Goal: Task Accomplishment & Management: Manage account settings

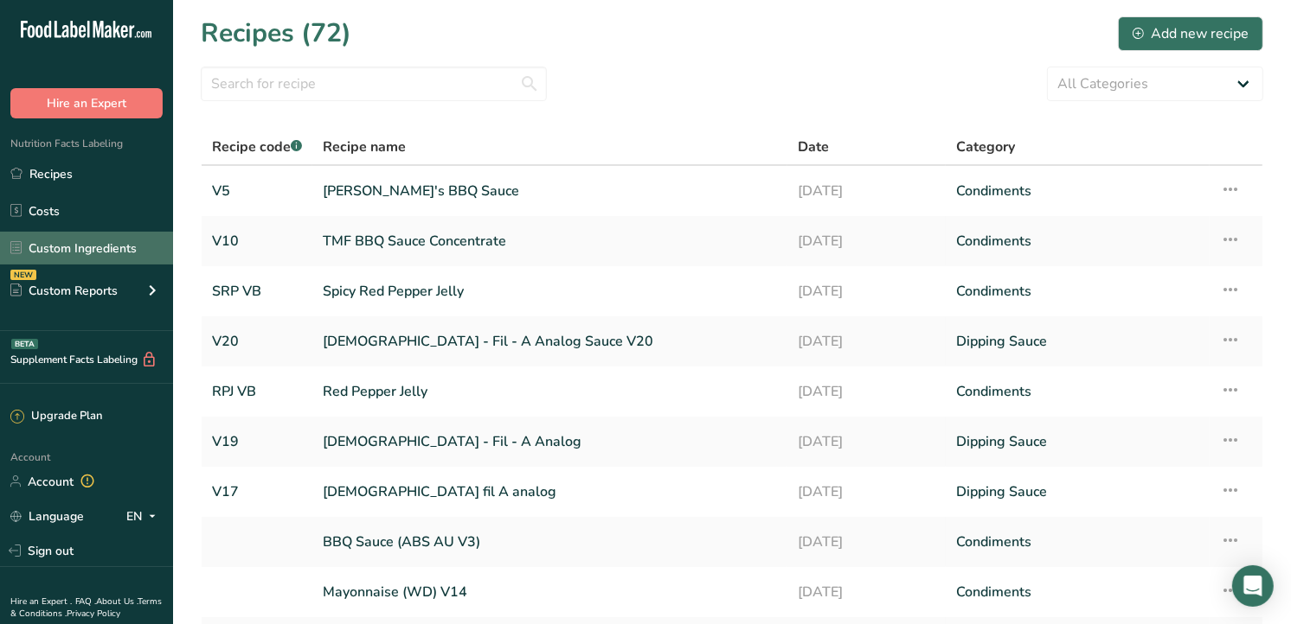
click at [81, 262] on link "Custom Ingredients" at bounding box center [86, 248] width 173 height 33
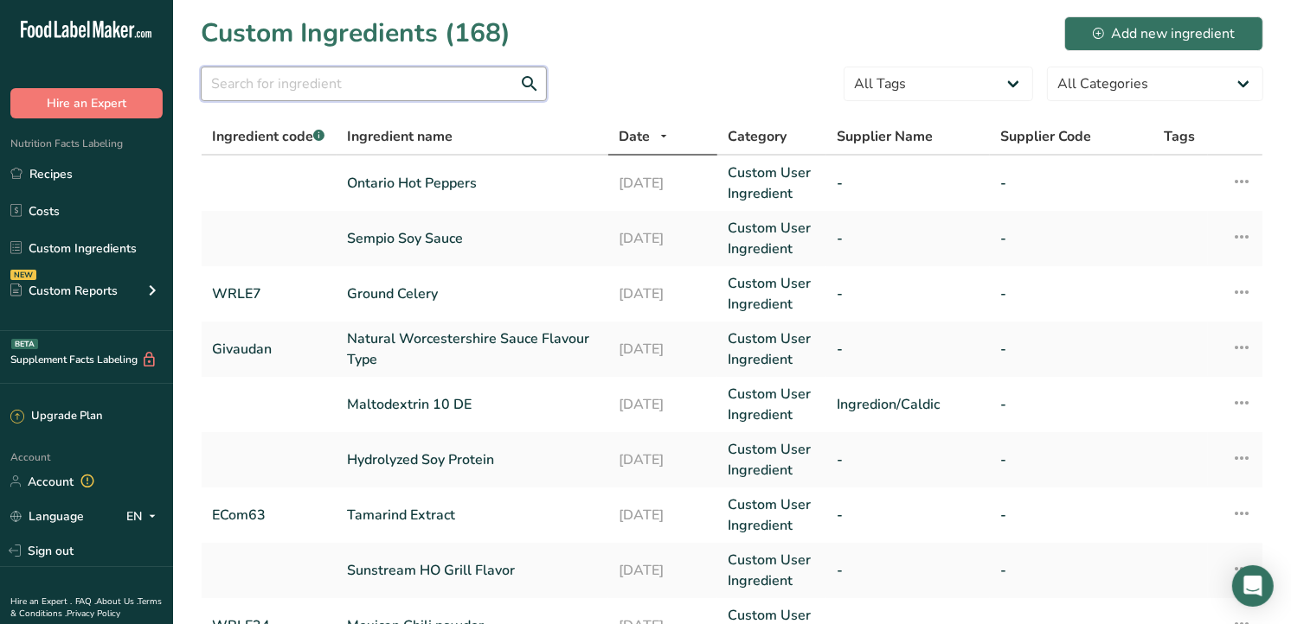
click at [330, 80] on input "text" at bounding box center [374, 84] width 346 height 35
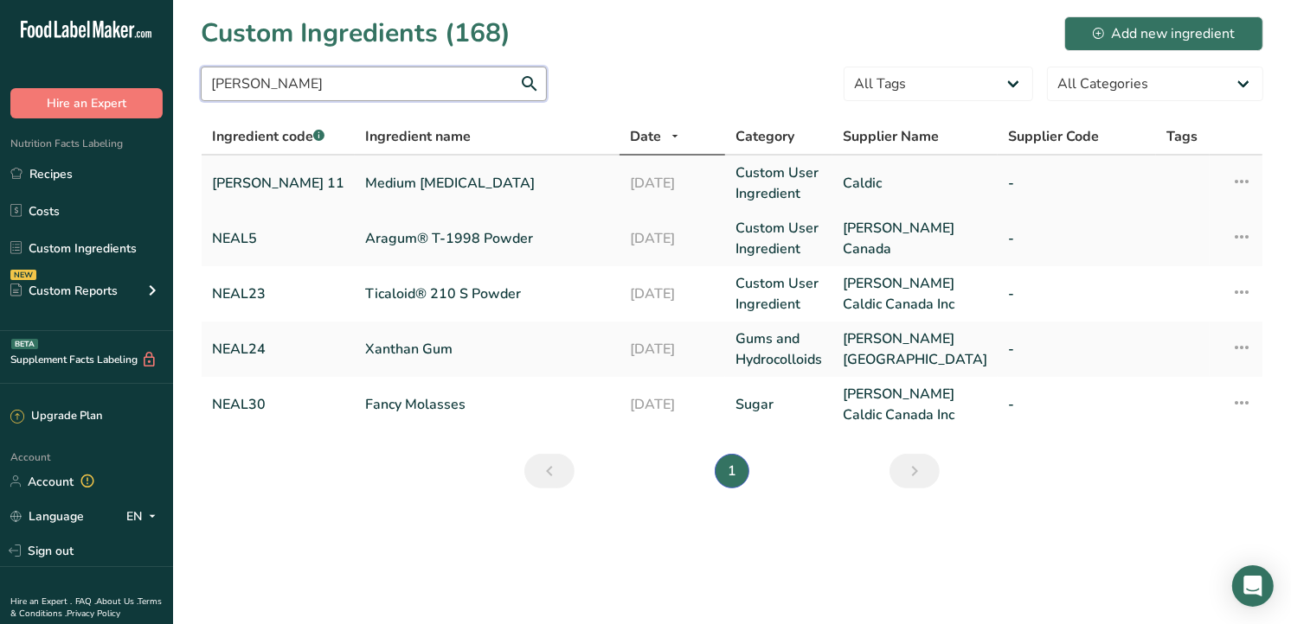
type input "[PERSON_NAME]"
click at [375, 183] on link "Medium [MEDICAL_DATA]" at bounding box center [487, 183] width 244 height 21
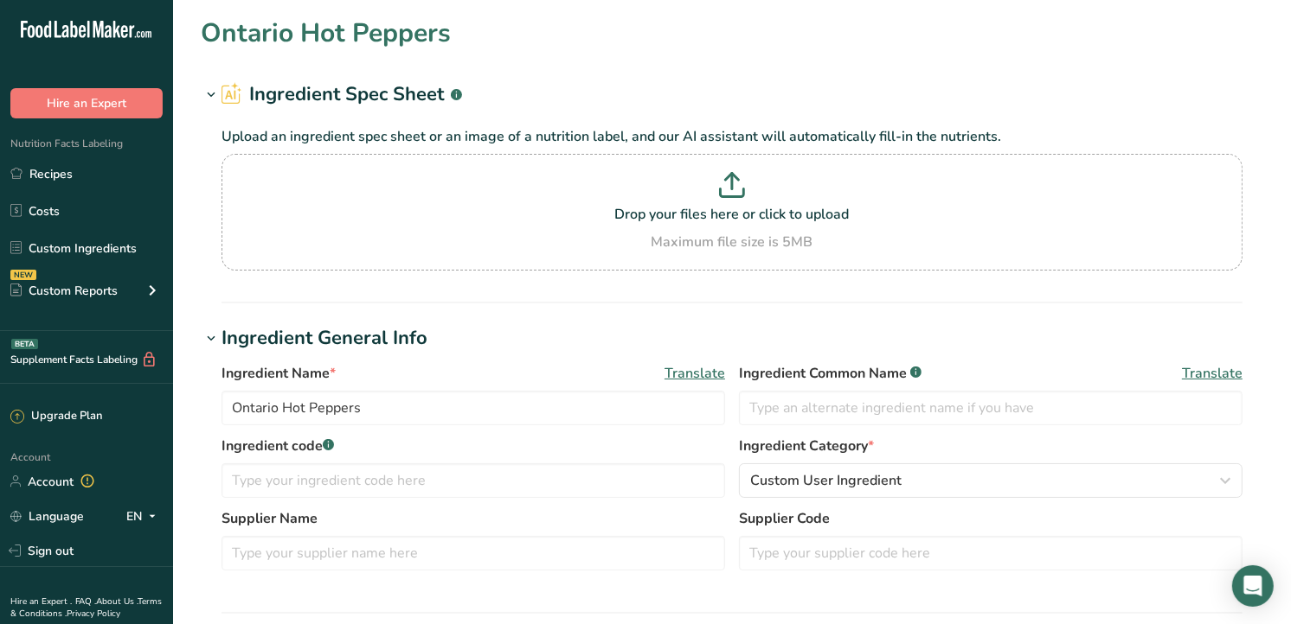
type input "Medium [MEDICAL_DATA]"
type input "[MEDICAL_DATA]"
type input "[PERSON_NAME] 11"
type input "Caldic"
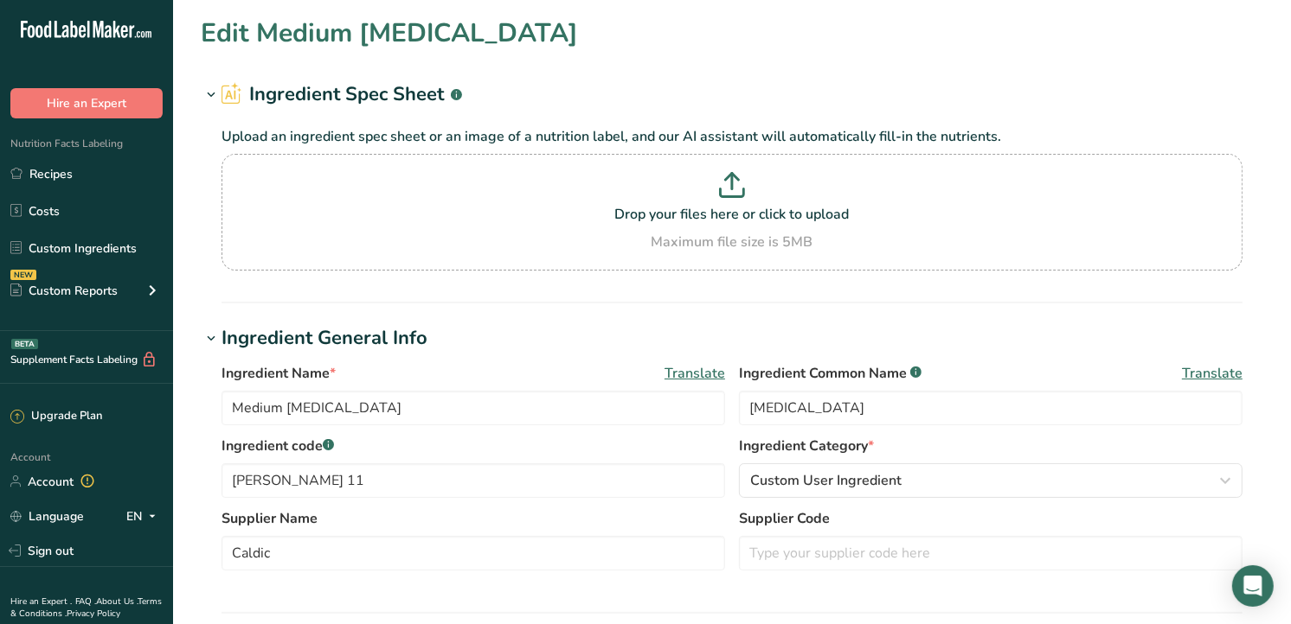
type input "310"
type KJ "1297"
type Fat "0"
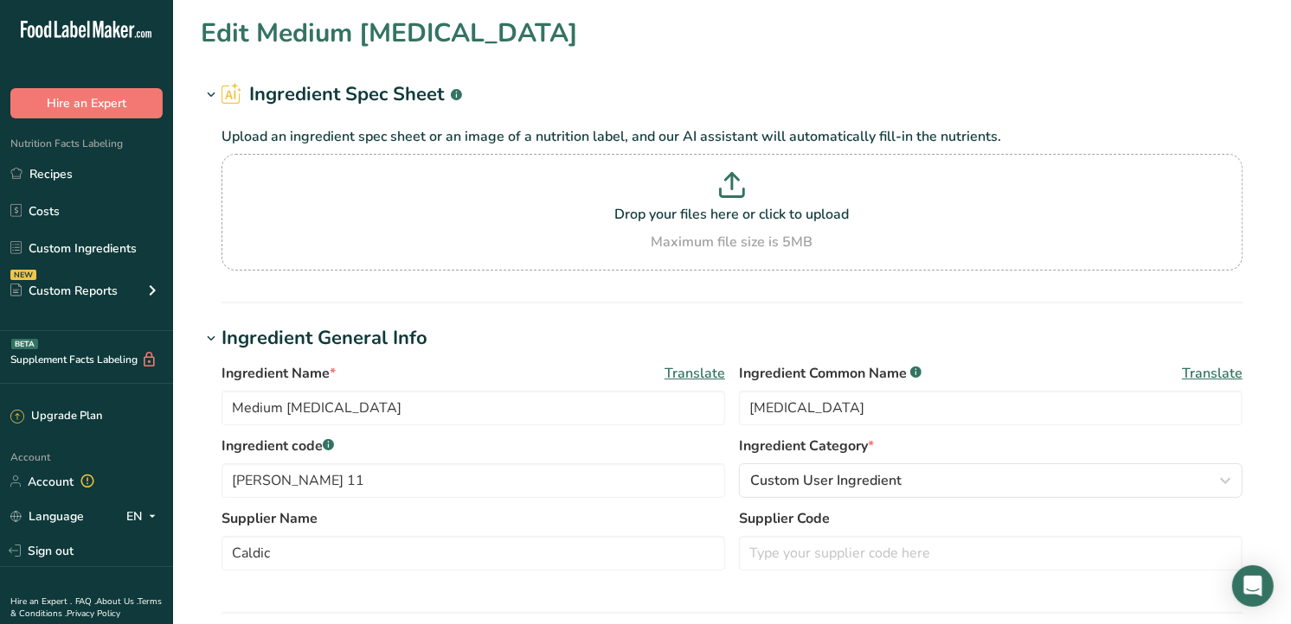
type input "0"
type input "4.8"
type Carbohydrates "77.5"
type Fiber "0"
type Sugars "77.5"
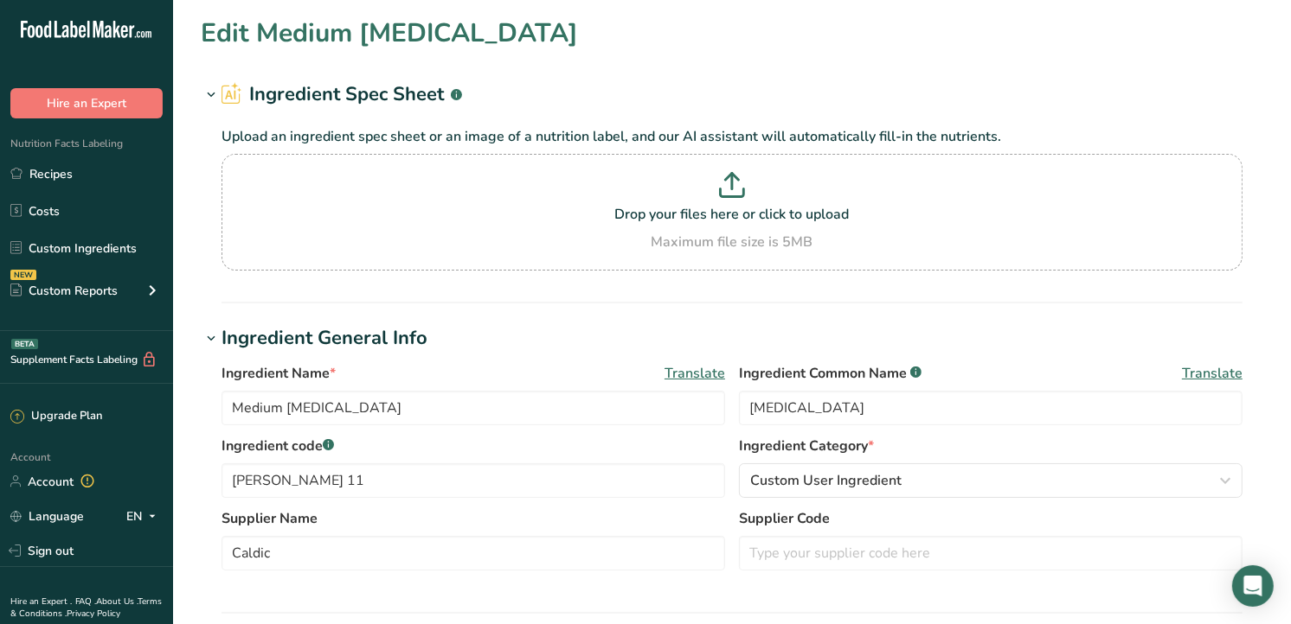
type Sugars "0"
type input "0"
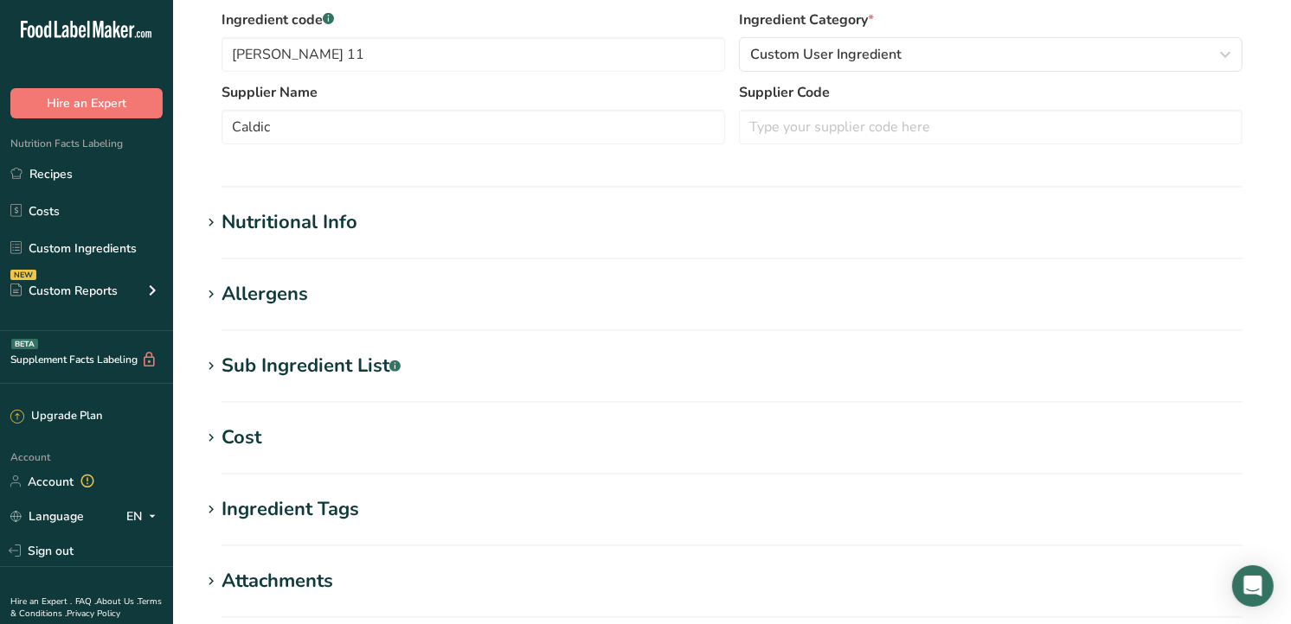
scroll to position [480, 0]
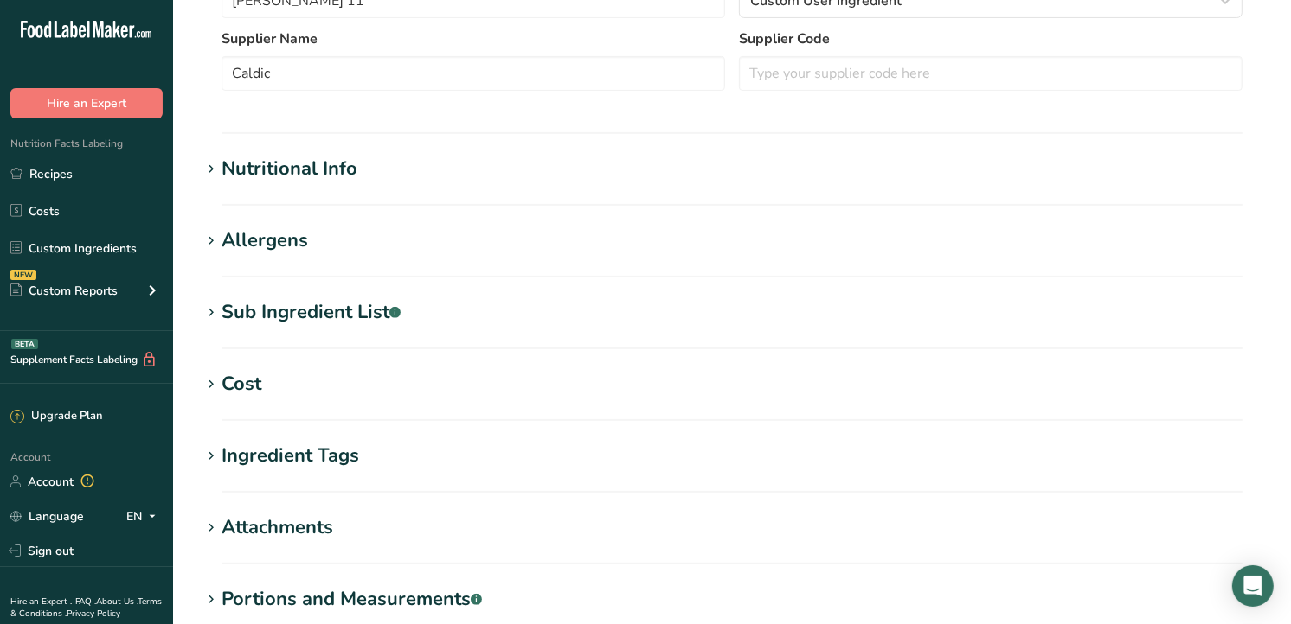
click at [285, 179] on div "Nutritional Info" at bounding box center [289, 169] width 136 height 29
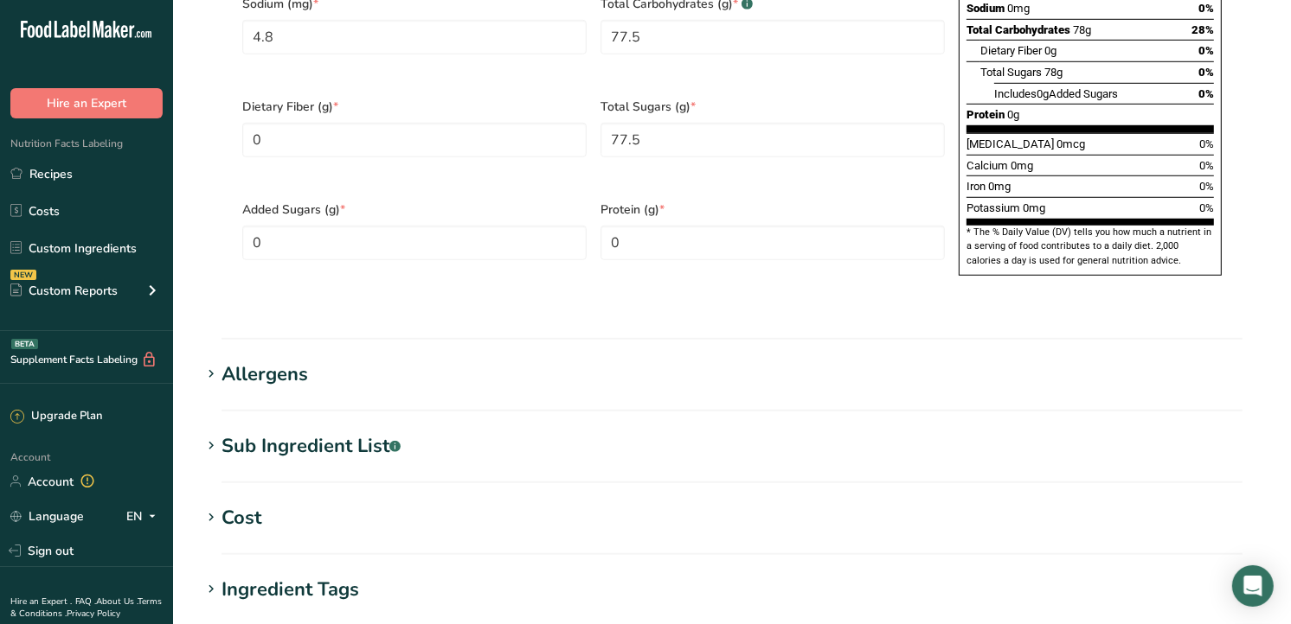
scroll to position [961, 0]
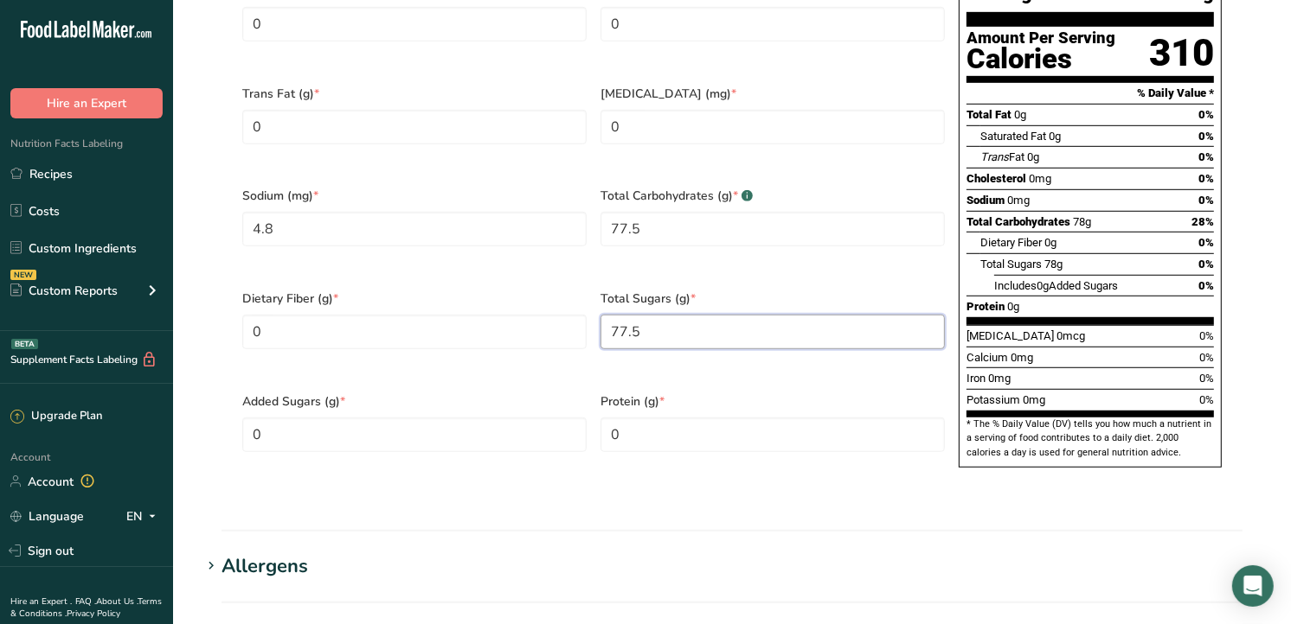
drag, startPoint x: 714, startPoint y: 307, endPoint x: 599, endPoint y: 313, distance: 115.2
click at [599, 313] on div "Total Sugars (g) * 77.5" at bounding box center [772, 330] width 358 height 103
click at [718, 315] on Sugars "0" at bounding box center [772, 332] width 344 height 35
type Sugars "77.5"
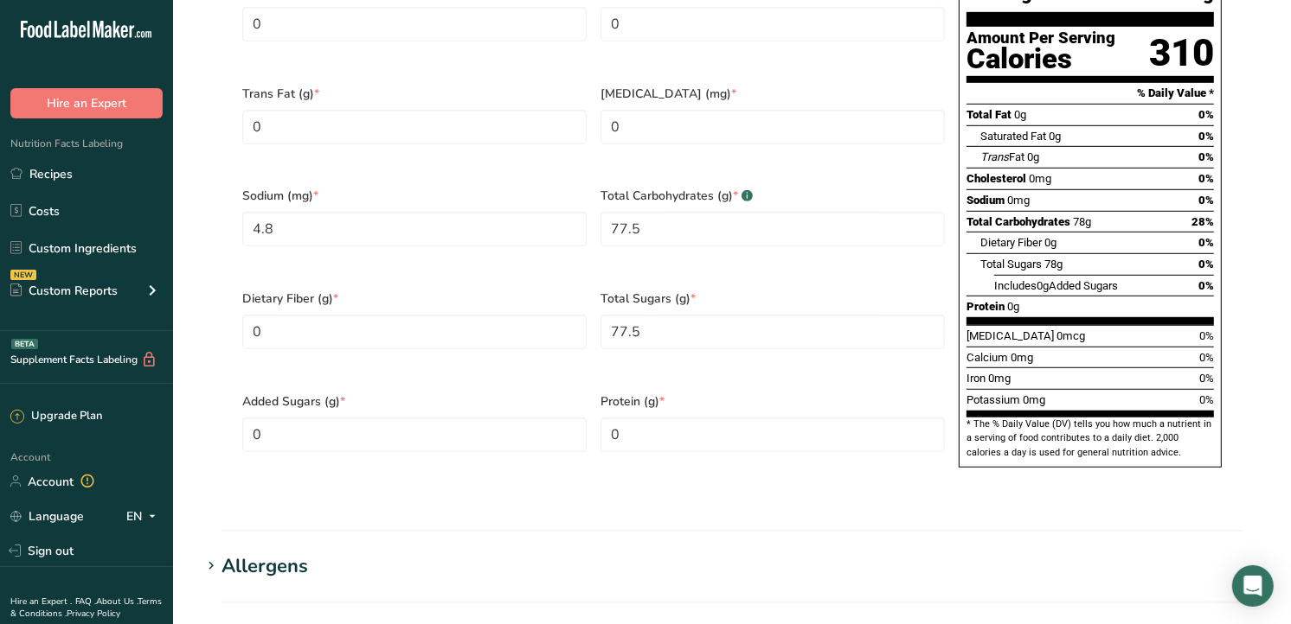
click at [702, 530] on hr at bounding box center [731, 531] width 1021 height 2
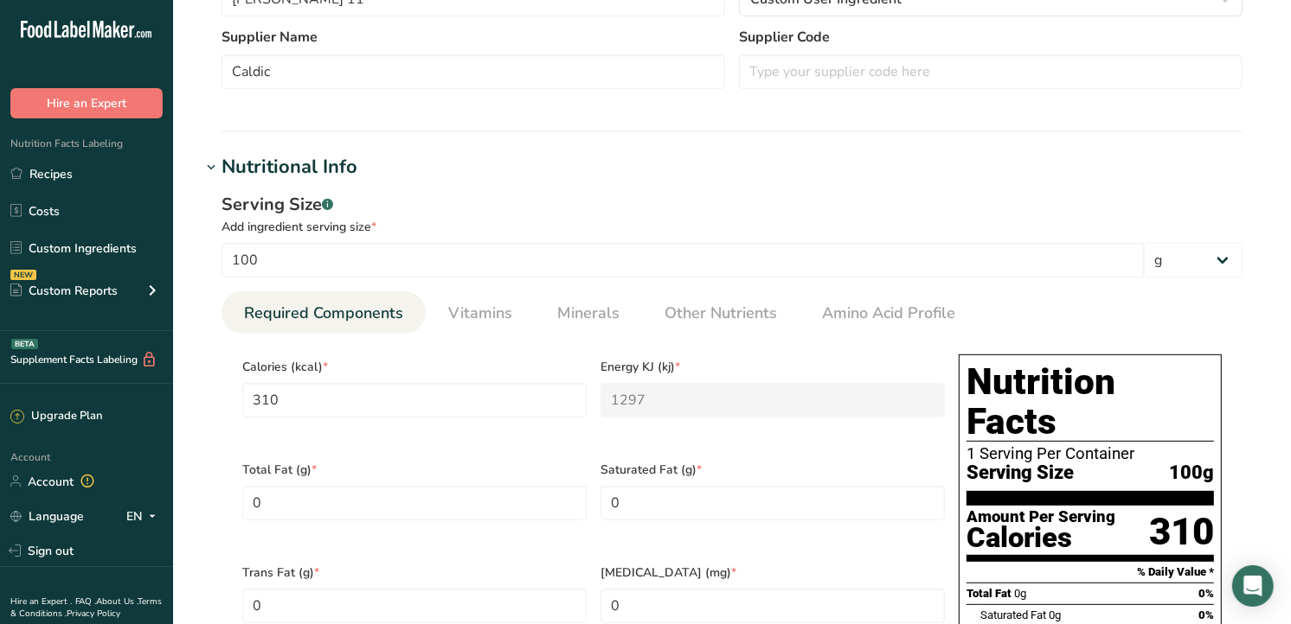
scroll to position [480, 0]
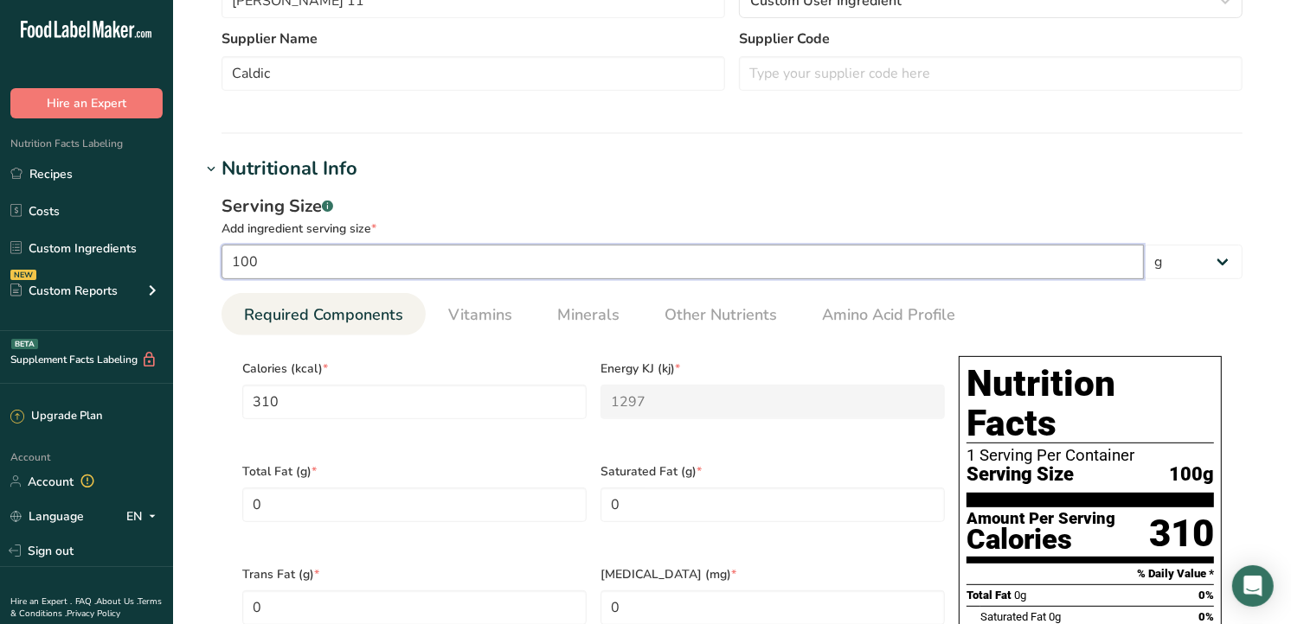
click at [366, 269] on input "100" at bounding box center [682, 262] width 922 height 35
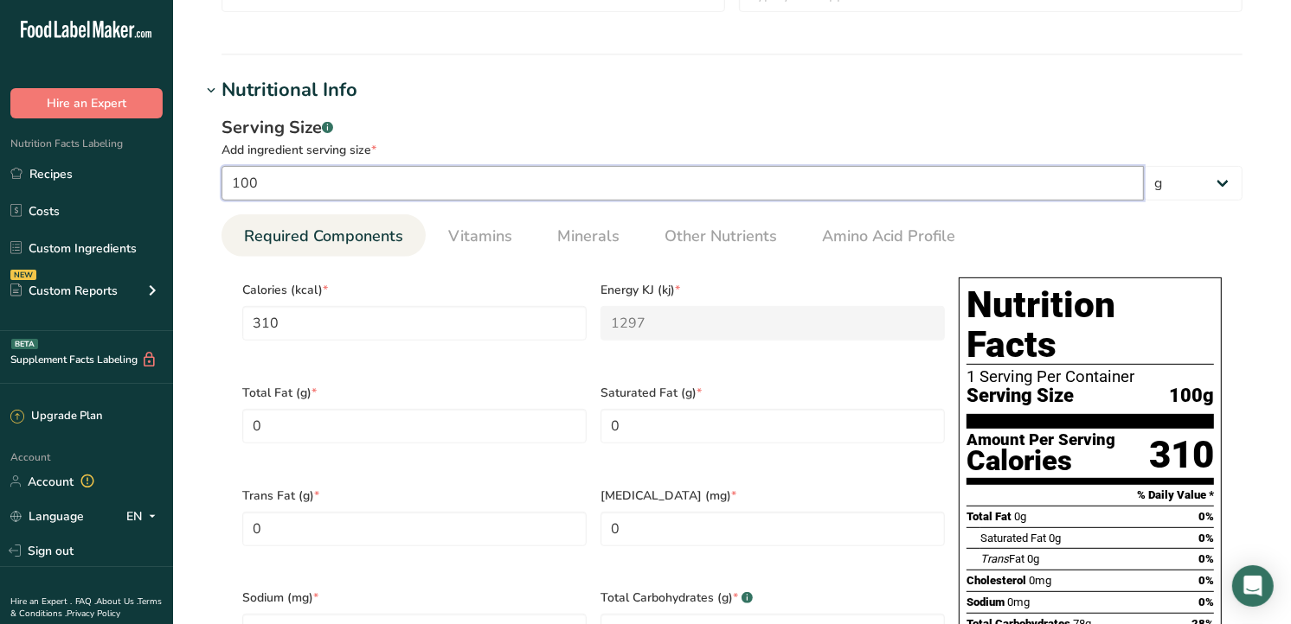
scroll to position [576, 0]
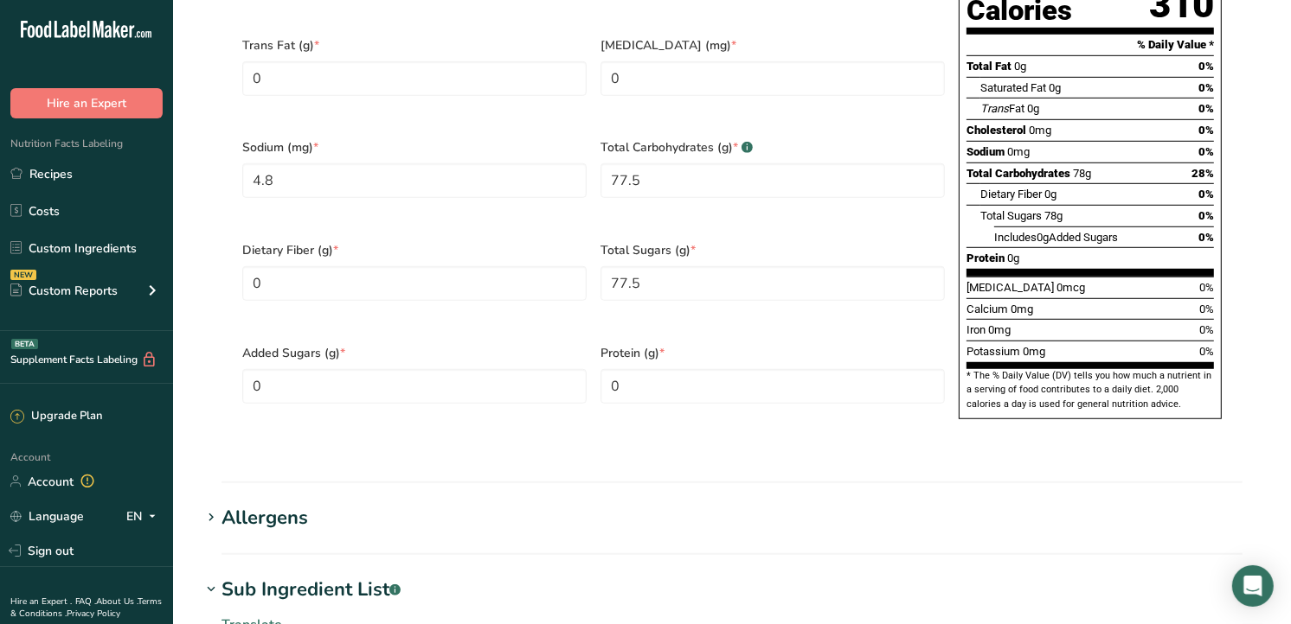
scroll to position [1594, 0]
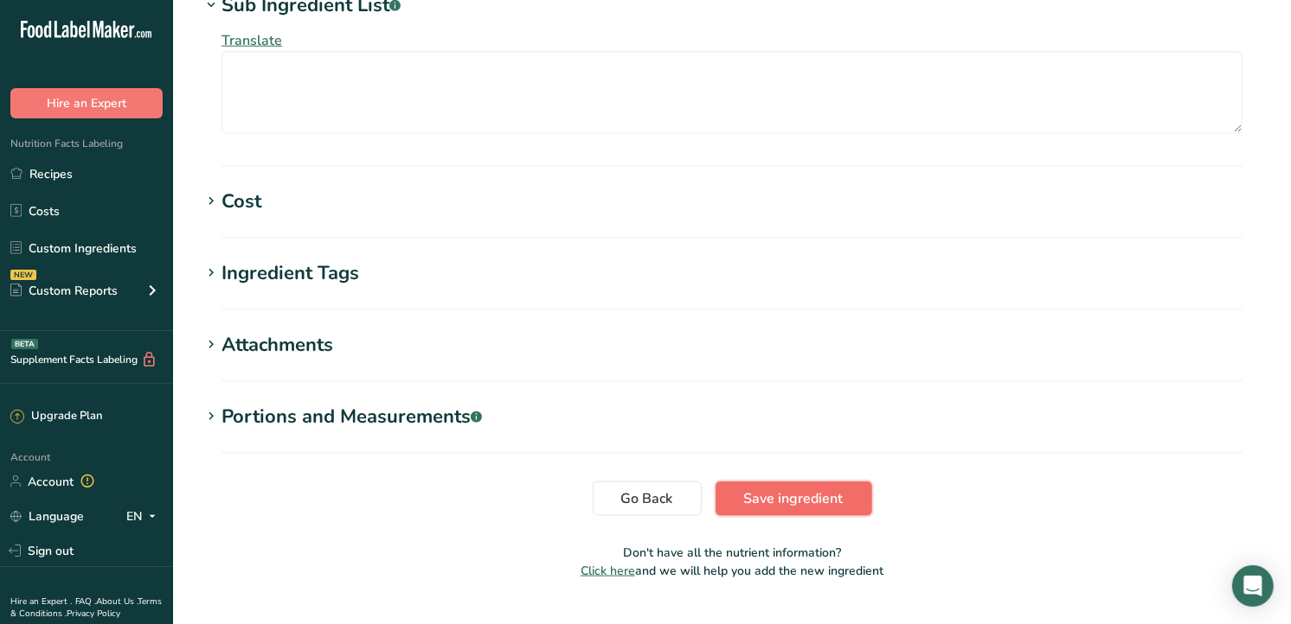
click at [772, 489] on span "Save ingredient" at bounding box center [793, 499] width 99 height 21
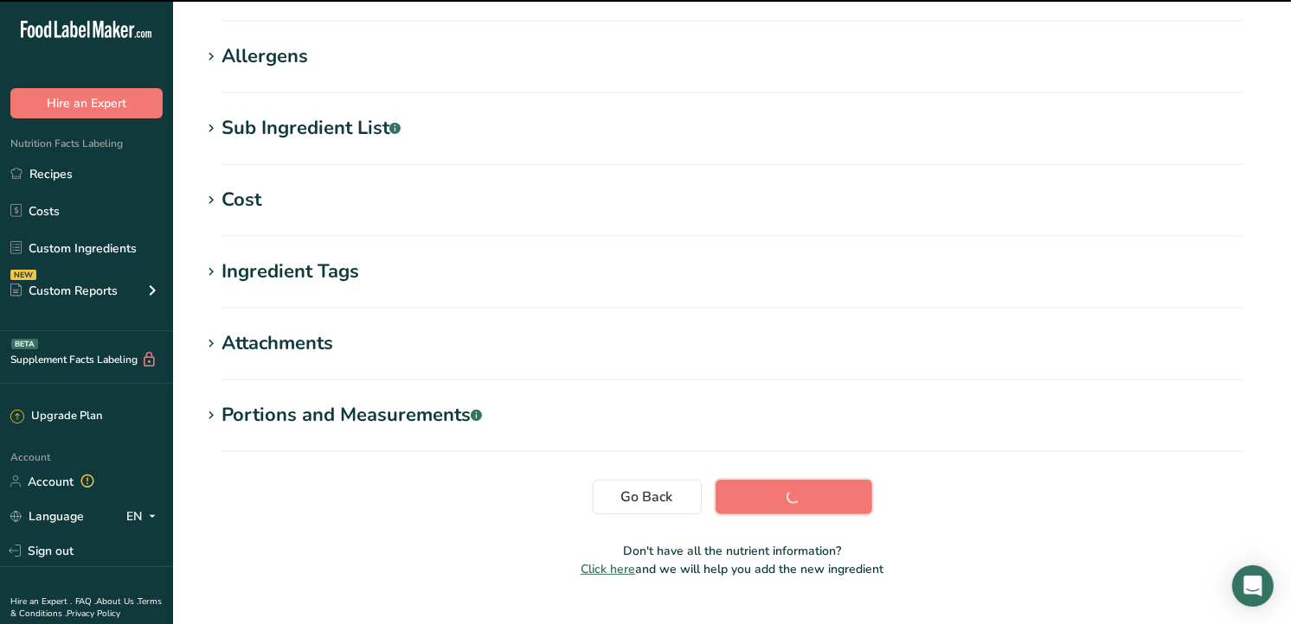
scroll to position [28, 0]
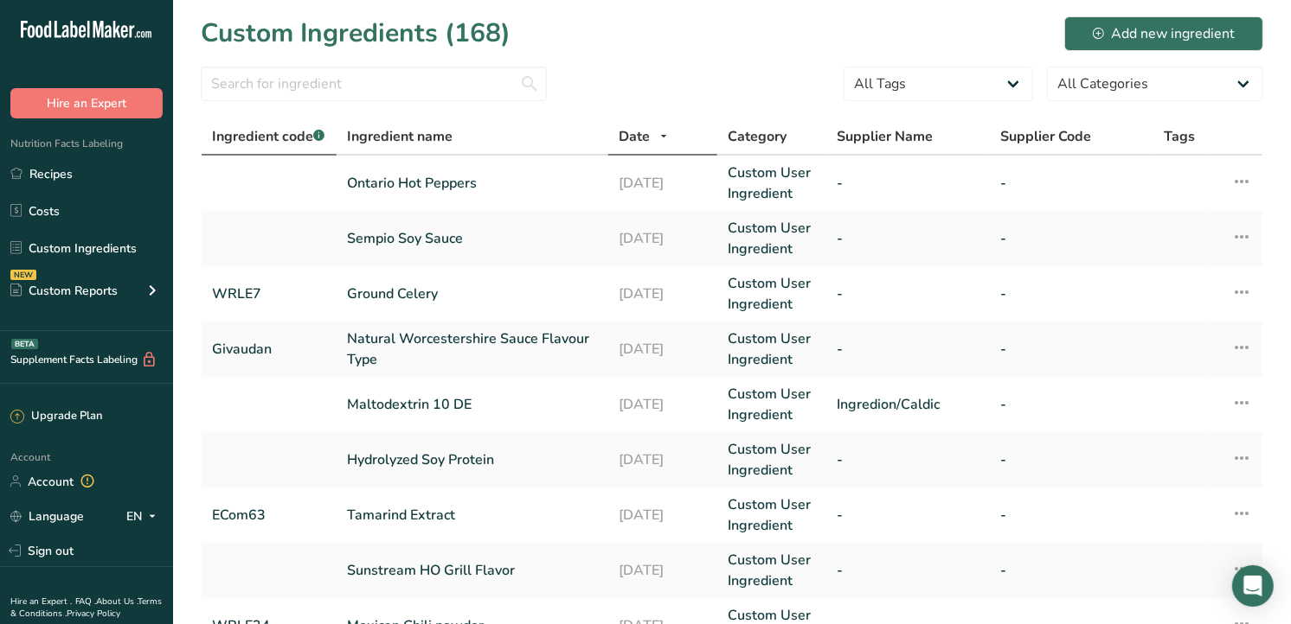
click at [63, 177] on link "Recipes" at bounding box center [86, 173] width 173 height 33
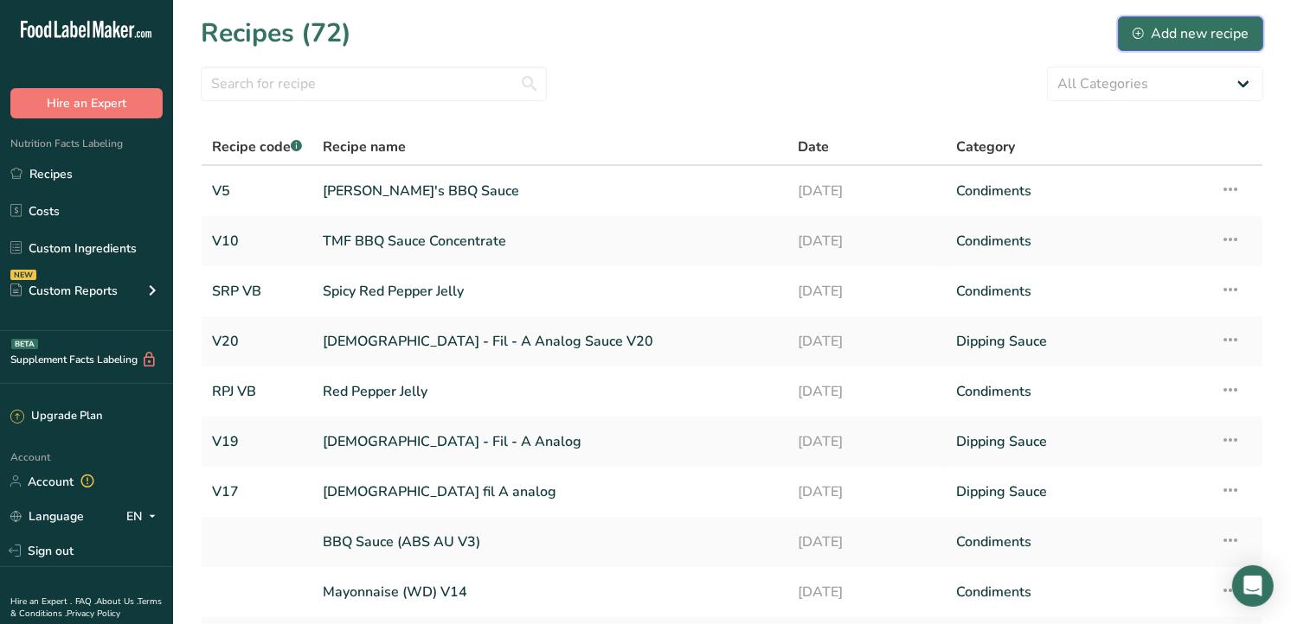
click at [1214, 23] on div "Add new recipe" at bounding box center [1190, 33] width 116 height 21
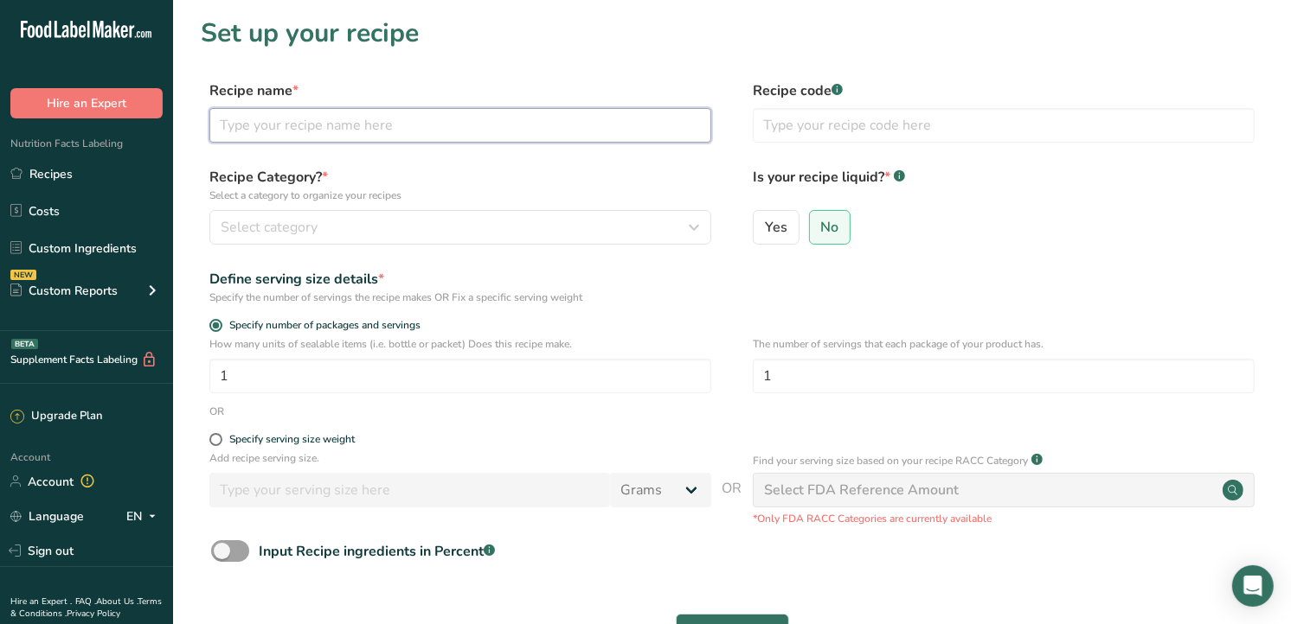
click at [342, 127] on input "text" at bounding box center [460, 125] width 502 height 35
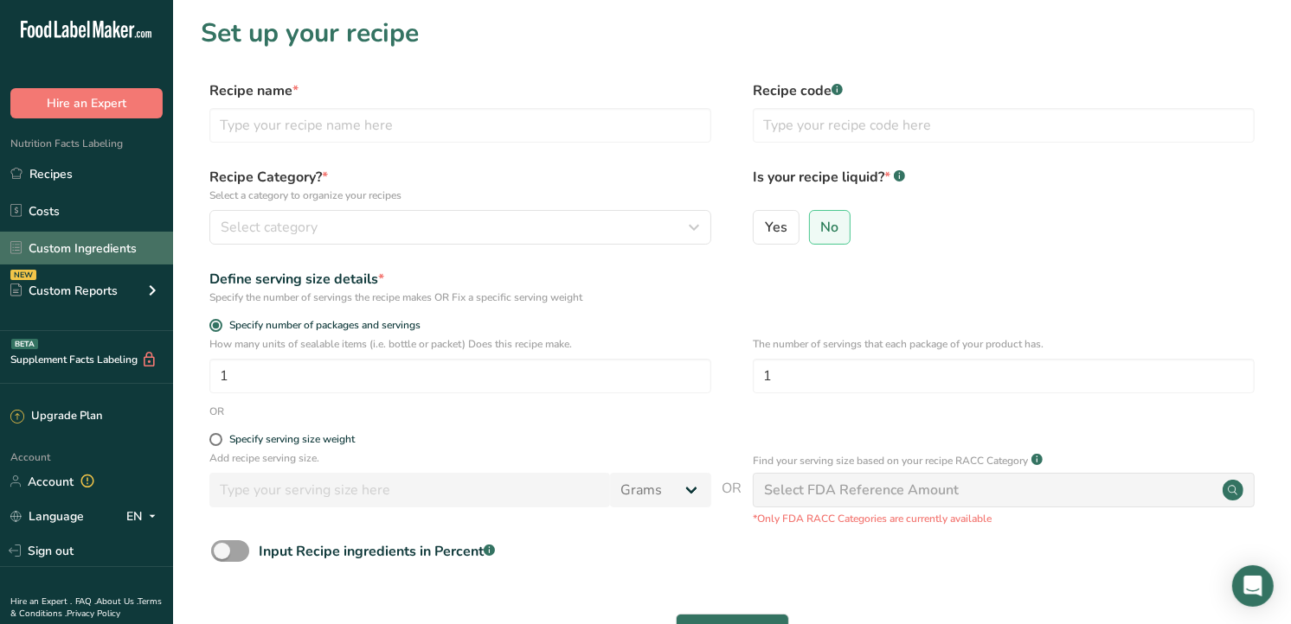
click at [98, 239] on link "Custom Ingredients" at bounding box center [86, 248] width 173 height 33
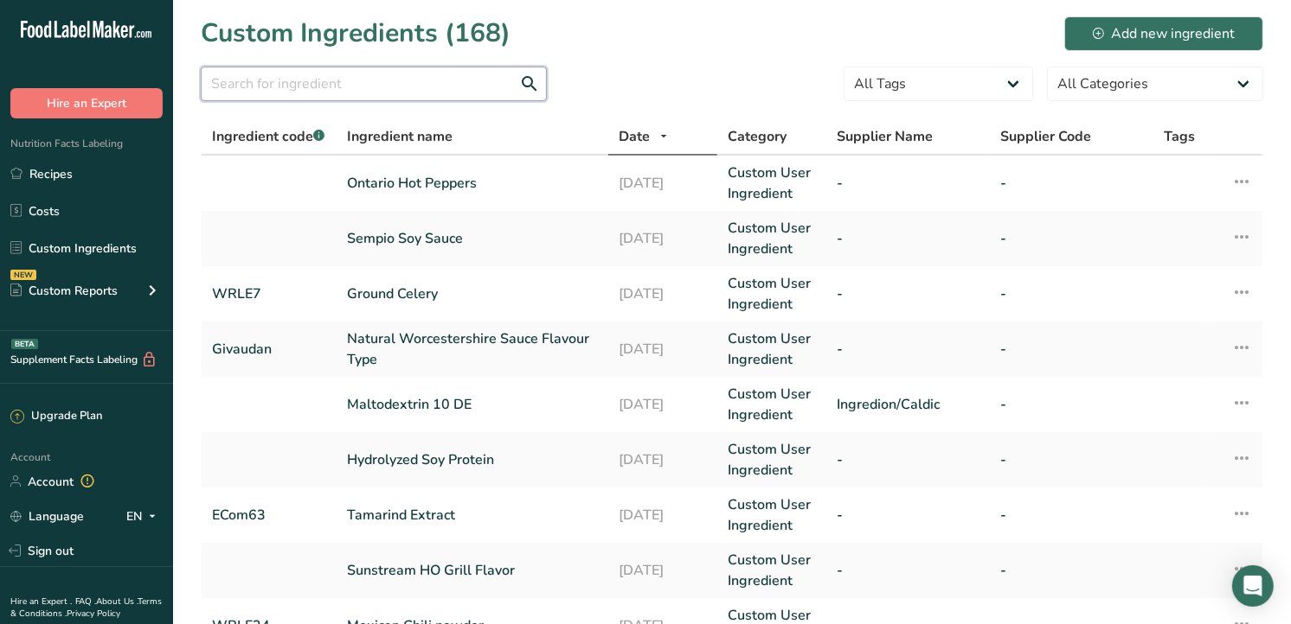
click at [291, 69] on input "text" at bounding box center [374, 84] width 346 height 35
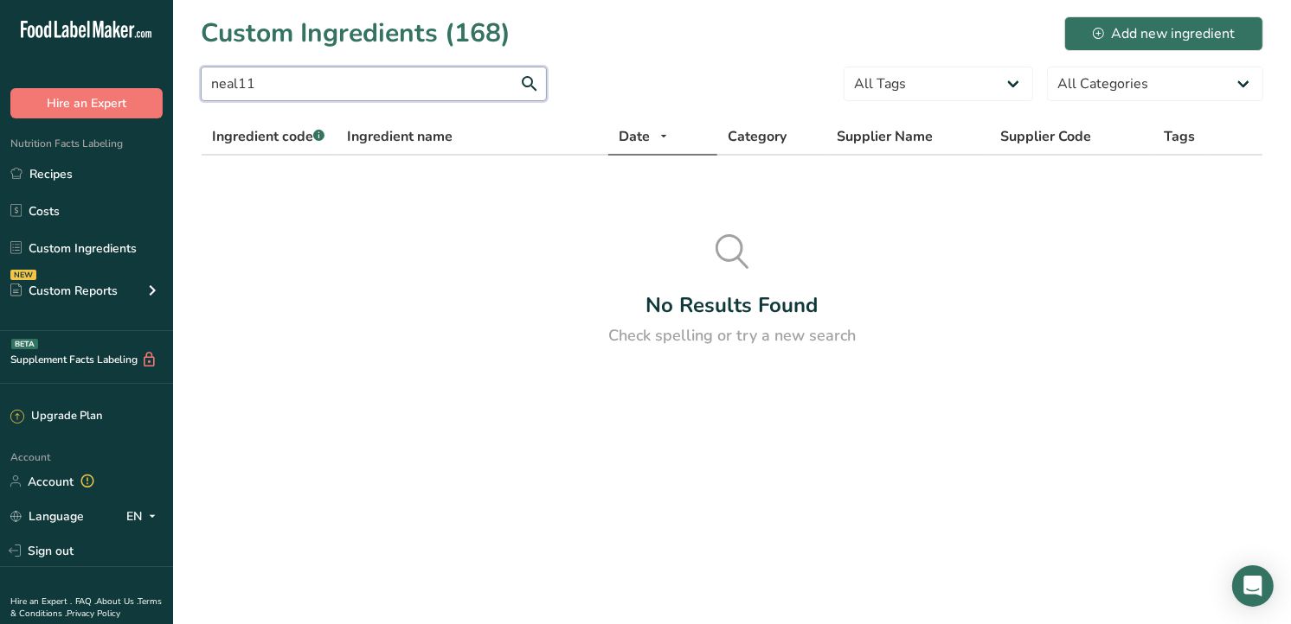
click at [238, 82] on input "neal11" at bounding box center [374, 84] width 346 height 35
click at [264, 87] on input "neal11" at bounding box center [374, 84] width 346 height 35
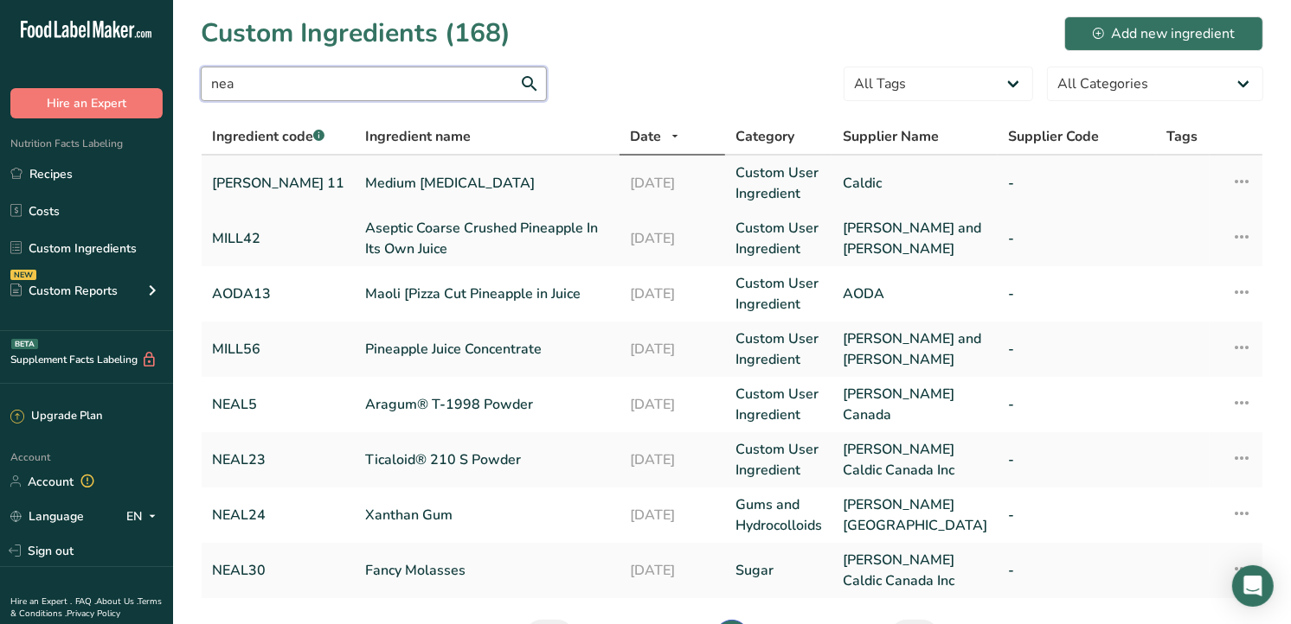
type input "nea"
click at [365, 178] on link "Medium [MEDICAL_DATA]" at bounding box center [487, 183] width 244 height 21
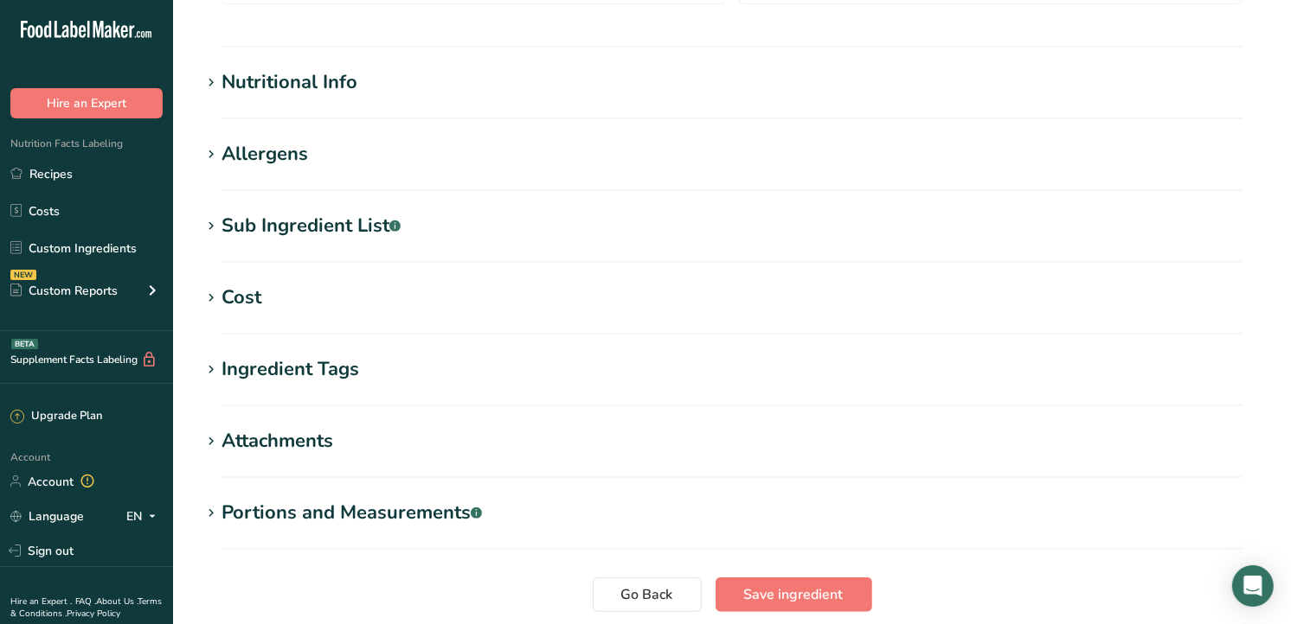
scroll to position [576, 0]
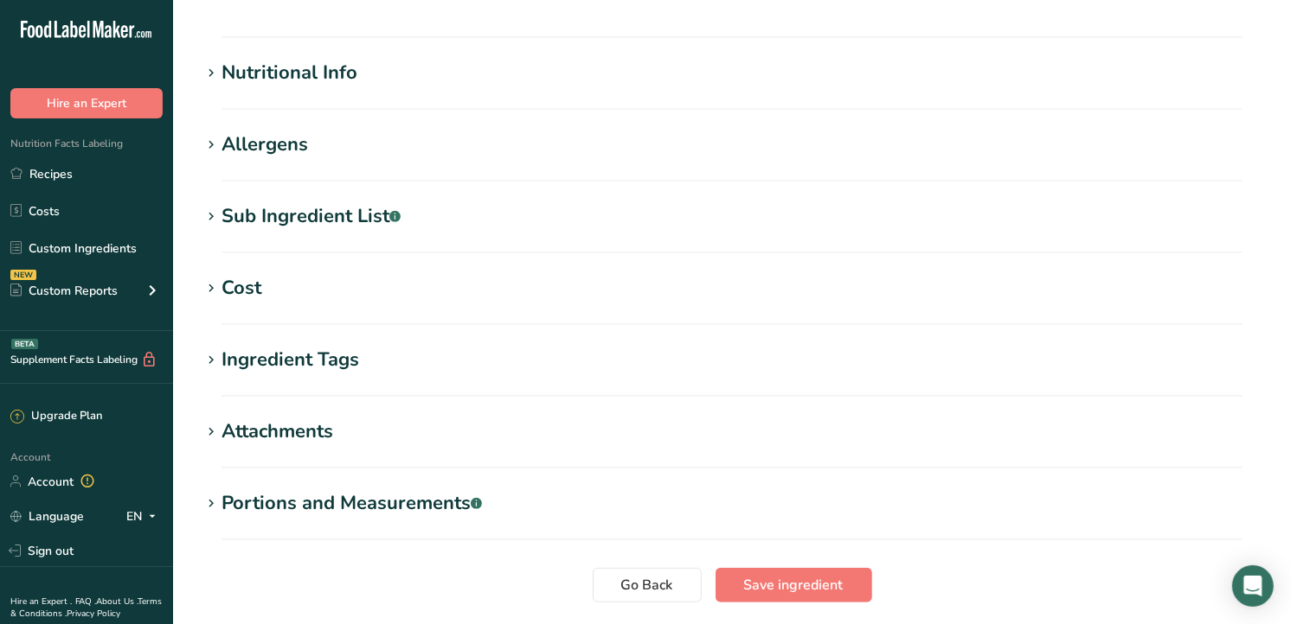
click at [324, 73] on div "Nutritional Info" at bounding box center [289, 73] width 136 height 29
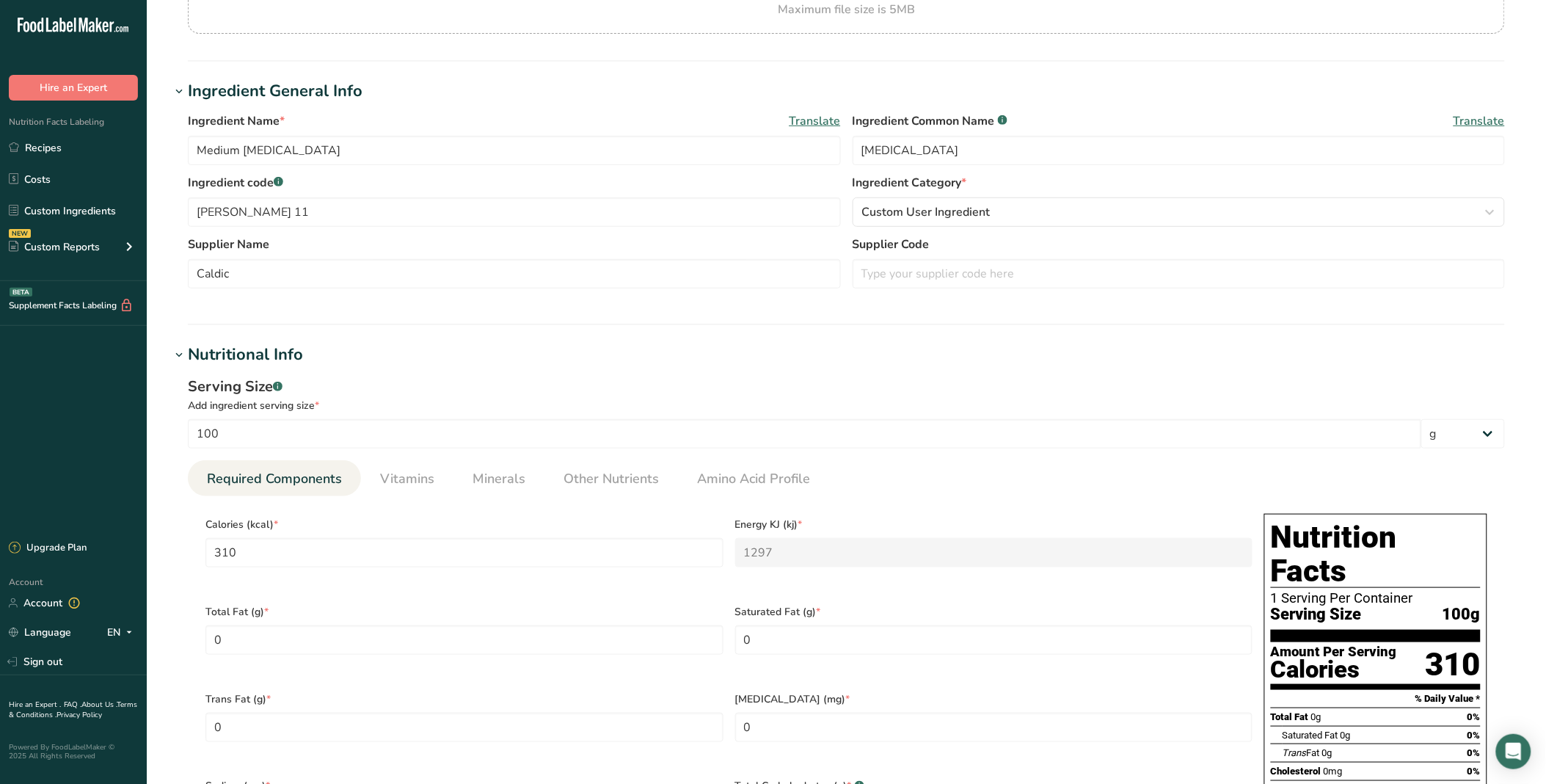
scroll to position [0, 0]
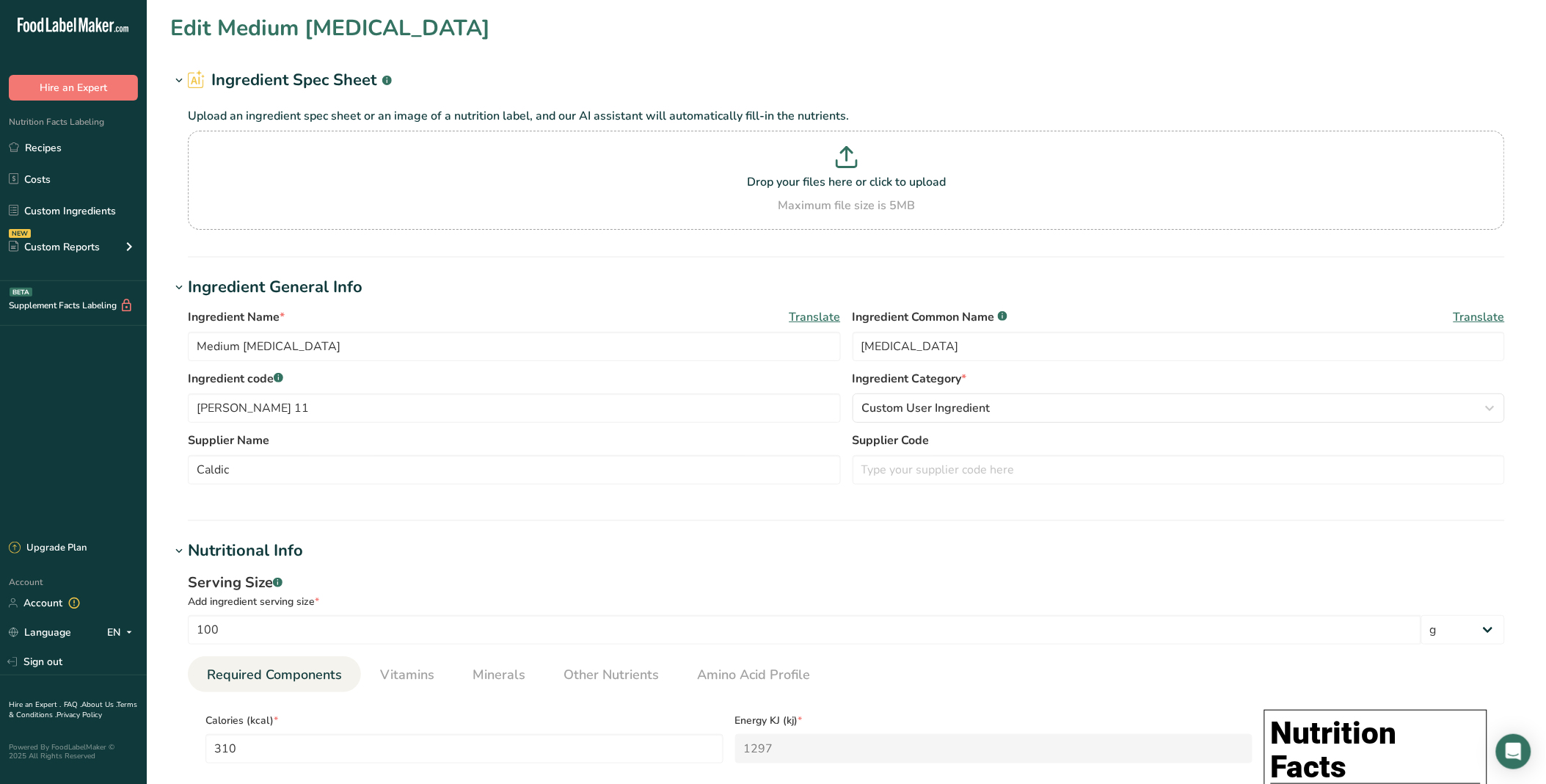
click at [67, 163] on ul "Recipes Costs Custom Ingredients NEW Custom Reports Menu Label Ingredient Compa…" at bounding box center [73, 199] width 147 height 132
click at [71, 143] on link "Recipes" at bounding box center [73, 147] width 147 height 28
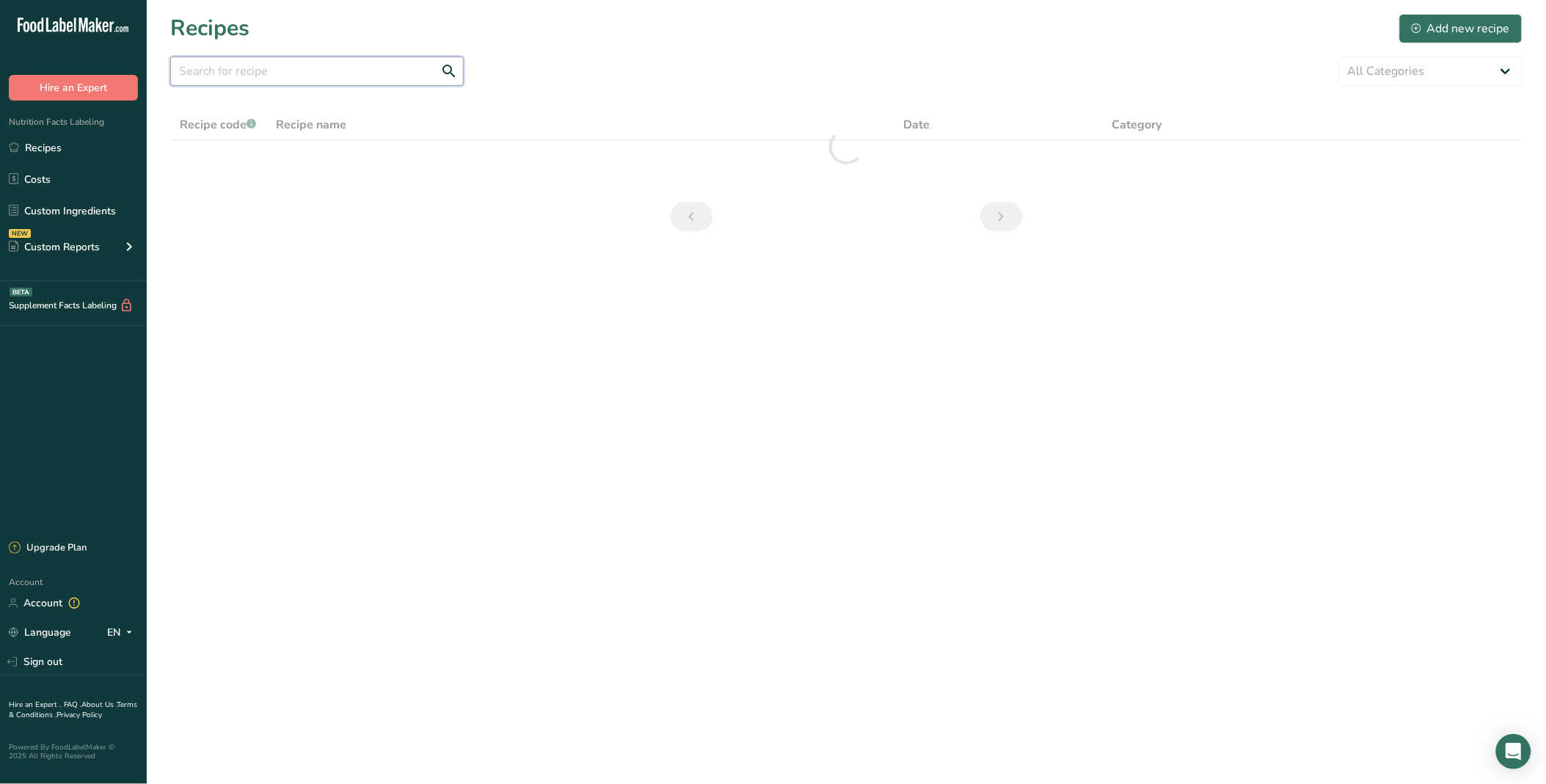
click at [241, 57] on input "text" at bounding box center [317, 71] width 294 height 30
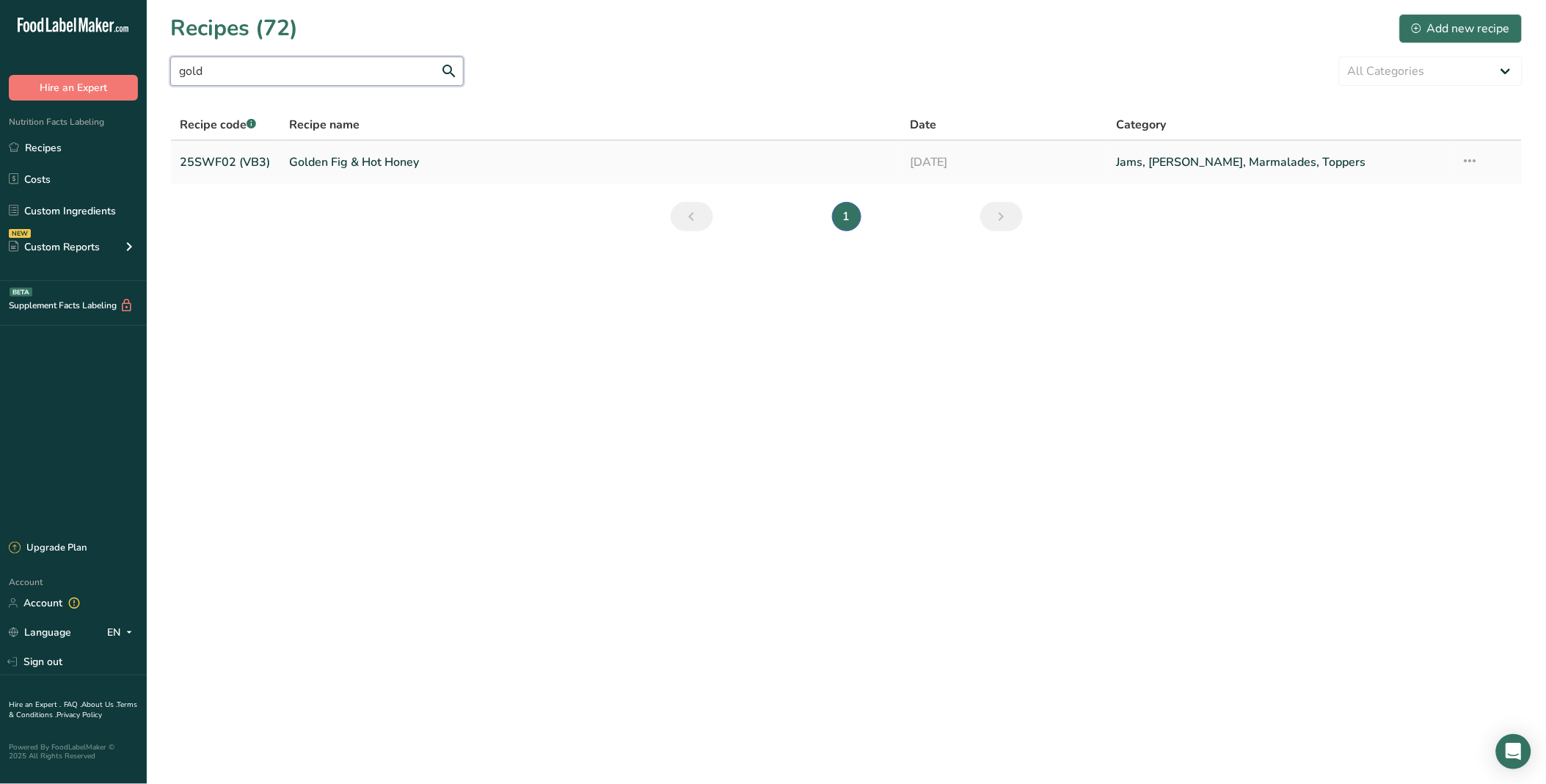
type input "gold"
click at [481, 154] on link "Golden Fig & Hot Honey" at bounding box center [591, 162] width 603 height 31
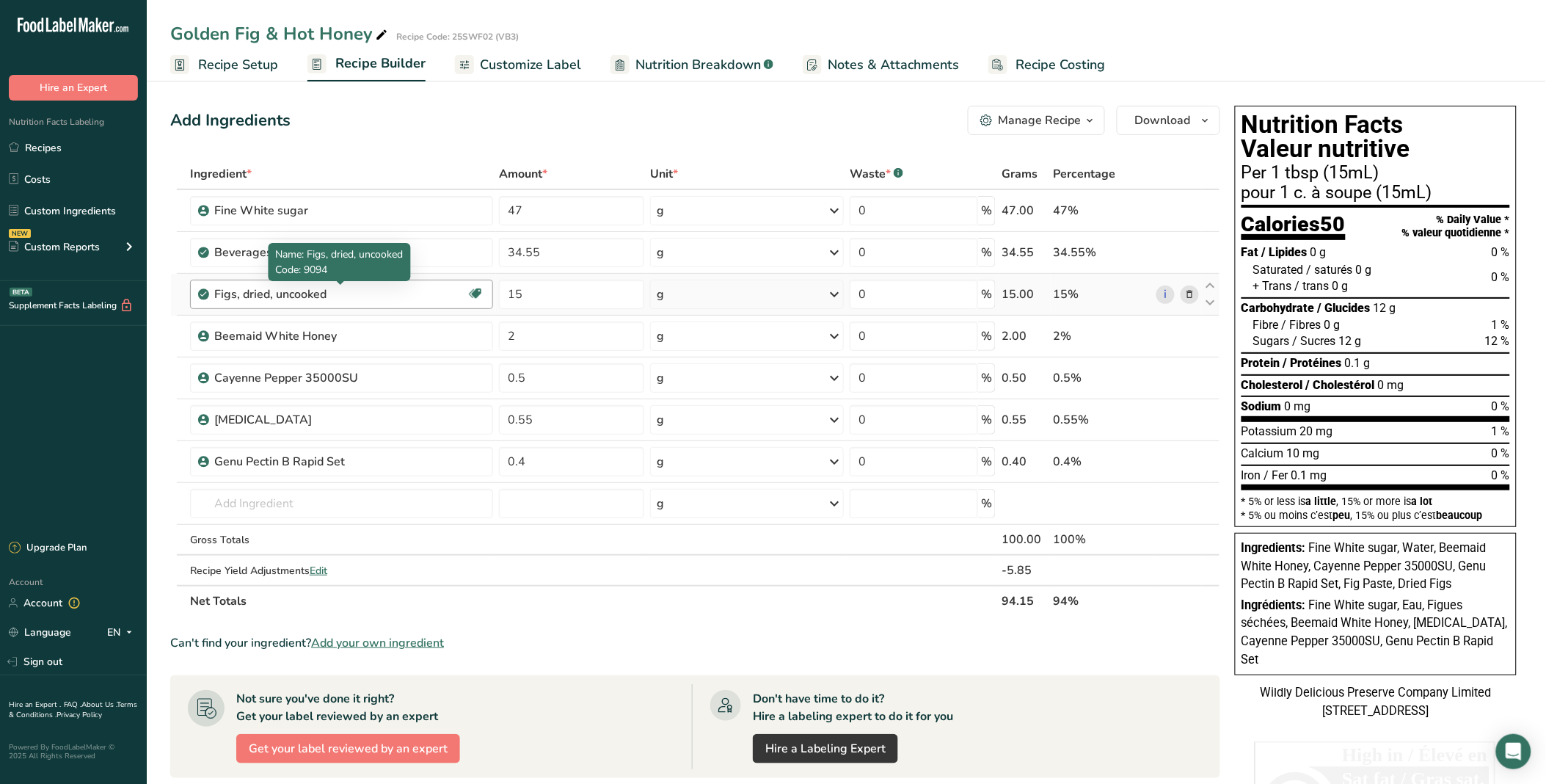
click at [241, 298] on div "Figs, dried, uncooked" at bounding box center [306, 294] width 183 height 18
click at [265, 290] on div "Figs, dried, uncooked" at bounding box center [306, 294] width 183 height 18
click at [529, 199] on input "47" at bounding box center [571, 210] width 145 height 30
click at [553, 128] on div "Add Ingredients Manage Recipe Delete Recipe Duplicate Recipe Scale Recipe Save …" at bounding box center [696, 120] width 1050 height 30
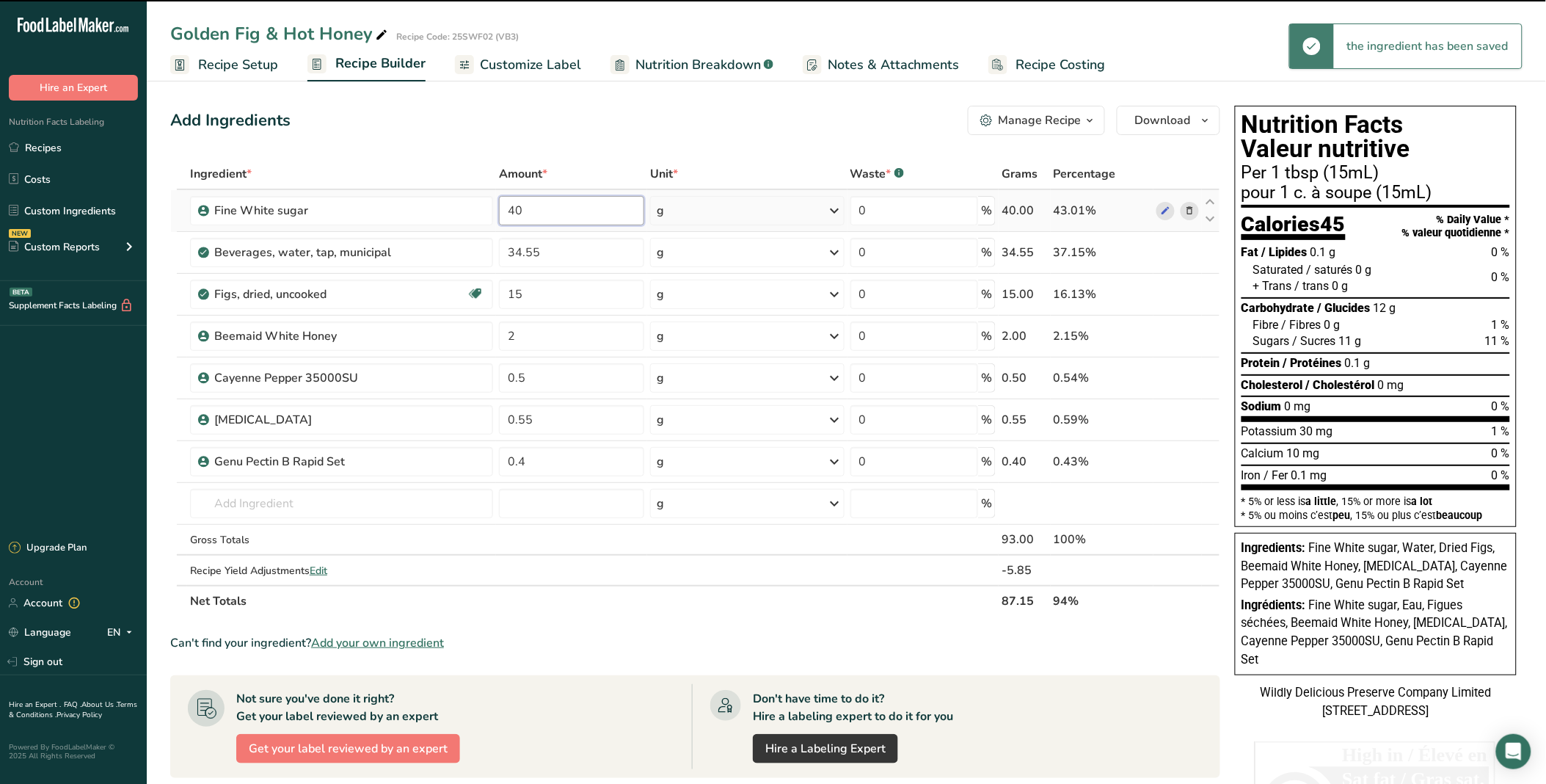
click at [541, 205] on input "40" at bounding box center [571, 210] width 145 height 30
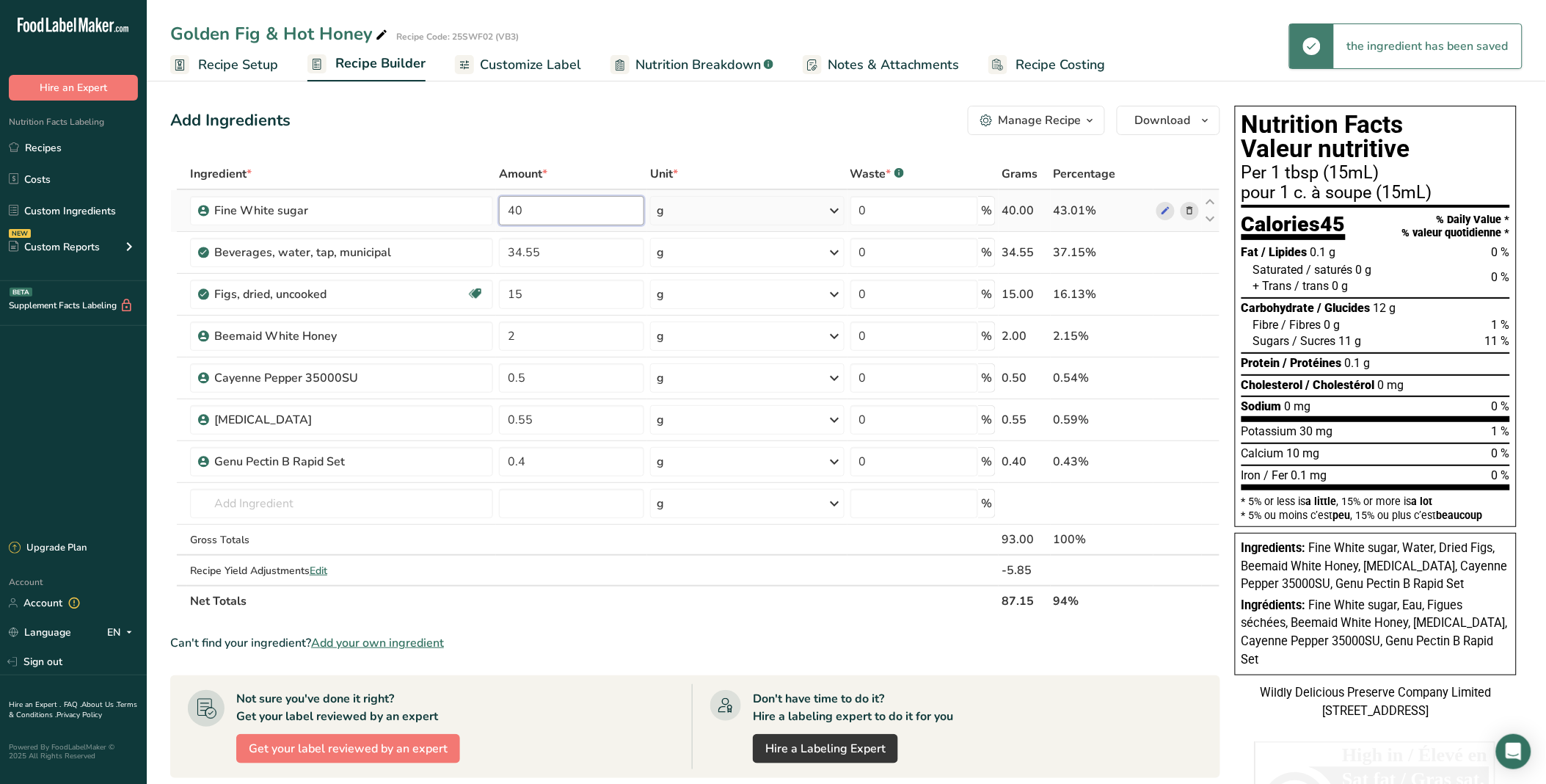
type input "4"
click at [557, 152] on div "Add Ingredients Manage Recipe Delete Recipe Duplicate Recipe Scale Recipe Save …" at bounding box center [700, 598] width 1059 height 997
click at [565, 204] on input "35" at bounding box center [571, 210] width 145 height 30
click at [589, 156] on div "Add Ingredients Manage Recipe Delete Recipe Duplicate Recipe Scale Recipe Save …" at bounding box center [700, 598] width 1059 height 997
click at [558, 215] on input "30" at bounding box center [571, 210] width 145 height 30
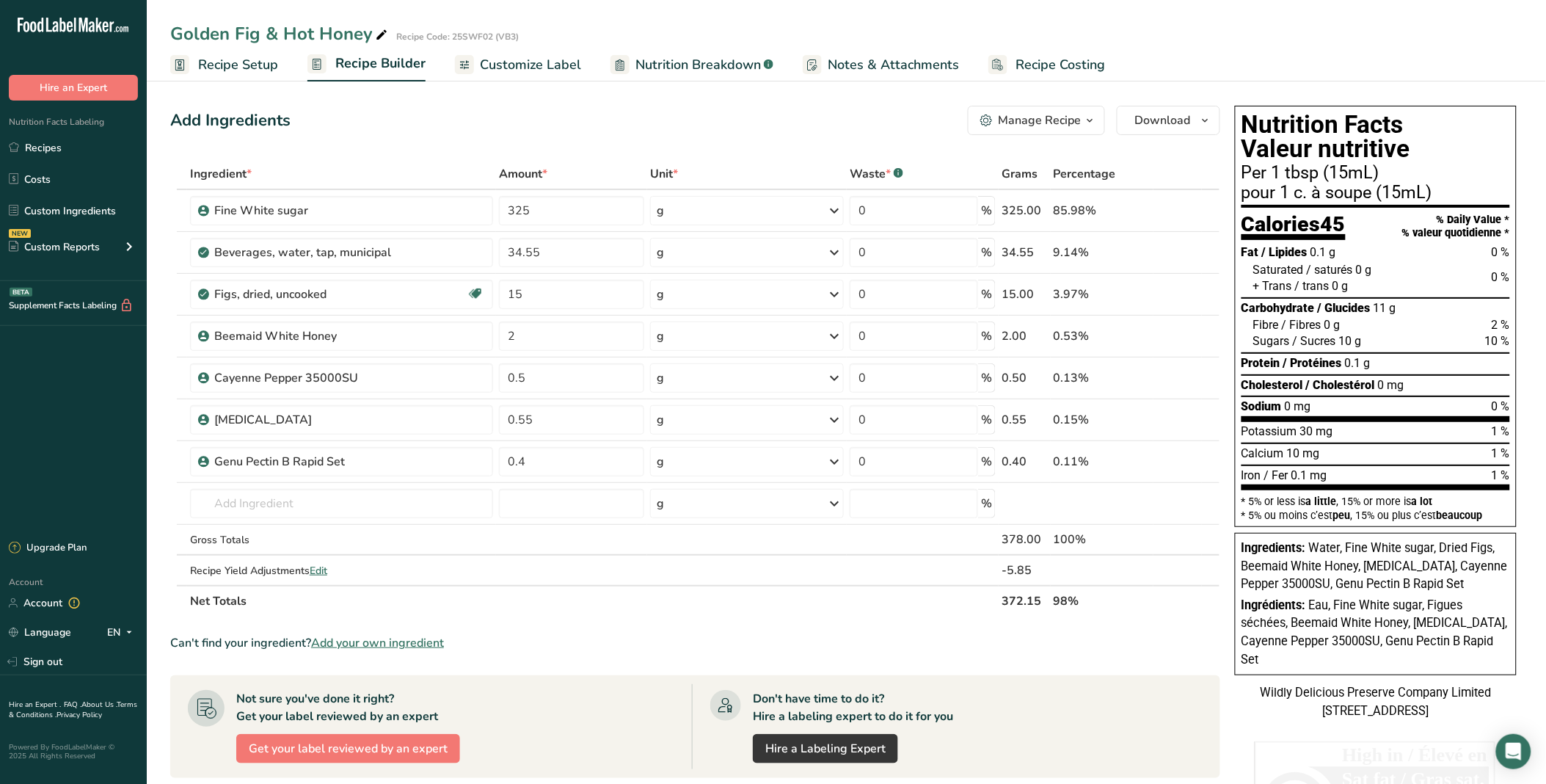
click at [541, 164] on div "Ingredient * Amount * Unit * Waste * .a-a{fill:#347362;}.b-a{fill:#fff;} Grams …" at bounding box center [696, 388] width 1050 height 458
click at [541, 213] on input "325" at bounding box center [571, 210] width 145 height 30
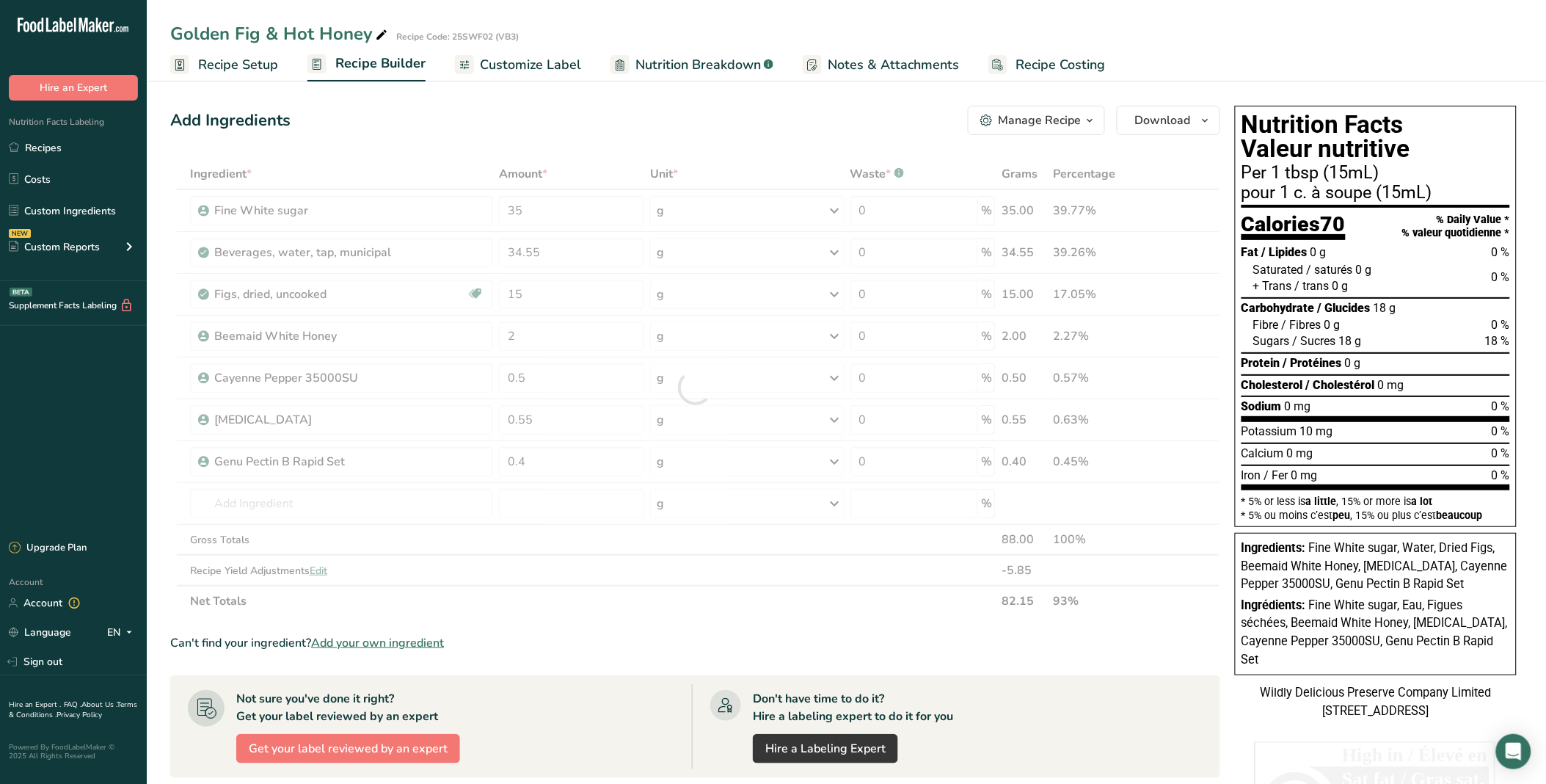
click at [585, 139] on div "Add Ingredients Manage Recipe Delete Recipe Duplicate Recipe Scale Recipe Save …" at bounding box center [700, 598] width 1059 height 997
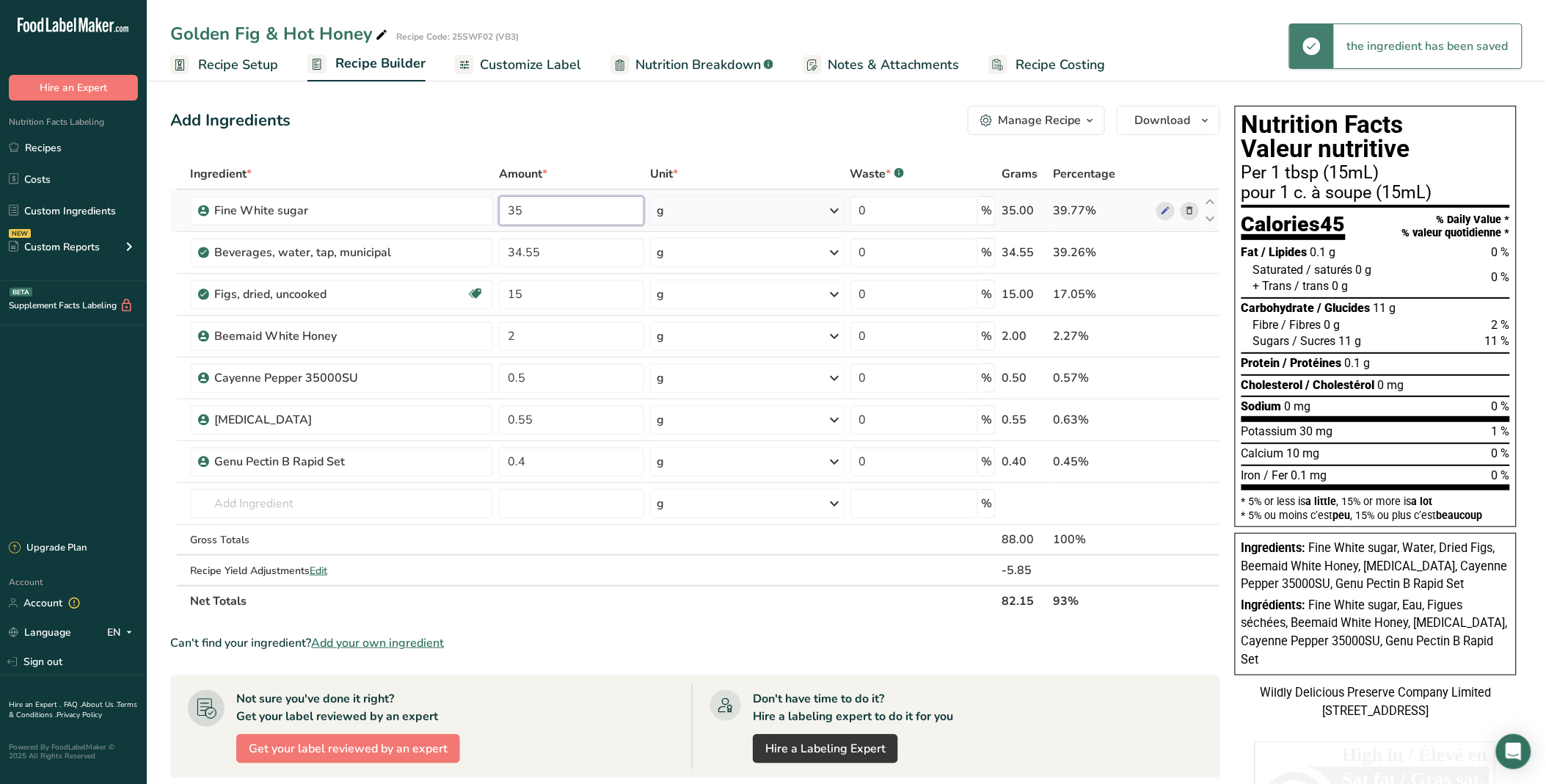
click at [573, 210] on input "35" at bounding box center [571, 210] width 145 height 30
type input "30"
click at [531, 142] on div "Add Ingredients Manage Recipe Delete Recipe Duplicate Recipe Scale Recipe Save …" at bounding box center [700, 598] width 1059 height 997
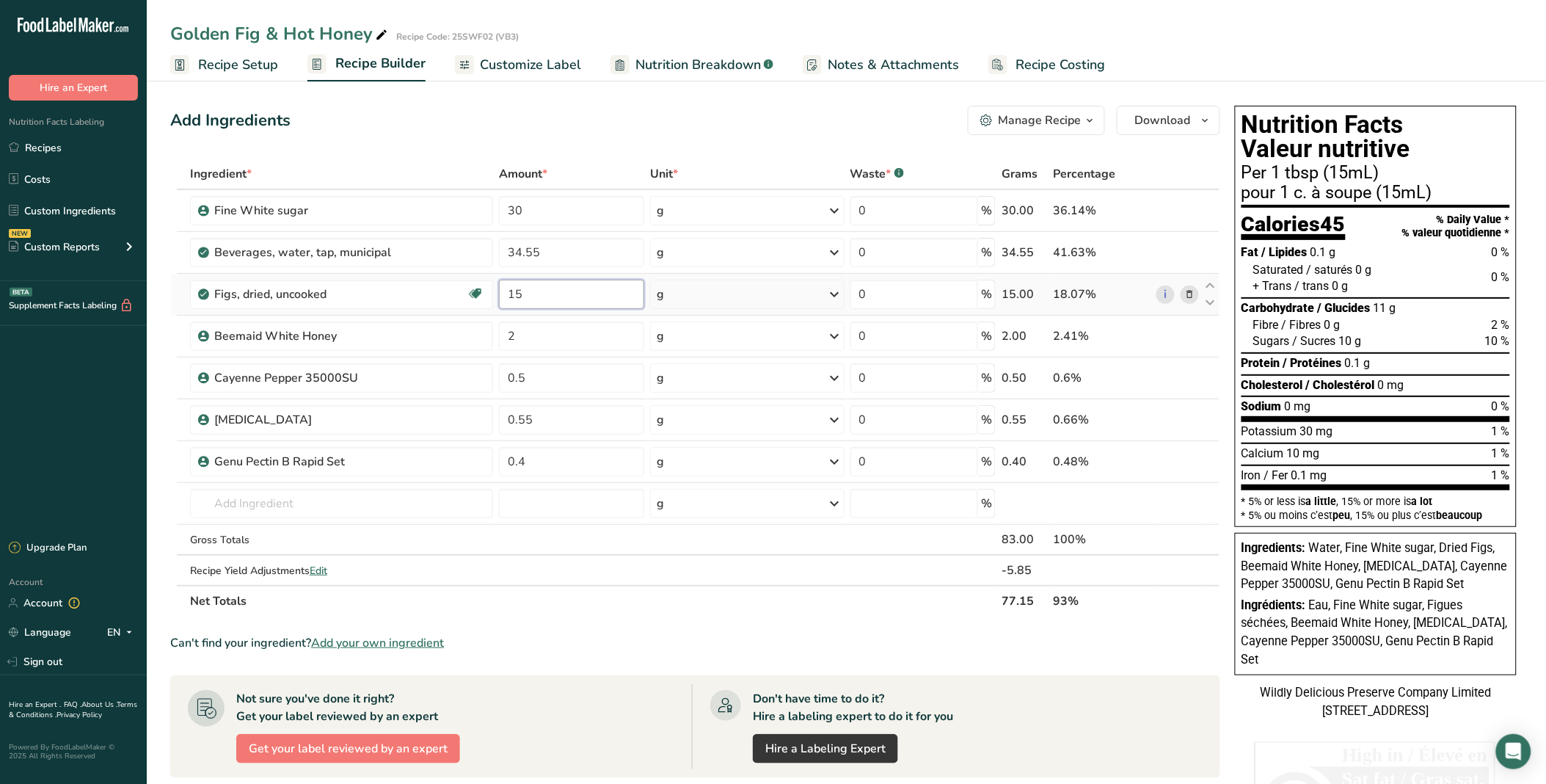
click at [557, 299] on input "15" at bounding box center [571, 294] width 145 height 30
type input "1"
type input "25"
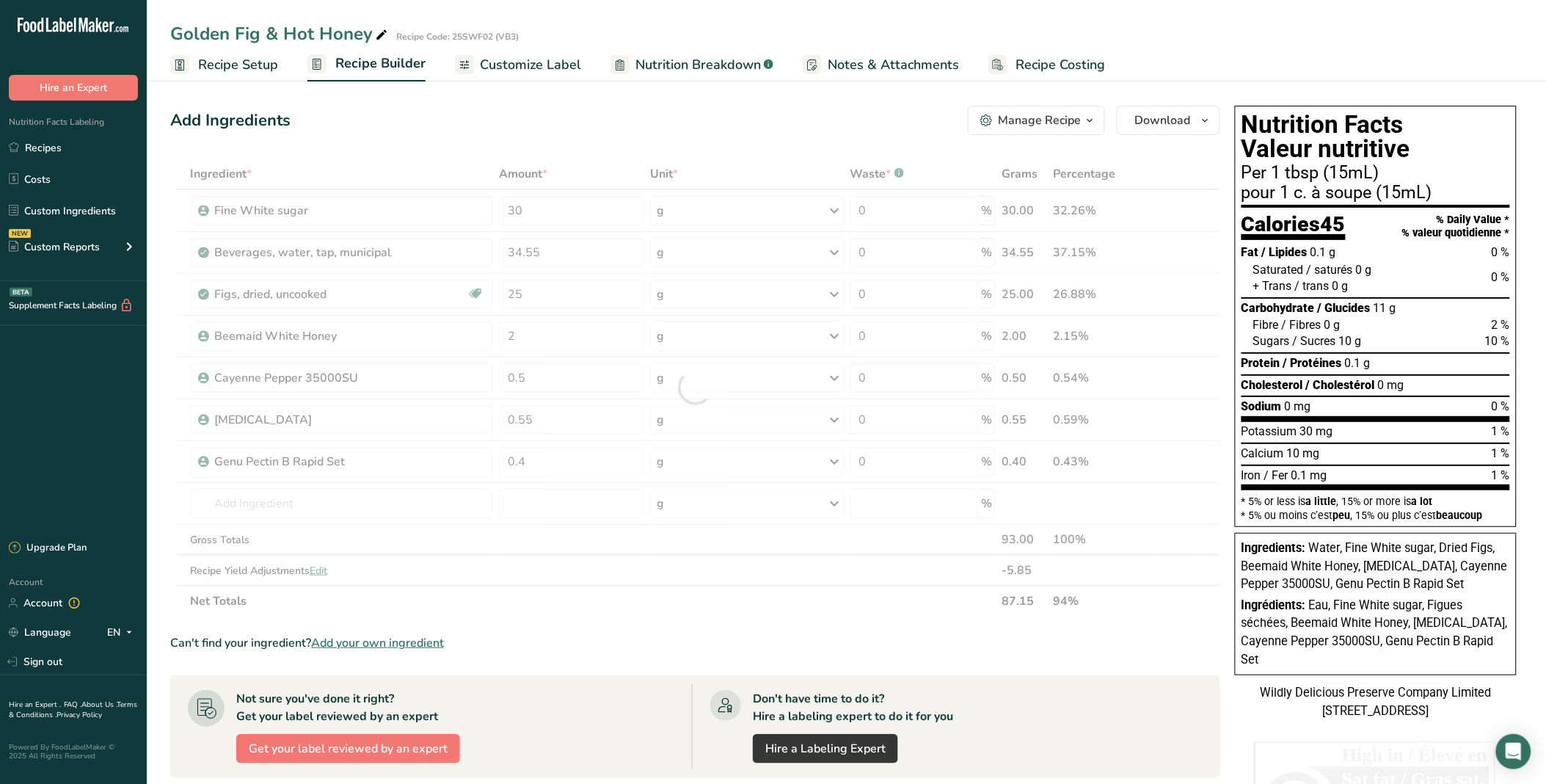
click at [581, 120] on div "Add Ingredients Manage Recipe Delete Recipe Duplicate Recipe Scale Recipe Save …" at bounding box center [696, 120] width 1050 height 30
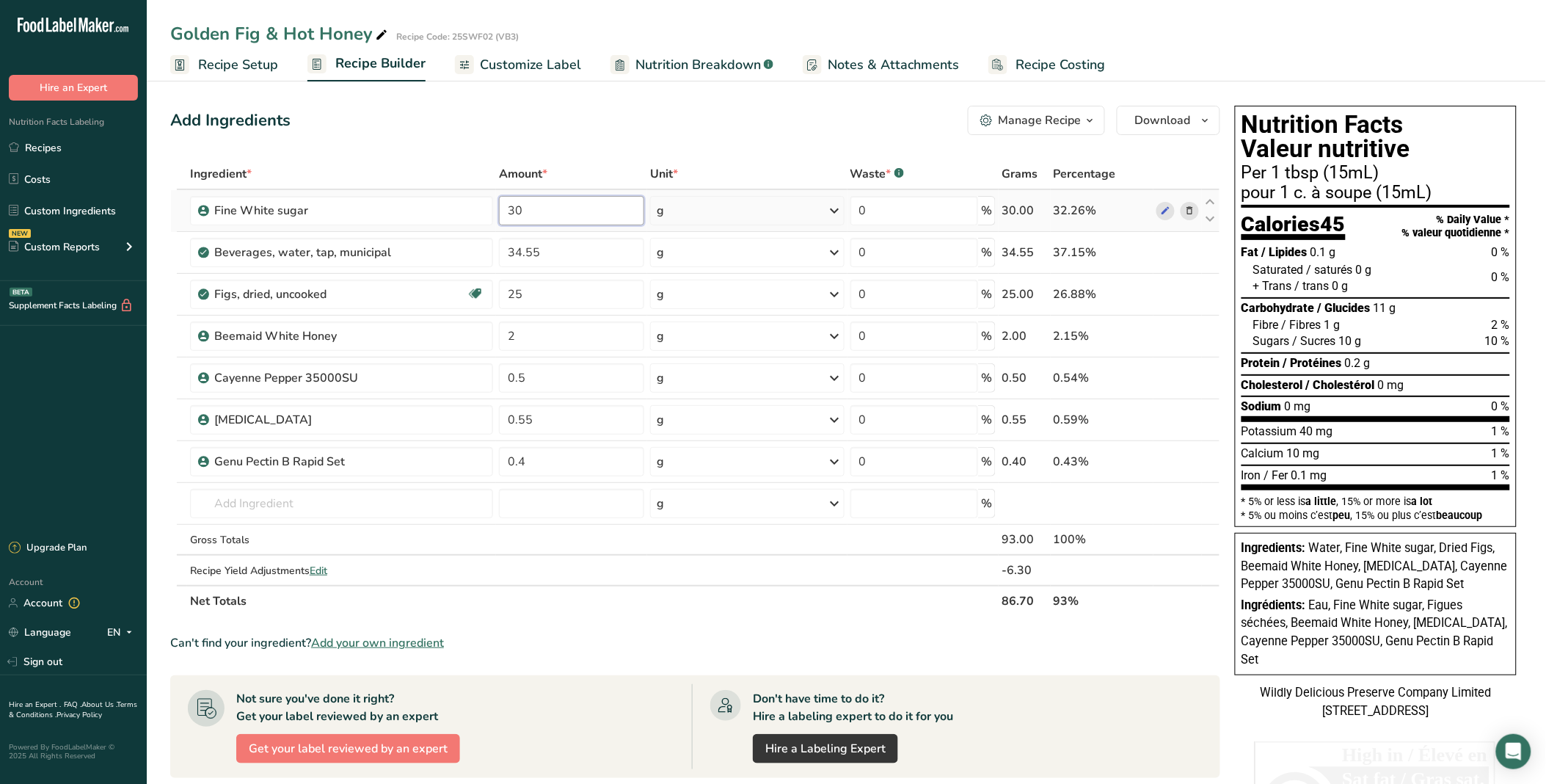
click at [601, 207] on input "30" at bounding box center [571, 210] width 145 height 30
type input "32.68"
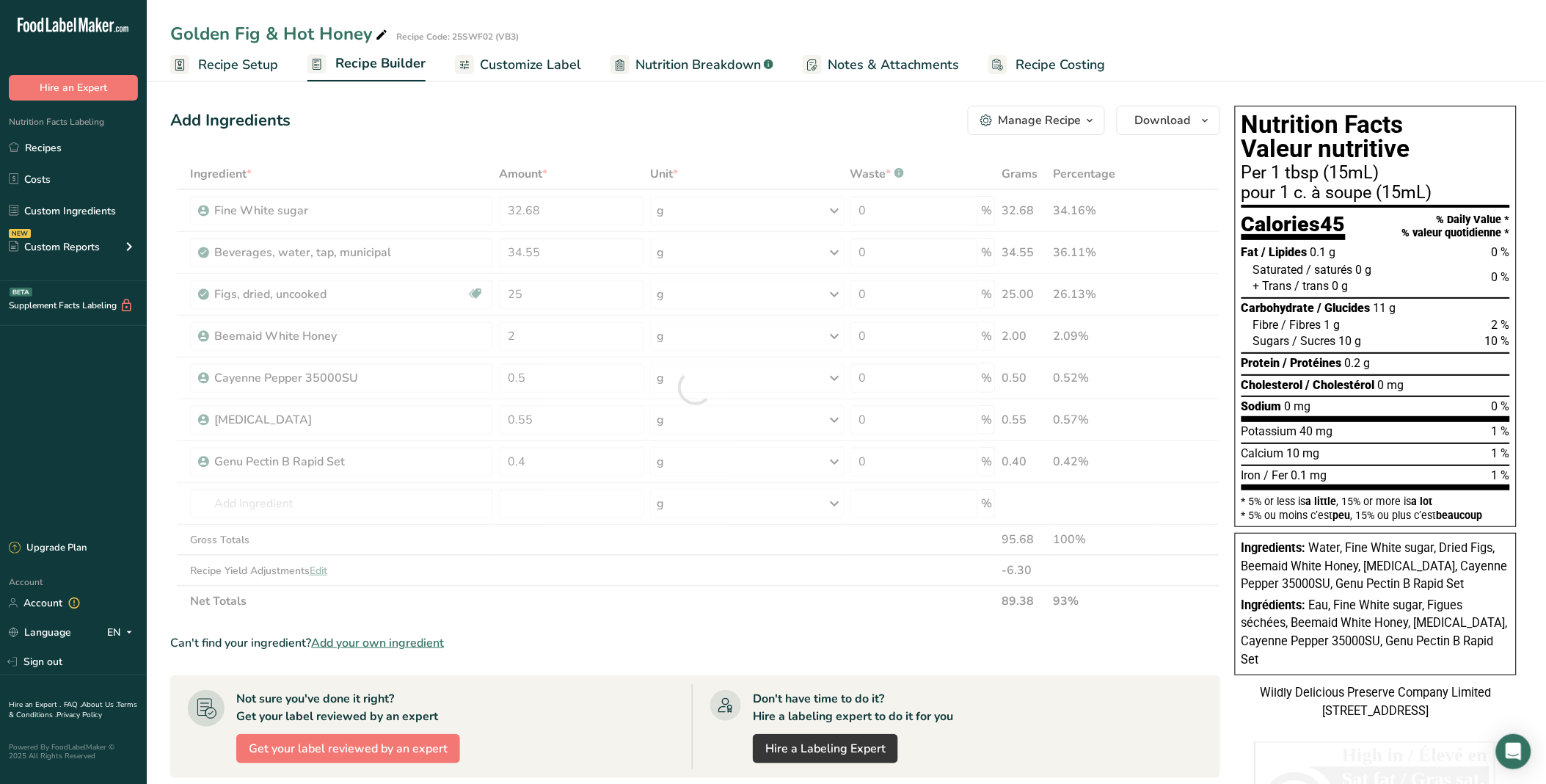
click at [622, 161] on div "Ingredient * Amount * Unit * Waste * .a-a{fill:#347362;}.b-a{fill:#fff;} Grams …" at bounding box center [696, 388] width 1050 height 458
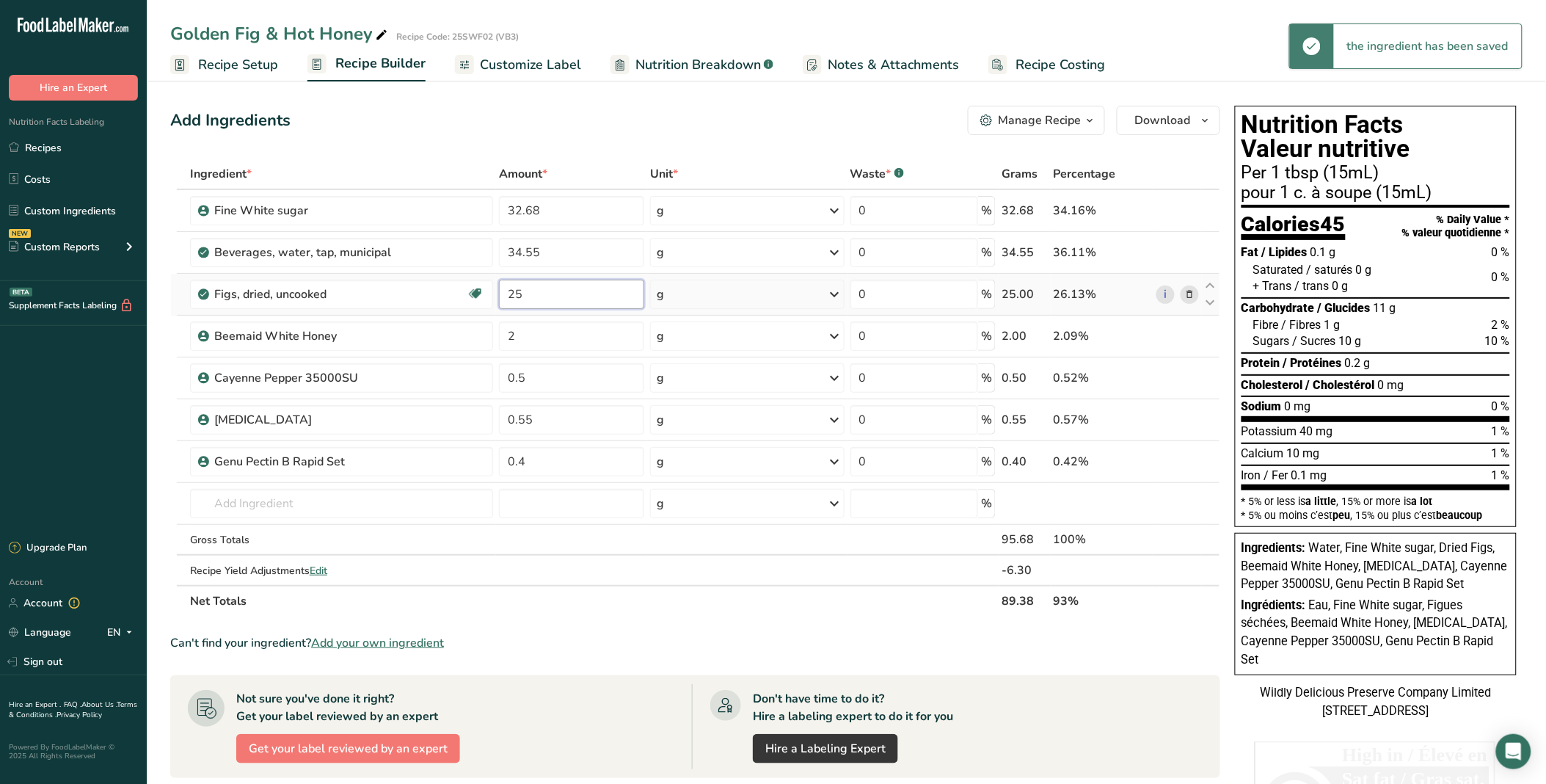
click at [552, 292] on input "25" at bounding box center [571, 294] width 145 height 30
type input "2"
type input "30"
click at [589, 160] on div "Ingredient * Amount * Unit * Waste * .a-a{fill:#347362;}.b-a{fill:#fff;} Grams …" at bounding box center [696, 388] width 1050 height 458
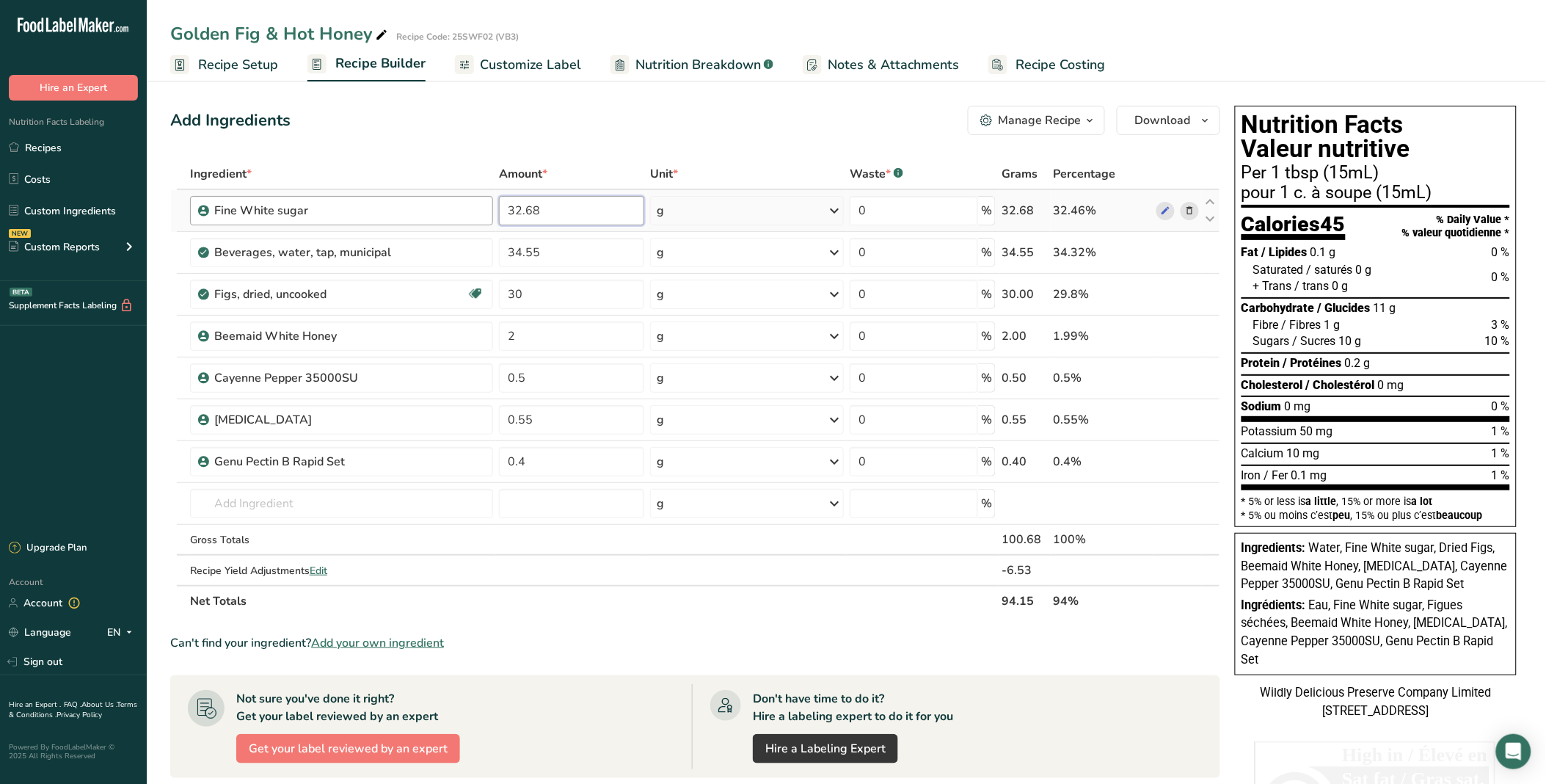
drag, startPoint x: 570, startPoint y: 215, endPoint x: 444, endPoint y: 222, distance: 126.2
click at [444, 222] on tr "Fine White sugar 32.68 g Weight Units g kg mg See more Volume Units l Volume un…" at bounding box center [696, 210] width 1049 height 42
type input "30.68"
click at [569, 135] on div "Add Ingredients Manage Recipe Delete Recipe Duplicate Recipe Scale Recipe Save …" at bounding box center [700, 598] width 1059 height 997
click at [519, 252] on input "34.55" at bounding box center [571, 252] width 145 height 30
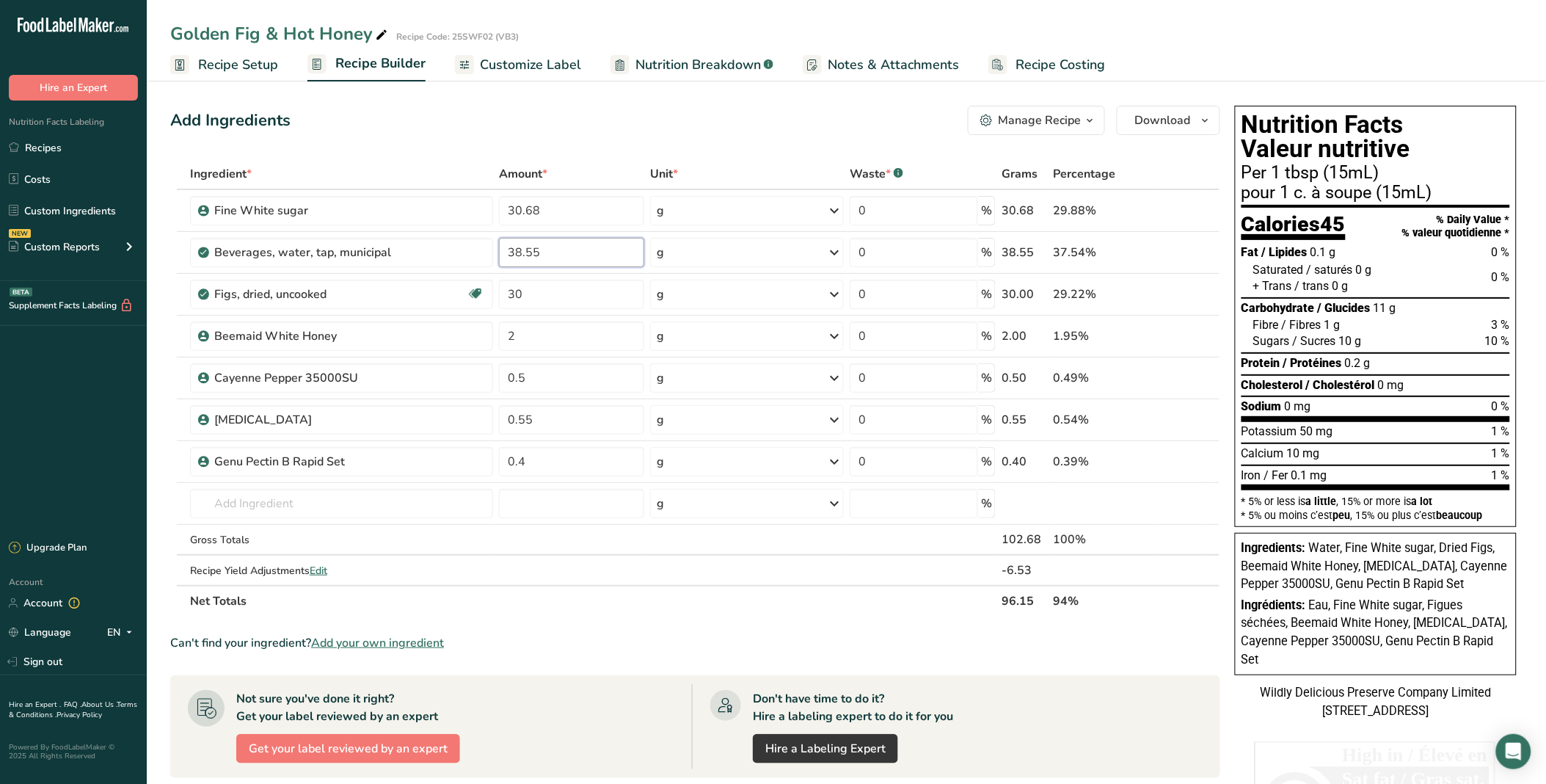
type input "38.55"
click at [558, 136] on div "Add Ingredients Manage Recipe Delete Recipe Duplicate Recipe Scale Recipe Save …" at bounding box center [700, 598] width 1059 height 997
click at [612, 296] on input "30" at bounding box center [571, 294] width 145 height 30
type input "33"
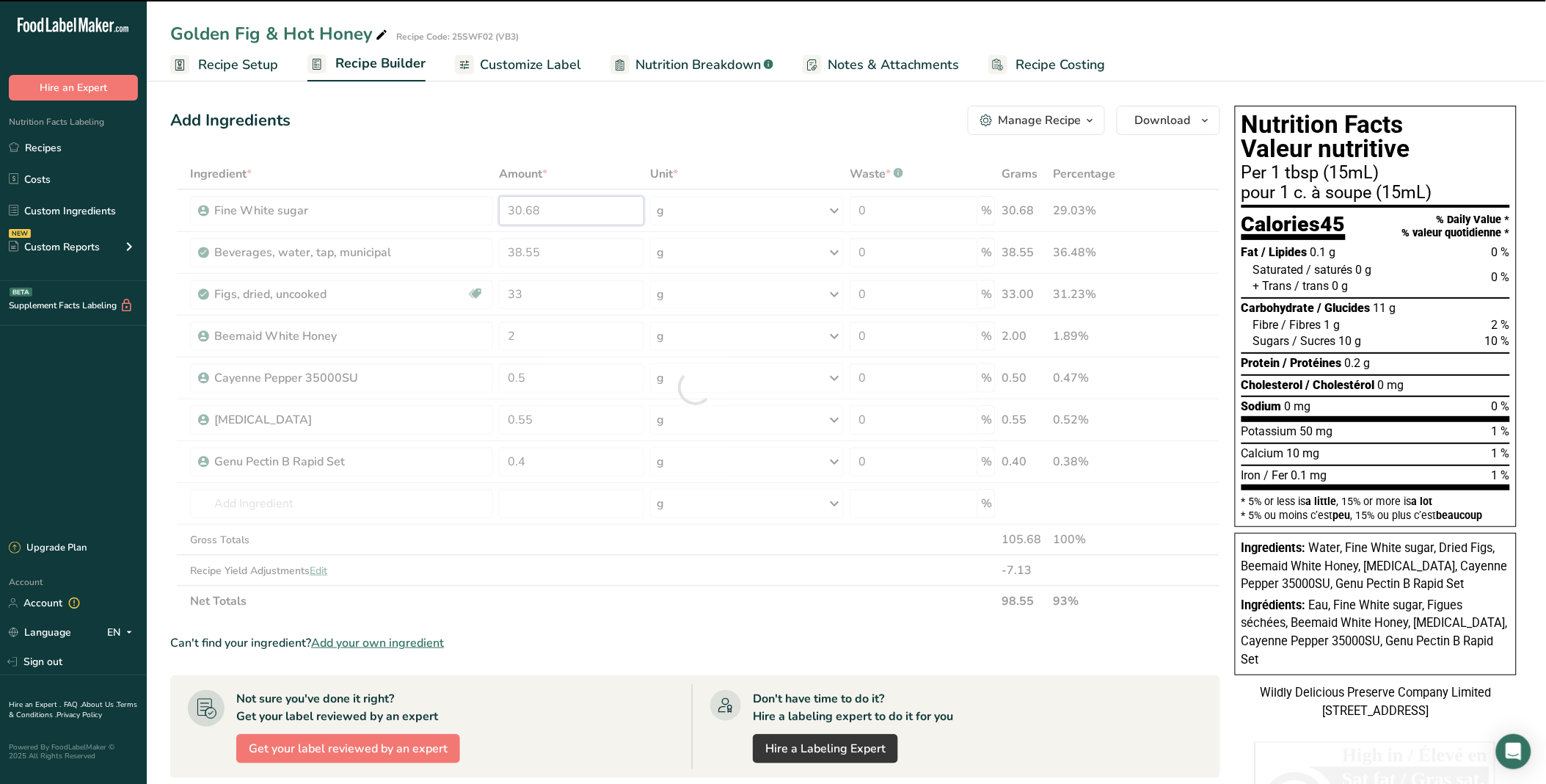
drag, startPoint x: 556, startPoint y: 209, endPoint x: 511, endPoint y: 205, distance: 45.2
click at [511, 205] on div "Ingredient * Amount * Unit * Waste * .a-a{fill:#347362;}.b-a{fill:#fff;} Grams …" at bounding box center [696, 388] width 1050 height 458
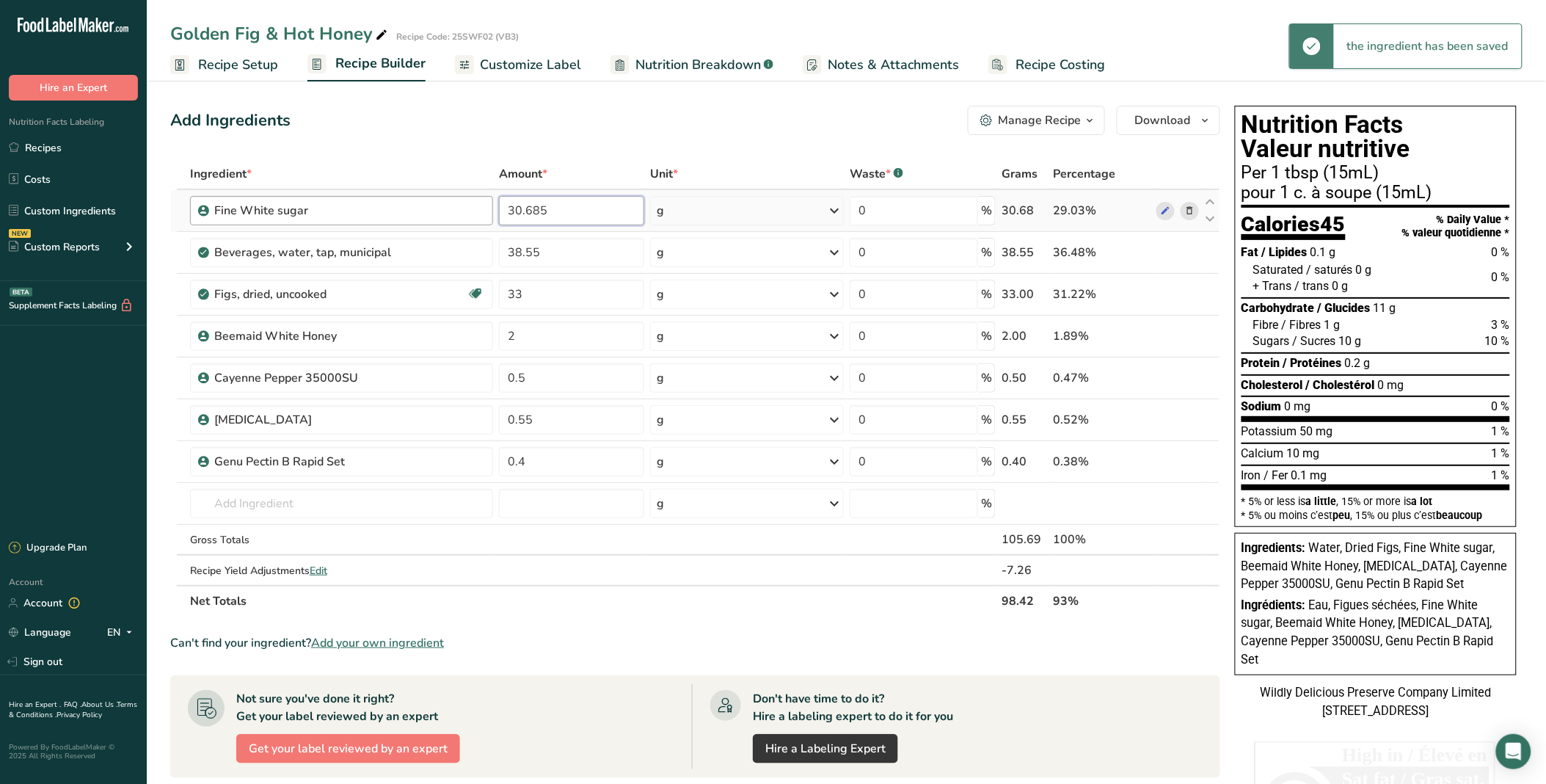
drag, startPoint x: 545, startPoint y: 210, endPoint x: 490, endPoint y: 208, distance: 55.0
click at [490, 208] on tr "Fine White sugar 30.685 g Weight Units g kg mg See more Volume Units l Volume u…" at bounding box center [696, 210] width 1049 height 42
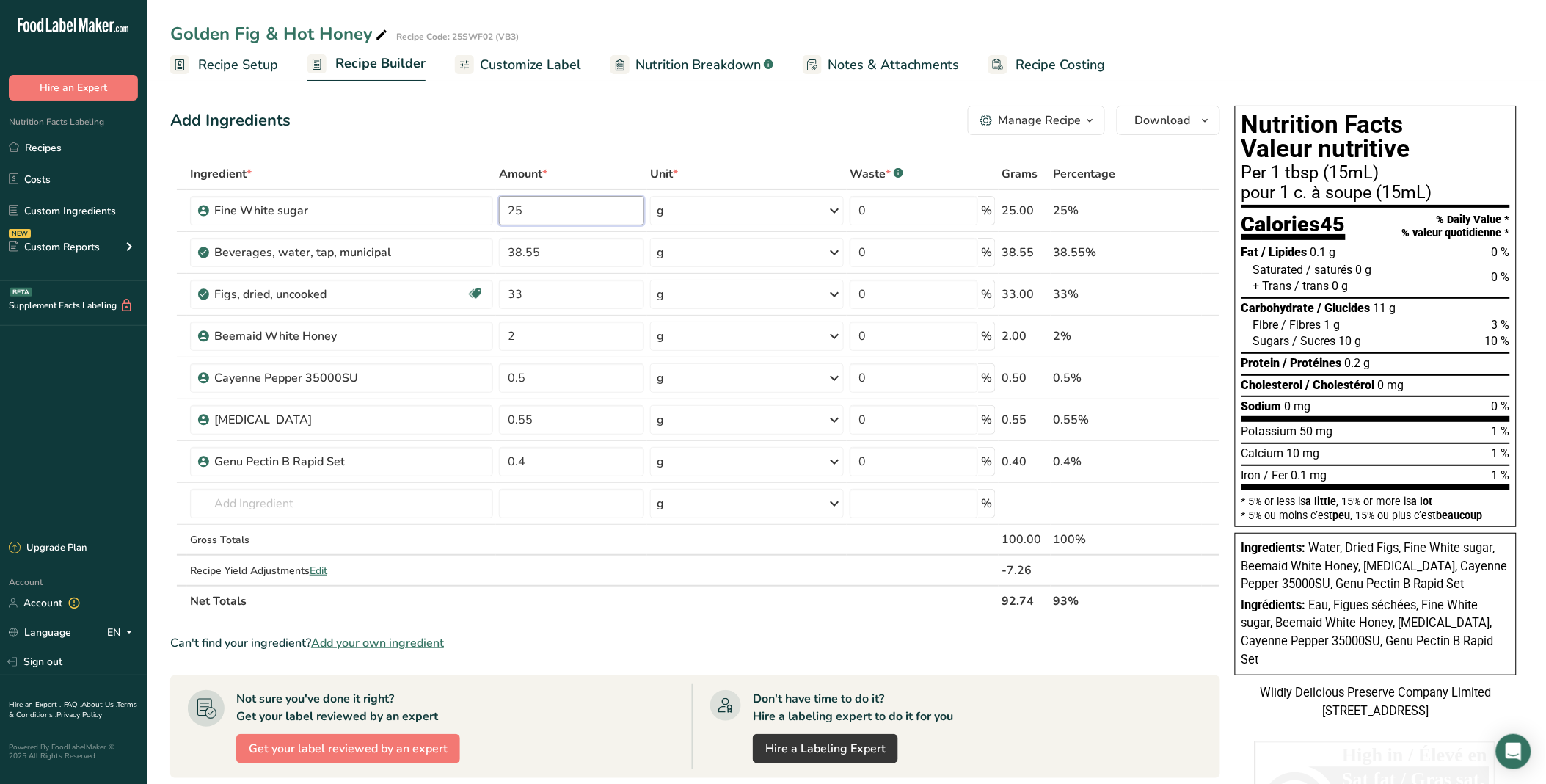
type input "25"
click at [580, 150] on div "Add Ingredients Manage Recipe Delete Recipe Duplicate Recipe Scale Recipe Save …" at bounding box center [700, 598] width 1059 height 997
click at [296, 502] on input "text" at bounding box center [341, 503] width 303 height 30
type input "[MEDICAL_DATA]"
click at [383, 148] on div "Add Ingredients Manage Recipe Delete Recipe Duplicate Recipe Scale Recipe Save …" at bounding box center [700, 598] width 1059 height 997
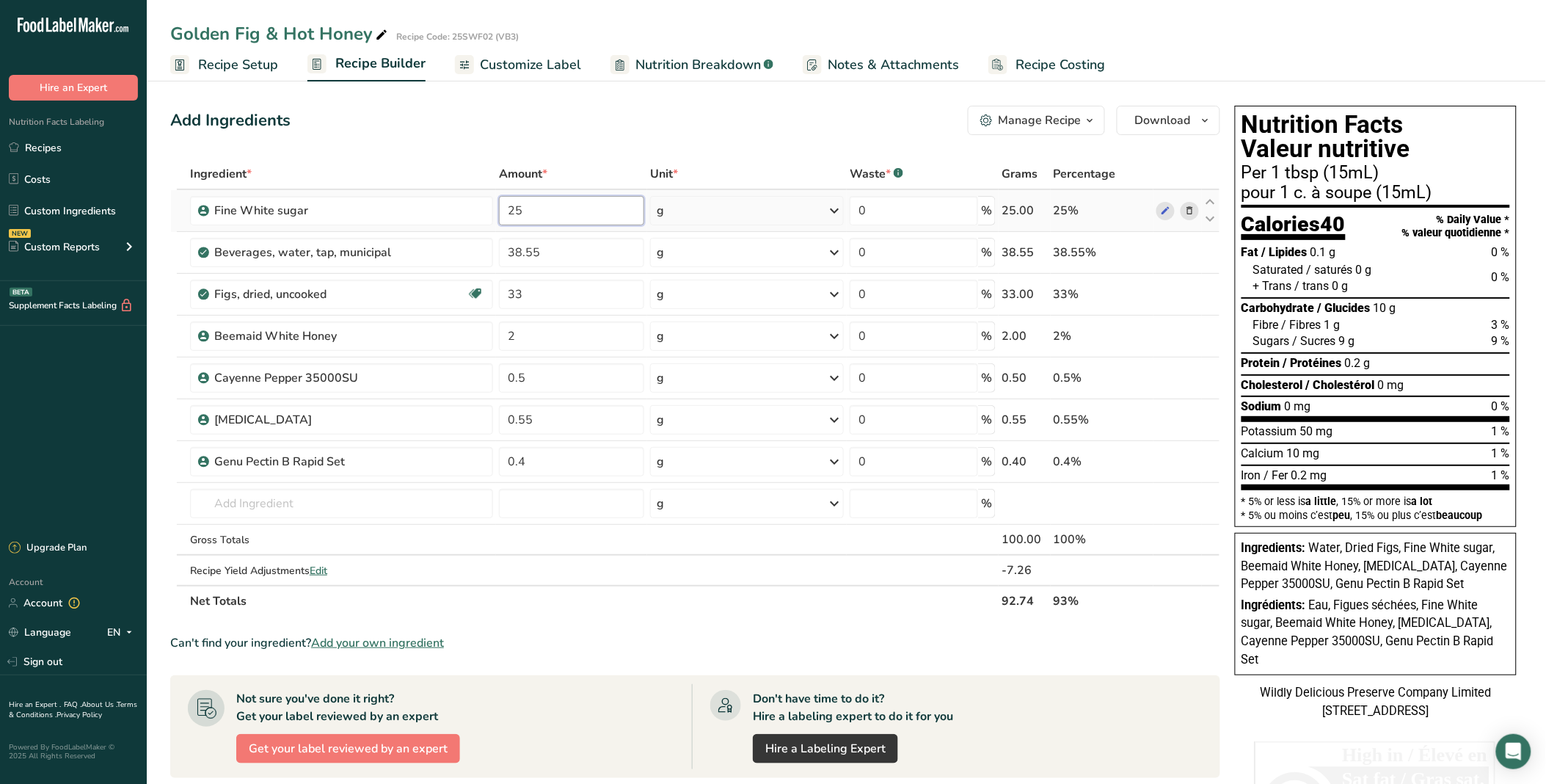
drag, startPoint x: 553, startPoint y: 208, endPoint x: 501, endPoint y: 209, distance: 52.0
click at [501, 209] on input "25" at bounding box center [571, 210] width 145 height 30
type input "47"
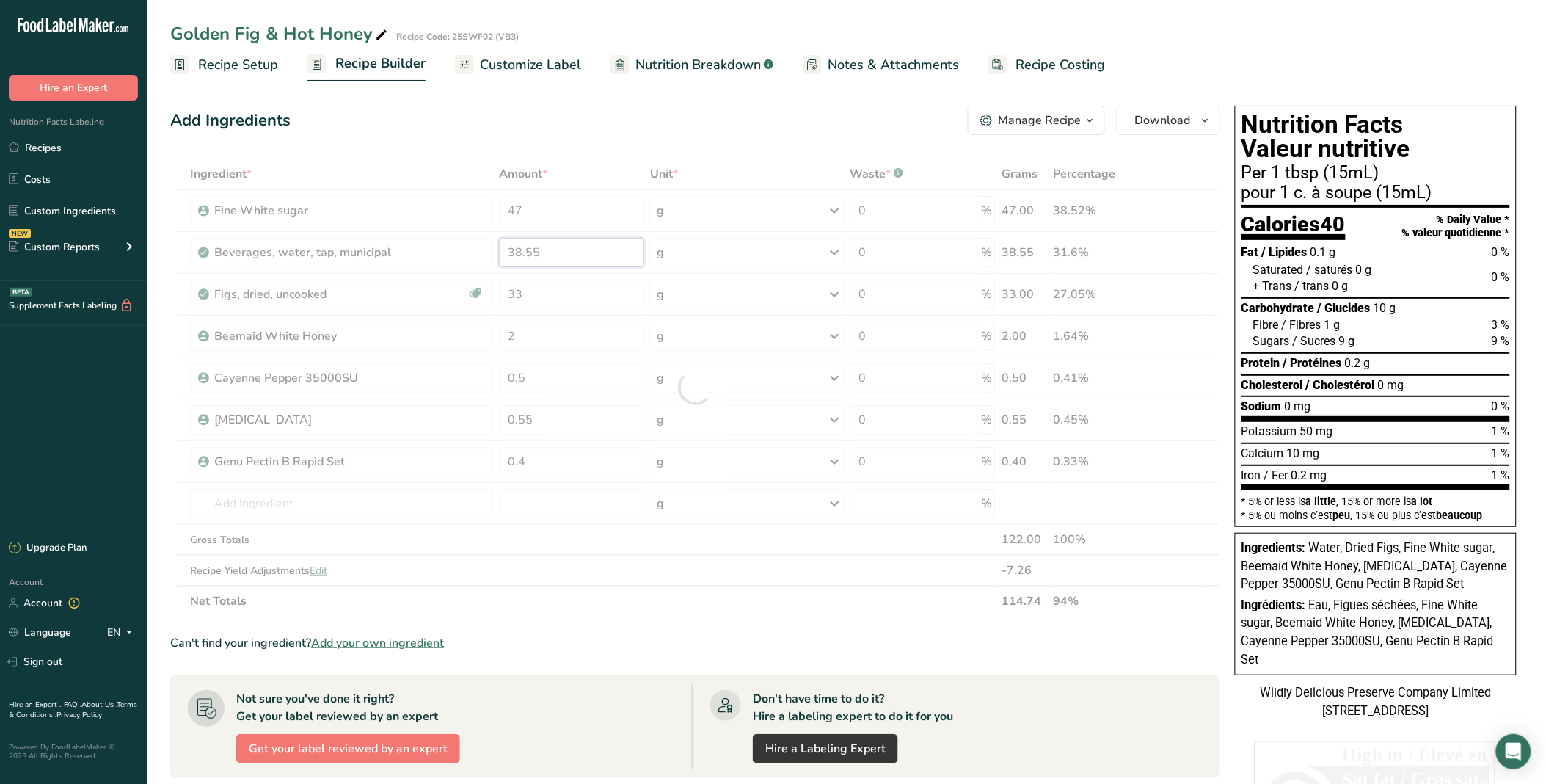
drag, startPoint x: 543, startPoint y: 245, endPoint x: 500, endPoint y: 247, distance: 43.0
click at [500, 247] on div "Ingredient * Amount * Unit * Waste * .a-a{fill:#347362;}.b-a{fill:#fff;} Grams …" at bounding box center [696, 388] width 1050 height 458
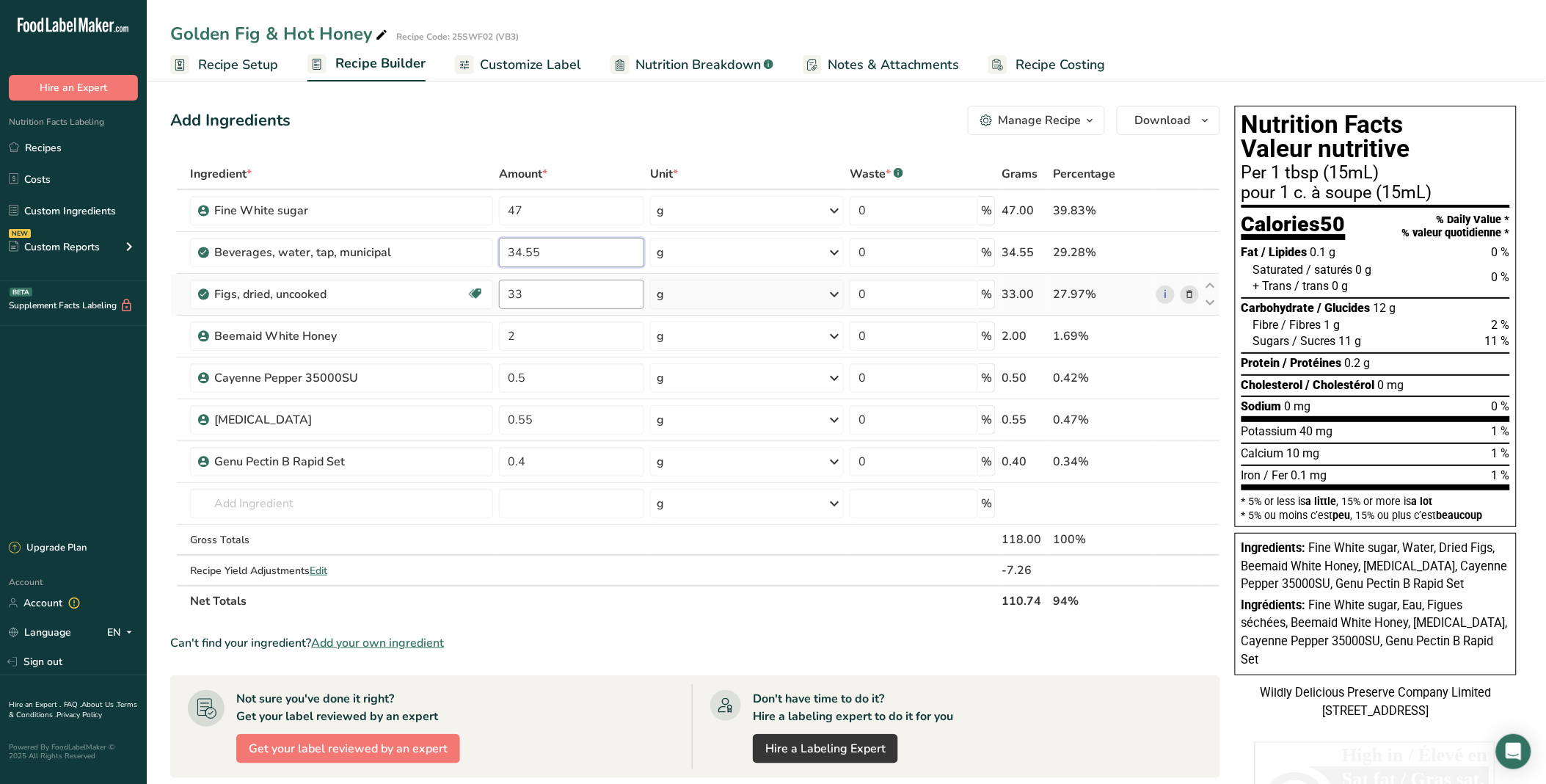
type input "34.55"
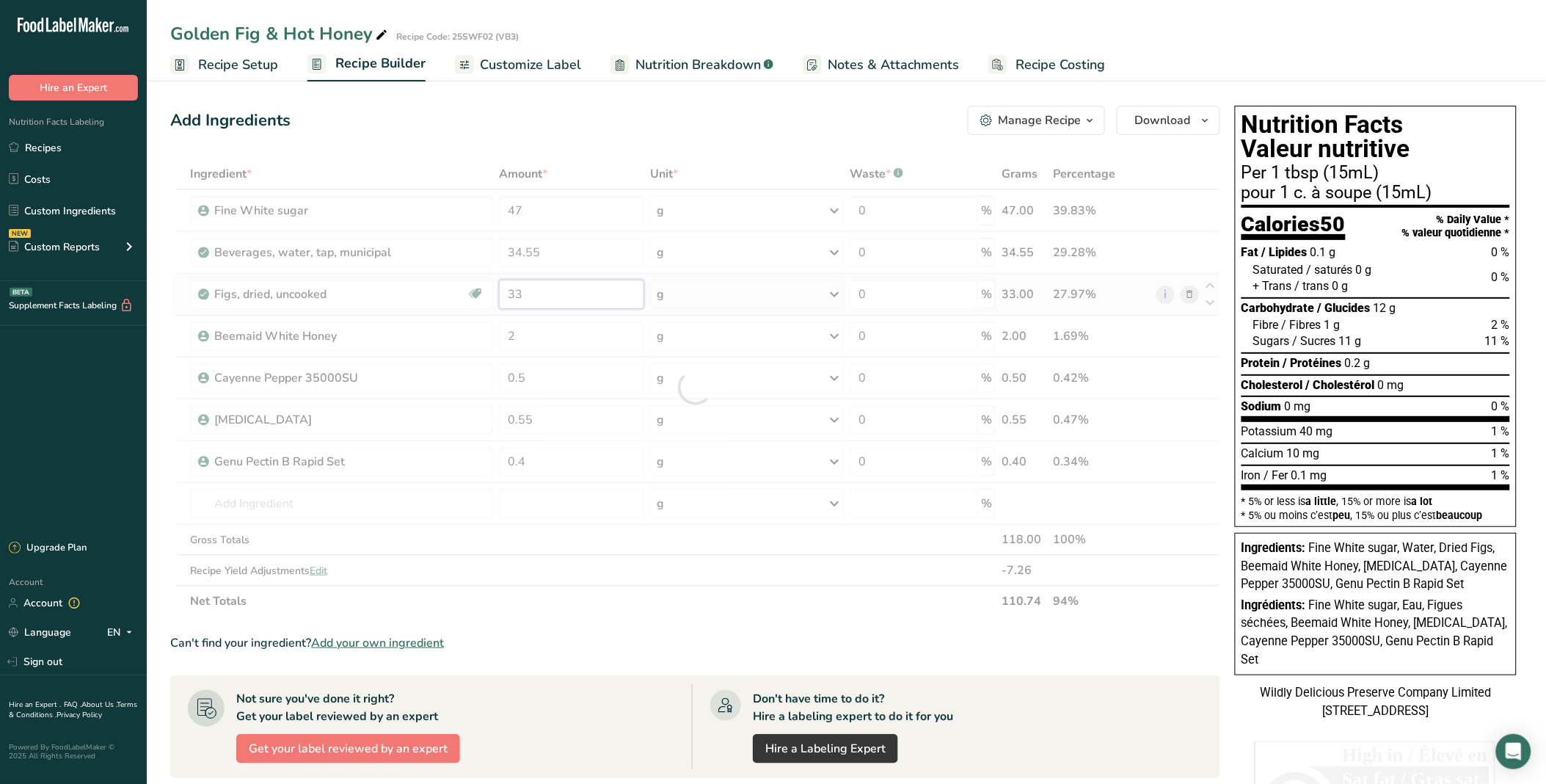
click at [569, 282] on div "Ingredient * Amount * Unit * Waste * .a-a{fill:#347362;}.b-a{fill:#fff;} Grams …" at bounding box center [696, 388] width 1050 height 458
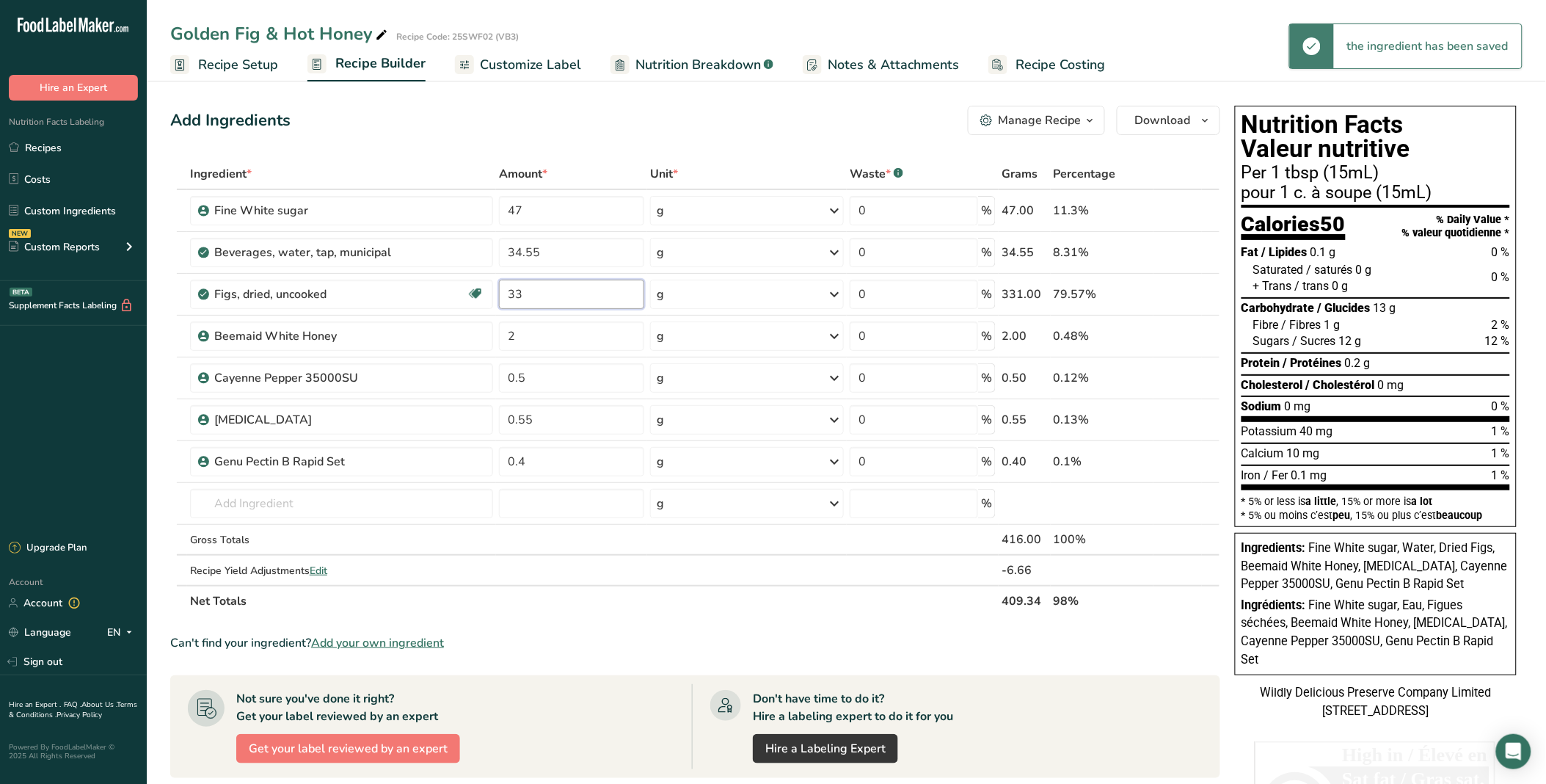
type input "3"
type input "15"
click at [598, 331] on div "Ingredient * Amount * Unit * Waste * .a-a{fill:#347362;}.b-a{fill:#fff;} Grams …" at bounding box center [696, 388] width 1050 height 458
type input "2"
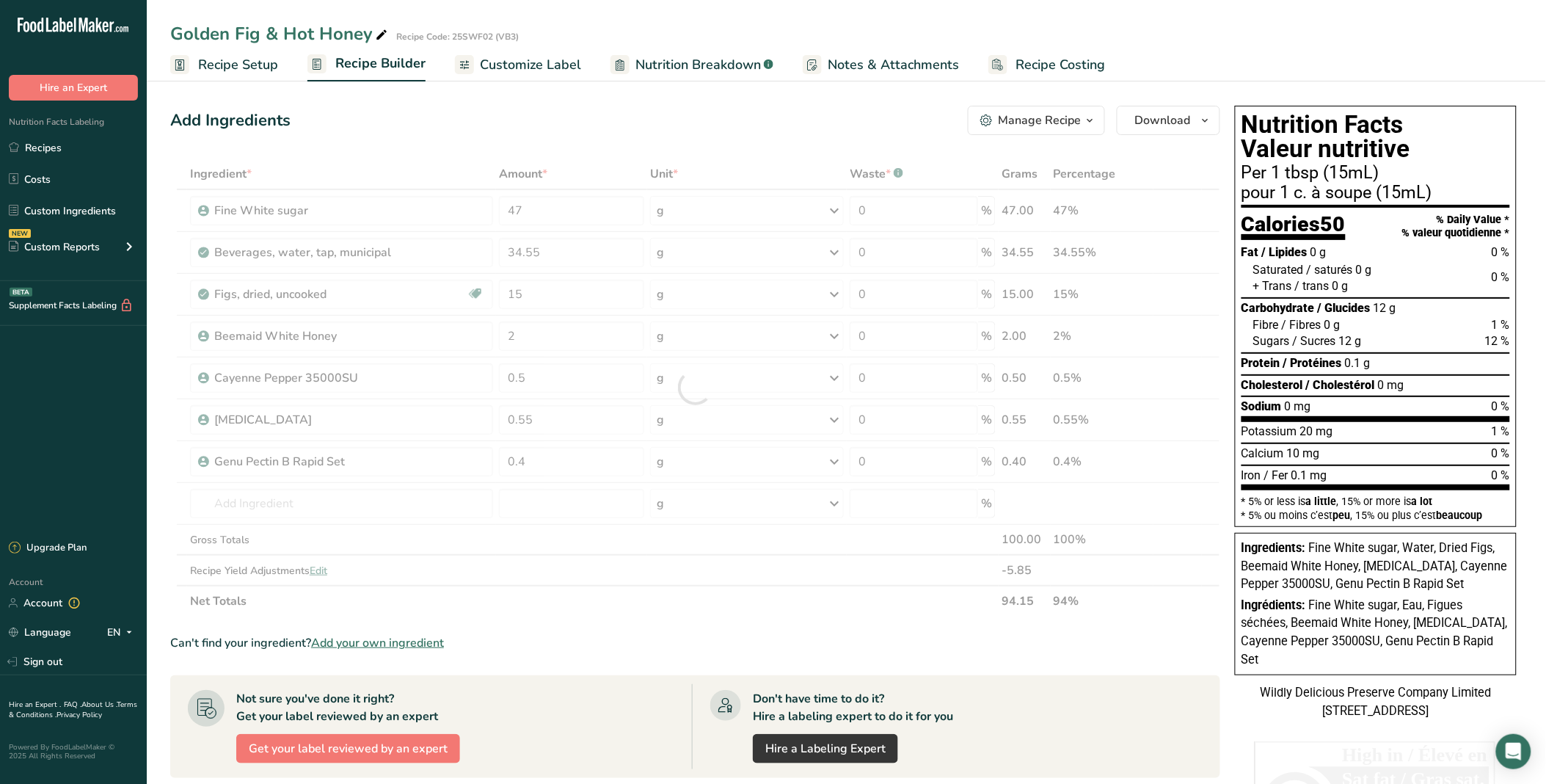
click at [595, 106] on div "Add Ingredients Manage Recipe Delete Recipe Duplicate Recipe Scale Recipe Save …" at bounding box center [696, 120] width 1050 height 30
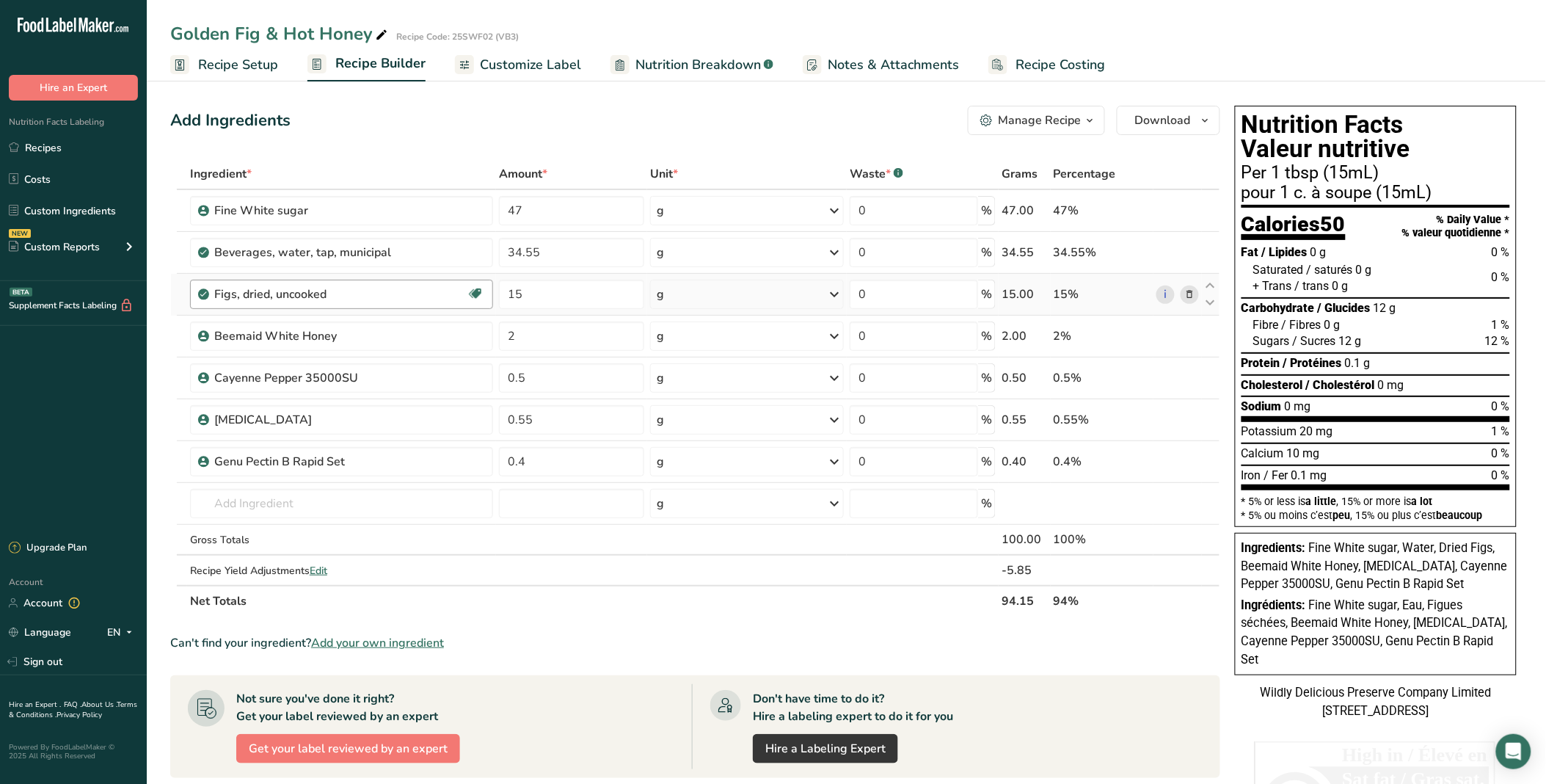
click at [457, 292] on div "Figs, dried, uncooked" at bounding box center [341, 294] width 253 height 18
click at [1095, 292] on icon at bounding box center [1190, 294] width 10 height 15
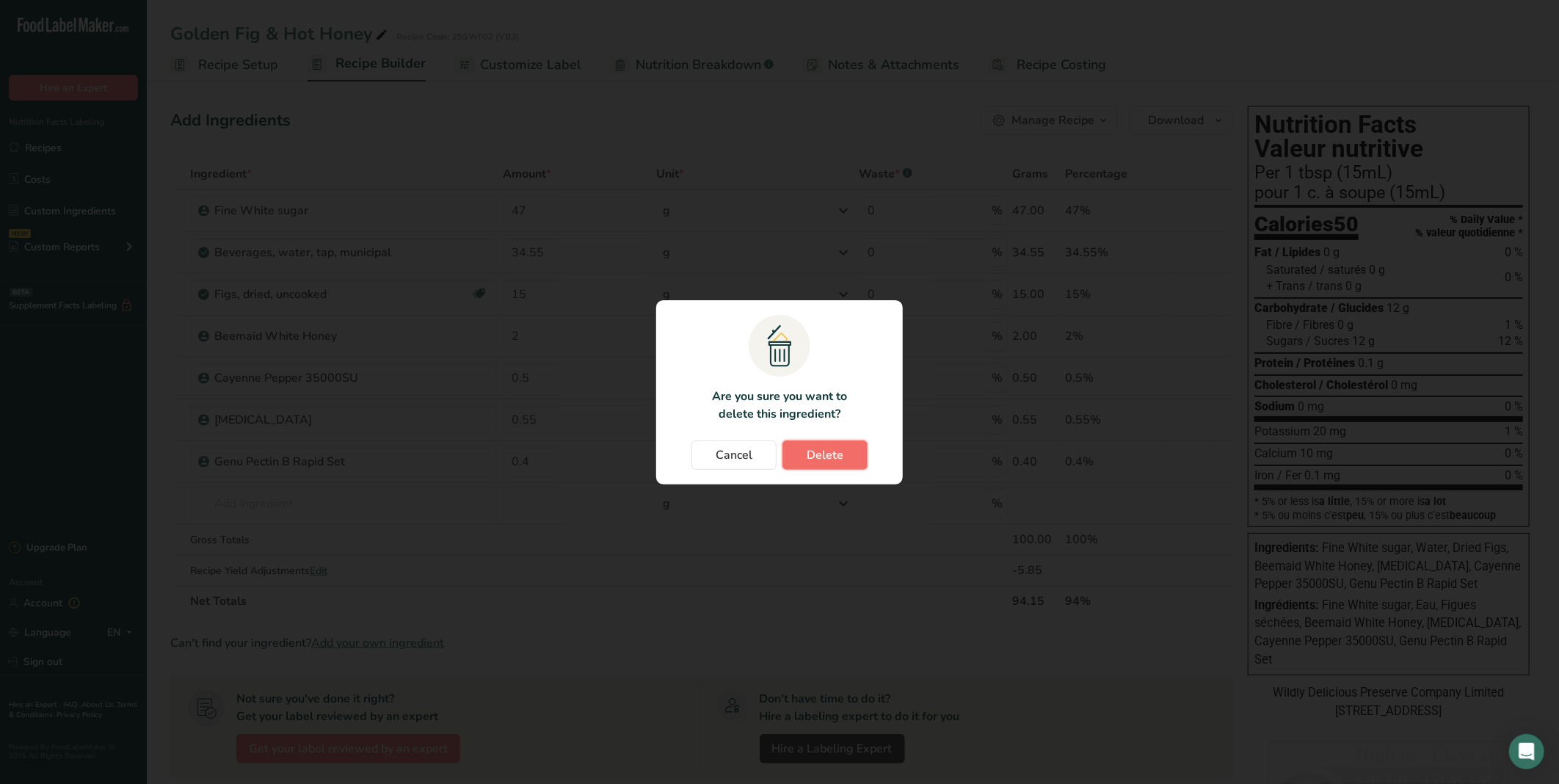
click at [815, 451] on span "Delete" at bounding box center [825, 455] width 36 height 18
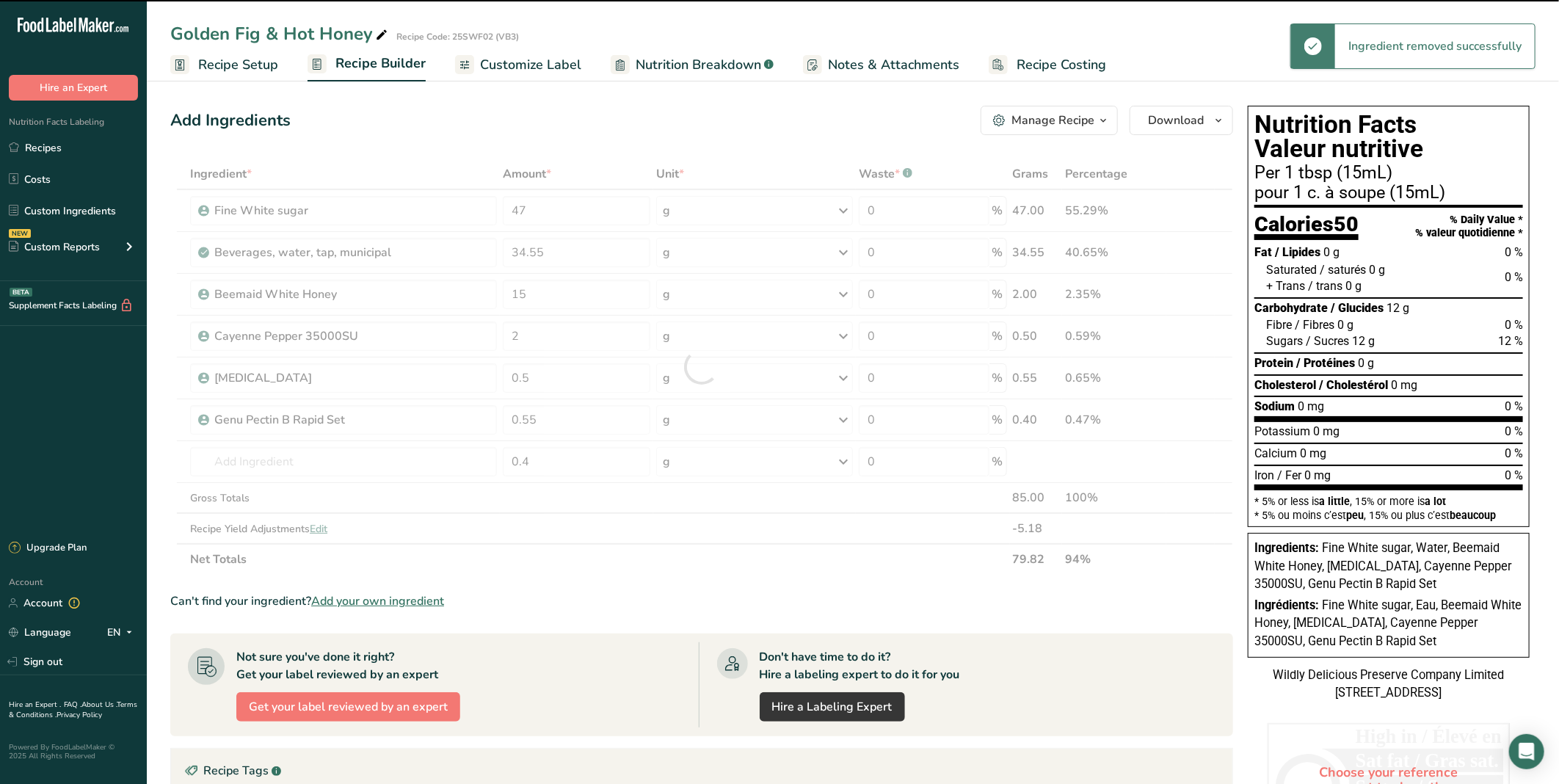
type input "2"
type input "0.5"
type input "0.55"
type input "0.4"
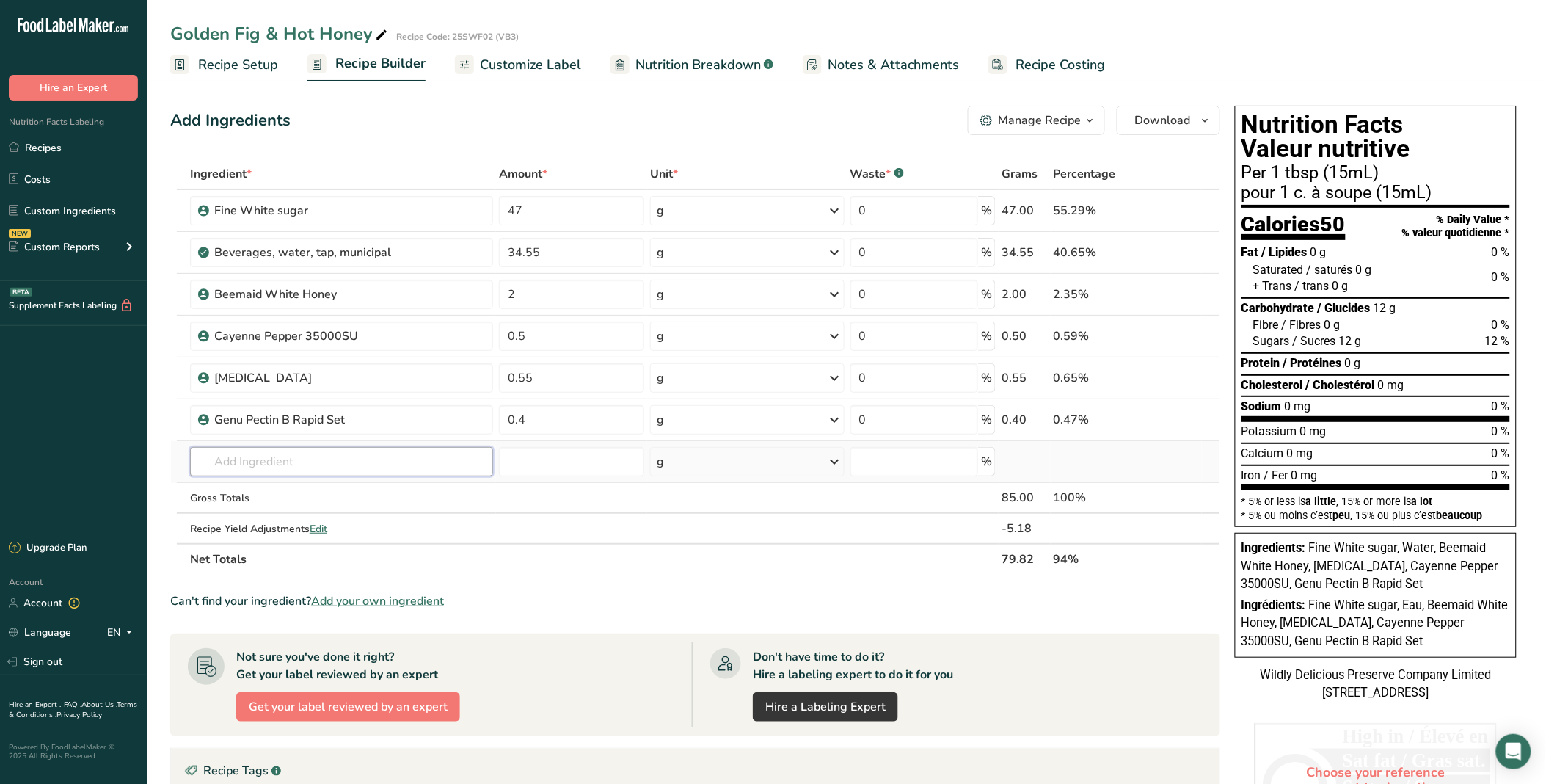
click at [389, 468] on input "text" at bounding box center [341, 462] width 303 height 30
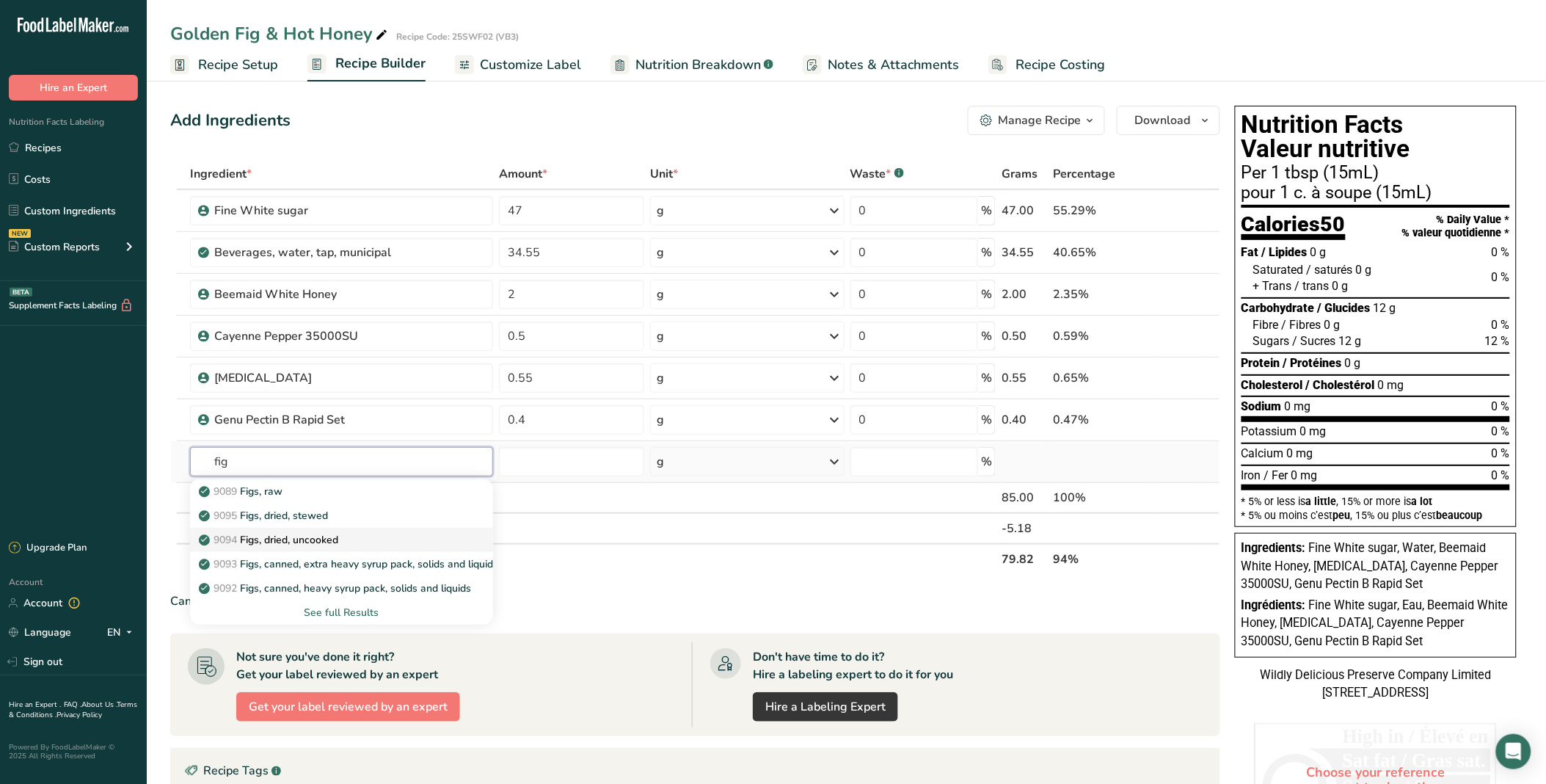
type input "fig"
click at [350, 529] on link "9094 Figs, dried, uncooked" at bounding box center [341, 540] width 303 height 25
type input "Figs, dried, uncooked"
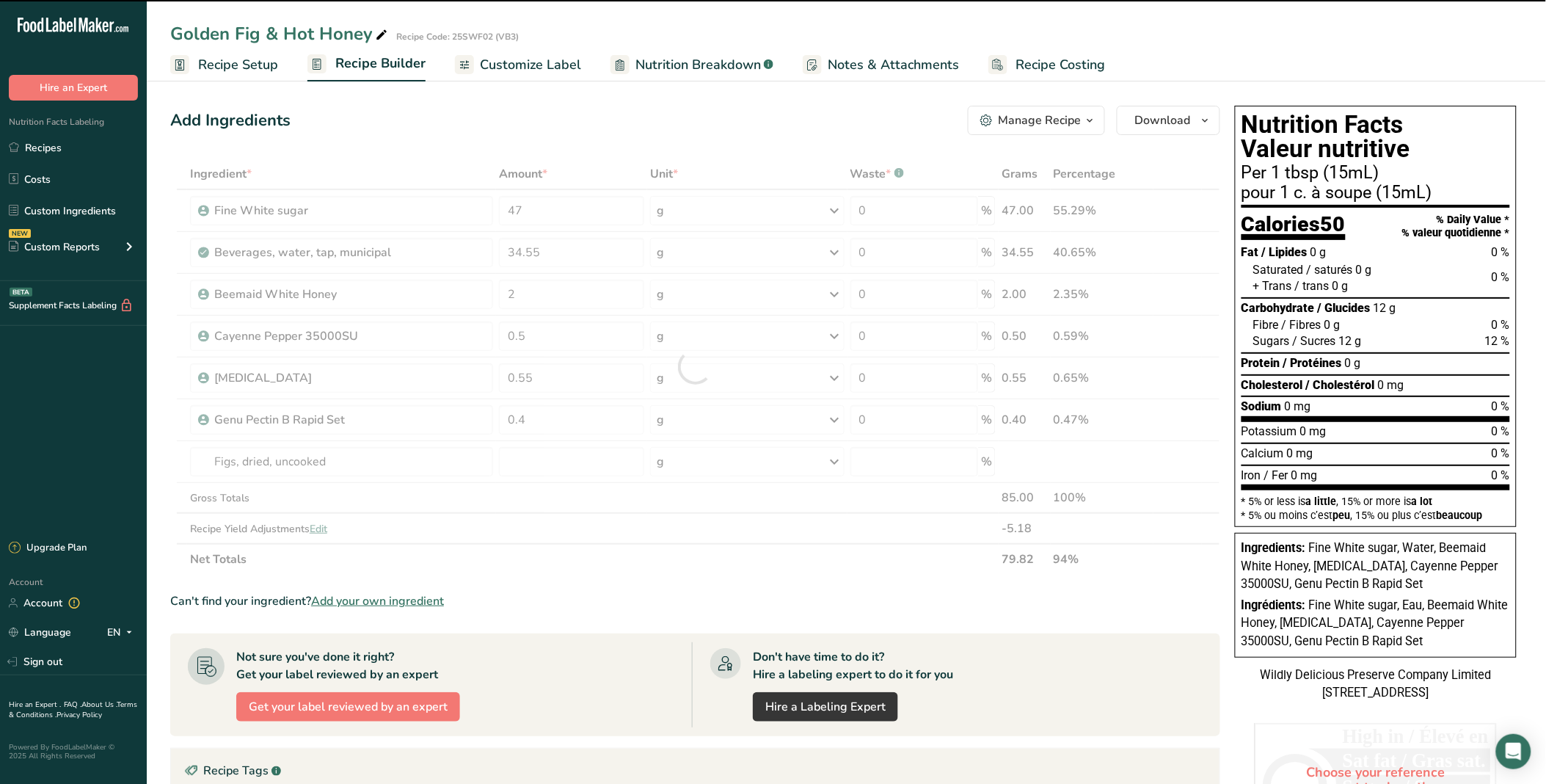
type input "0"
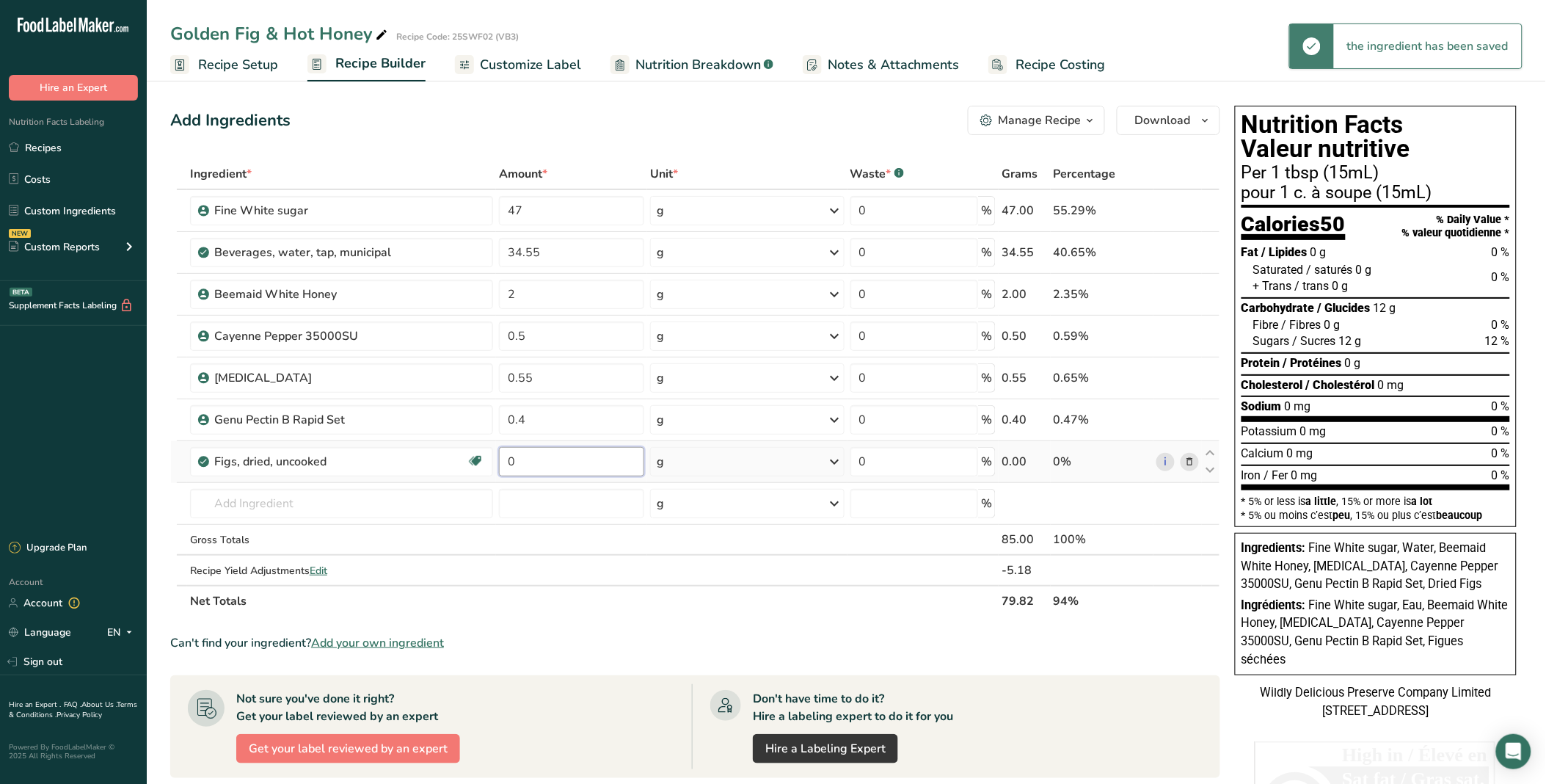
click at [534, 470] on input "0" at bounding box center [571, 462] width 145 height 30
type input "15.00"
click at [749, 125] on div "Add Ingredients Manage Recipe Delete Recipe Duplicate Recipe Scale Recipe Save …" at bounding box center [696, 120] width 1050 height 30
click at [1095, 450] on icon at bounding box center [1211, 453] width 18 height 11
type input "15"
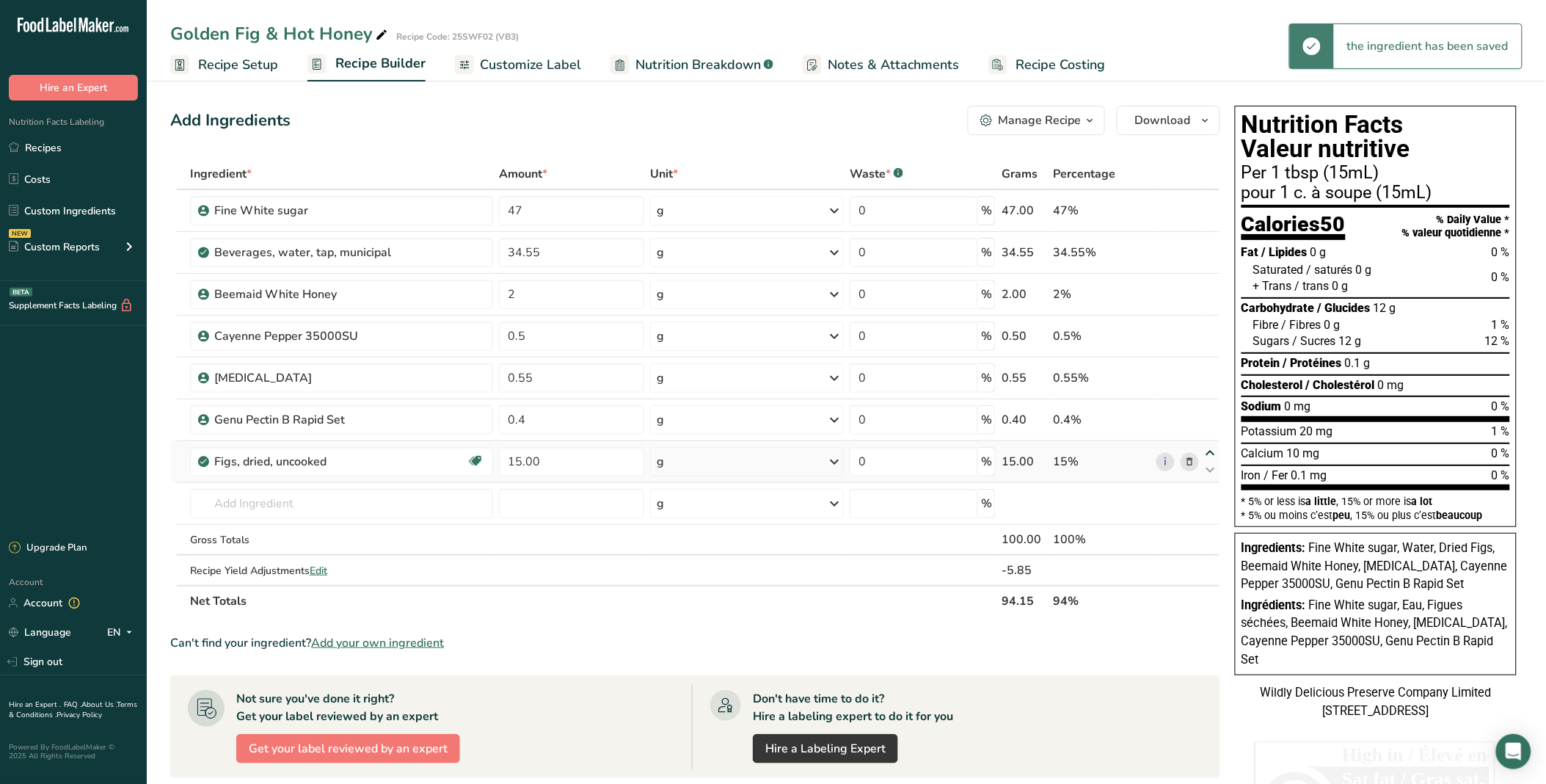
type input "0.4"
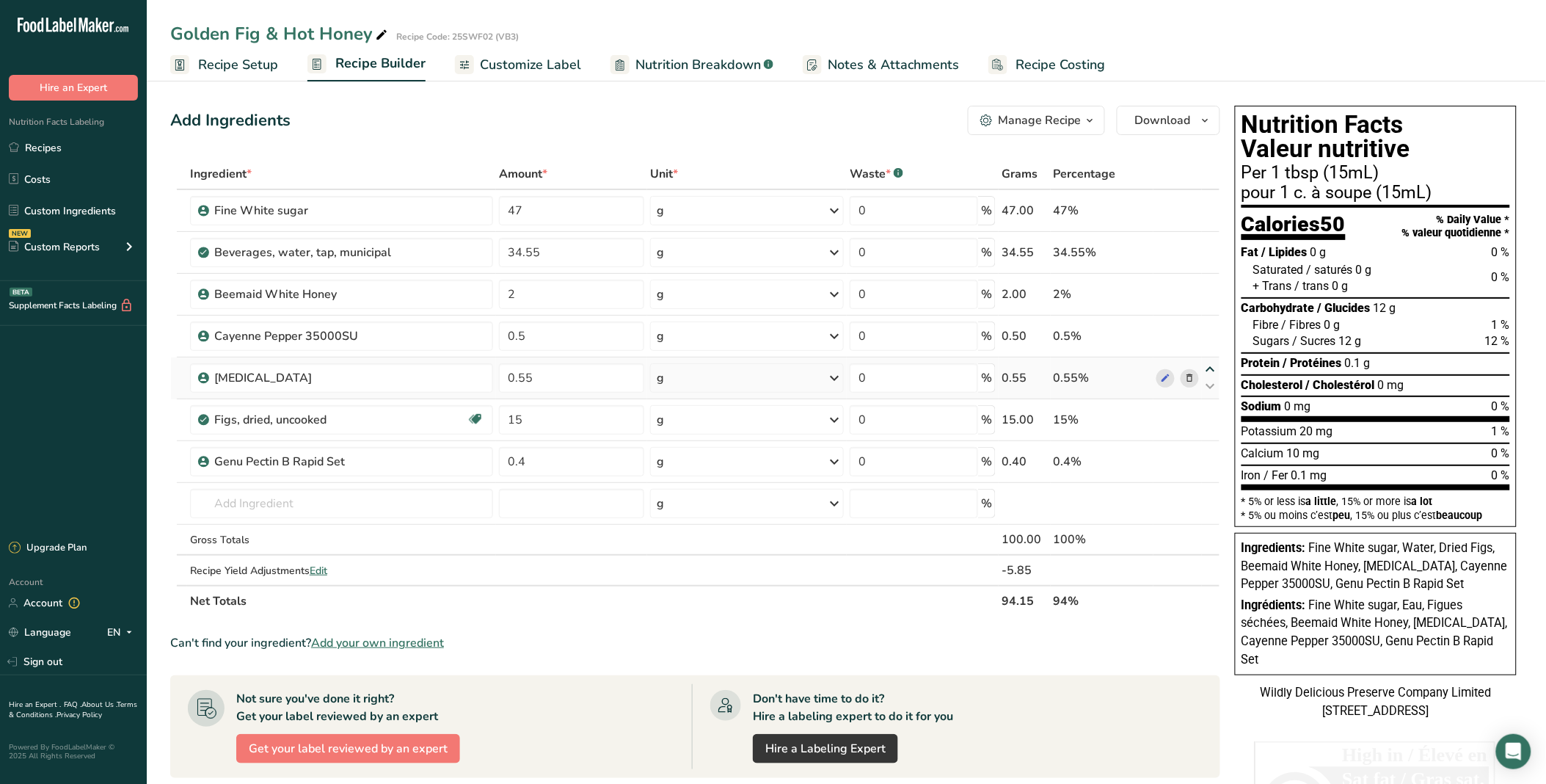
click at [1095, 365] on icon at bounding box center [1211, 369] width 18 height 11
type input "0.55"
click at [1095, 408] on icon at bounding box center [1211, 411] width 18 height 11
type input "15"
type input "0.5"
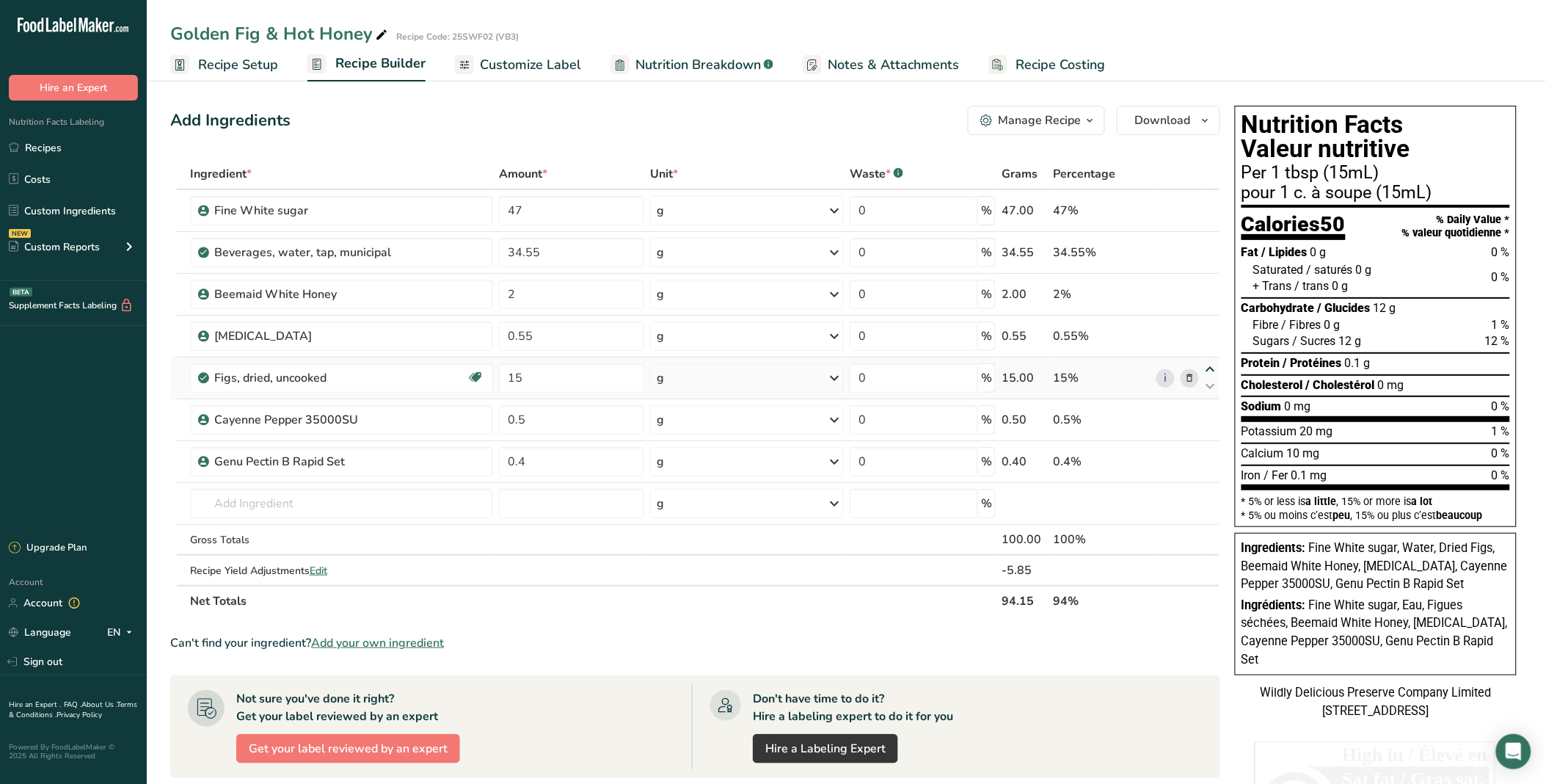
click at [1095, 368] on icon at bounding box center [1211, 369] width 18 height 11
type input "15"
type input "0.55"
click at [1095, 326] on icon at bounding box center [1211, 328] width 18 height 11
type input "15"
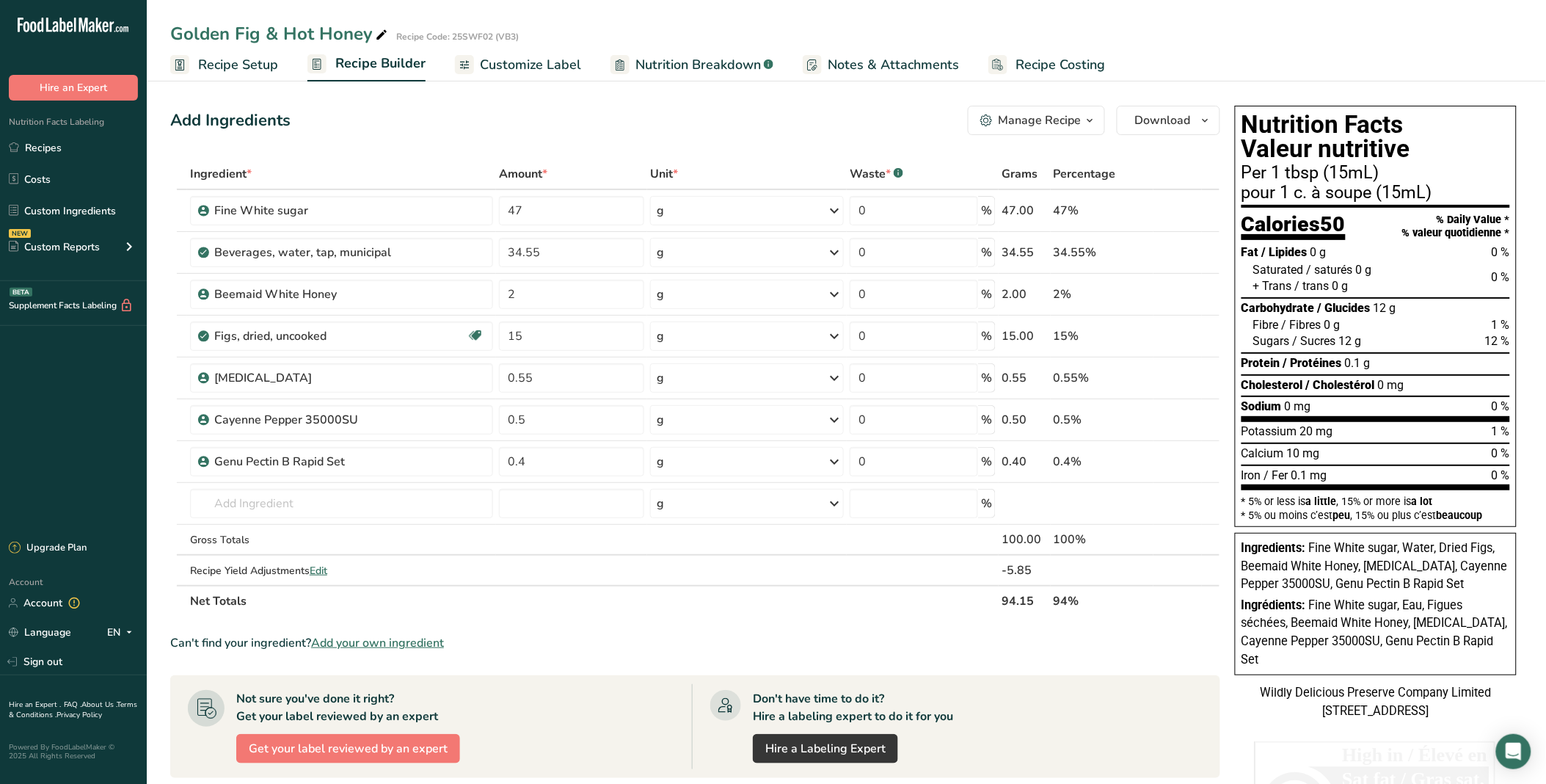
type input "2"
click at [1095, 284] on icon at bounding box center [1211, 285] width 18 height 11
type input "15"
type input "34.55"
click at [1095, 261] on icon at bounding box center [1211, 260] width 18 height 11
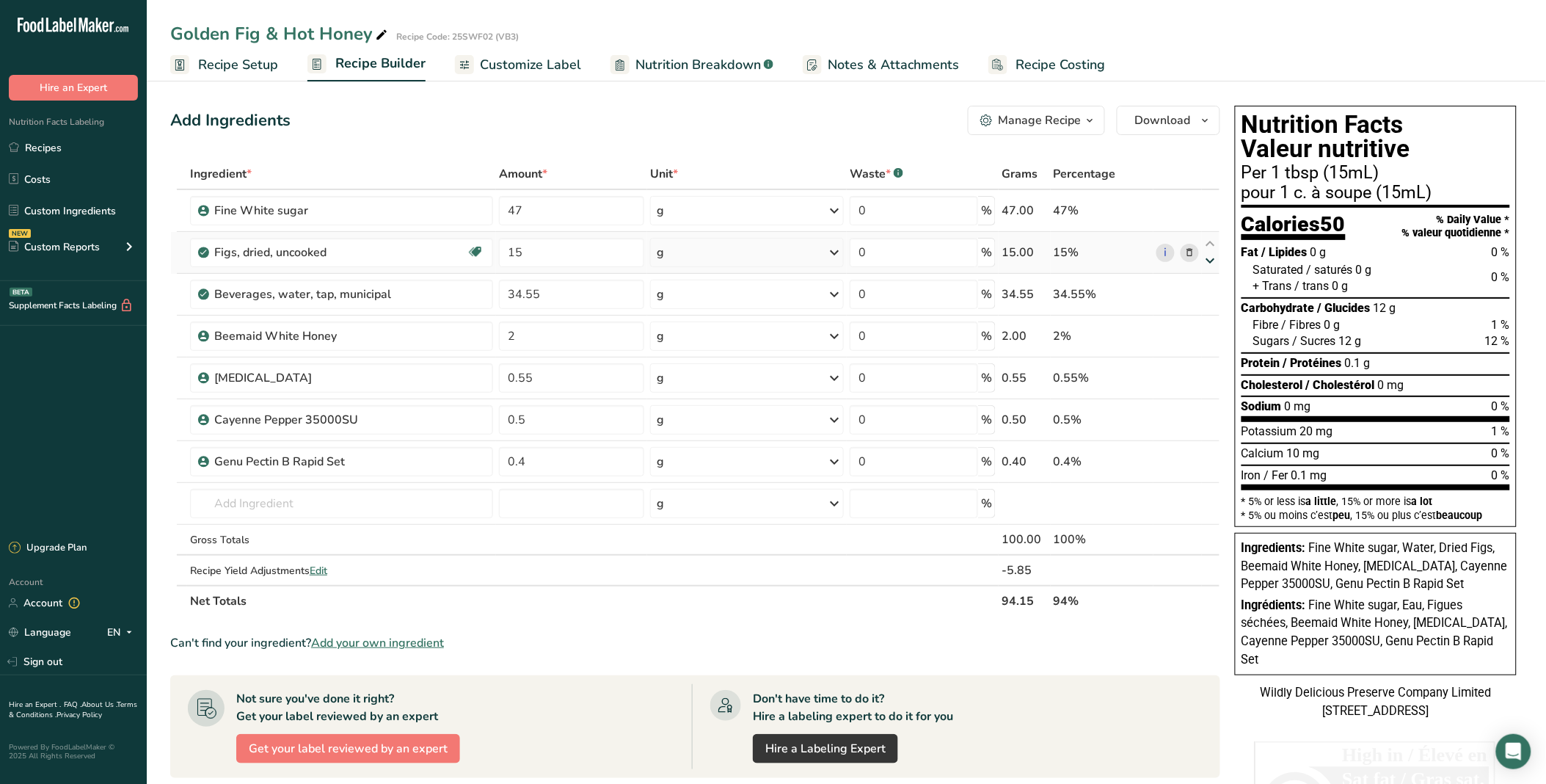
type input "34.55"
type input "15"
click at [738, 122] on div "Add Ingredients Manage Recipe Delete Recipe Duplicate Recipe Scale Recipe Save …" at bounding box center [696, 120] width 1050 height 30
drag, startPoint x: 107, startPoint y: 213, endPoint x: 574, endPoint y: 323, distance: 479.8
click at [107, 213] on link "Custom Ingredients" at bounding box center [73, 210] width 147 height 28
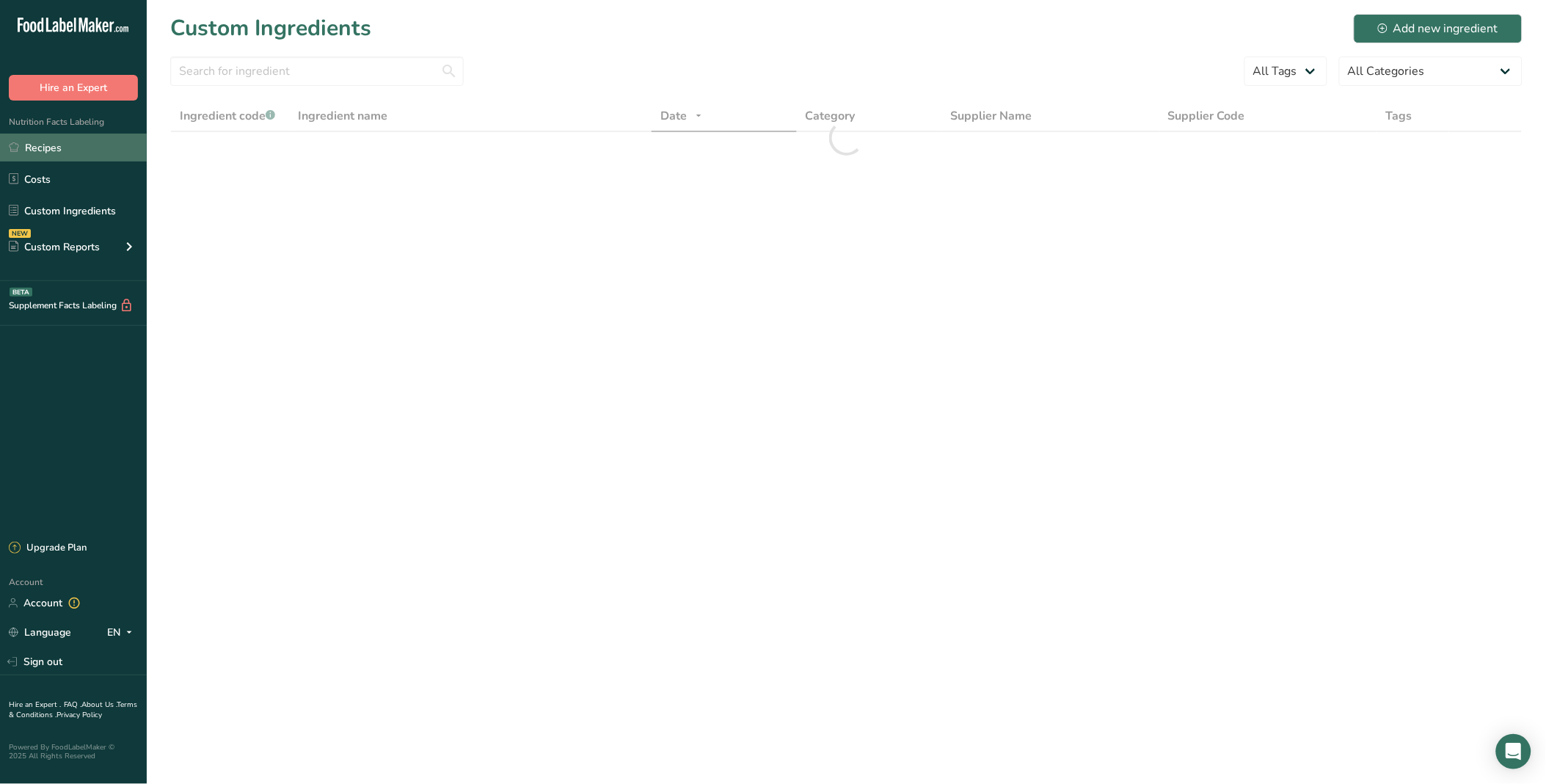
click at [103, 137] on link "Recipes" at bounding box center [73, 147] width 147 height 28
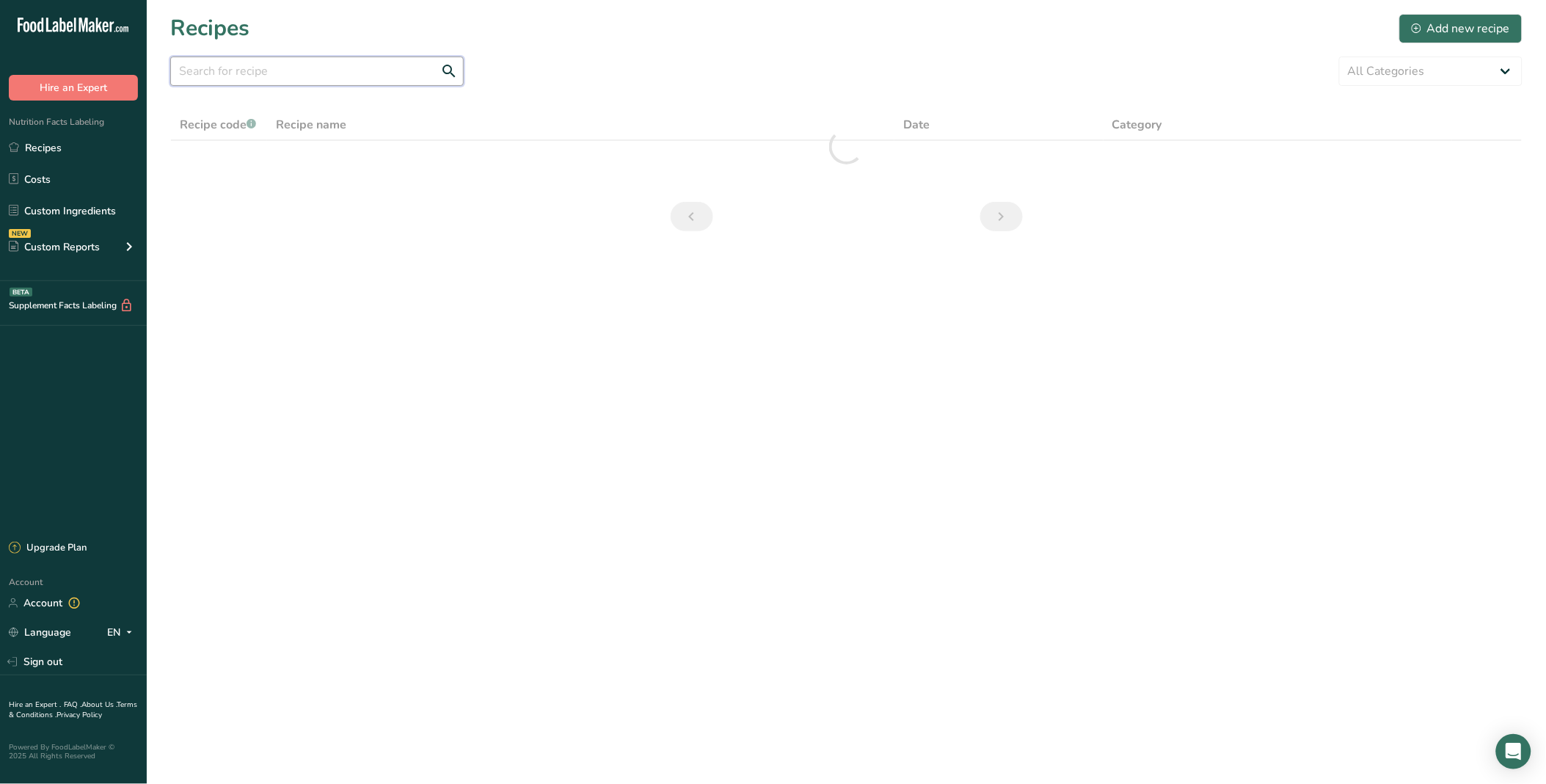
click at [311, 74] on input "text" at bounding box center [317, 71] width 294 height 30
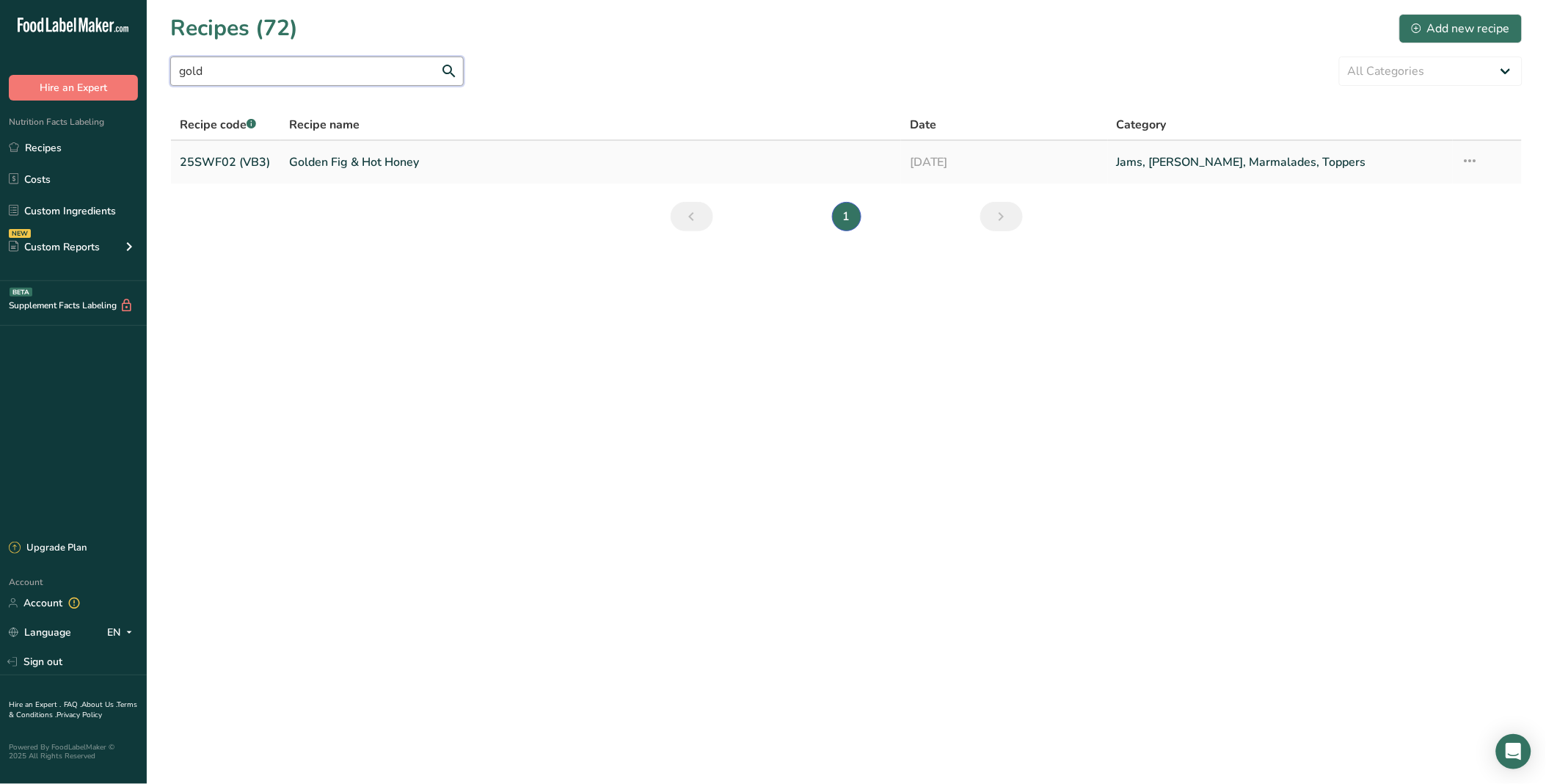
type input "gold"
click at [1095, 156] on icon at bounding box center [1470, 160] width 18 height 26
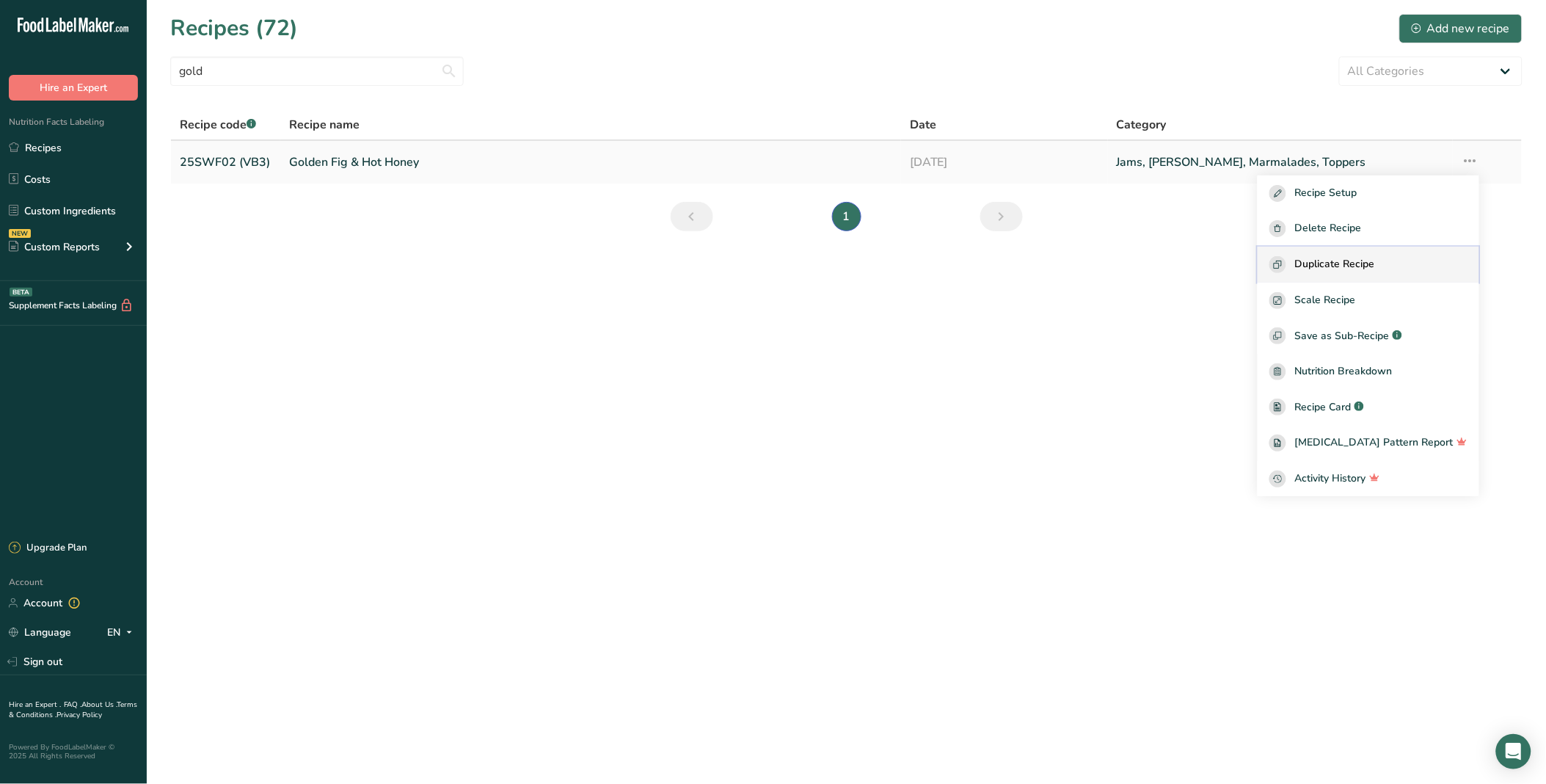
click at [1095, 260] on div "Duplicate Recipe" at bounding box center [1369, 265] width 199 height 17
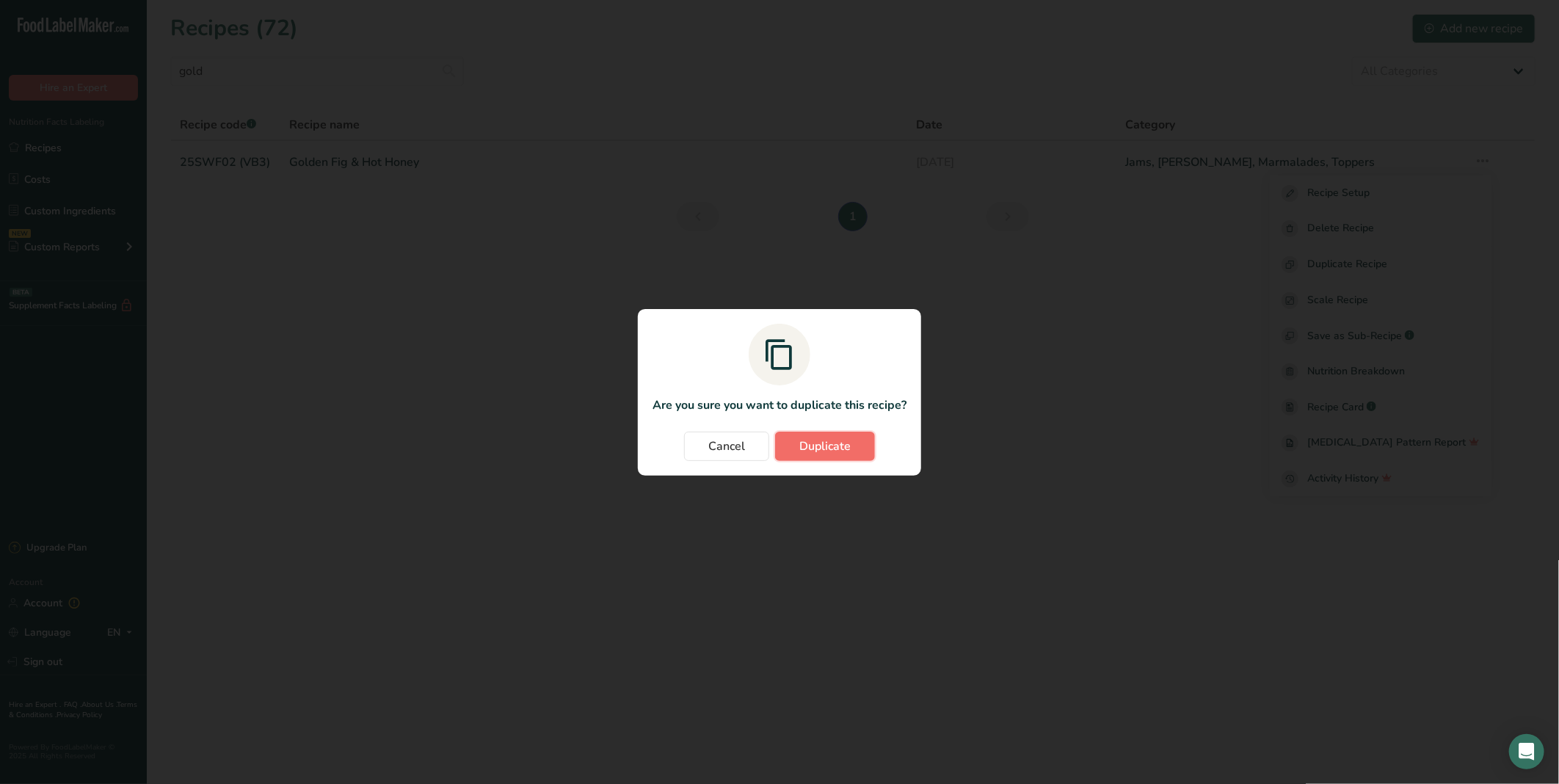
click at [816, 444] on span "Duplicate" at bounding box center [825, 446] width 52 height 18
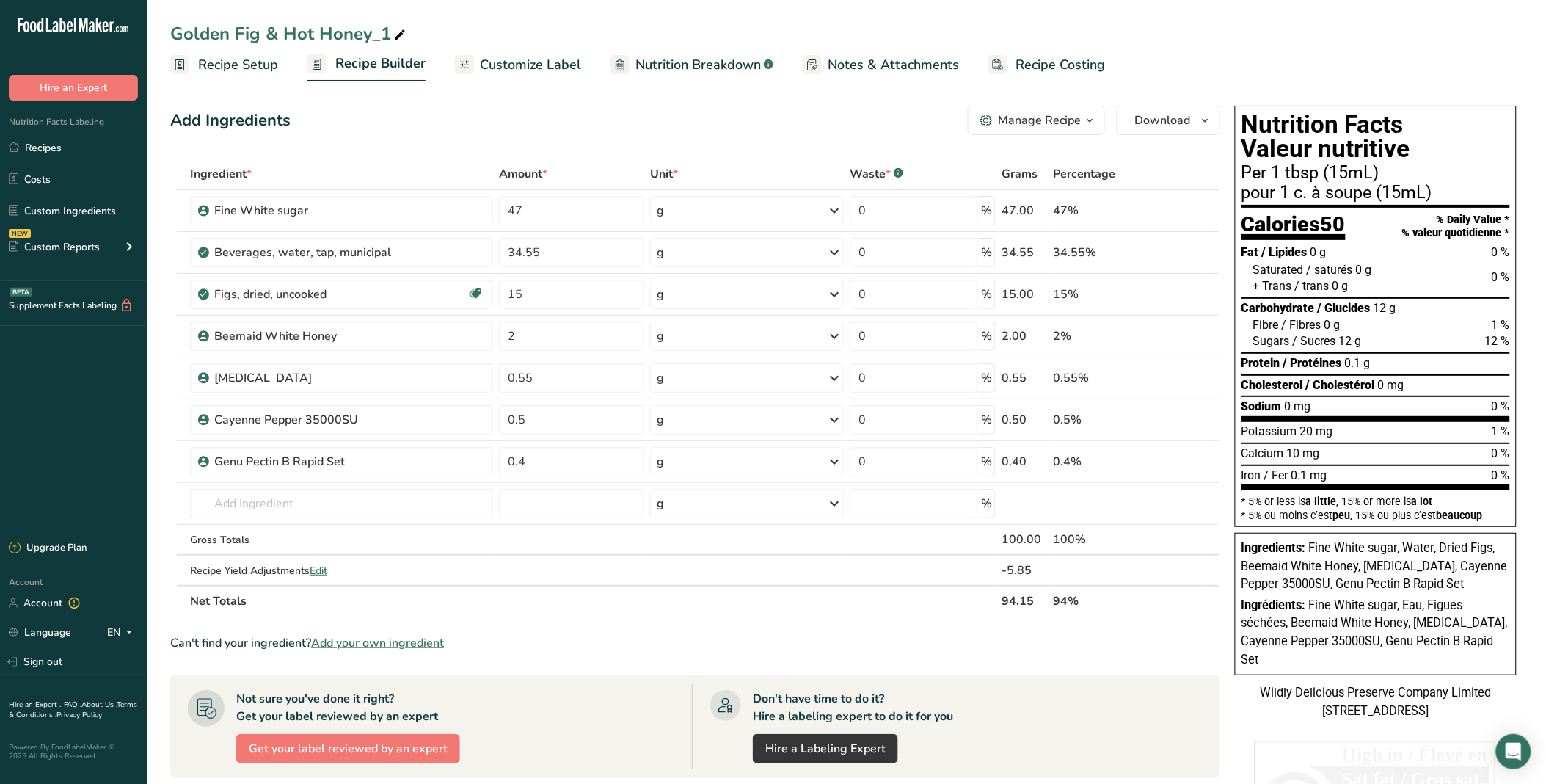
click at [258, 61] on span "Recipe Setup" at bounding box center [238, 64] width 80 height 20
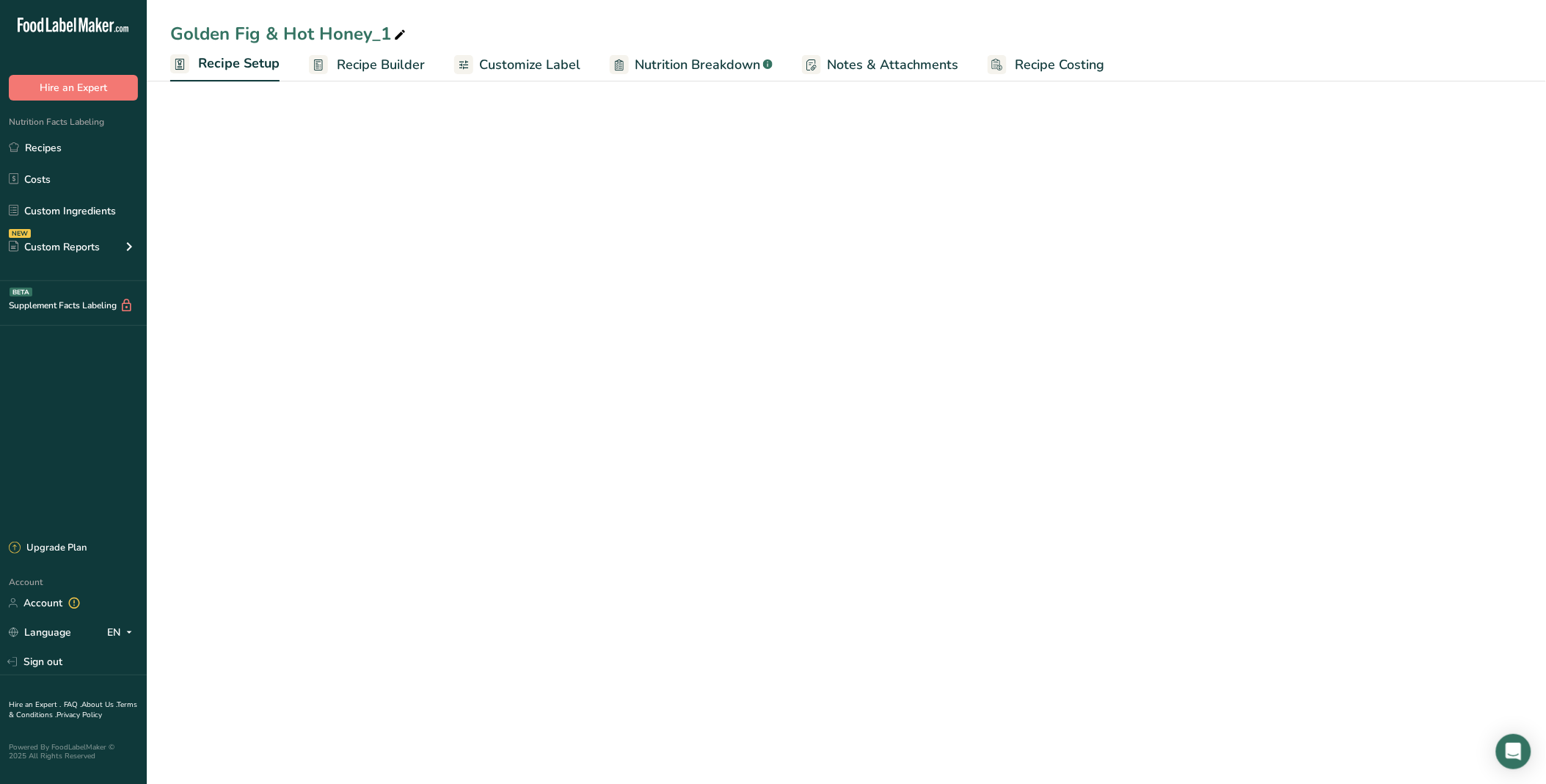
select select "22"
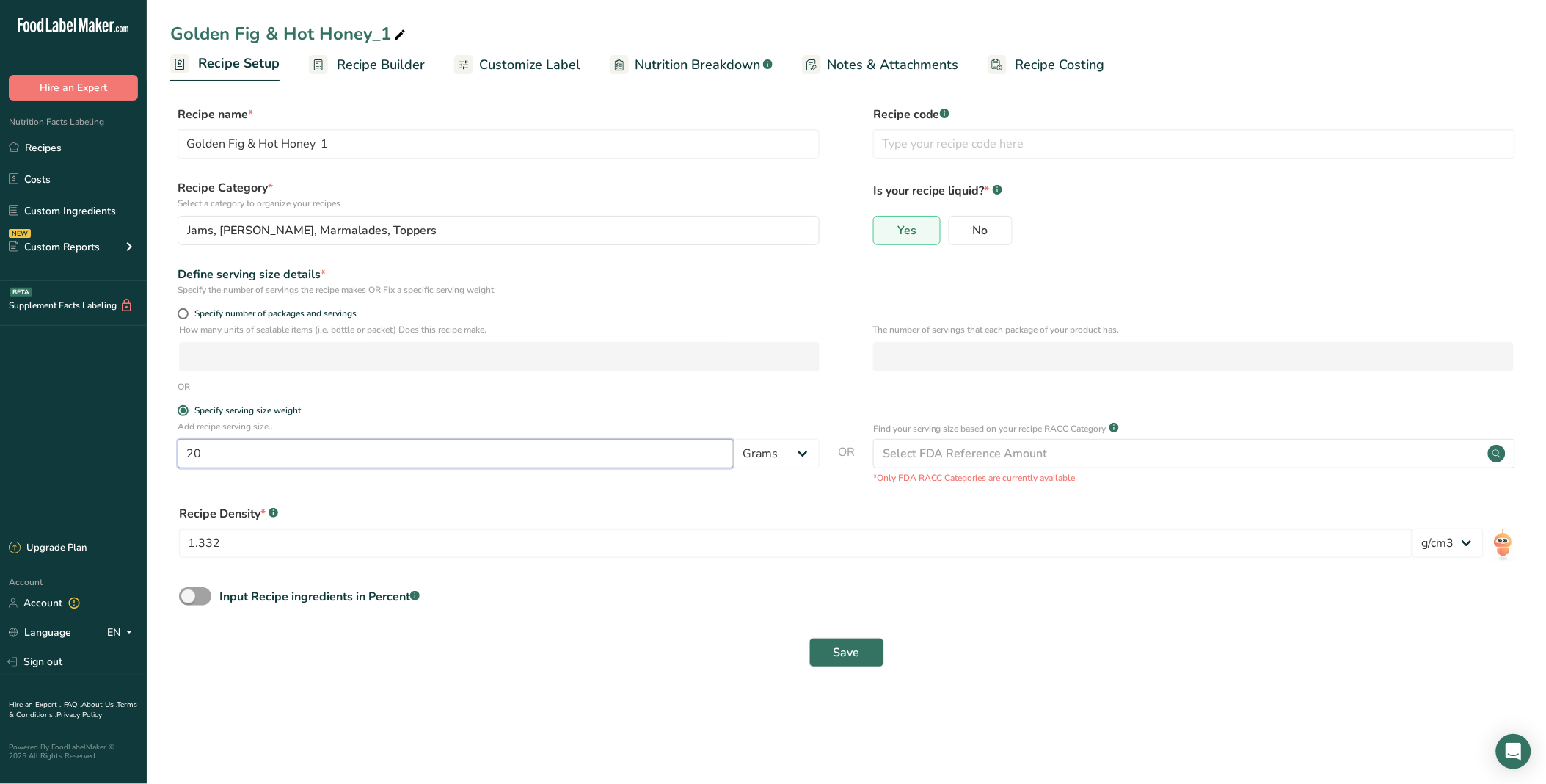
click at [253, 454] on input "20" at bounding box center [456, 453] width 557 height 30
click at [339, 142] on input "Golden Fig & Hot Honey_1" at bounding box center [498, 143] width 642 height 30
drag, startPoint x: 339, startPoint y: 142, endPoint x: 267, endPoint y: 141, distance: 72.0
click at [267, 141] on input "Golden Fig & Hot Honey_1" at bounding box center [498, 143] width 642 height 30
click at [280, 142] on input "Golden Fig & Hot Honey_1" at bounding box center [498, 143] width 642 height 30
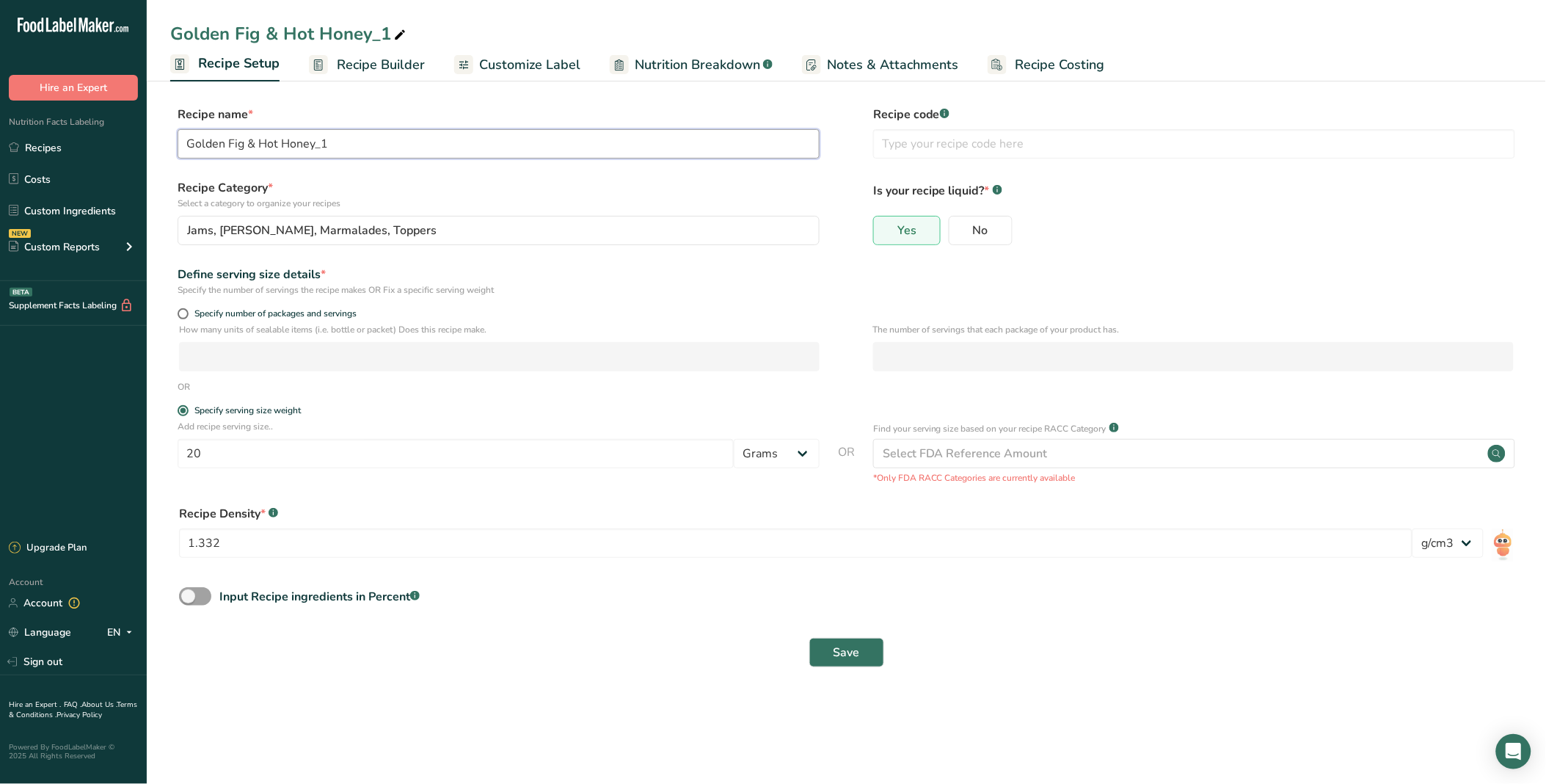
click at [280, 142] on input "Golden Fig & Hot Honey_1" at bounding box center [498, 143] width 642 height 30
drag, startPoint x: 280, startPoint y: 142, endPoint x: 247, endPoint y: 143, distance: 33.0
click at [247, 143] on input "Golden Fig & Hot Honey_1" at bounding box center [498, 143] width 642 height 30
type input "Golden Fig & Honey"
click at [918, 130] on input "text" at bounding box center [1194, 143] width 642 height 30
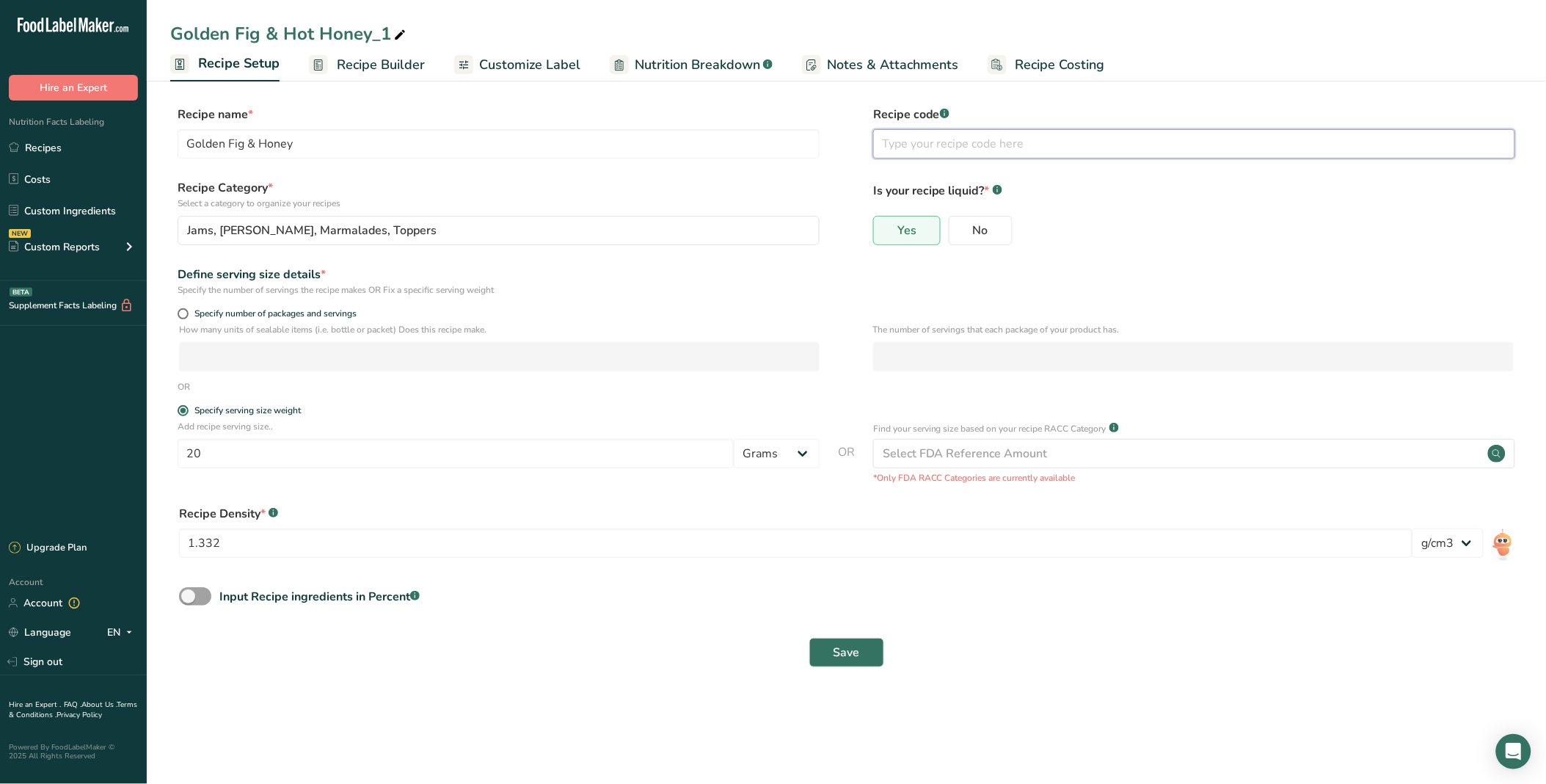
type input "V"
type input "V2 (less sugar)"
click at [977, 216] on label "No" at bounding box center [980, 230] width 64 height 30
click at [959, 226] on input "No" at bounding box center [954, 230] width 9 height 9
radio input "true"
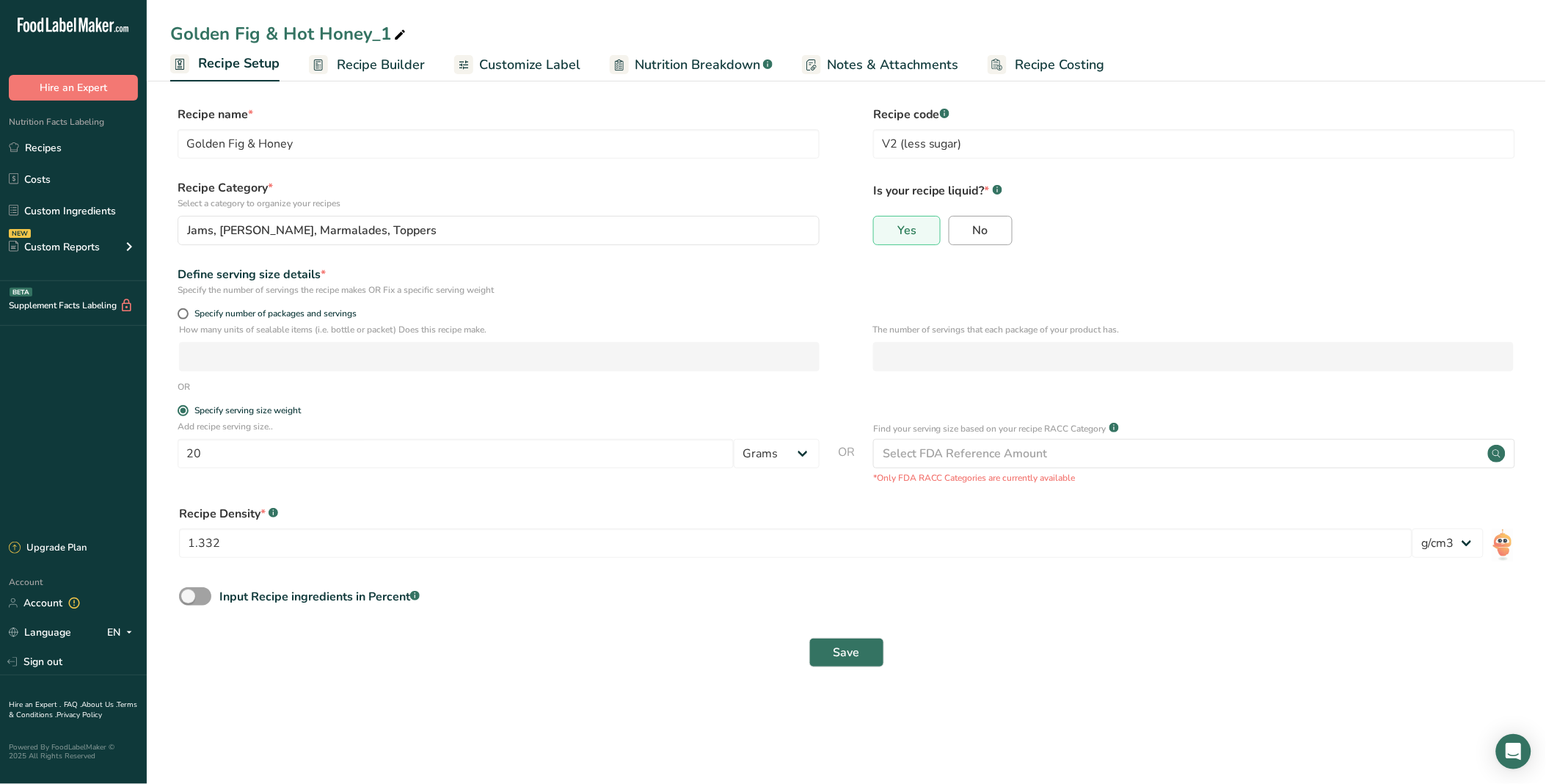
radio input "false"
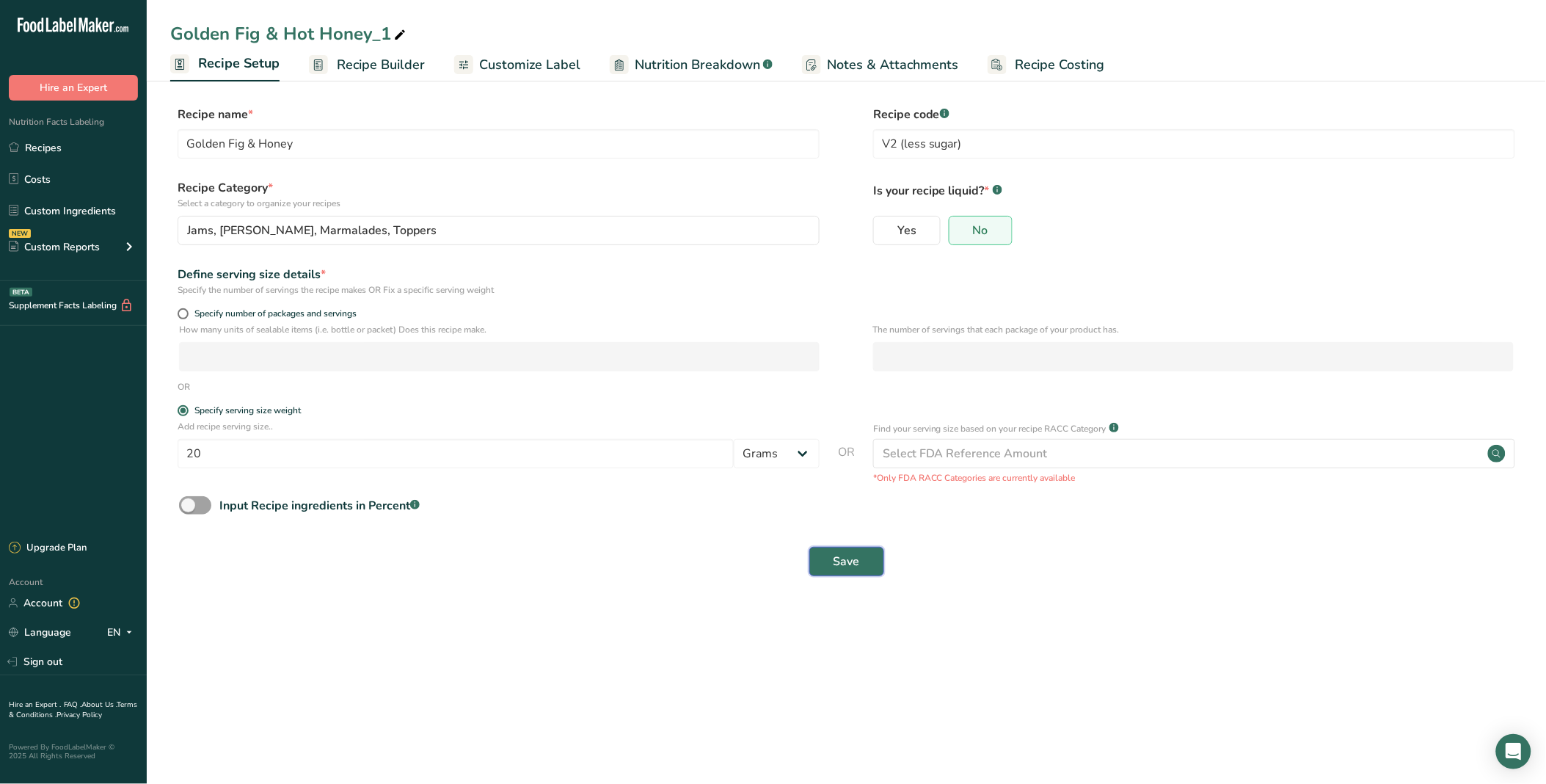
click at [824, 529] on button "Save" at bounding box center [847, 561] width 75 height 30
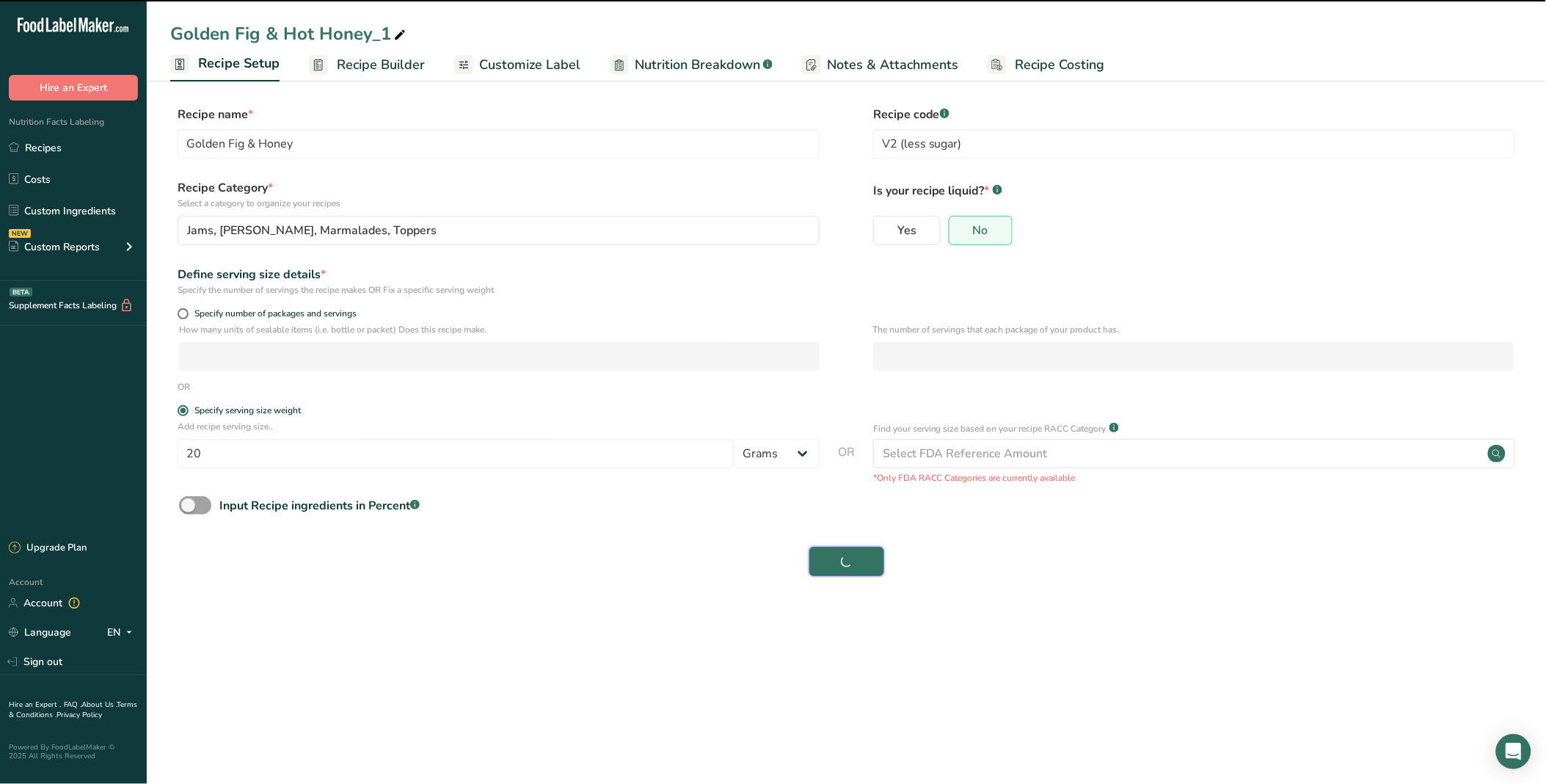
type input "Golden Fig & Honey"
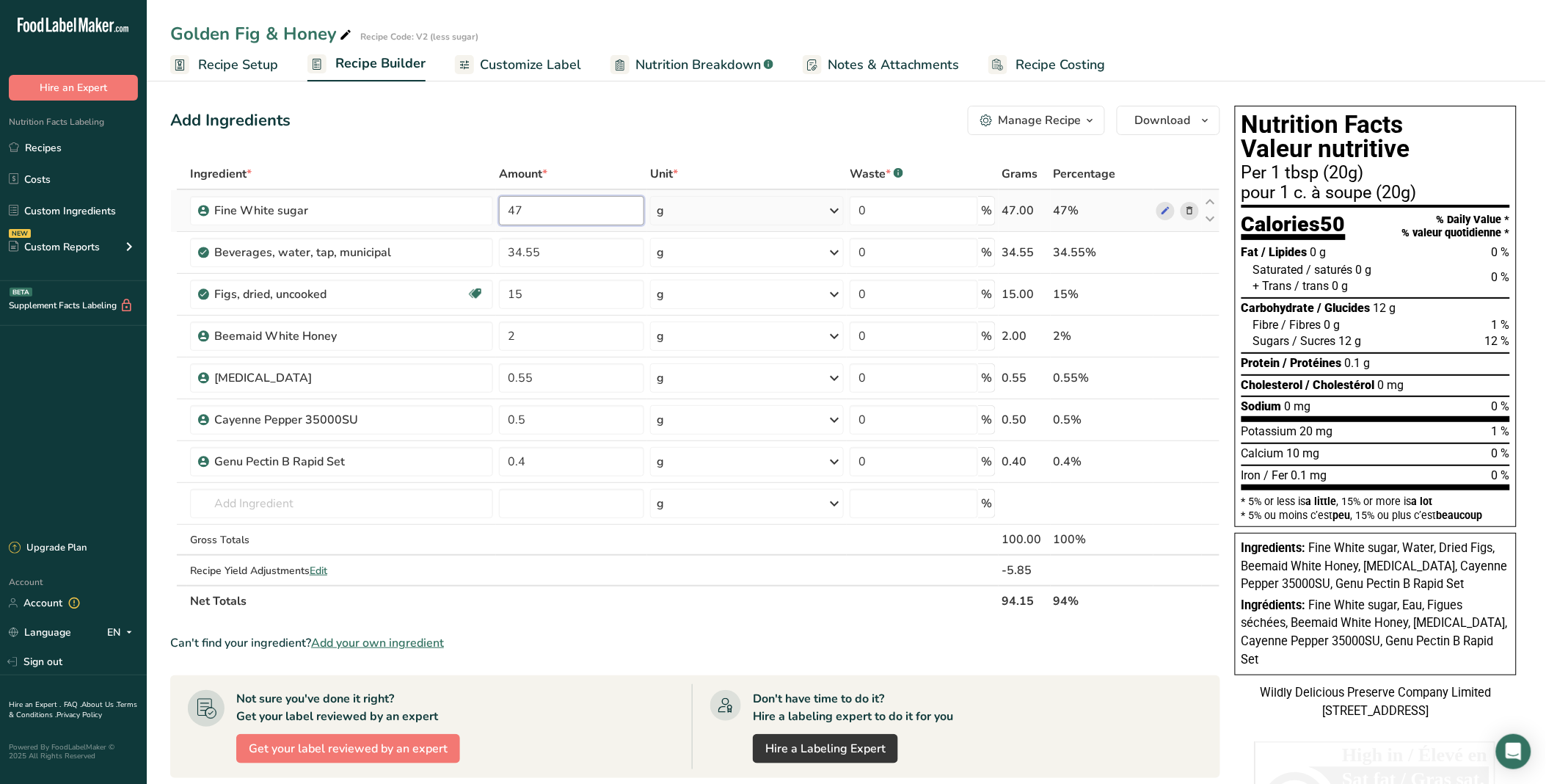
click at [525, 207] on input "47" at bounding box center [571, 210] width 145 height 30
type input "47.26"
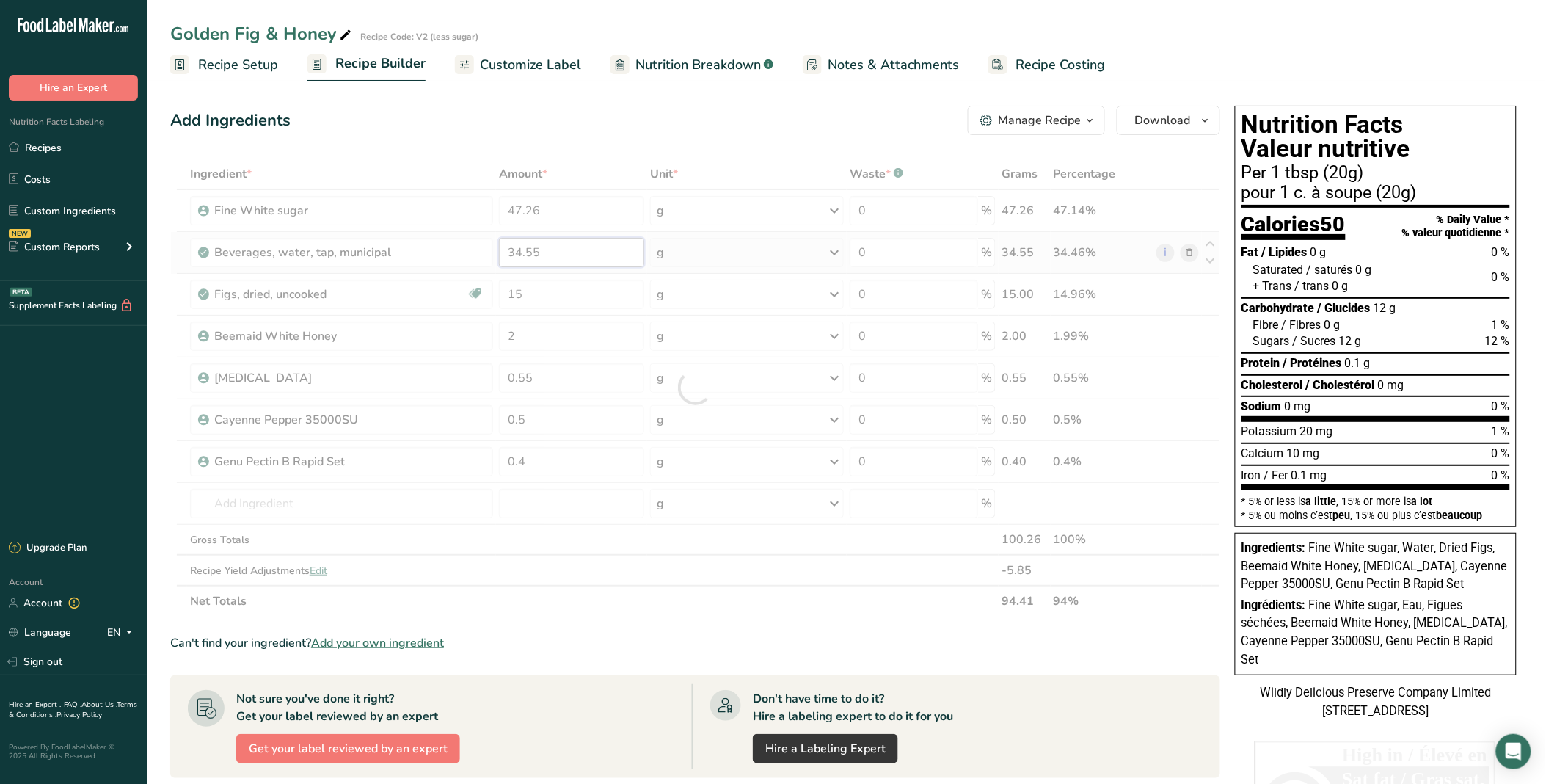
click at [576, 255] on div "Ingredient * Amount * Unit * Waste * .a-a{fill:#347362;}.b-a{fill:#fff;} Grams …" at bounding box center [696, 388] width 1050 height 458
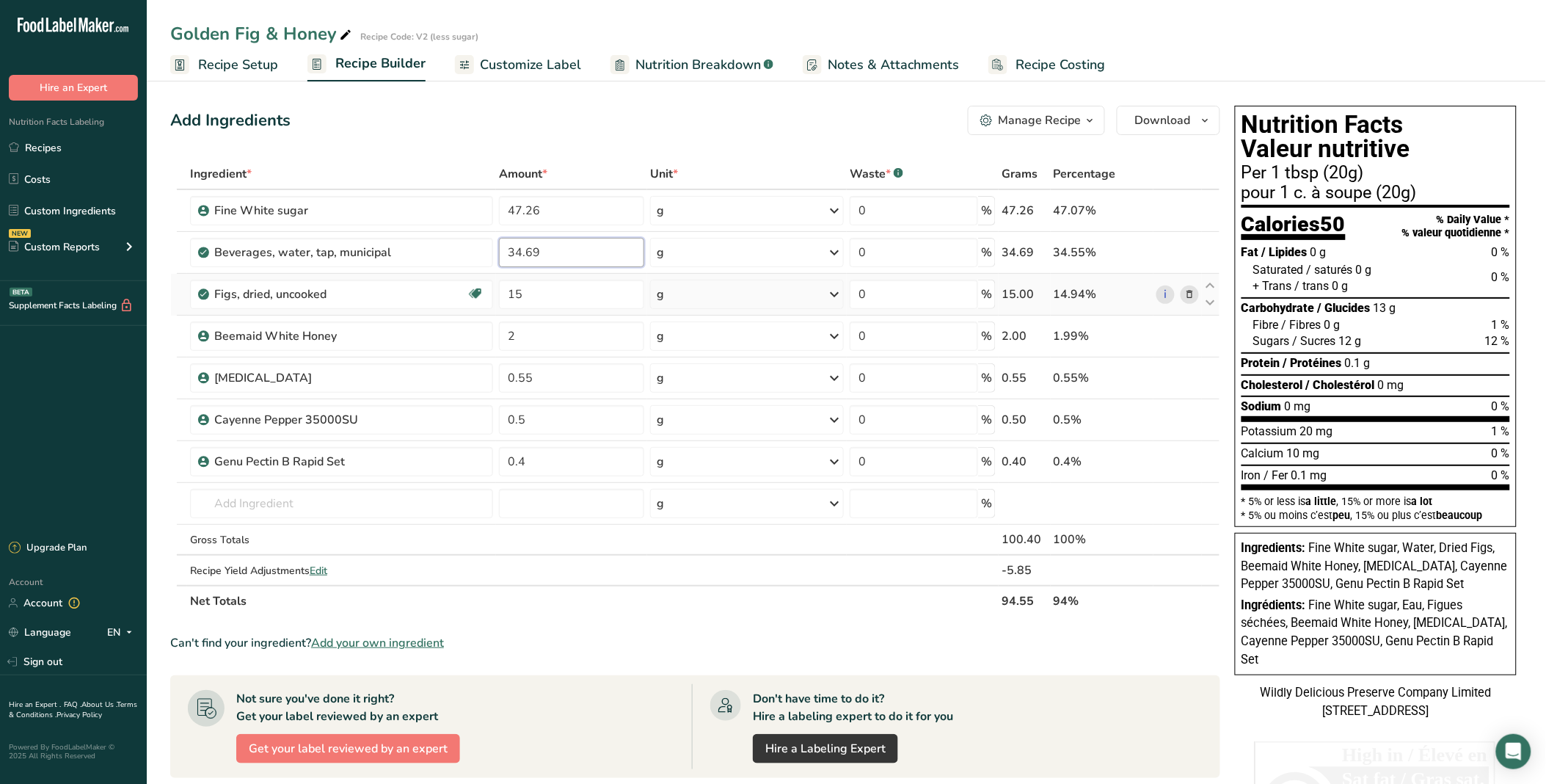
type input "34.69"
click at [589, 277] on div "Ingredient * Amount * Unit * Waste * .a-a{fill:#347362;}.b-a{fill:#fff;} Grams …" at bounding box center [696, 388] width 1050 height 458
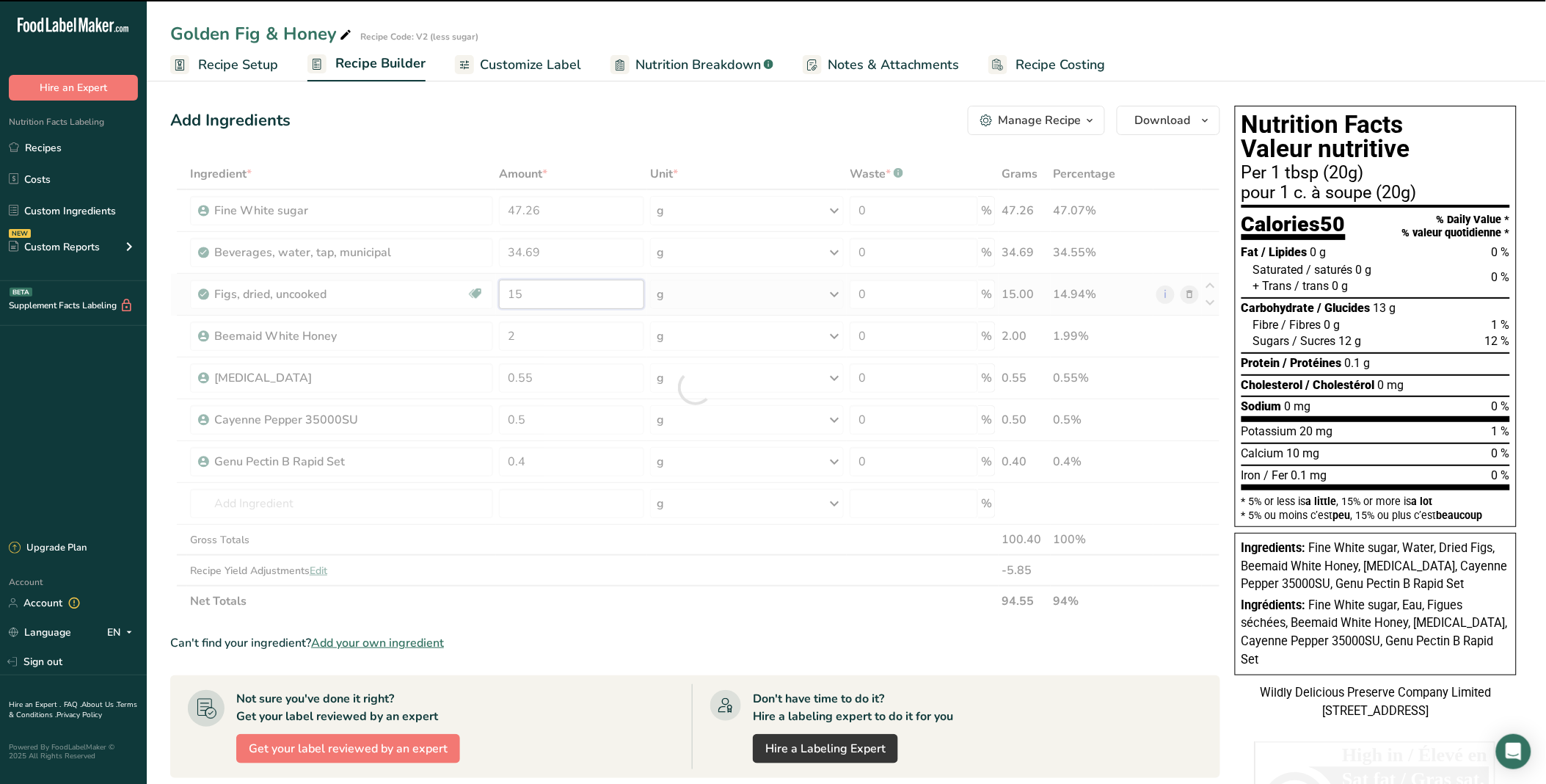
click at [591, 288] on input "15" at bounding box center [571, 294] width 145 height 30
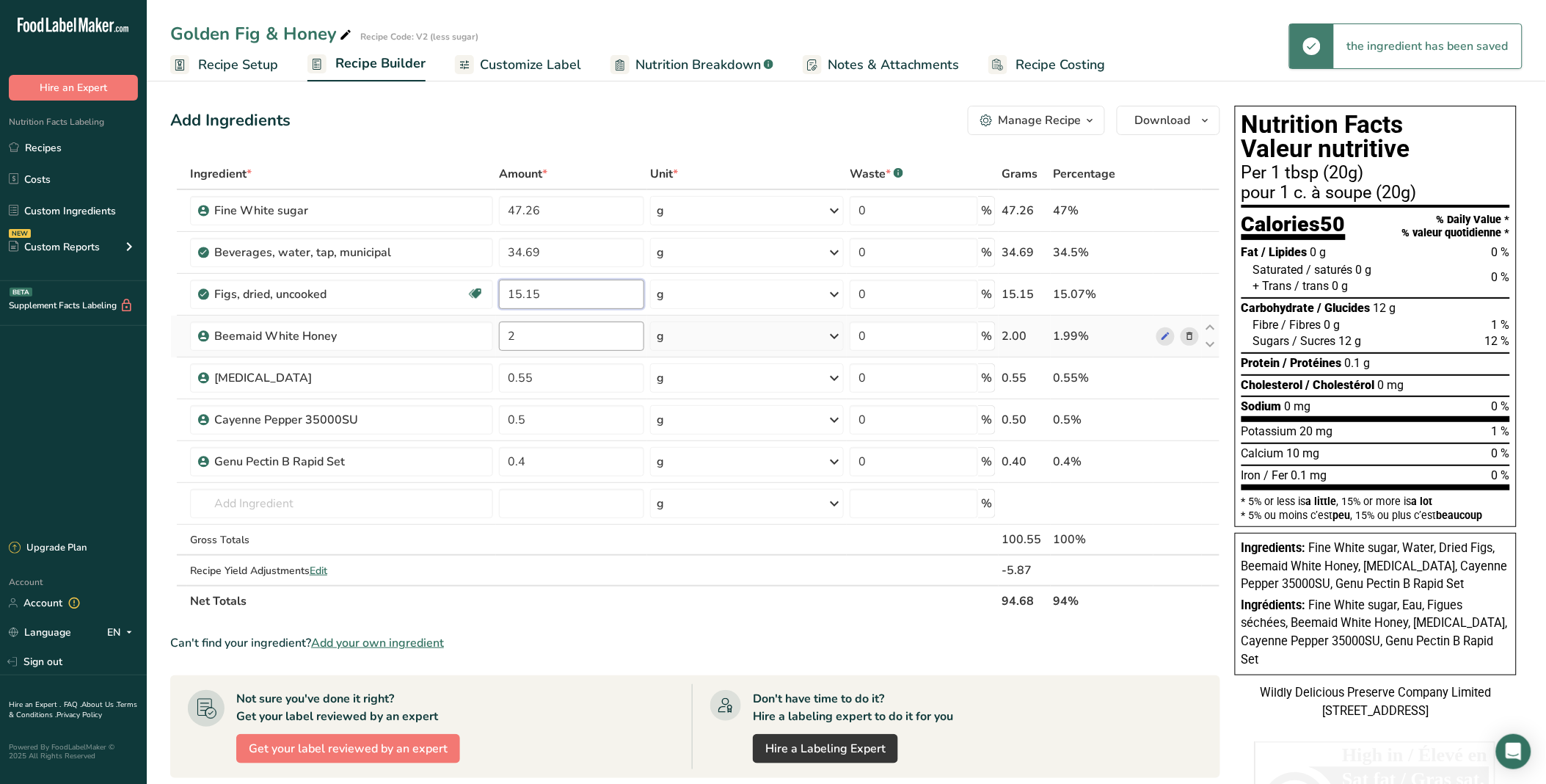
type input "15.15"
click at [602, 342] on div "Ingredient * Amount * Unit * Waste * .a-a{fill:#347362;}.b-a{fill:#fff;} Grams …" at bounding box center [696, 388] width 1050 height 458
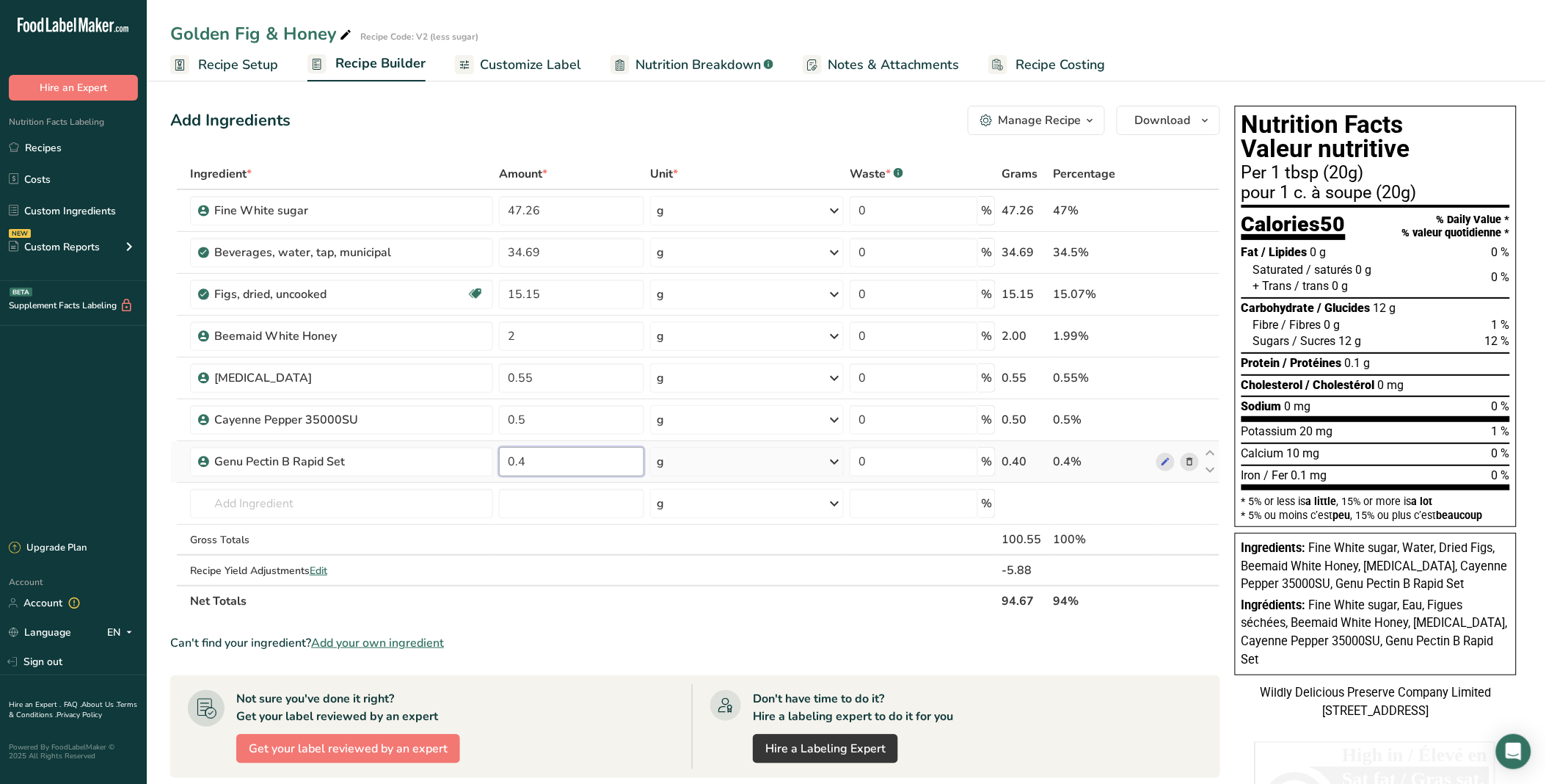
click at [574, 459] on div "Ingredient * Amount * Unit * Waste * .a-a{fill:#347362;}.b-a{fill:#fff;} Grams …" at bounding box center [696, 388] width 1050 height 458
type input "0.35"
click at [1095, 415] on div "Ingredient * Amount * Unit * Waste * .a-a{fill:#347362;}.b-a{fill:#fff;} Grams …" at bounding box center [696, 388] width 1050 height 458
click at [1095, 417] on icon at bounding box center [1190, 420] width 10 height 15
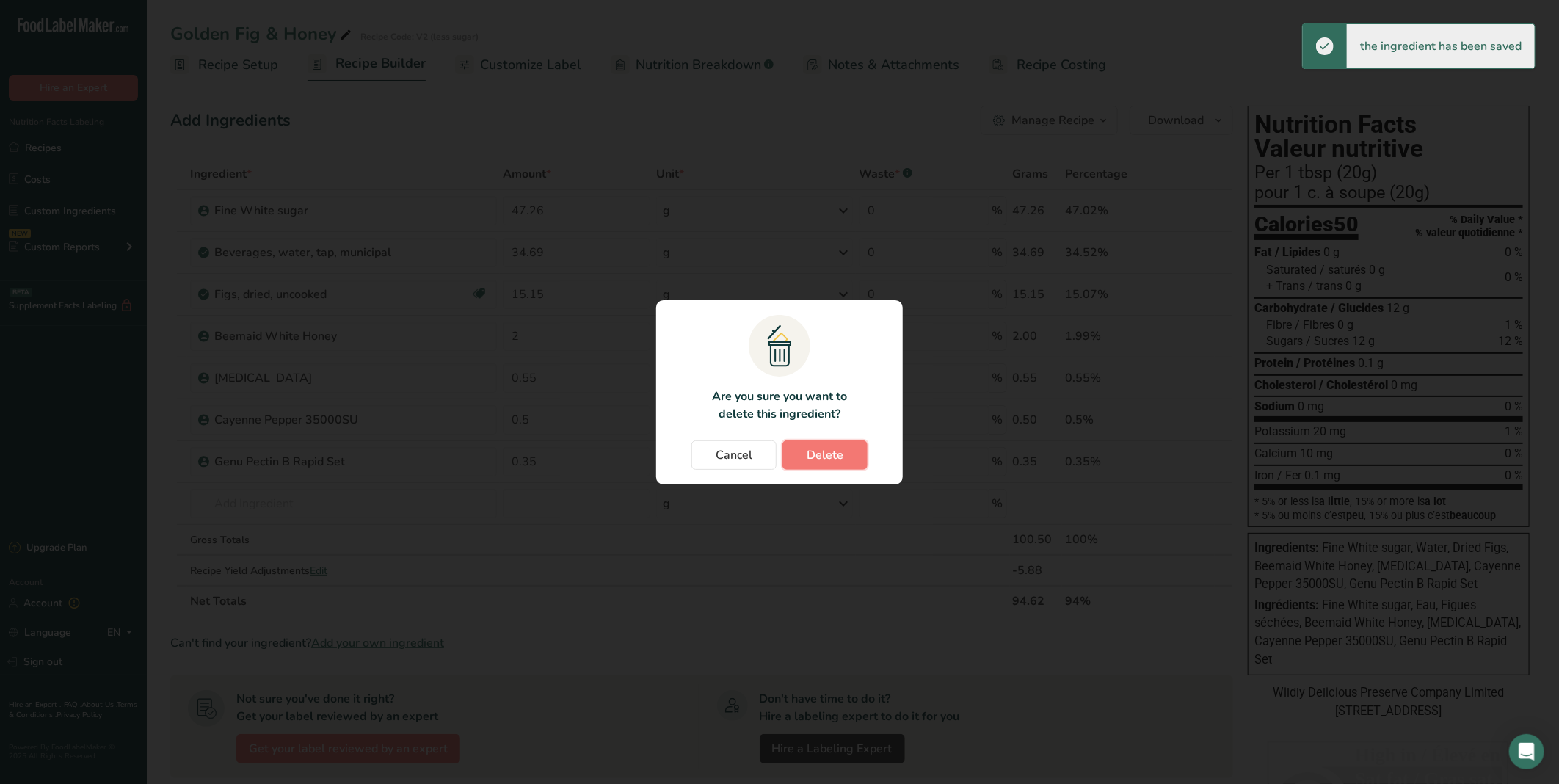
click at [799, 456] on button "Delete" at bounding box center [825, 455] width 85 height 30
type input "0.35"
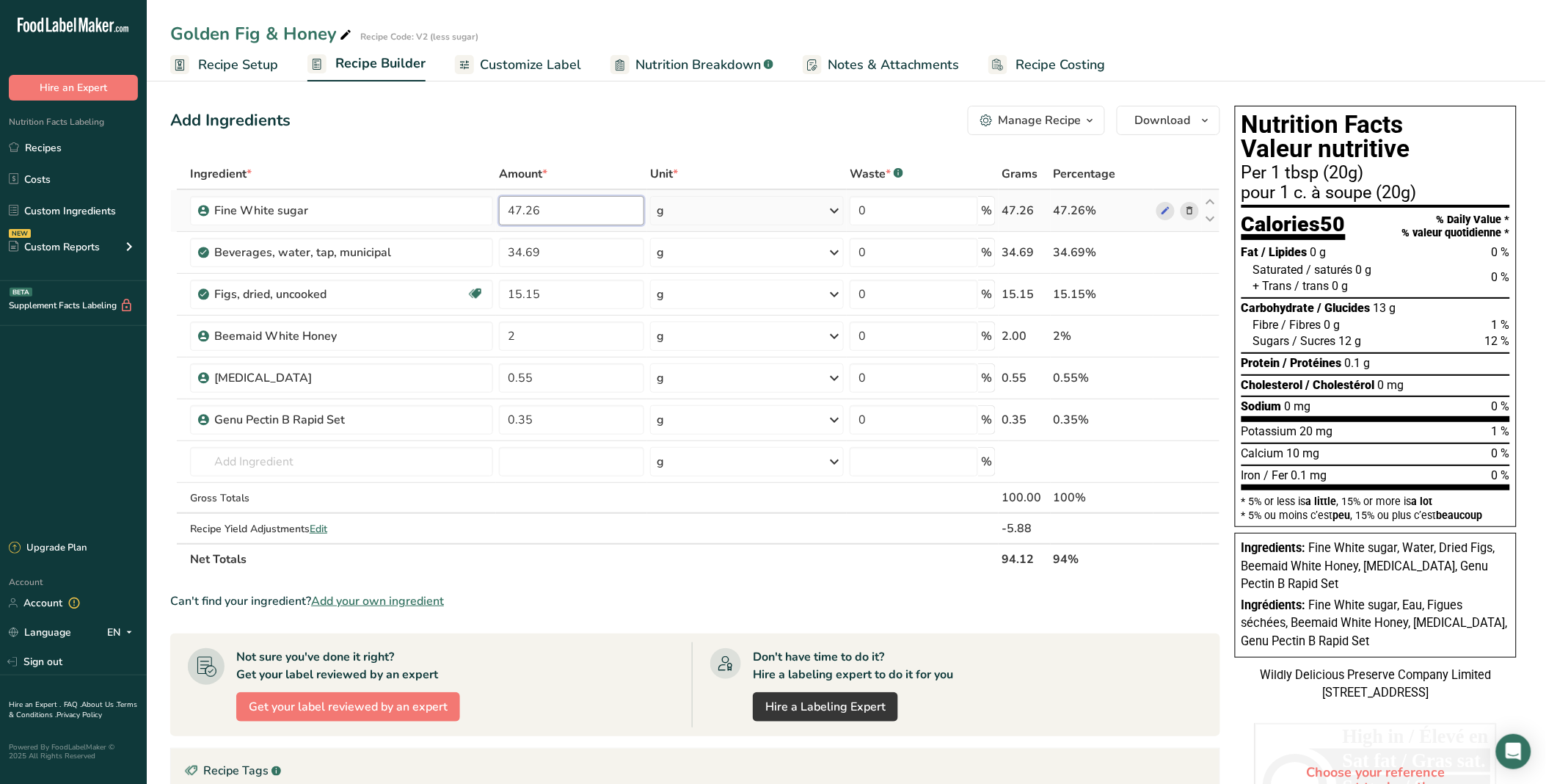
click at [519, 204] on input "47.26" at bounding box center [571, 210] width 145 height 30
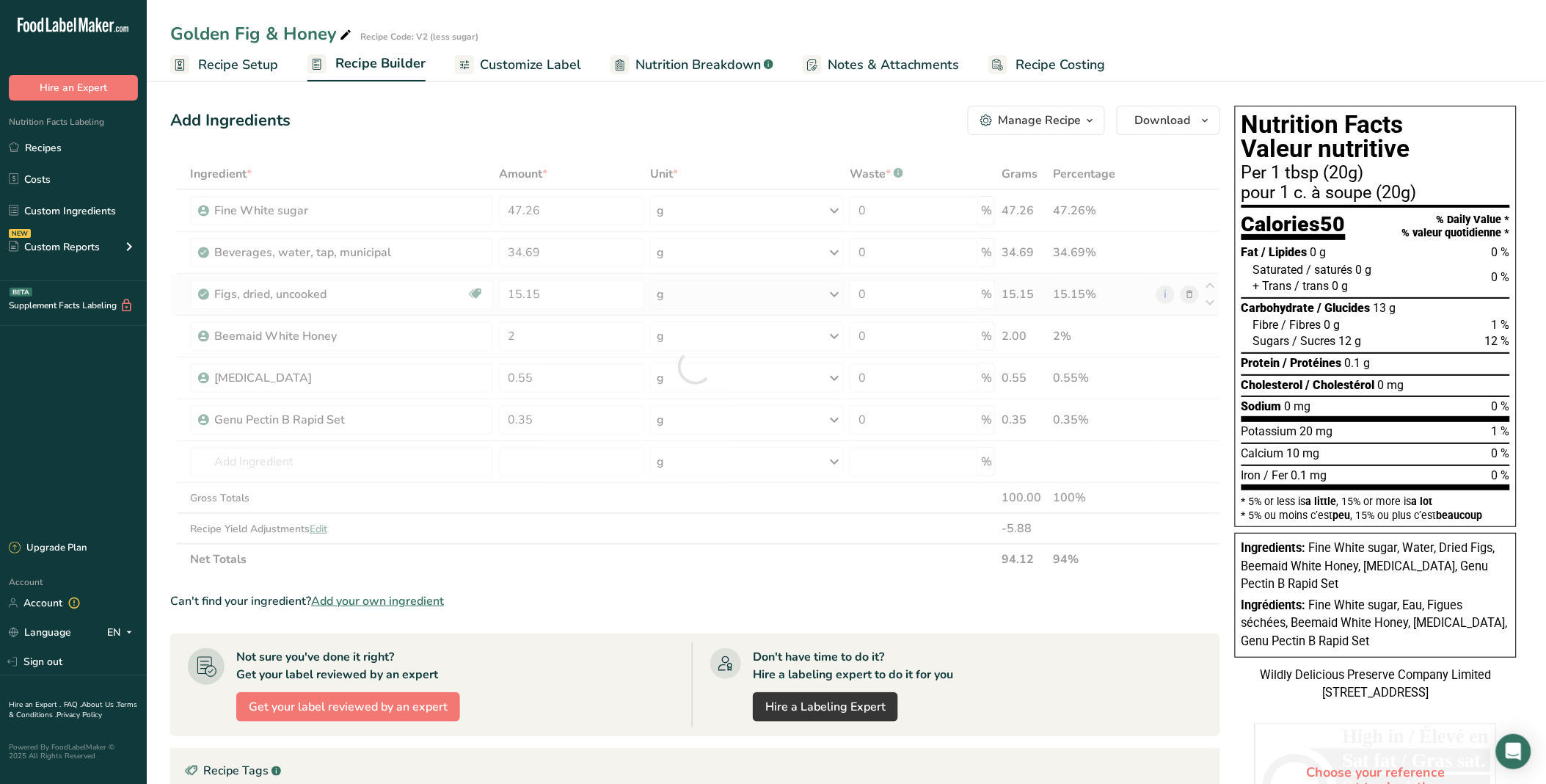
click at [1095, 291] on div "Ingredient * Amount * Unit * Waste * .a-a{fill:#347362;}.b-a{fill:#fff;} Grams …" at bounding box center [696, 367] width 1050 height 416
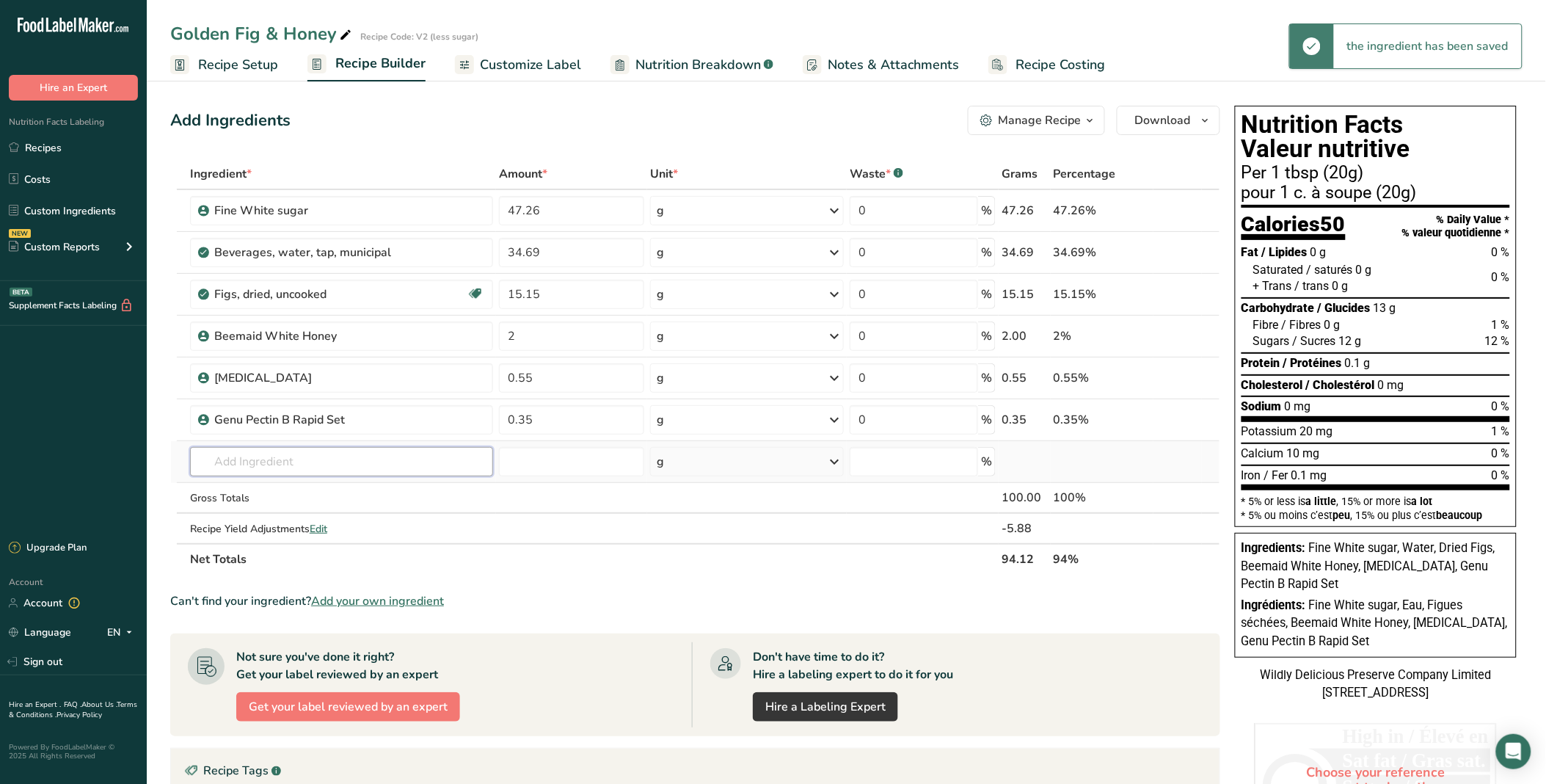
click at [383, 473] on input "text" at bounding box center [341, 462] width 303 height 30
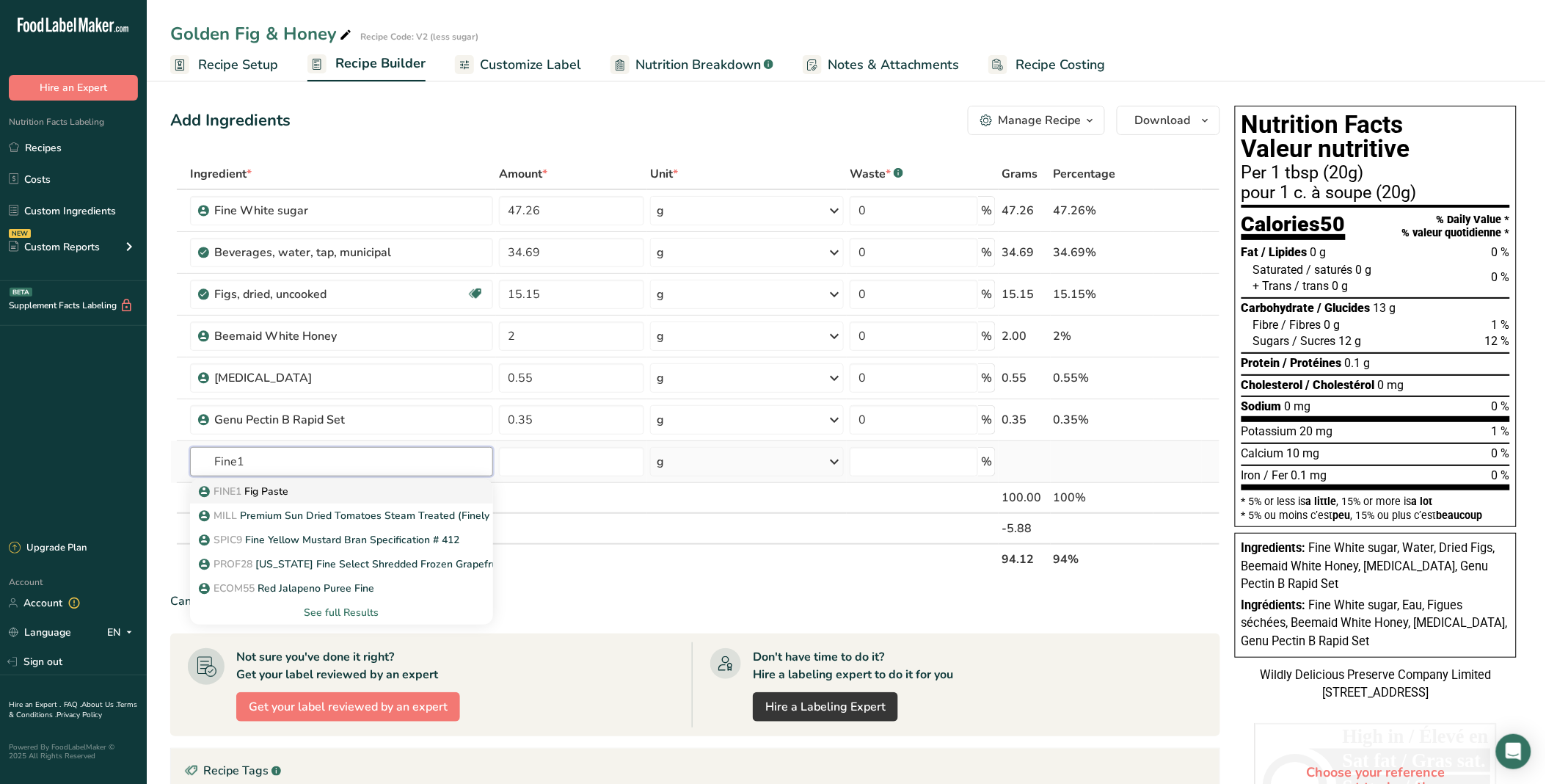
type input "Fine1"
click at [334, 492] on div "FINE1 Fig Paste" at bounding box center [330, 491] width 256 height 15
type input "Fig Paste"
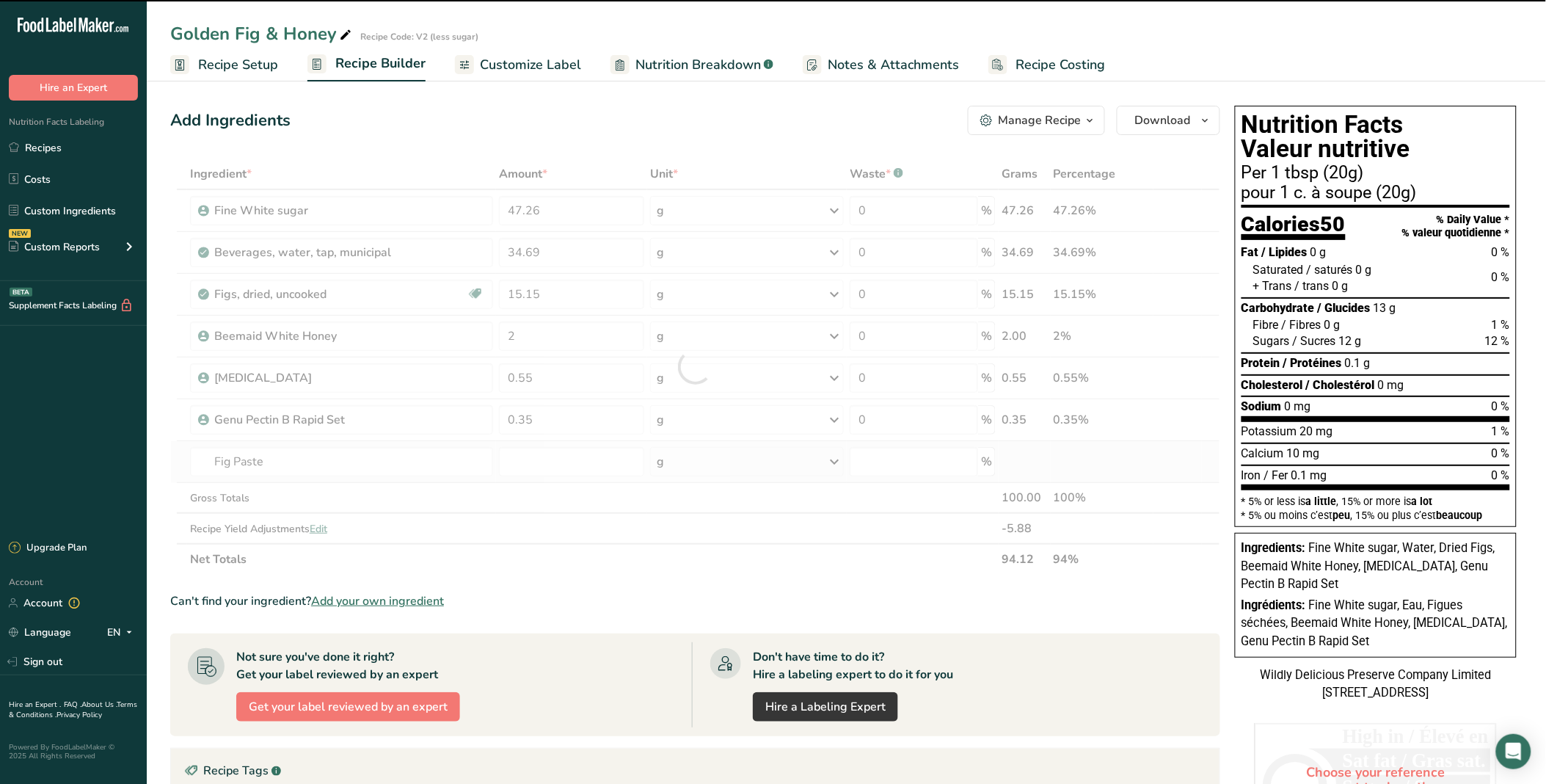
type input "0"
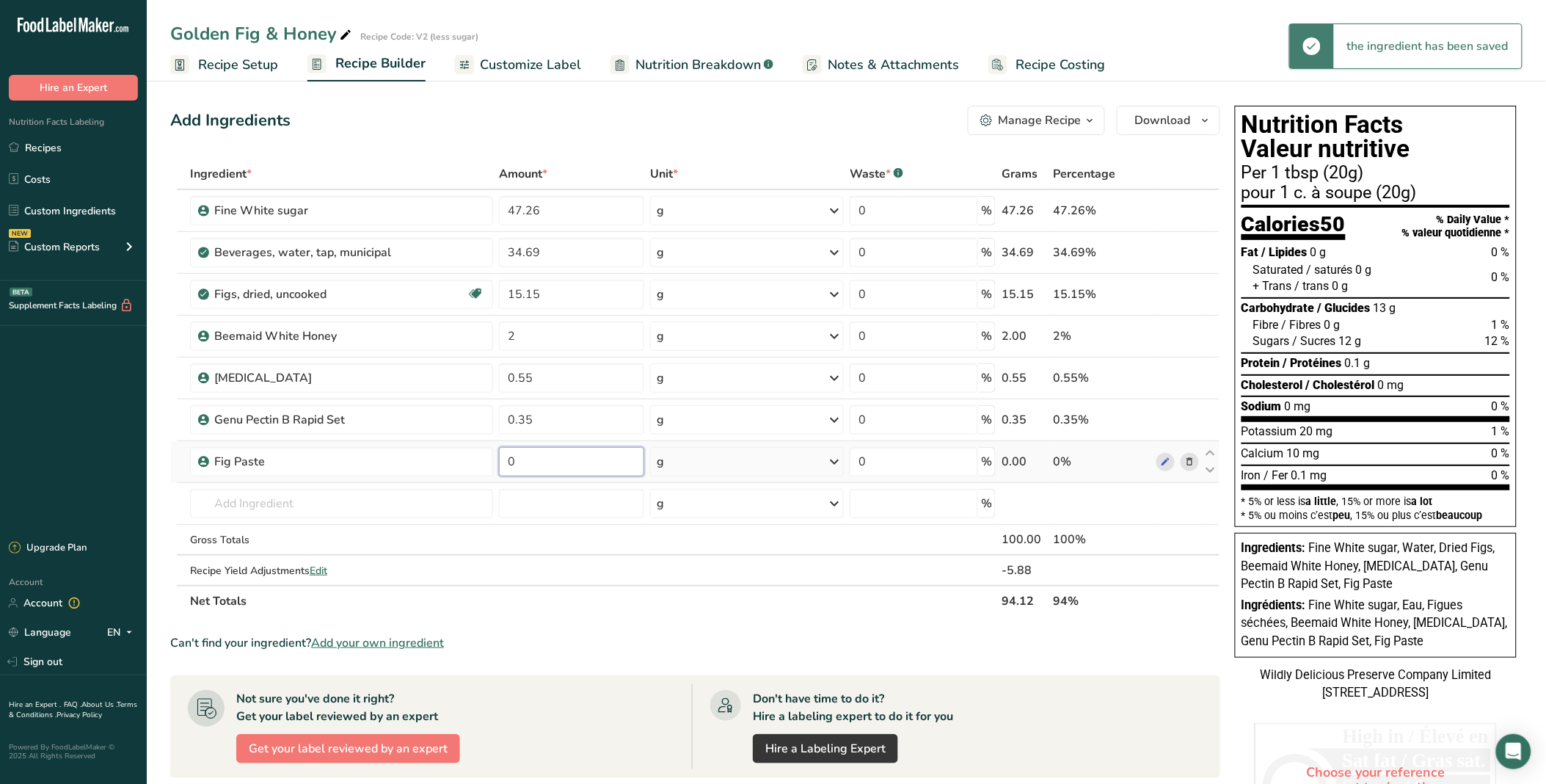
click at [549, 448] on input "0" at bounding box center [571, 462] width 145 height 30
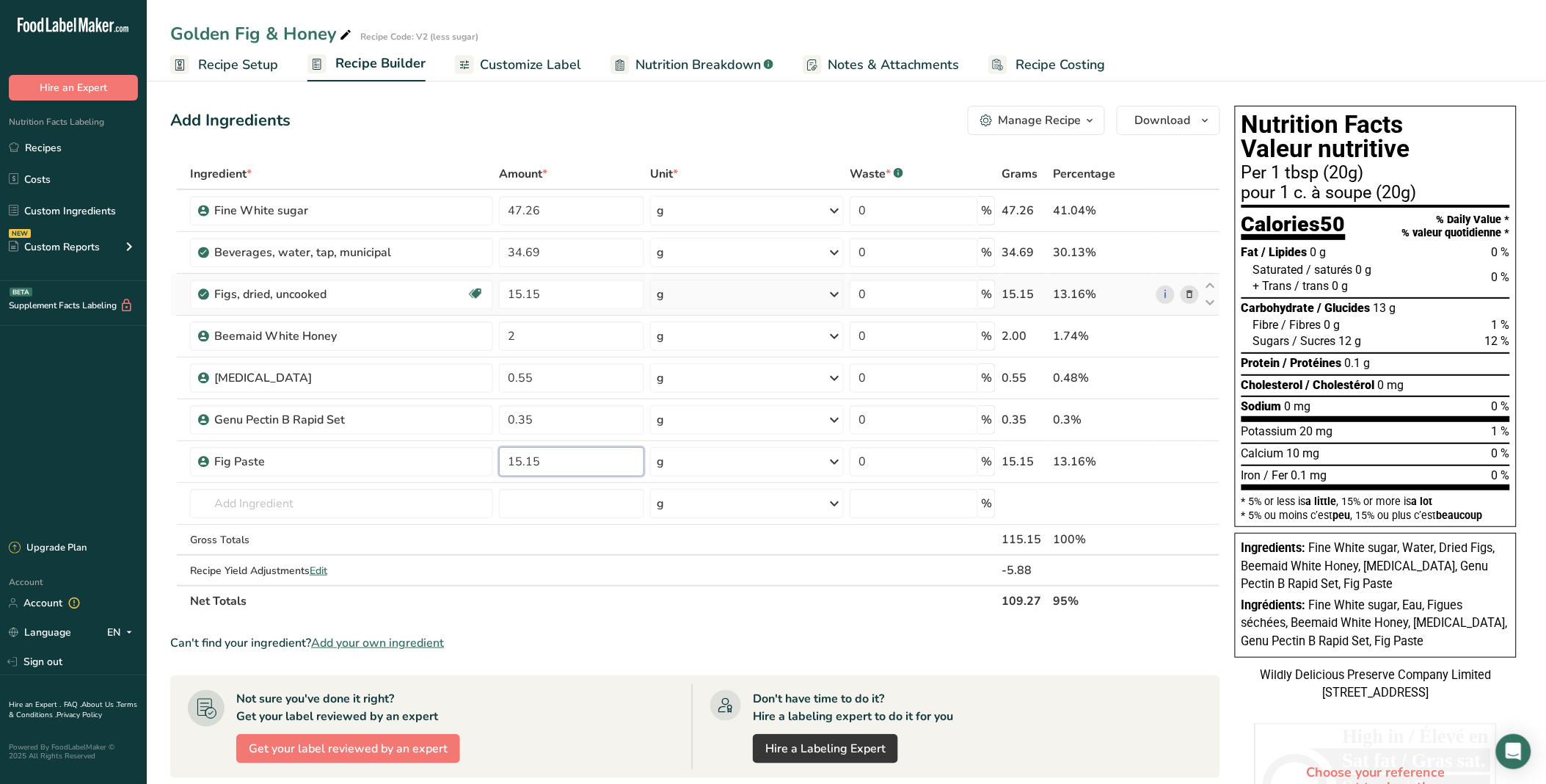
type input "15.15"
click at [1095, 291] on div "Ingredient * Amount * Unit * Waste * .a-a{fill:#347362;}.b-a{fill:#fff;} Grams …" at bounding box center [696, 388] width 1050 height 458
click at [1095, 291] on icon at bounding box center [1190, 294] width 10 height 15
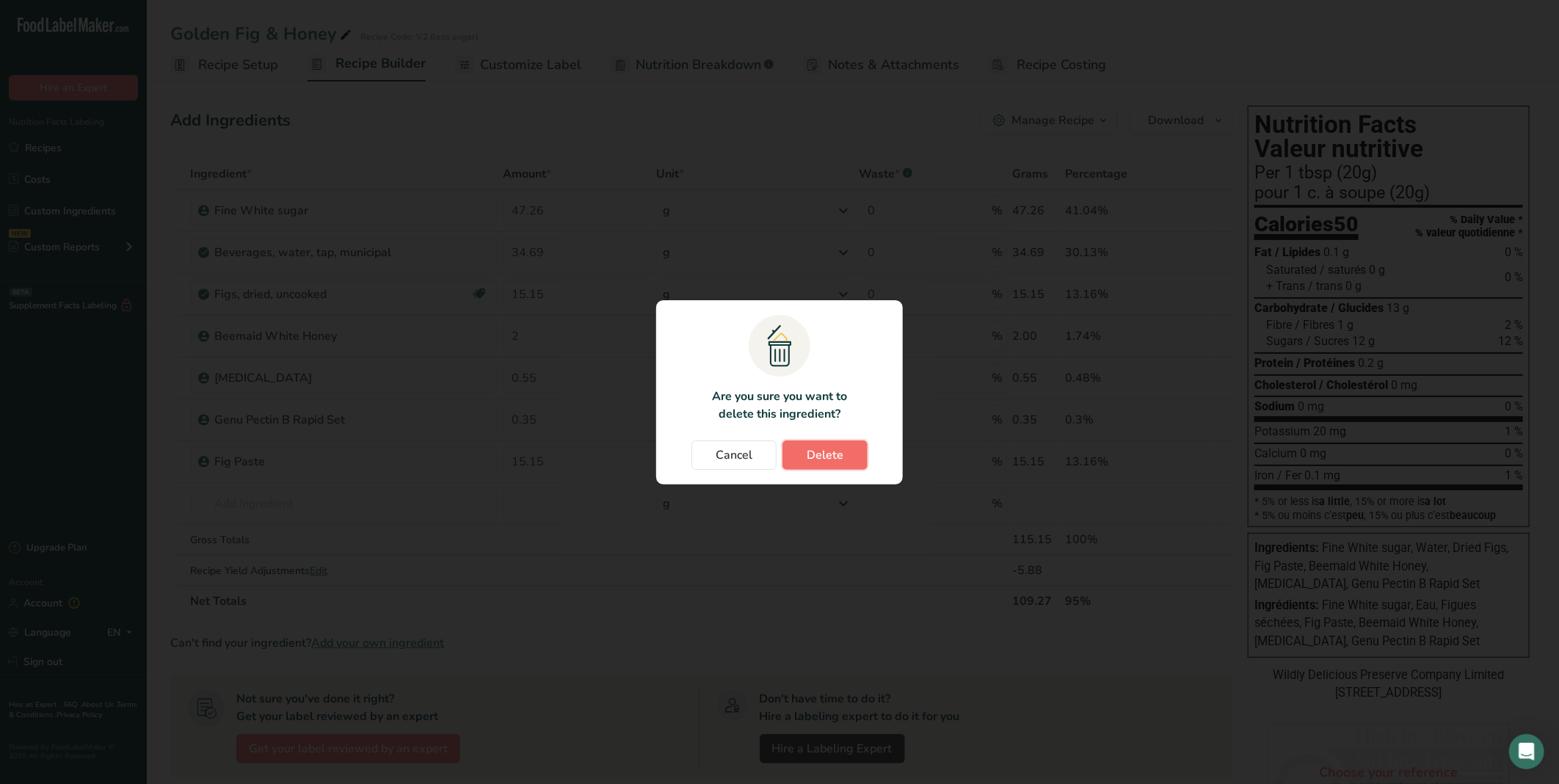
click at [843, 458] on button "Delete" at bounding box center [825, 455] width 85 height 30
type input "2"
type input "0.55"
type input "0.35"
type input "15.15"
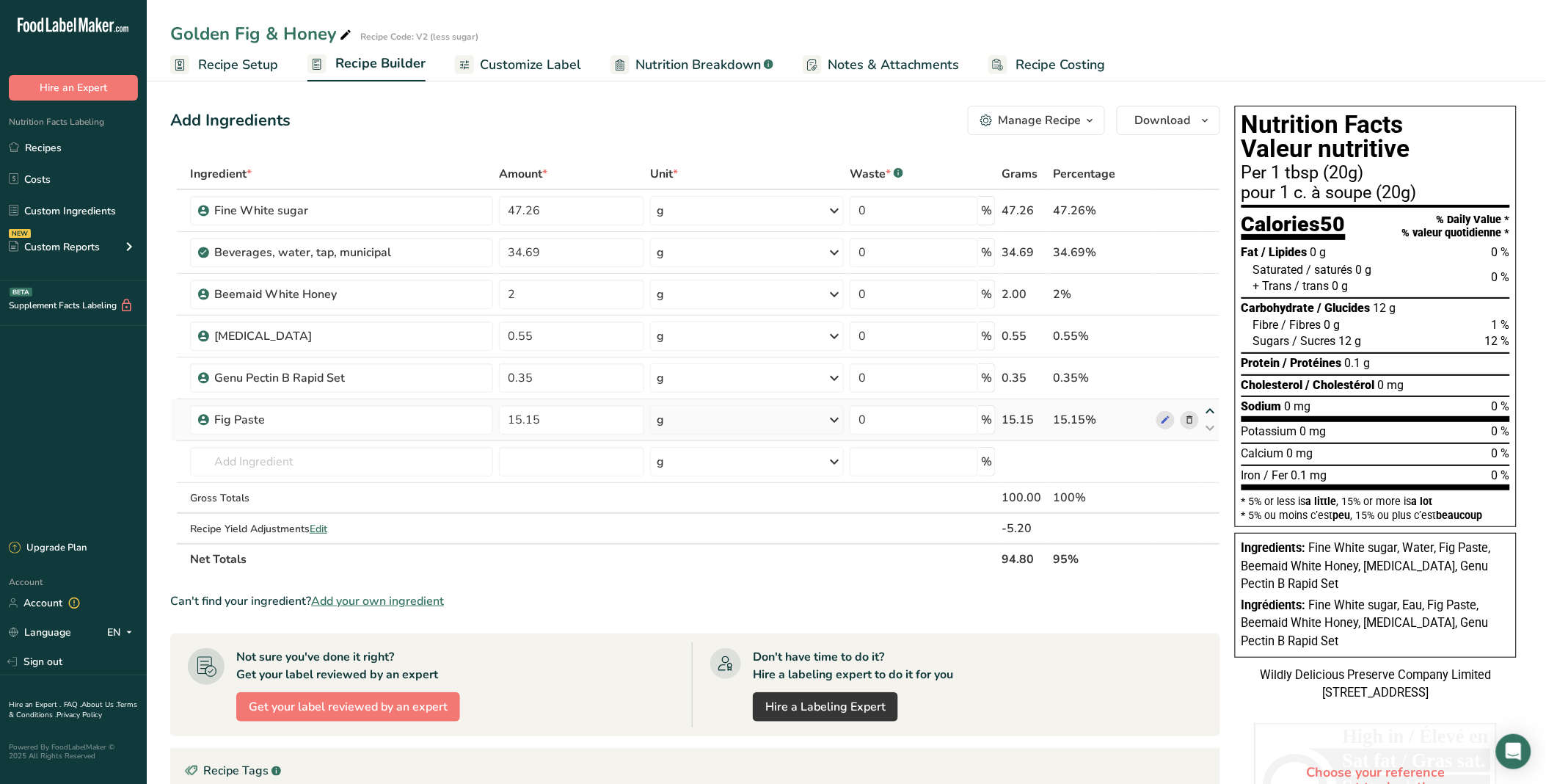
click at [1095, 410] on icon at bounding box center [1211, 411] width 18 height 11
type input "15.15"
type input "0.35"
click at [1095, 369] on icon at bounding box center [1211, 369] width 18 height 11
type input "15.15"
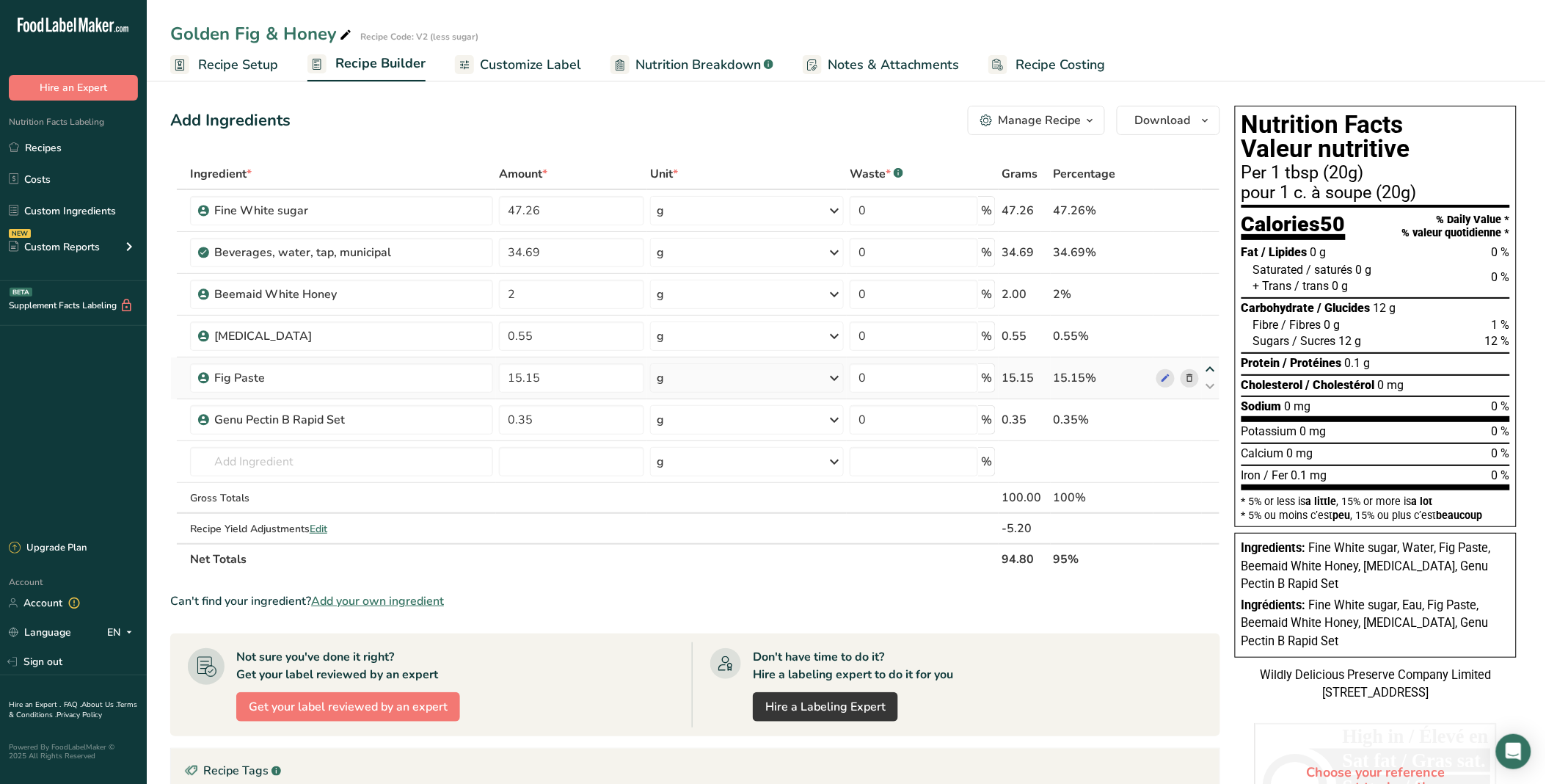
type input "0.55"
click at [1095, 323] on icon at bounding box center [1211, 328] width 18 height 11
type input "15.15"
type input "2"
click at [518, 291] on input "15.15" at bounding box center [571, 294] width 145 height 30
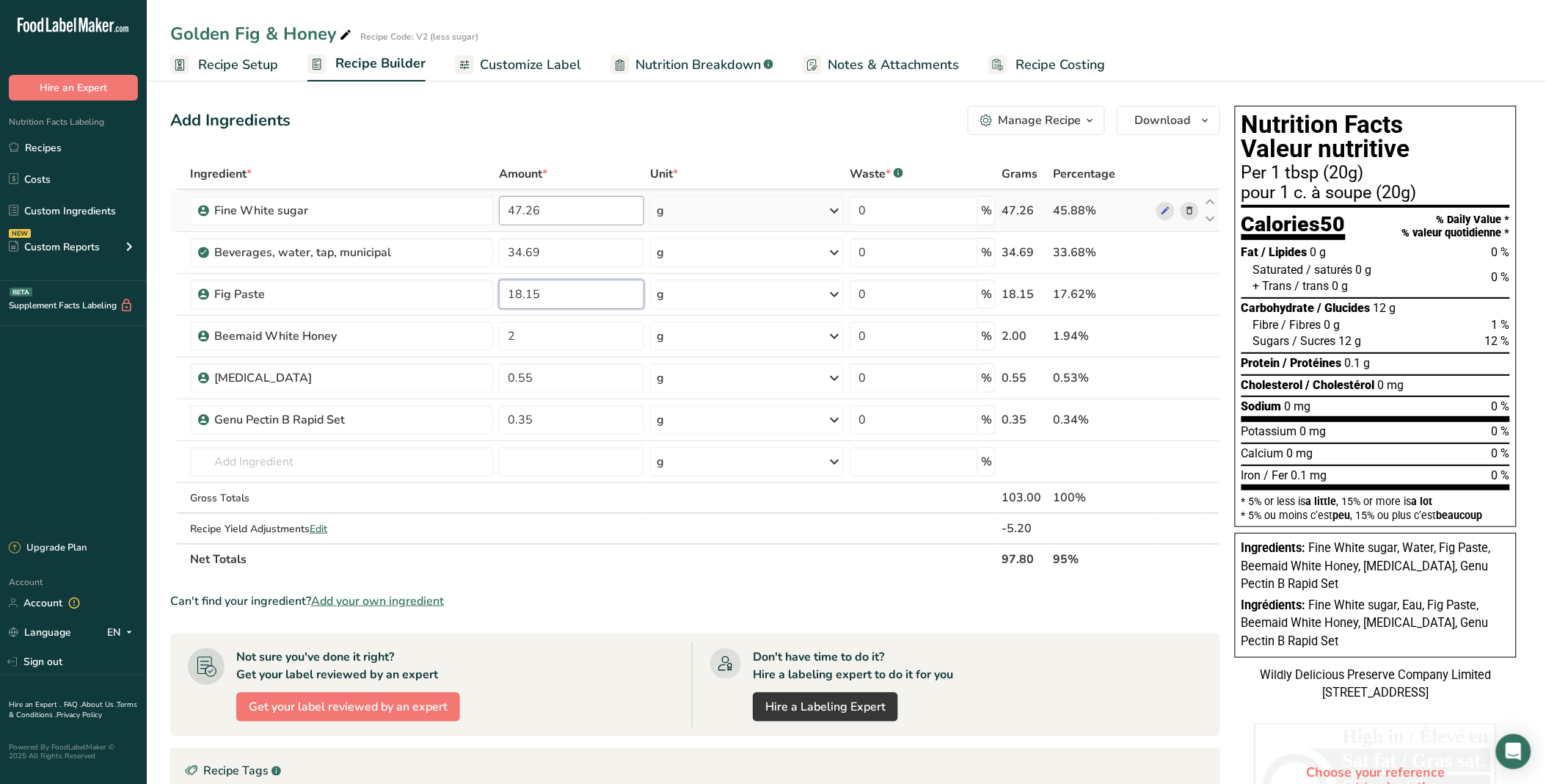
type input "18.15"
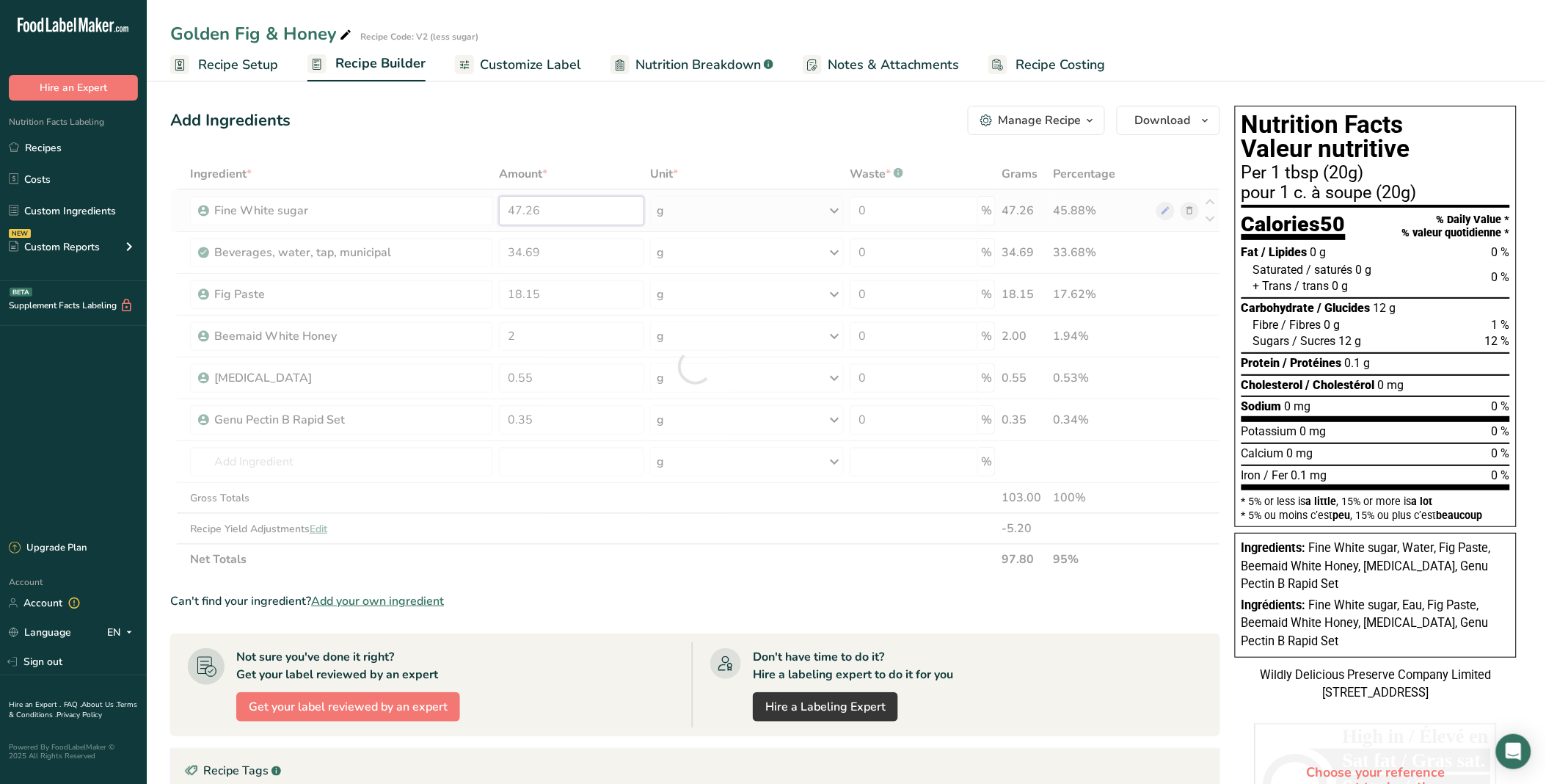
click at [519, 204] on div "Ingredient * Amount * Unit * Waste * .a-a{fill:#347362;}.b-a{fill:#fff;} Grams …" at bounding box center [696, 367] width 1050 height 416
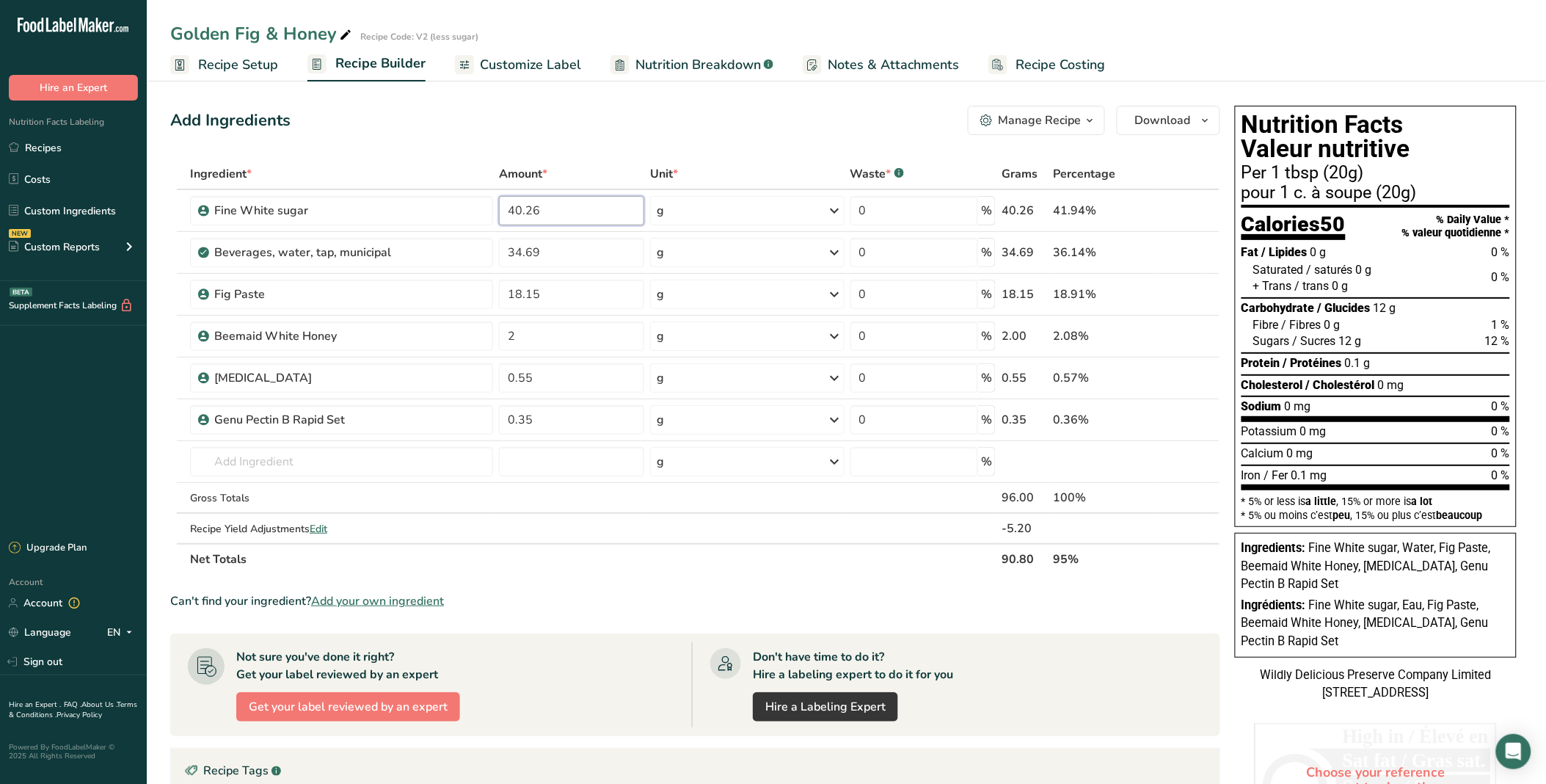
type input "40.26"
click at [546, 160] on div "Ingredient * Amount * Unit * Waste * .a-a{fill:#347362;}.b-a{fill:#fff;} Grams …" at bounding box center [696, 367] width 1050 height 416
click at [521, 287] on input "18.15" at bounding box center [571, 294] width 145 height 30
type input "15.15"
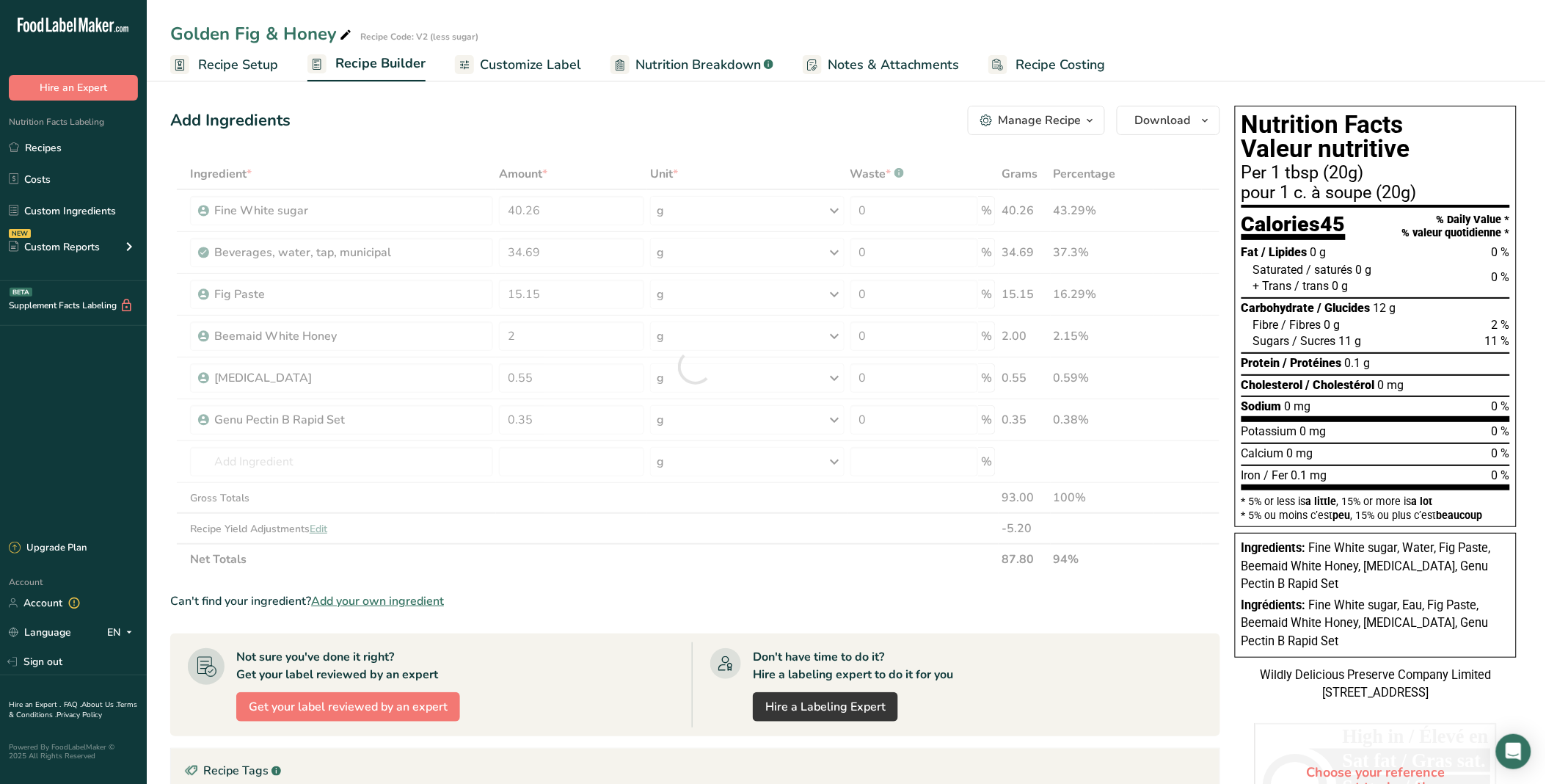
click at [544, 139] on div "Add Ingredients Manage Recipe Delete Recipe Duplicate Recipe Scale Recipe Save …" at bounding box center [700, 577] width 1059 height 955
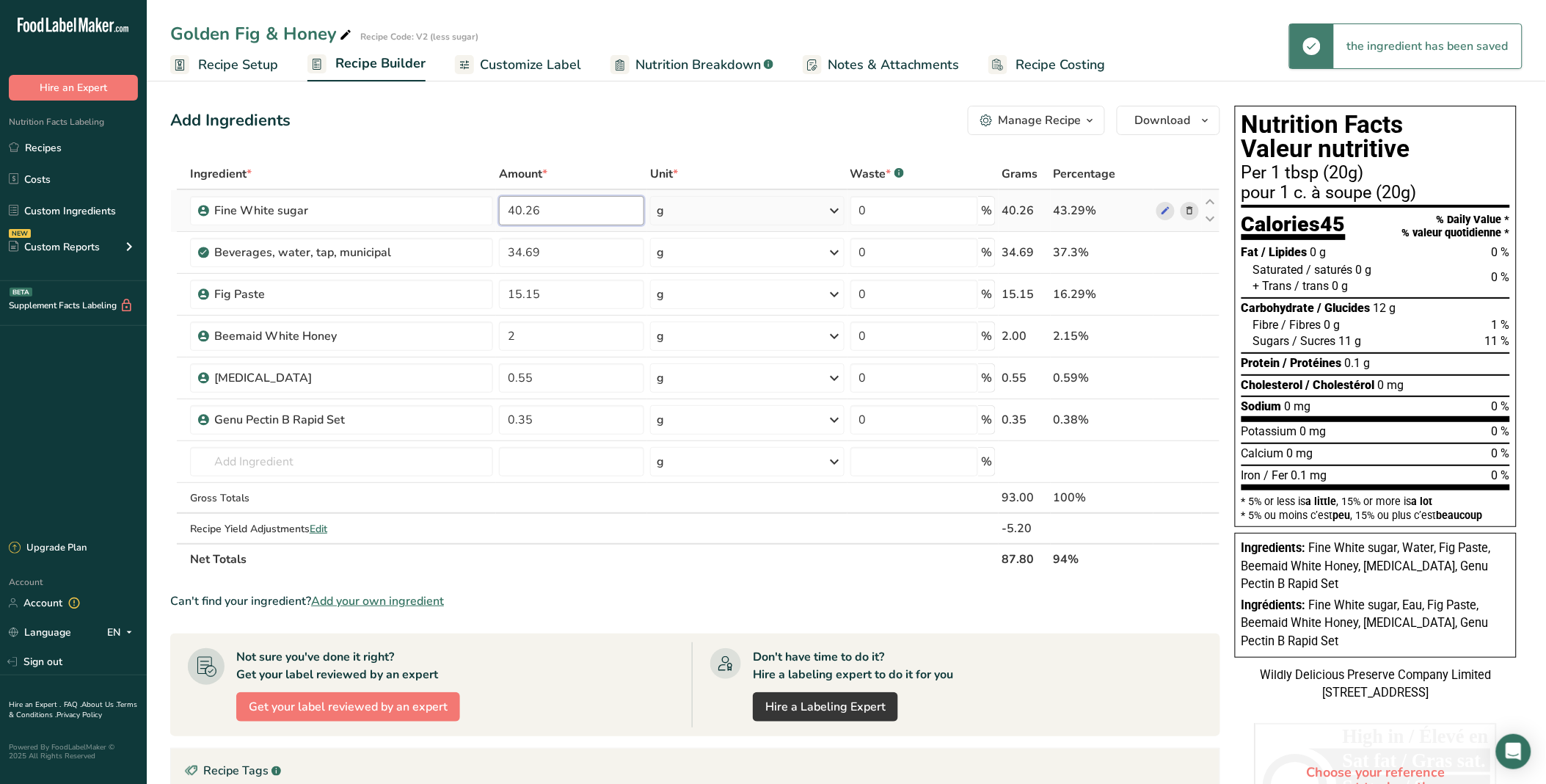
click at [519, 210] on input "40.26" at bounding box center [571, 210] width 145 height 30
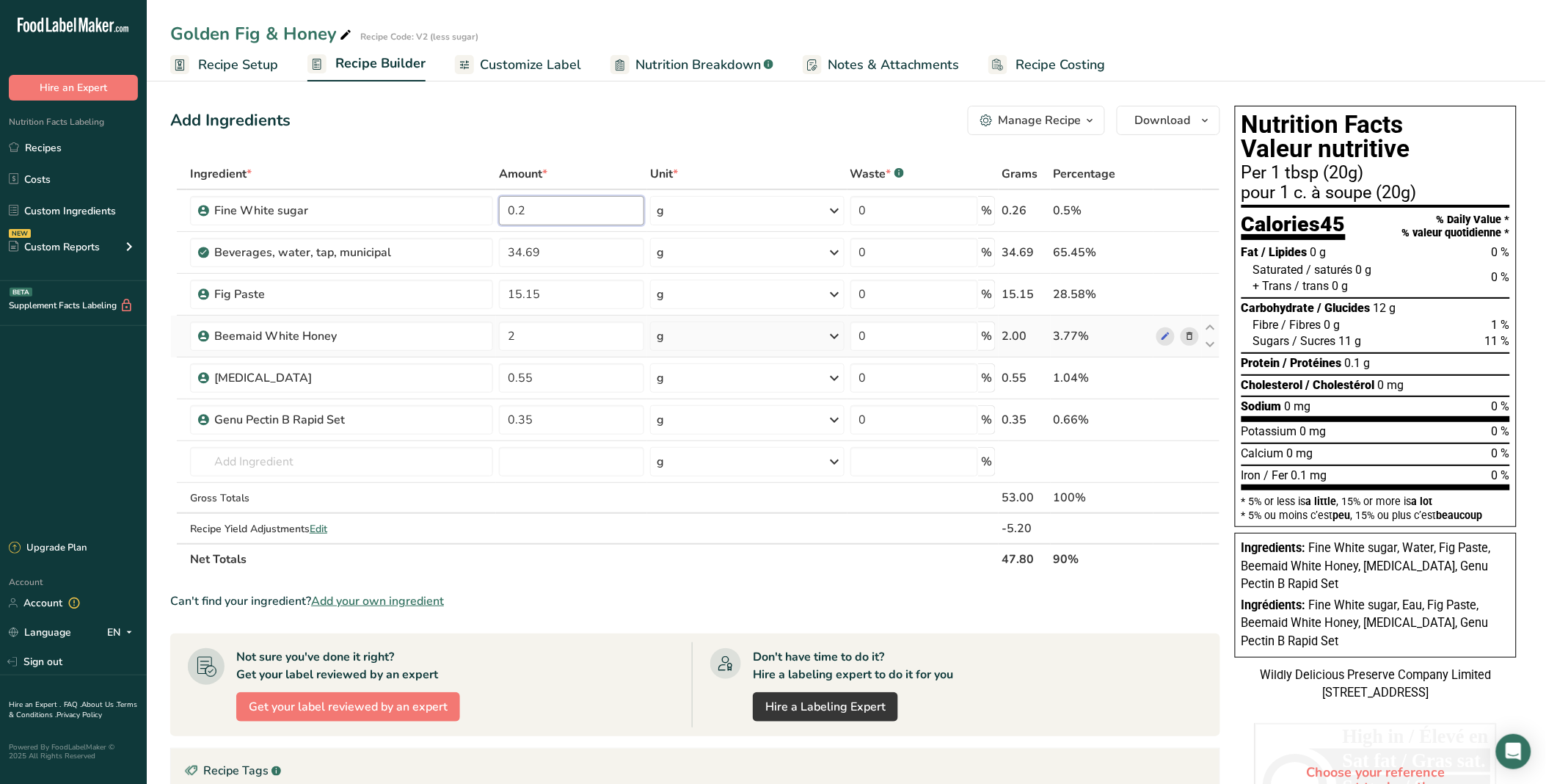
type input "0"
type input "2"
click at [497, 155] on div "Add Ingredients Manage Recipe Delete Recipe Duplicate Recipe Scale Recipe Save …" at bounding box center [700, 577] width 1059 height 955
click at [518, 207] on input "35.36" at bounding box center [571, 210] width 145 height 30
click at [574, 147] on div "Add Ingredients Manage Recipe Delete Recipe Duplicate Recipe Scale Recipe Save …" at bounding box center [700, 577] width 1059 height 955
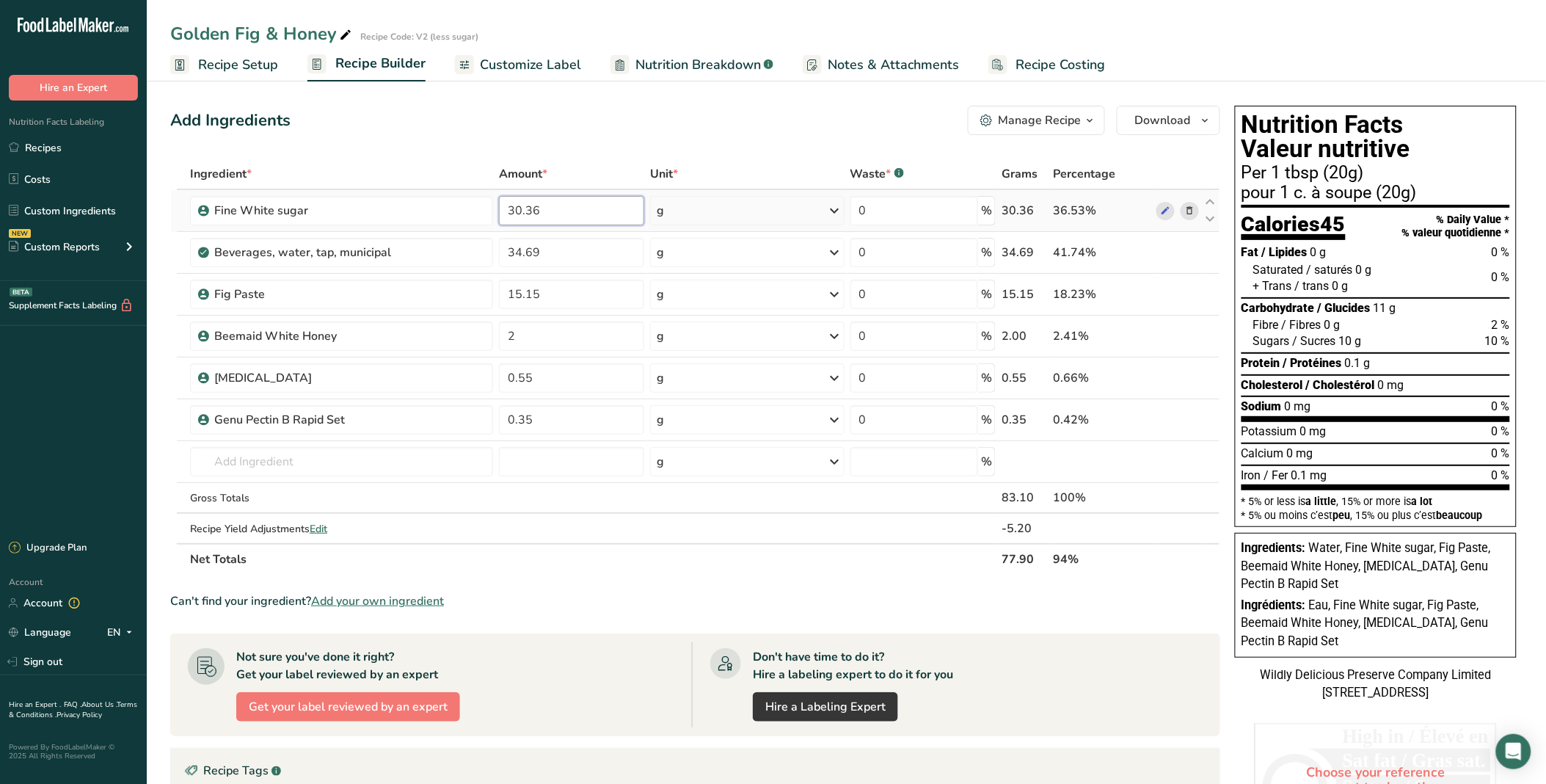
drag, startPoint x: 521, startPoint y: 213, endPoint x: 500, endPoint y: 210, distance: 21.2
click at [500, 210] on input "30.36" at bounding box center [571, 210] width 145 height 30
type input "25.36"
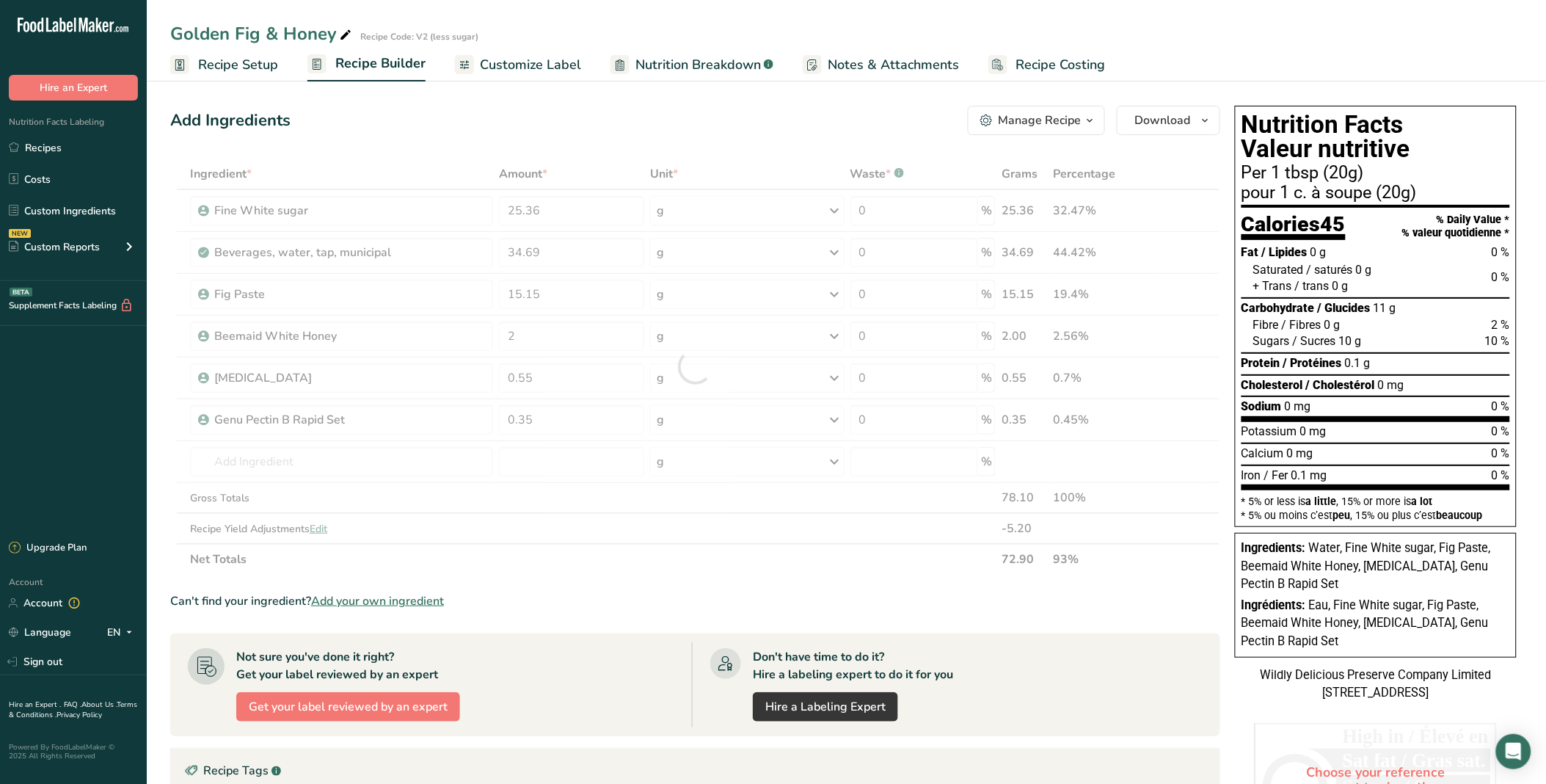
click at [687, 100] on div "Add Ingredients Manage Recipe Delete Recipe Duplicate Recipe Scale Recipe Save …" at bounding box center [700, 577] width 1059 height 955
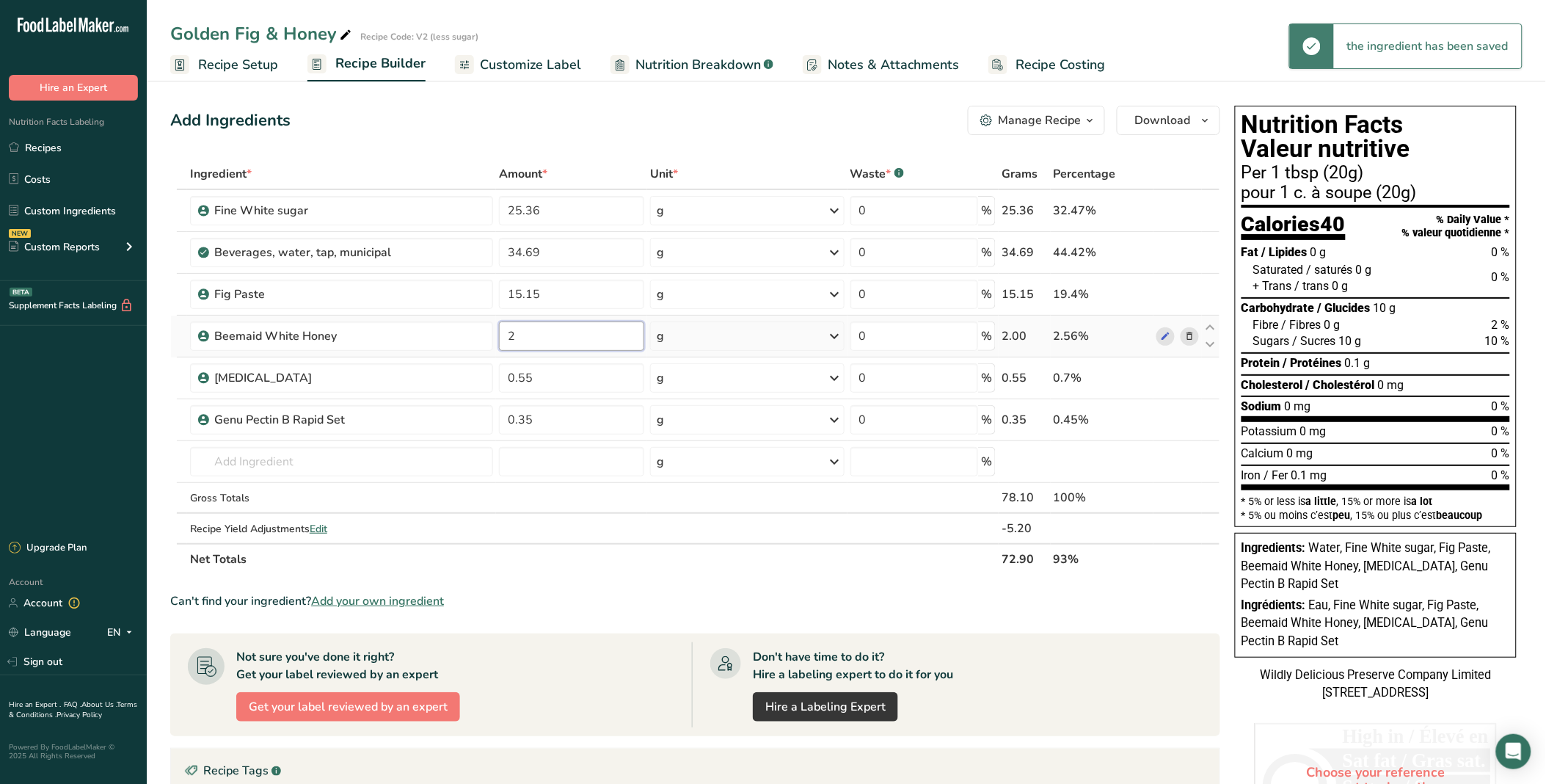
click at [549, 334] on input "2" at bounding box center [571, 336] width 145 height 30
click at [544, 121] on div "Add Ingredients Manage Recipe Delete Recipe Duplicate Recipe Scale Recipe Save …" at bounding box center [696, 120] width 1050 height 30
click at [339, 451] on input "text" at bounding box center [341, 462] width 303 height 30
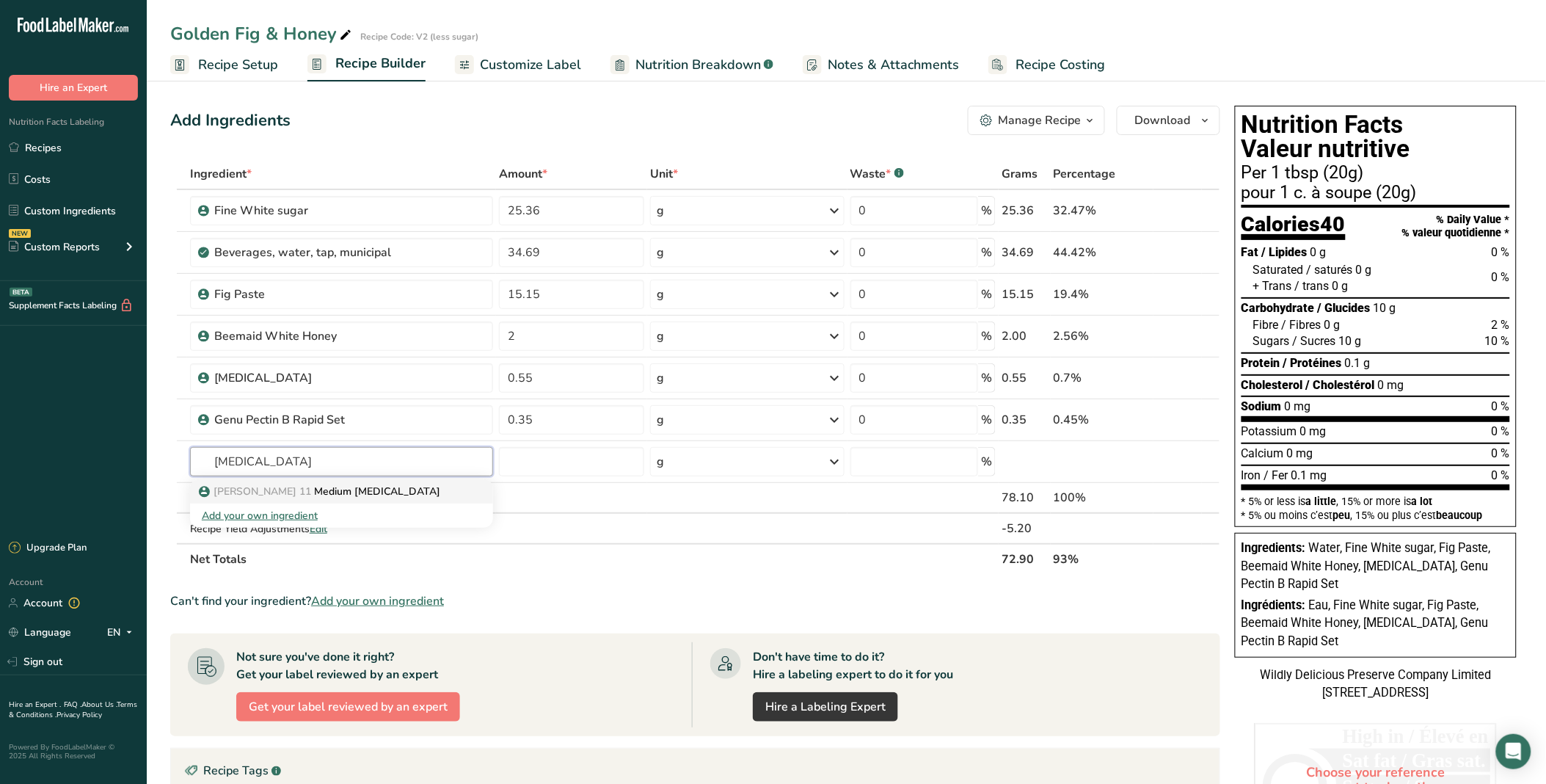
type input "[MEDICAL_DATA]"
click at [344, 492] on p "[PERSON_NAME] 11 Medium [MEDICAL_DATA]" at bounding box center [321, 491] width 238 height 15
type input "Medium [MEDICAL_DATA]"
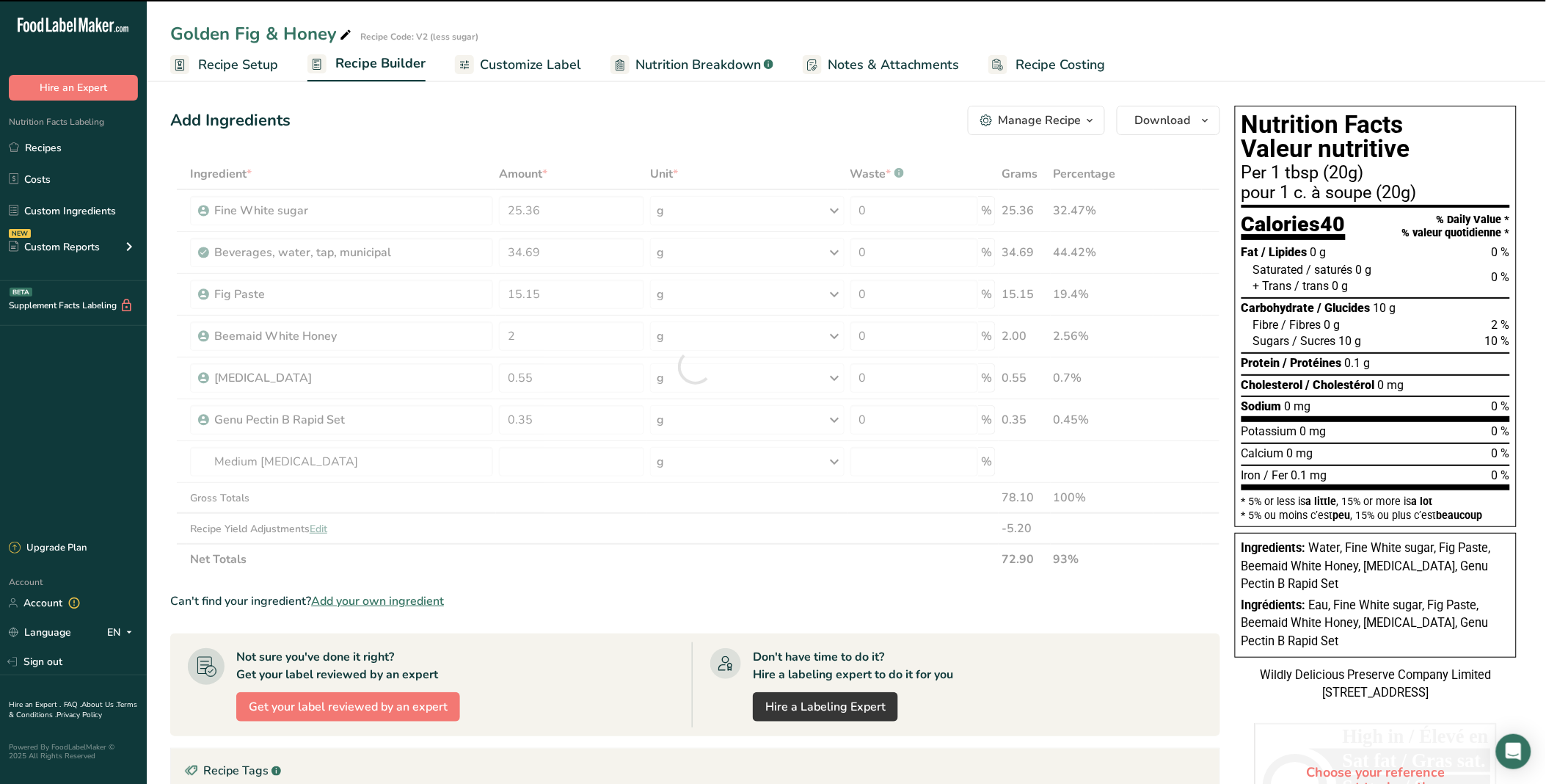
type input "0"
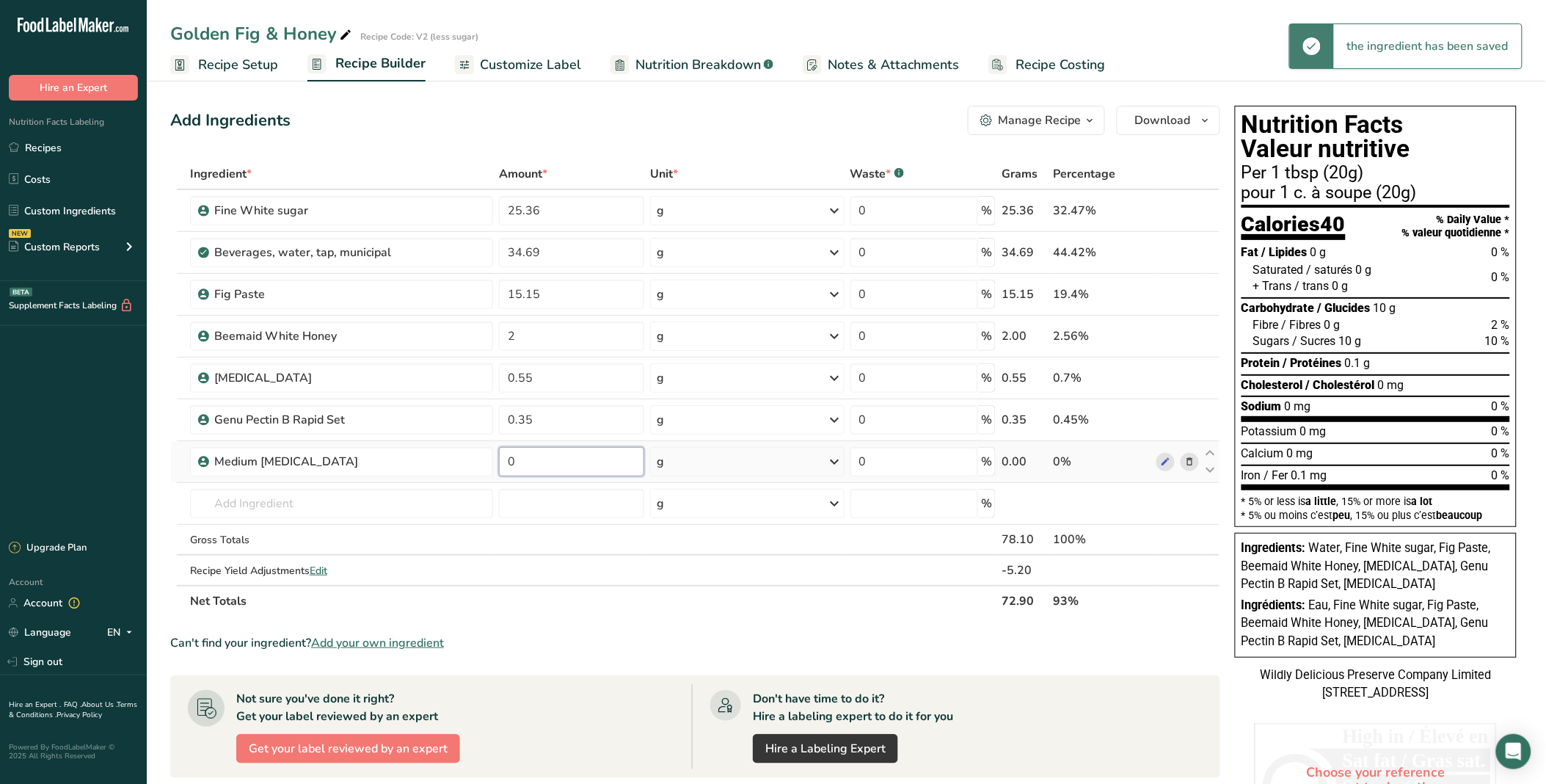
click at [552, 456] on input "0" at bounding box center [571, 462] width 145 height 30
type input "10"
click at [632, 112] on div "Add Ingredients Manage Recipe Delete Recipe Duplicate Recipe Scale Recipe Save …" at bounding box center [696, 120] width 1050 height 30
click at [523, 210] on input "25.36" at bounding box center [571, 210] width 145 height 30
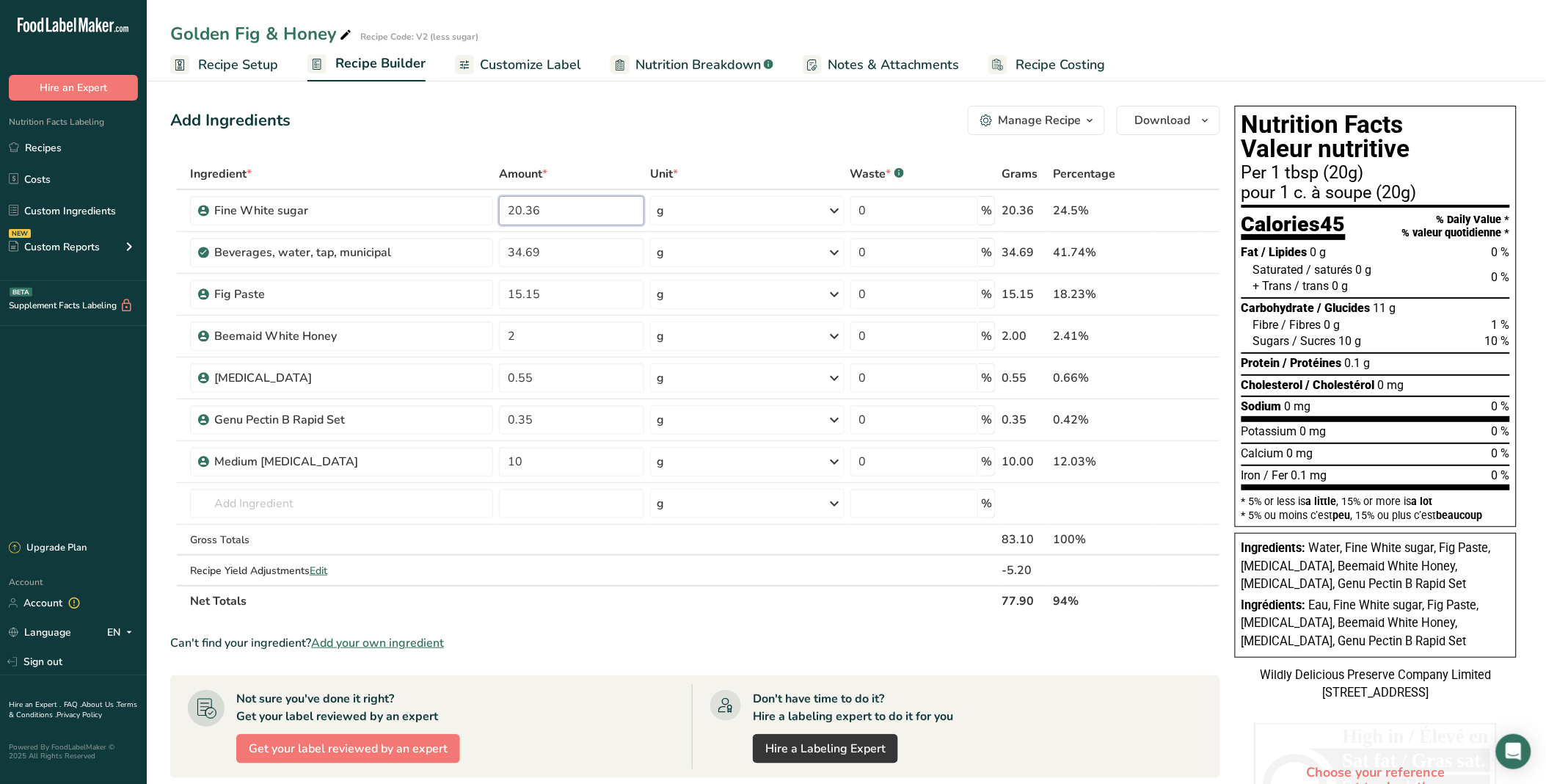
type input "20.36"
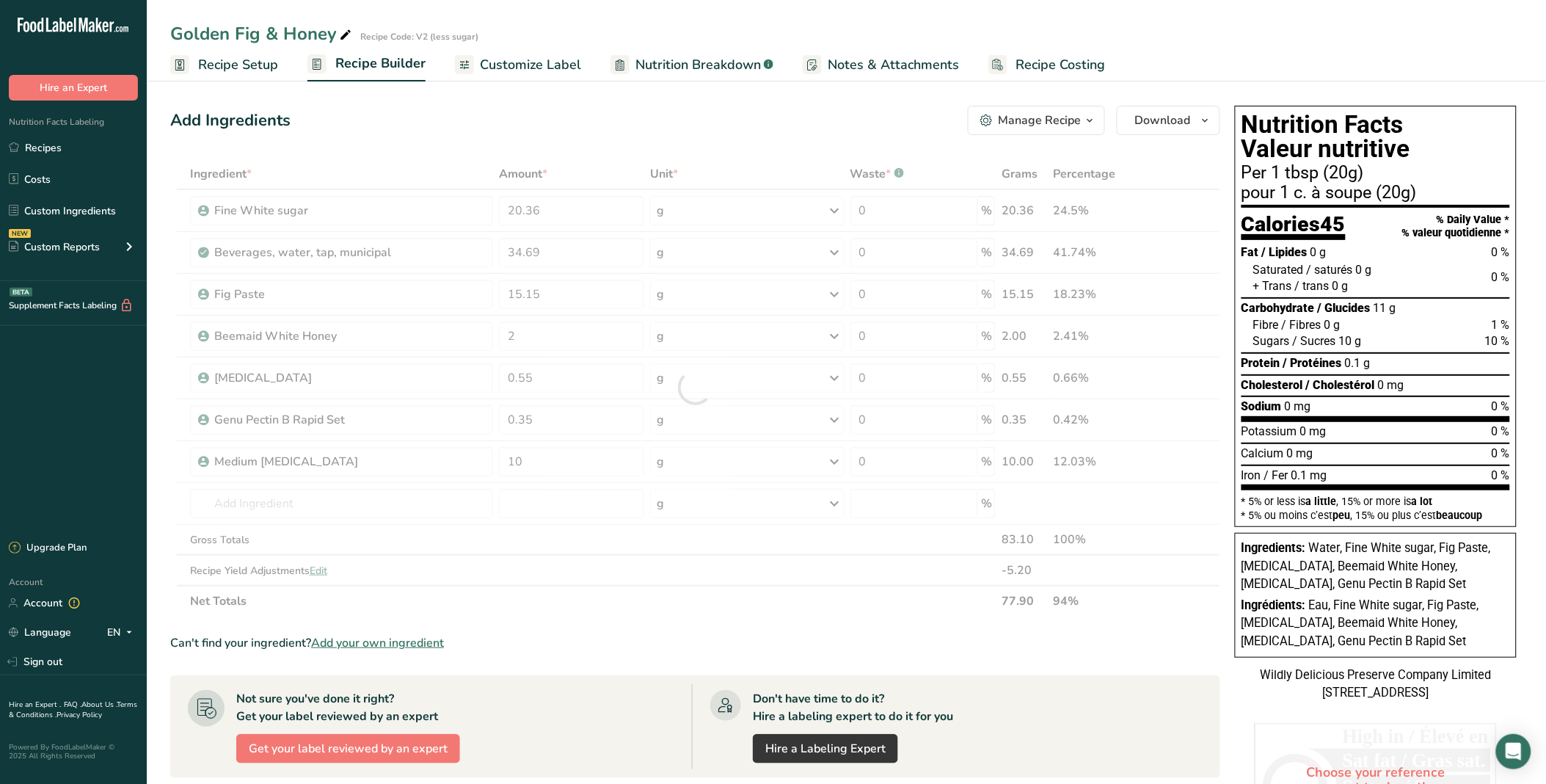
click at [631, 125] on div "Add Ingredients Manage Recipe Delete Recipe Duplicate Recipe Scale Recipe Save …" at bounding box center [696, 120] width 1050 height 30
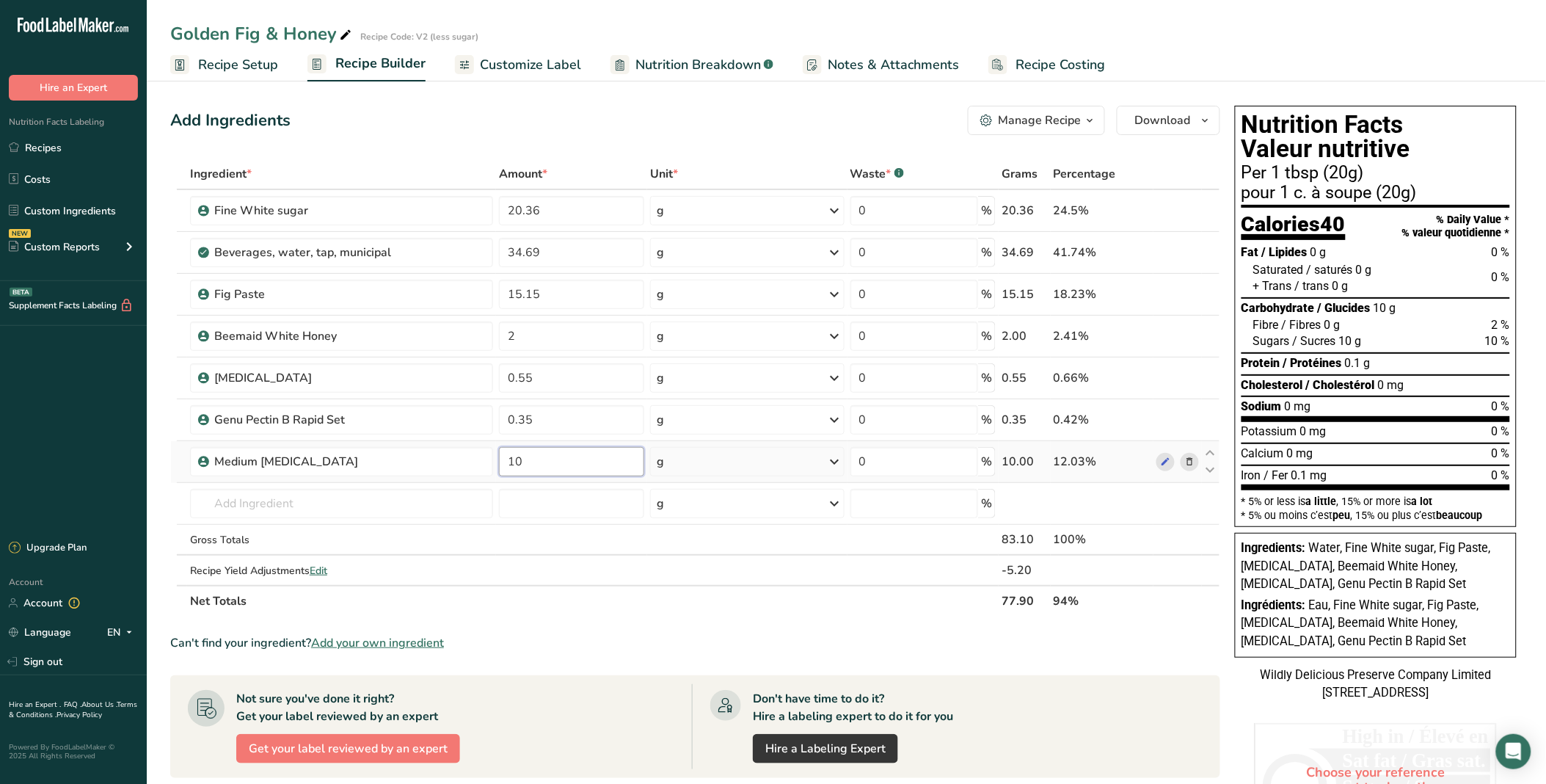
click at [529, 459] on input "10" at bounding box center [571, 462] width 145 height 30
type input "1"
type input "8"
click at [602, 100] on div "Add Ingredients Manage Recipe Delete Recipe Duplicate Recipe Scale Recipe Save …" at bounding box center [700, 598] width 1059 height 997
click at [1095, 465] on icon at bounding box center [1190, 462] width 10 height 15
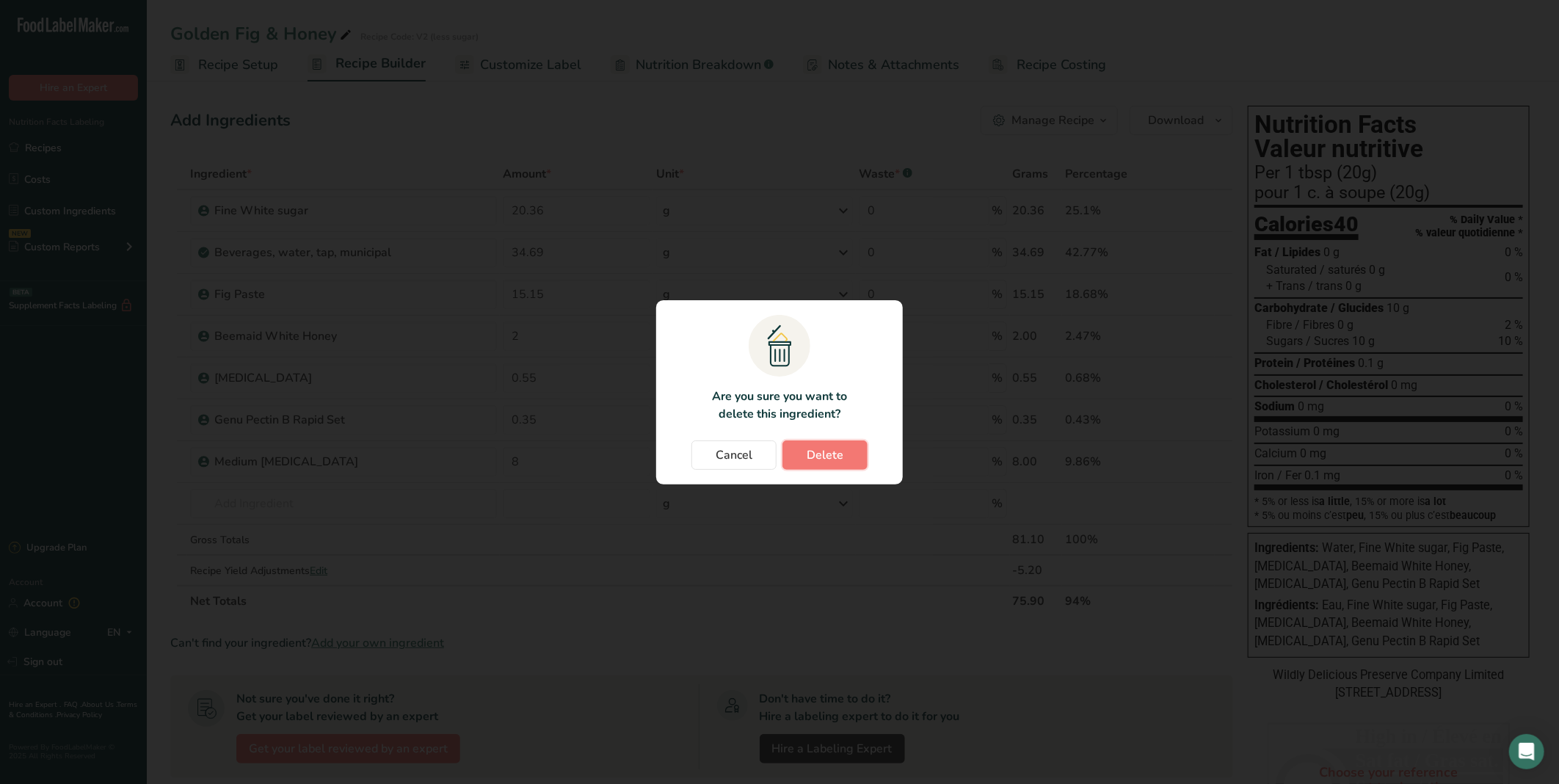
click at [838, 458] on span "Delete" at bounding box center [825, 455] width 36 height 18
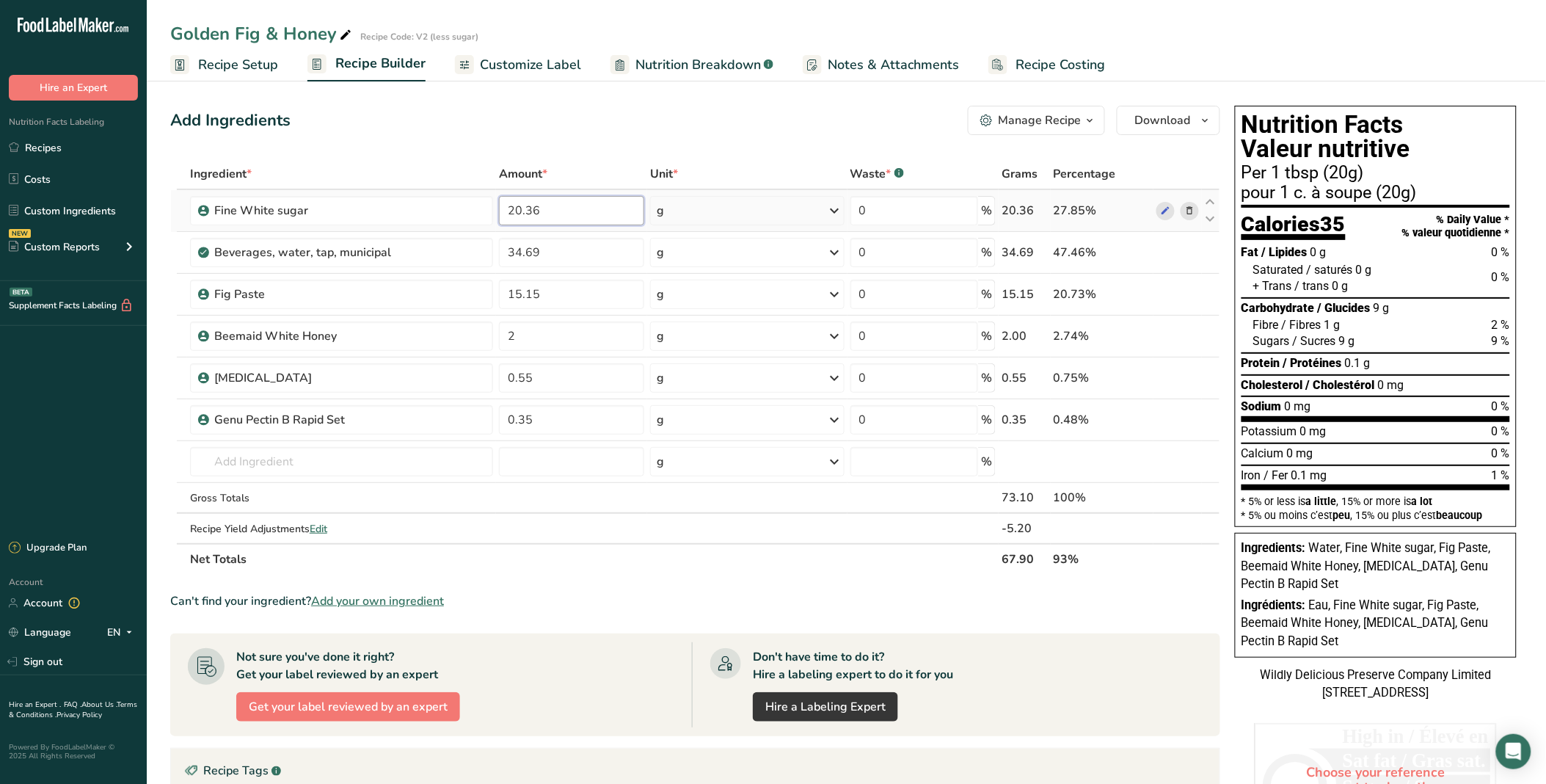
click at [522, 207] on input "20.36" at bounding box center [571, 210] width 145 height 30
click at [533, 156] on div "Add Ingredients Manage Recipe Delete Recipe Duplicate Recipe Scale Recipe Save …" at bounding box center [700, 577] width 1059 height 955
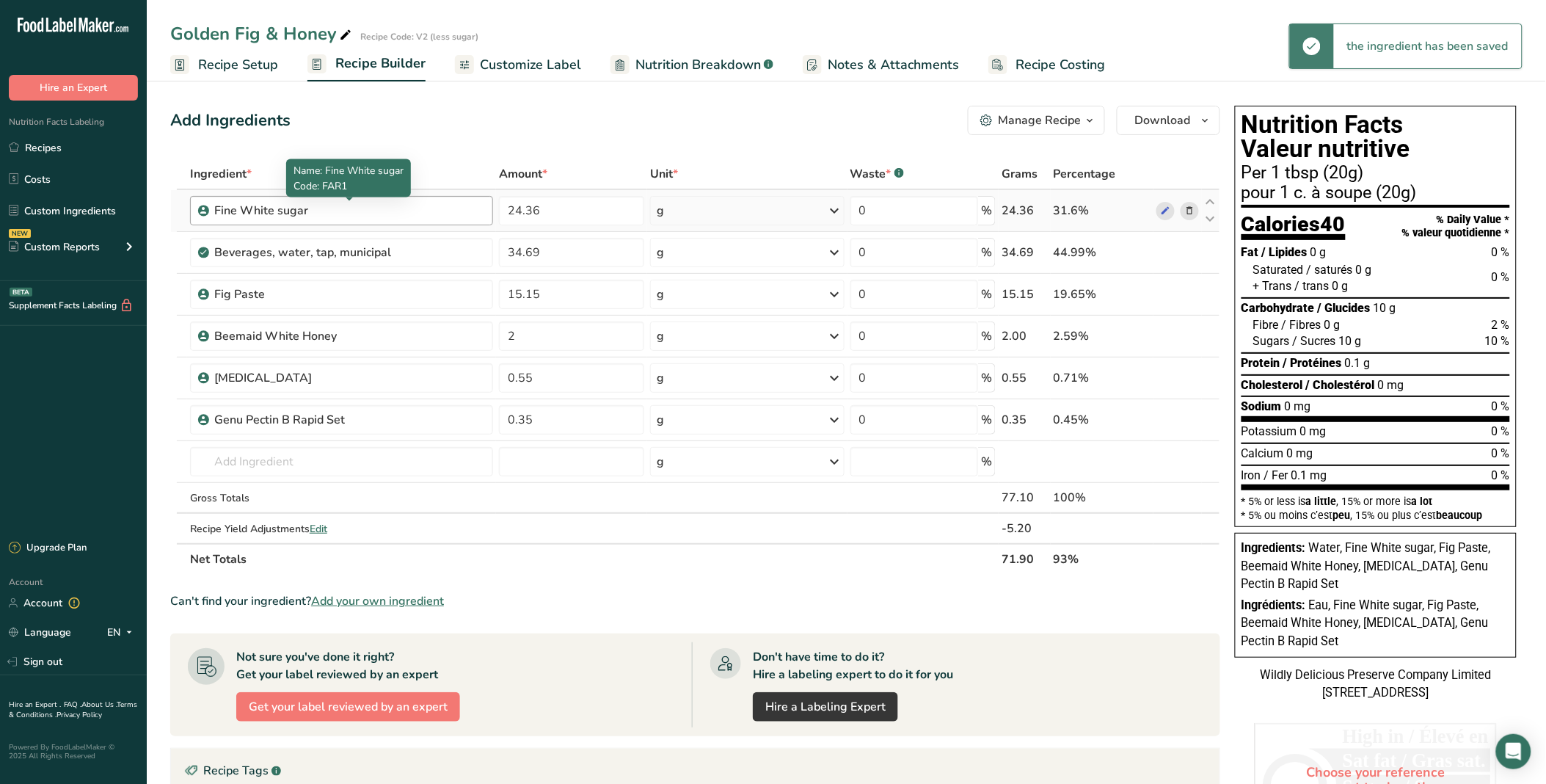
click at [346, 210] on div "Fine White sugar" at bounding box center [306, 210] width 183 height 18
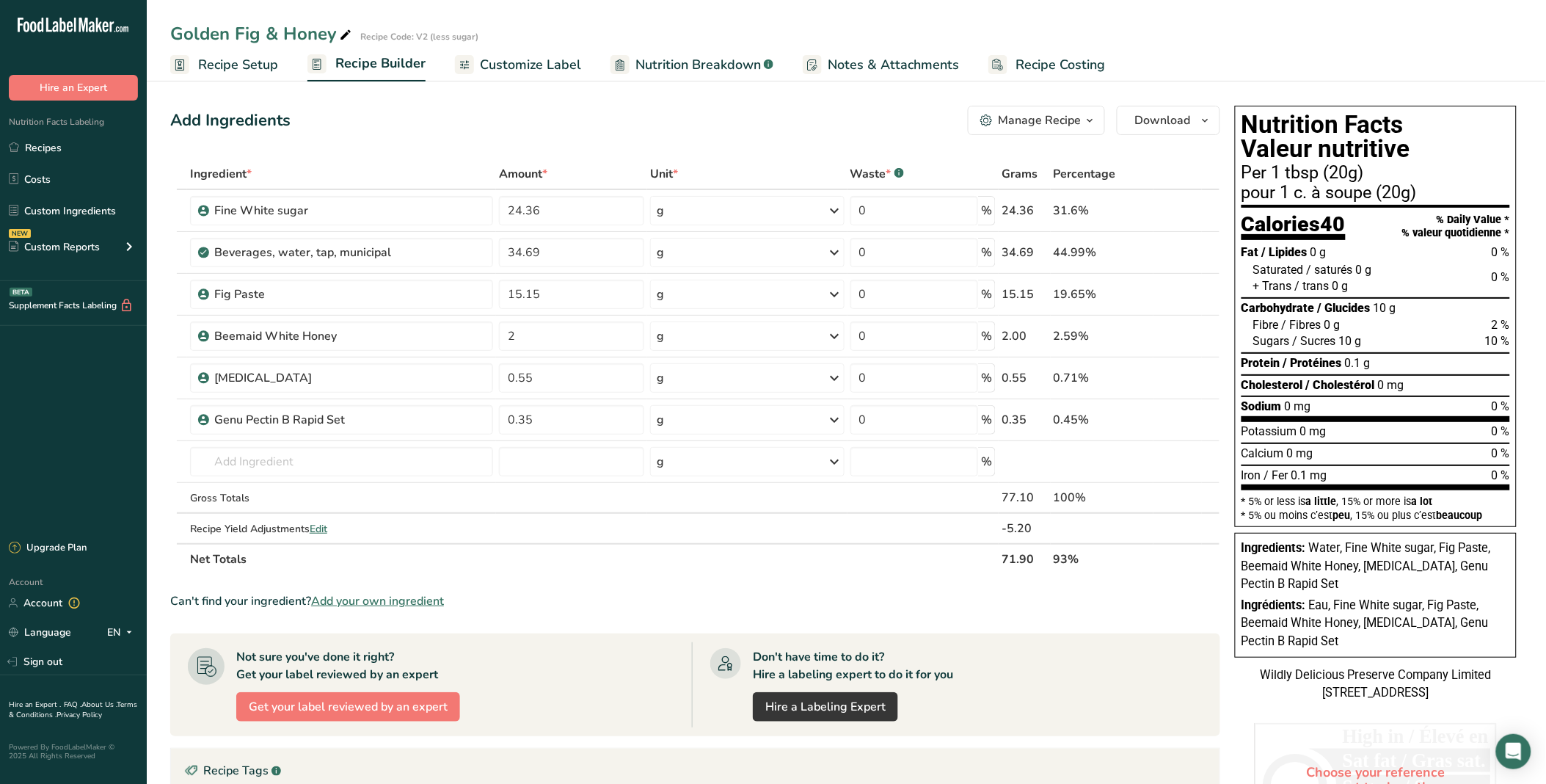
drag, startPoint x: 312, startPoint y: 202, endPoint x: 148, endPoint y: 178, distance: 165.7
click at [148, 178] on section "Add Ingredients Manage Recipe Delete Recipe Duplicate Recipe Scale Recipe Save …" at bounding box center [846, 577] width 1399 height 1002
click at [389, 238] on div "Beverages, water, tap, municipal" at bounding box center [341, 252] width 303 height 30
click at [387, 218] on div "Fine White sugar" at bounding box center [341, 210] width 303 height 30
click at [401, 202] on div "Fine White sugar" at bounding box center [350, 210] width 270 height 18
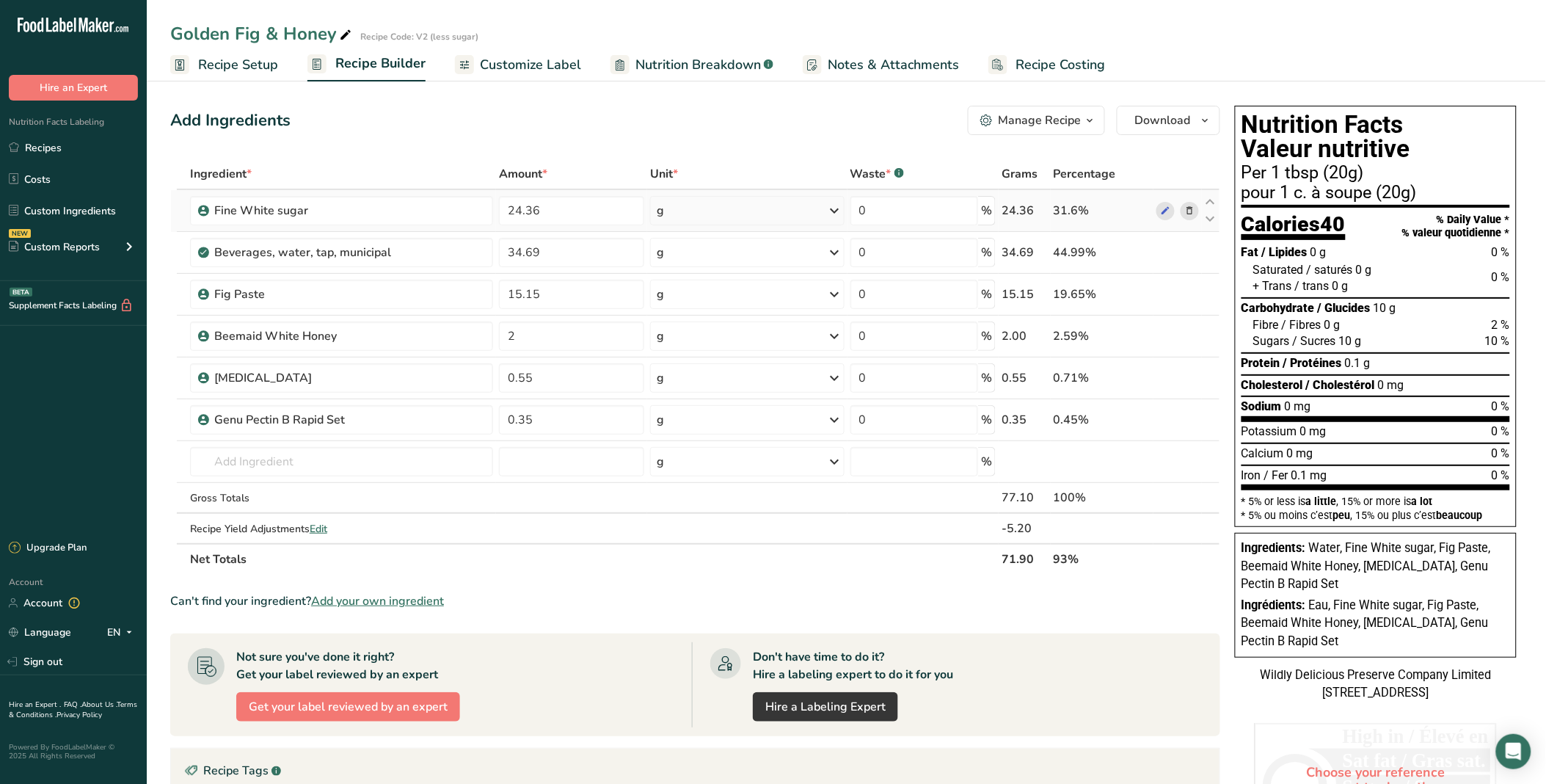
click at [1095, 211] on icon at bounding box center [1190, 211] width 10 height 15
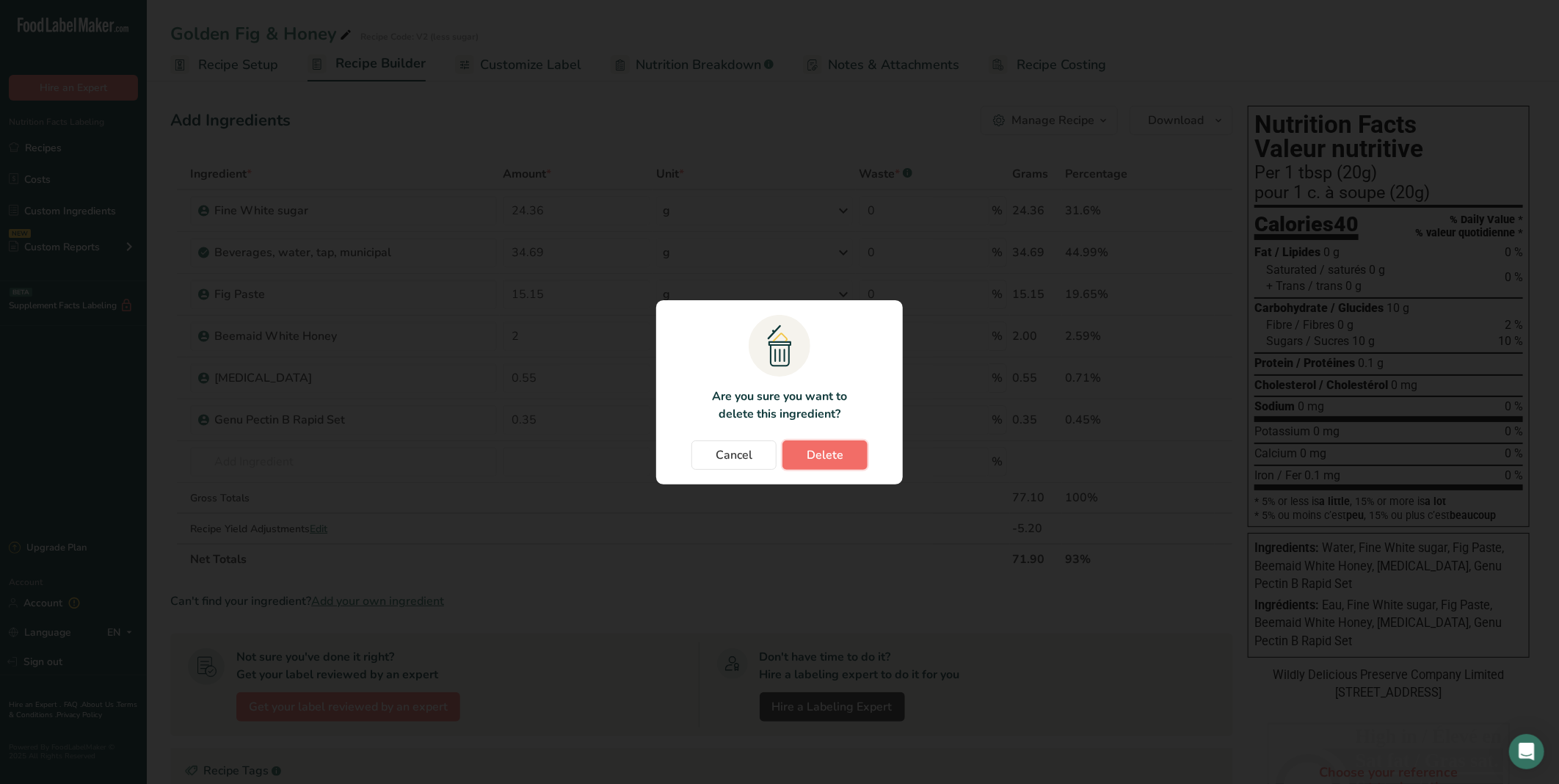
click at [835, 443] on button "Delete" at bounding box center [825, 455] width 85 height 30
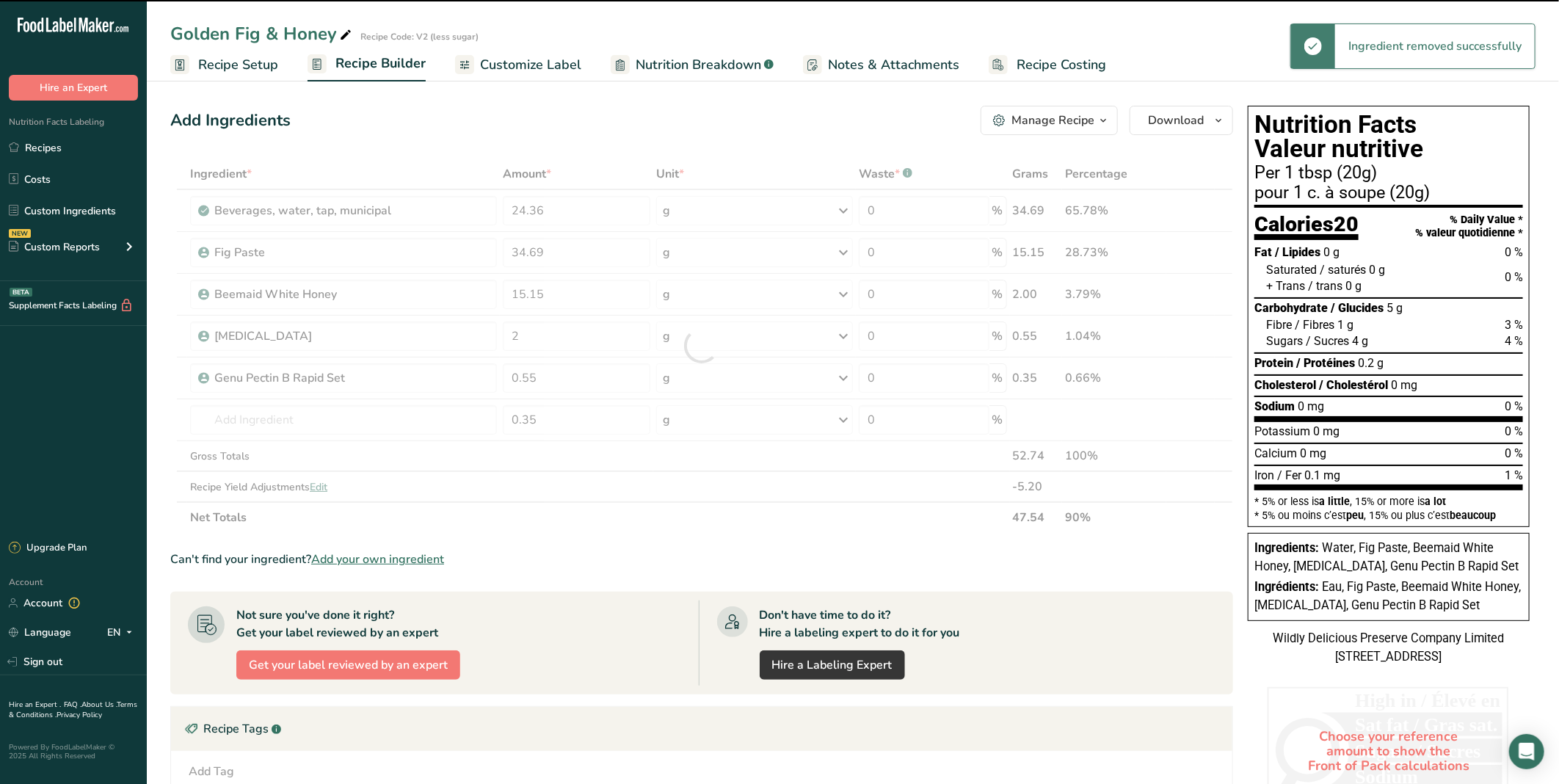
type input "34.69"
type input "15.15"
type input "2"
type input "0.55"
type input "0.35"
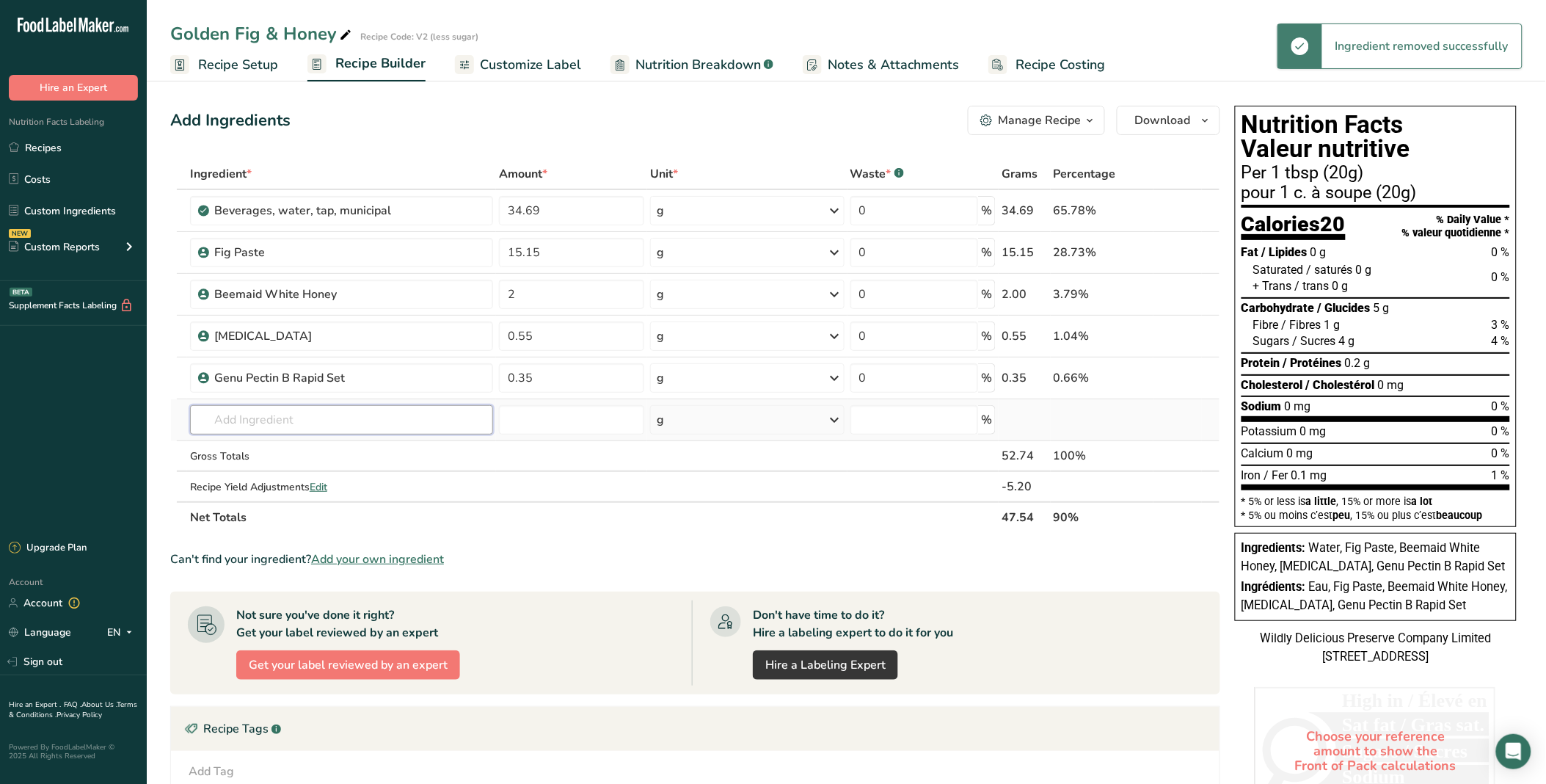
click at [281, 422] on input "text" at bounding box center [341, 419] width 303 height 30
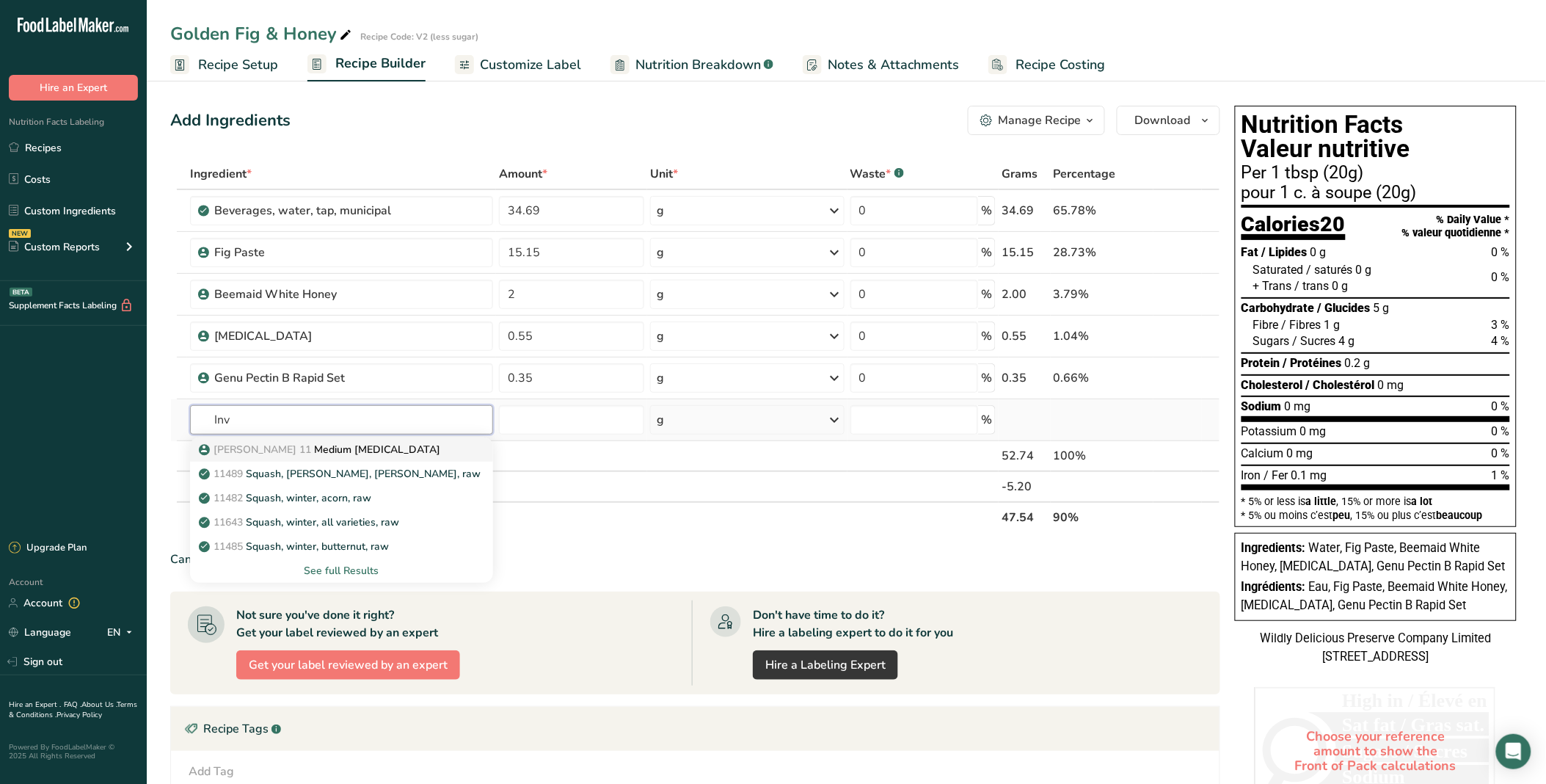
type input "Inv"
click at [345, 448] on p "[PERSON_NAME] 11 Medium [MEDICAL_DATA]" at bounding box center [321, 450] width 238 height 15
type input "Medium [MEDICAL_DATA]"
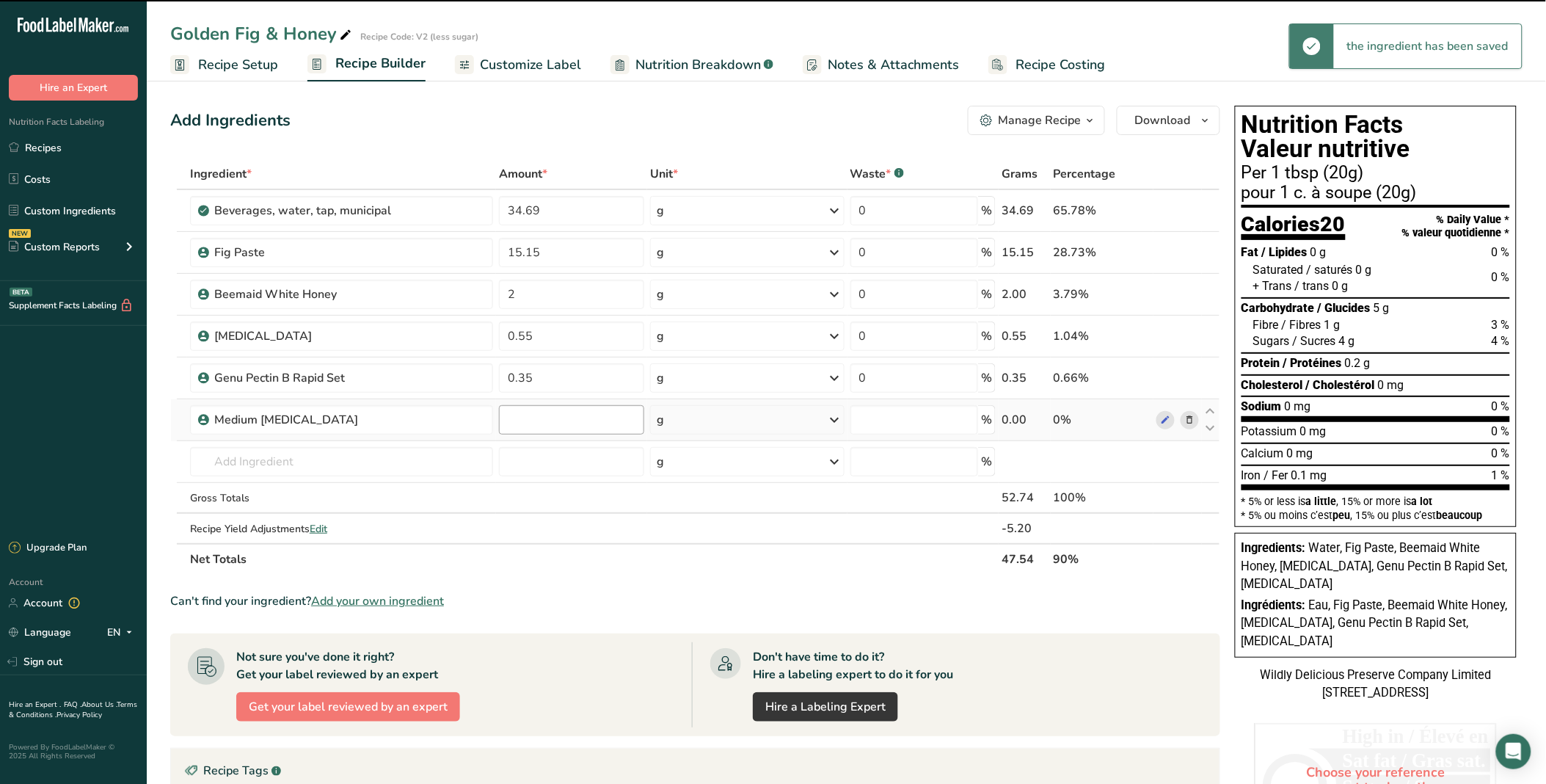
type input "0"
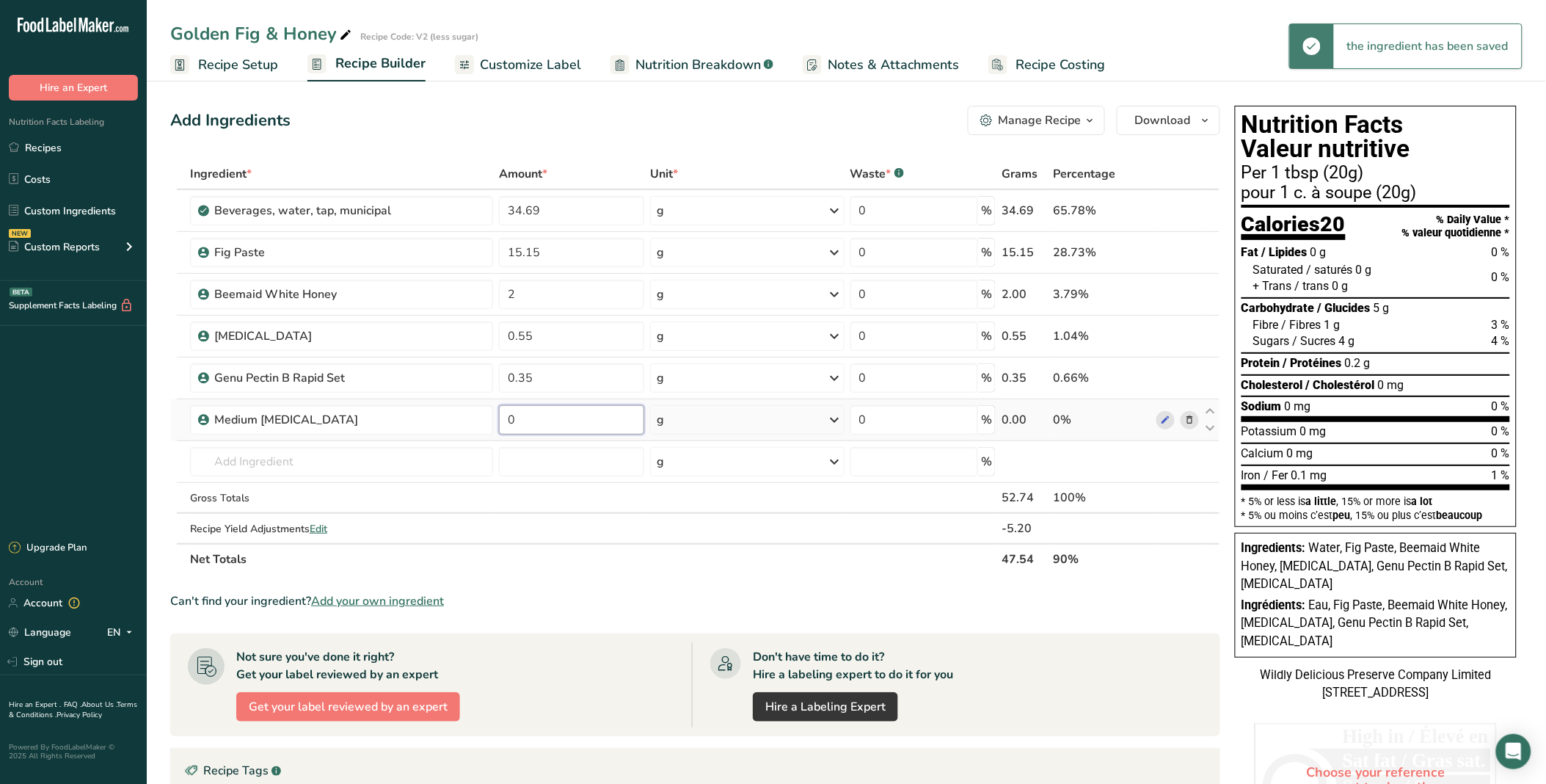
click at [532, 421] on input "0" at bounding box center [571, 419] width 145 height 30
click at [585, 122] on div "Add Ingredients Manage Recipe Delete Recipe Duplicate Recipe Scale Recipe Save …" at bounding box center [696, 120] width 1050 height 30
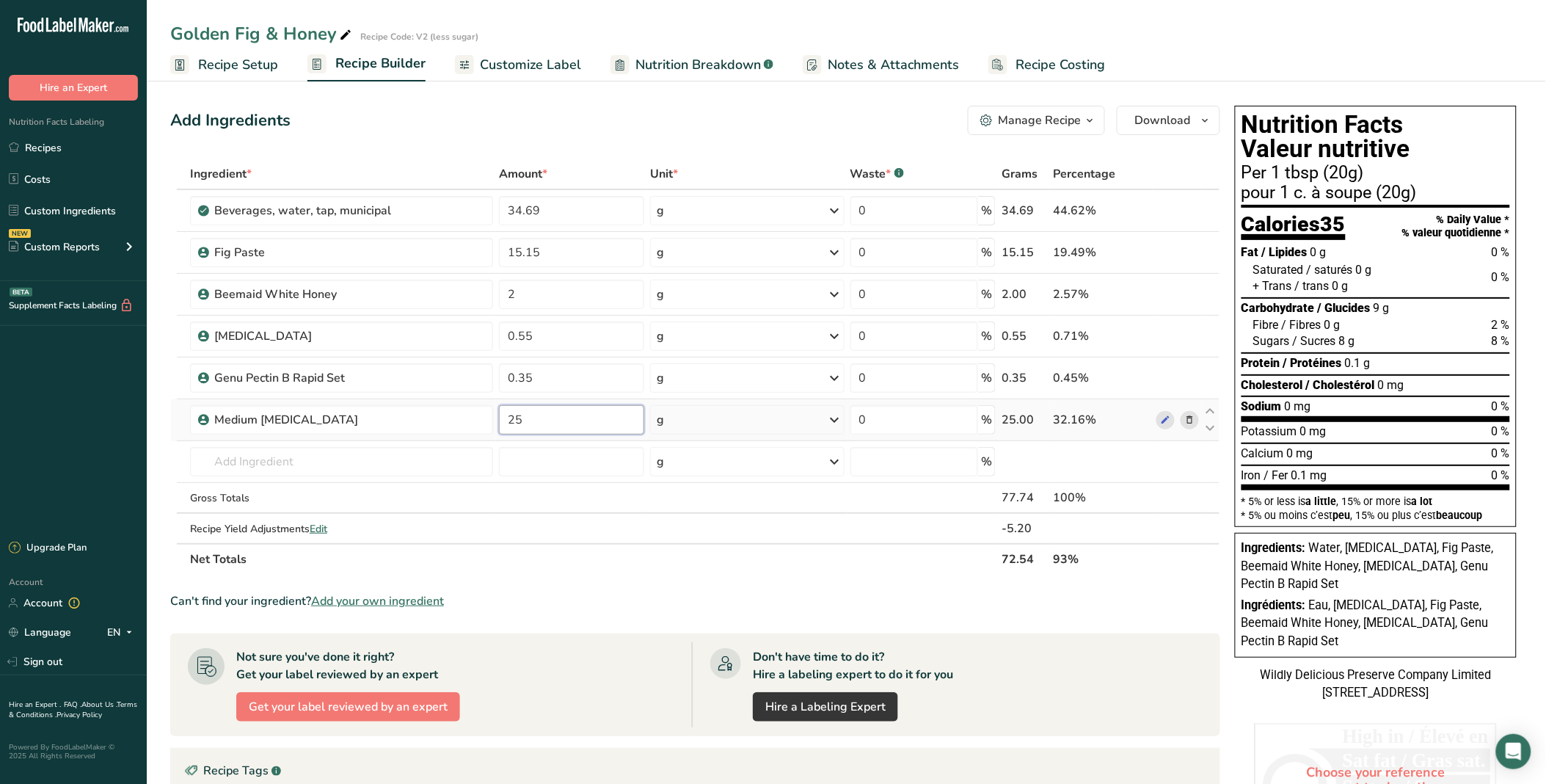
click at [526, 416] on input "25" at bounding box center [571, 419] width 145 height 30
type input "26"
click at [583, 100] on div "Add Ingredients Manage Recipe Delete Recipe Duplicate Recipe Scale Recipe Save …" at bounding box center [700, 577] width 1059 height 955
click at [378, 454] on input "text" at bounding box center [341, 462] width 303 height 30
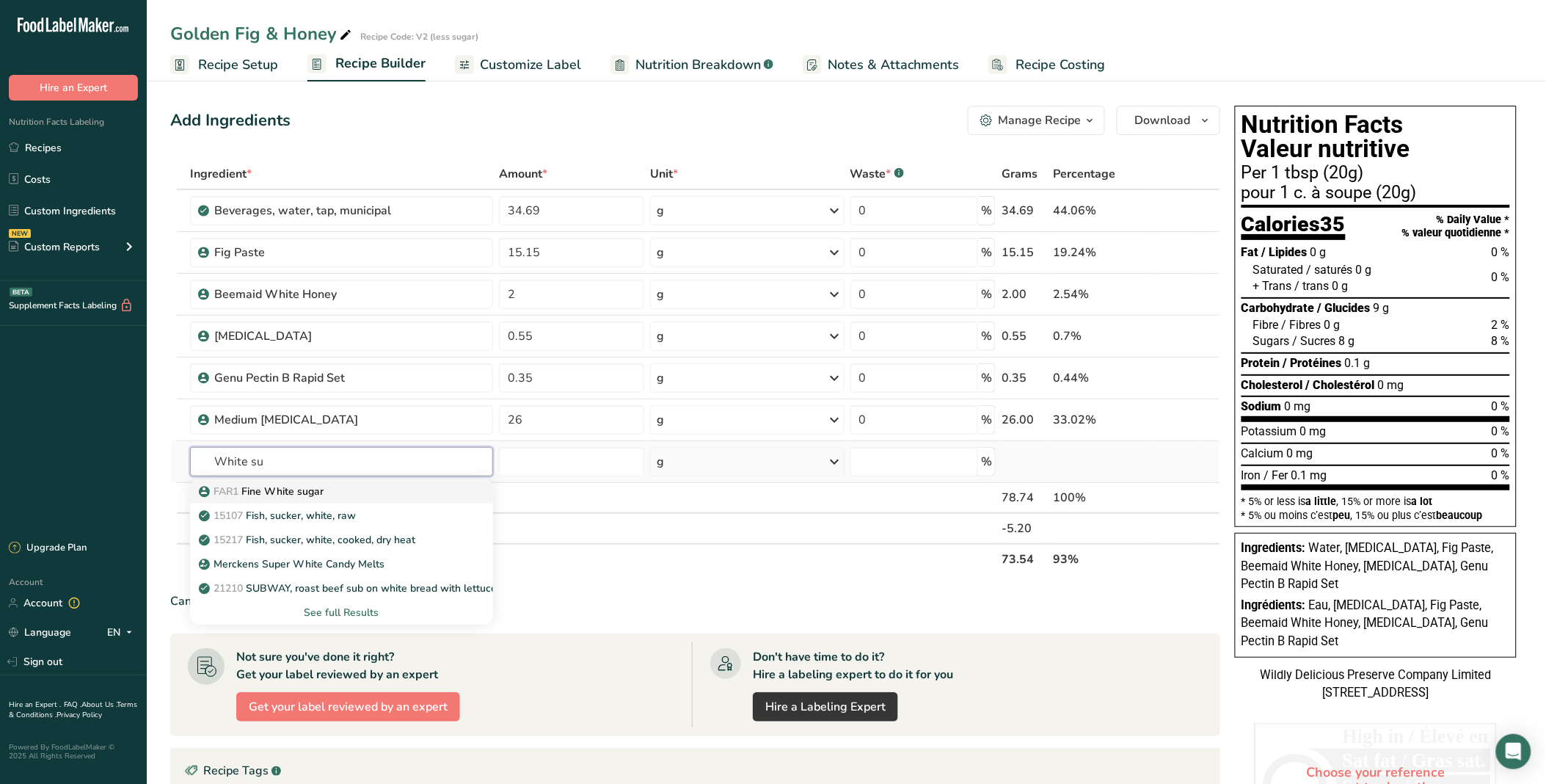
type input "White su"
click at [390, 493] on div "FAR1 Fine White sugar" at bounding box center [330, 491] width 256 height 15
type input "Fine White sugar"
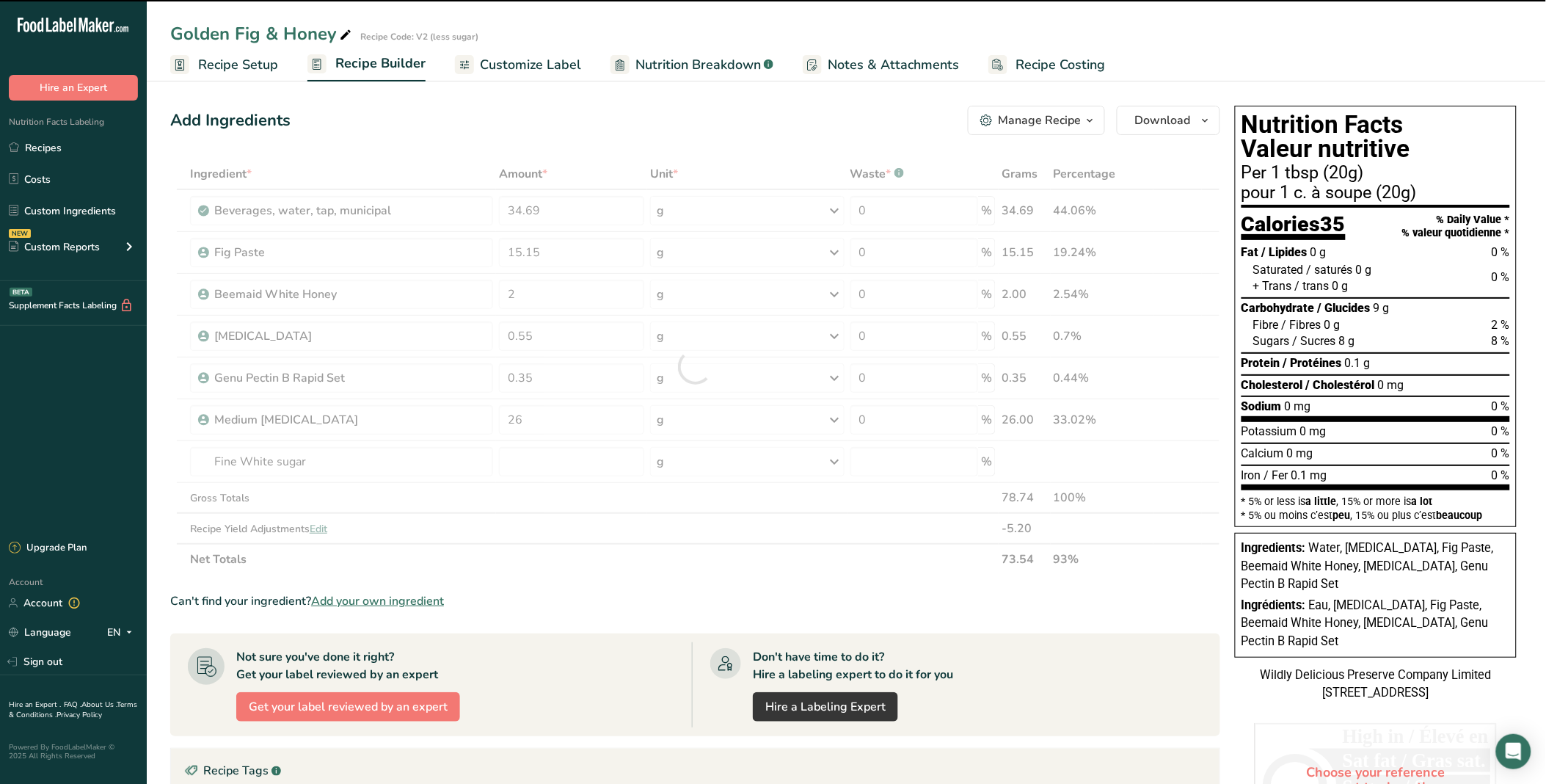
type input "0"
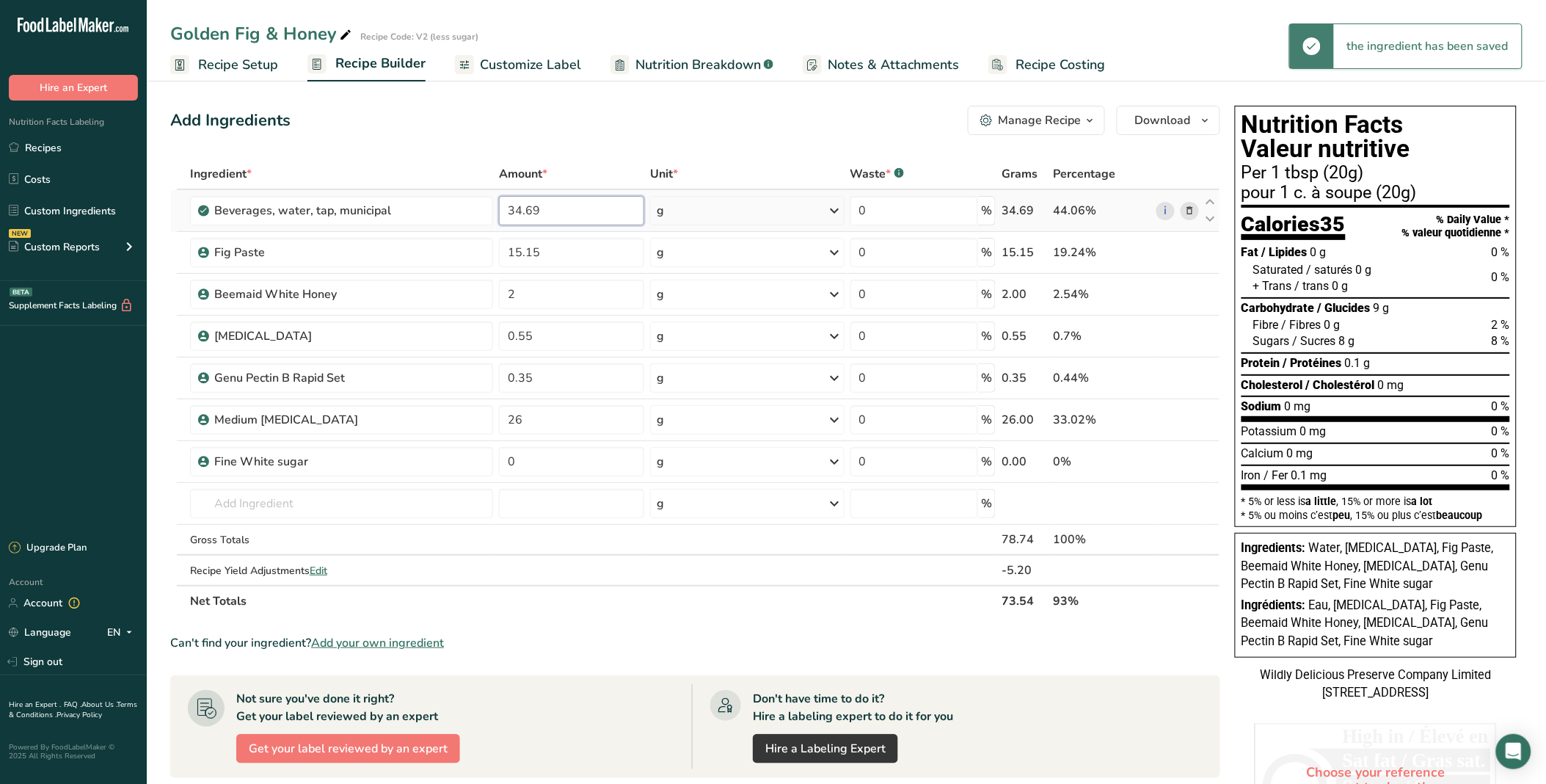
click at [519, 213] on input "34.69" at bounding box center [571, 210] width 145 height 30
type input "39.69"
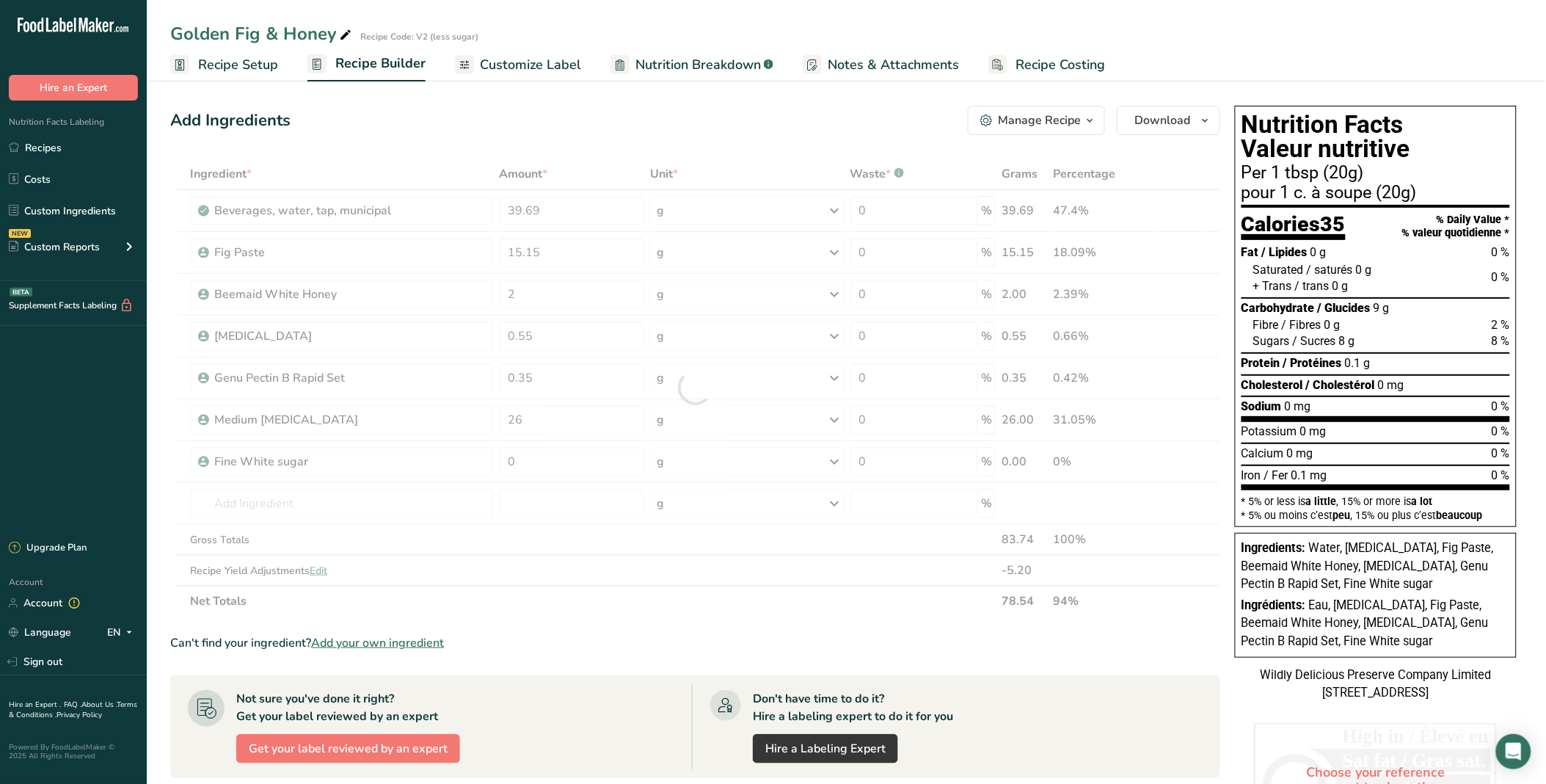
click at [406, 159] on div "Ingredient * Amount * Unit * Waste * .a-a{fill:#347362;}.b-a{fill:#fff;} Grams …" at bounding box center [696, 388] width 1050 height 458
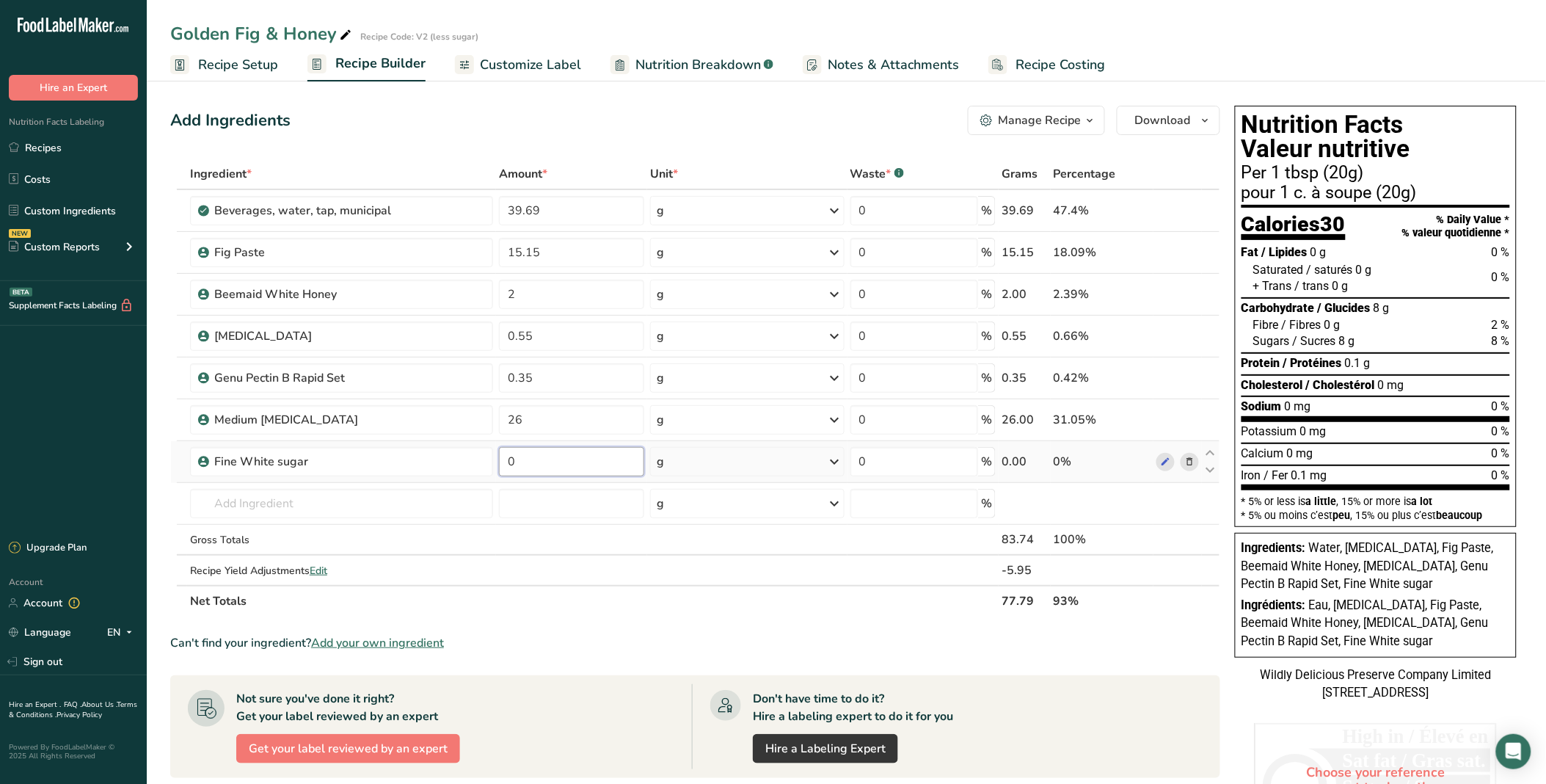
click at [561, 458] on input "0" at bounding box center [571, 462] width 145 height 30
type input "8"
click at [687, 125] on div "Add Ingredients Manage Recipe Delete Recipe Duplicate Recipe Scale Recipe Save …" at bounding box center [696, 120] width 1050 height 30
click at [591, 465] on input "8" at bounding box center [571, 462] width 145 height 30
type input "10"
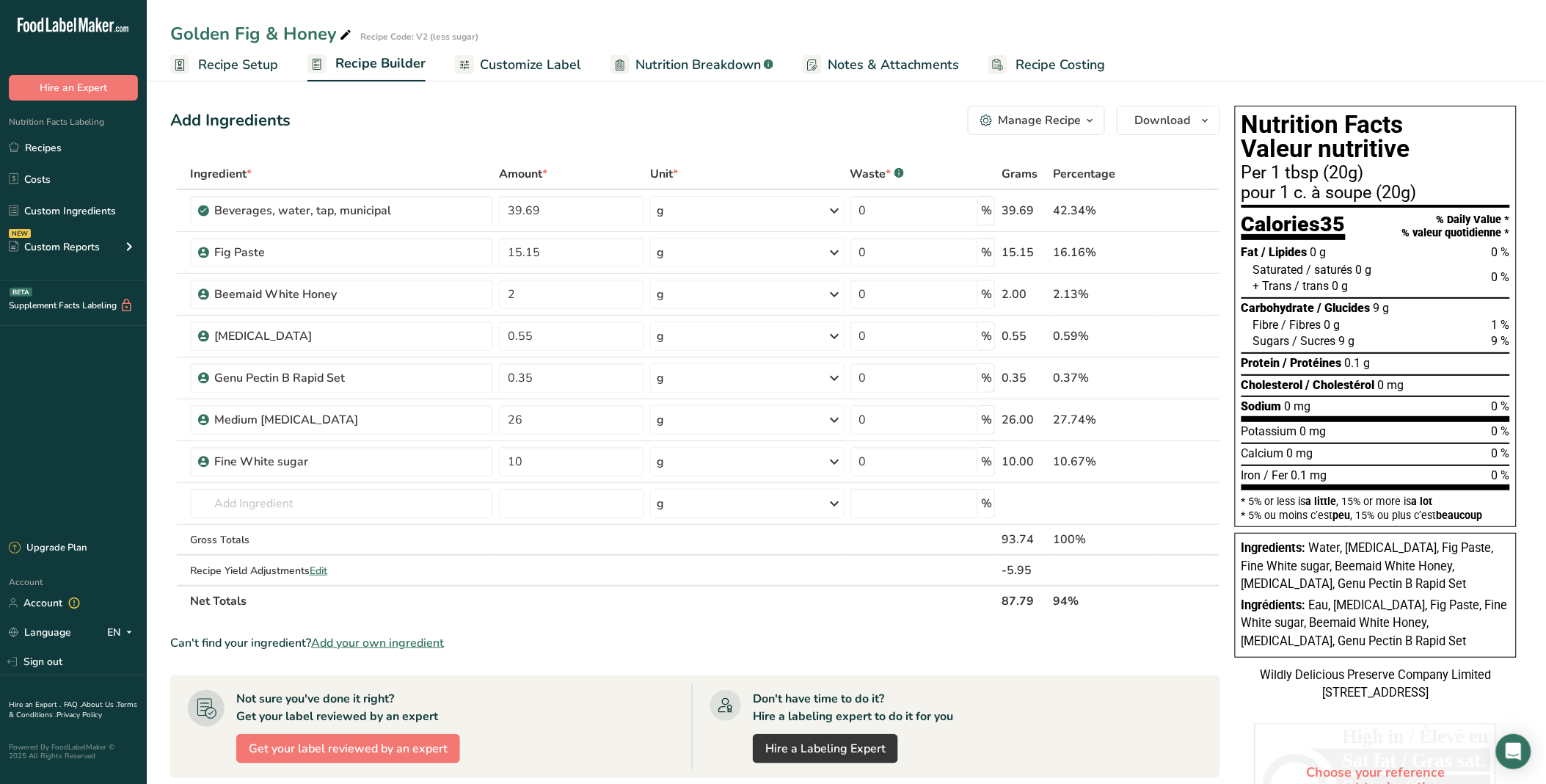
click at [704, 136] on div "Add Ingredients Manage Recipe Delete Recipe Duplicate Recipe Scale Recipe Save …" at bounding box center [700, 598] width 1059 height 997
click at [559, 415] on input "26" at bounding box center [571, 419] width 145 height 30
click at [517, 416] on input "26" at bounding box center [571, 419] width 145 height 30
type input "16"
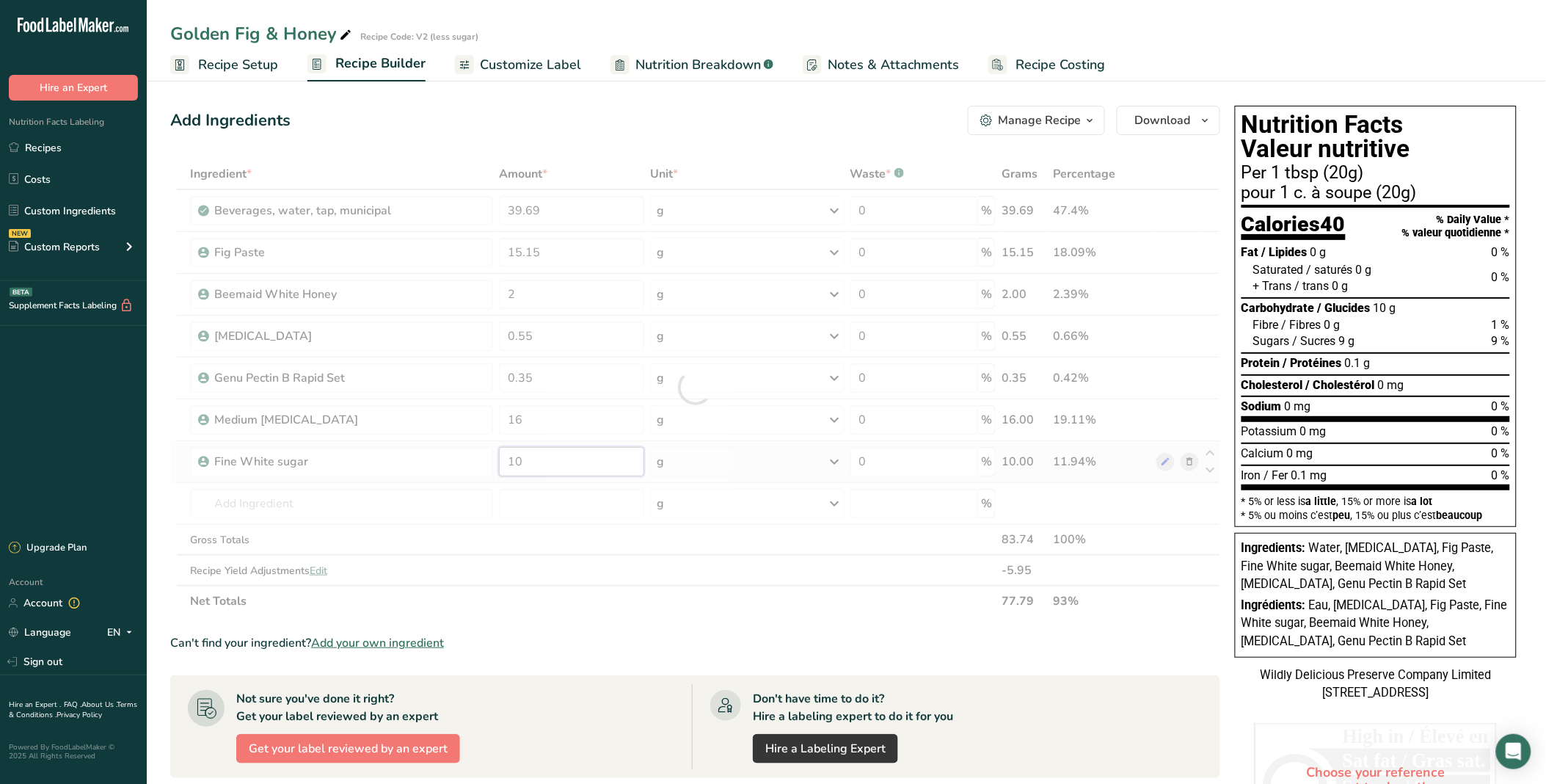
click at [512, 459] on div "Ingredient * Amount * Unit * Waste * .a-a{fill:#347362;}.b-a{fill:#fff;} Grams …" at bounding box center [696, 388] width 1050 height 458
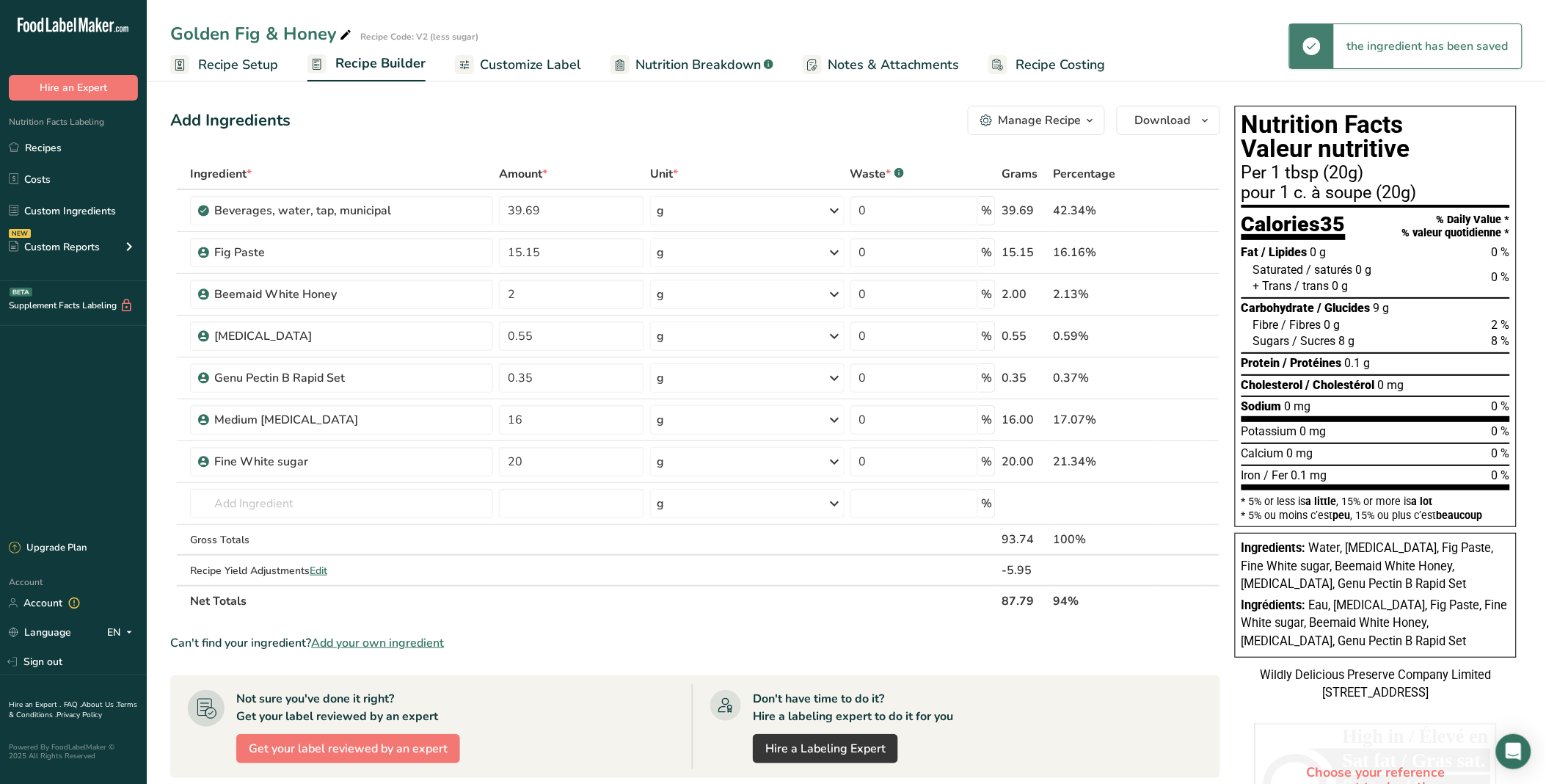
click at [575, 118] on div "Add Ingredients Manage Recipe Delete Recipe Duplicate Recipe Scale Recipe Save …" at bounding box center [696, 120] width 1050 height 30
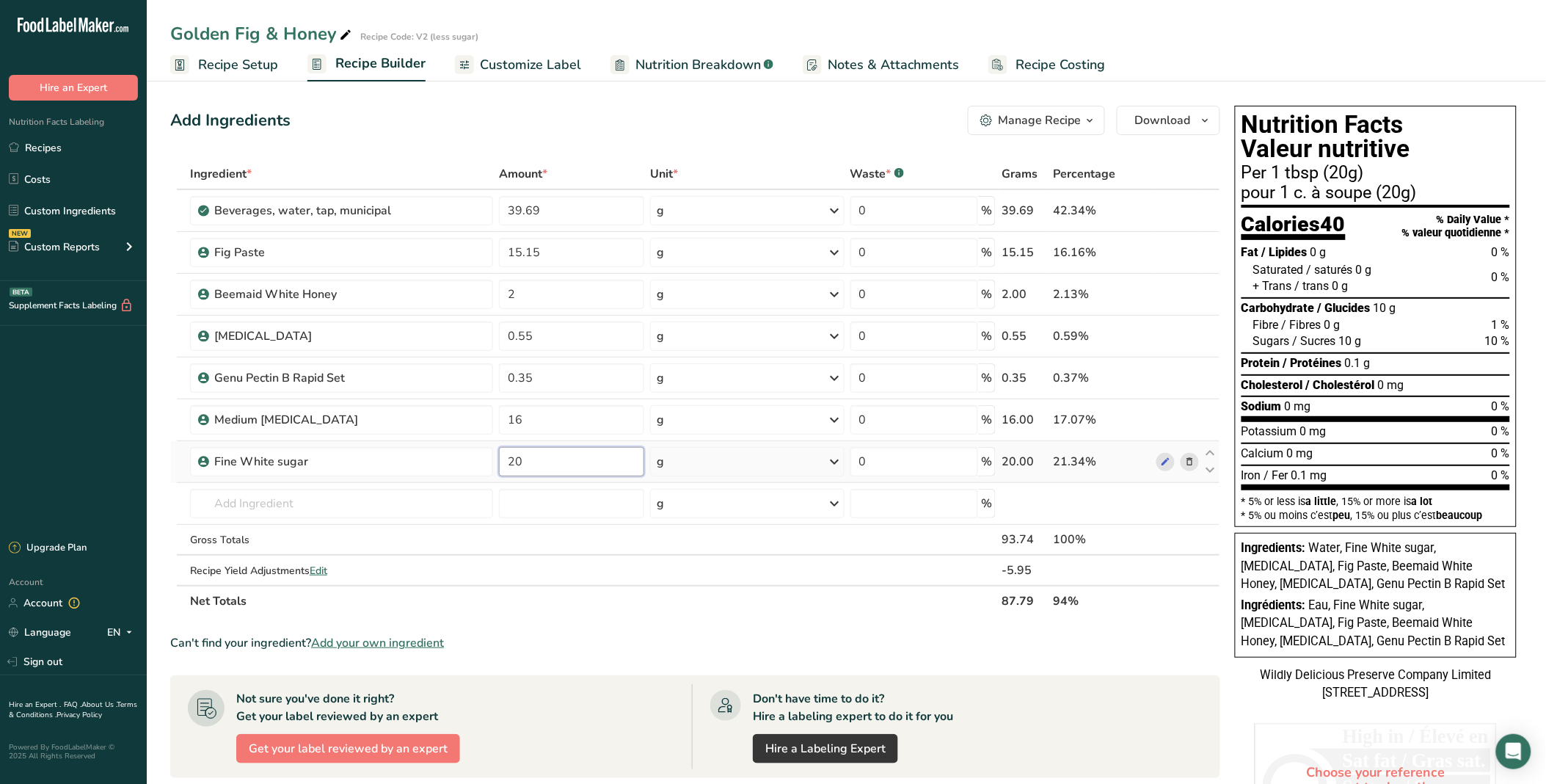
click at [524, 462] on input "20" at bounding box center [571, 462] width 145 height 30
type input "2"
type input "19"
click at [676, 130] on div "Add Ingredients Manage Recipe Delete Recipe Duplicate Recipe Scale Recipe Save …" at bounding box center [696, 120] width 1050 height 30
click at [515, 209] on input "39.69" at bounding box center [571, 210] width 145 height 30
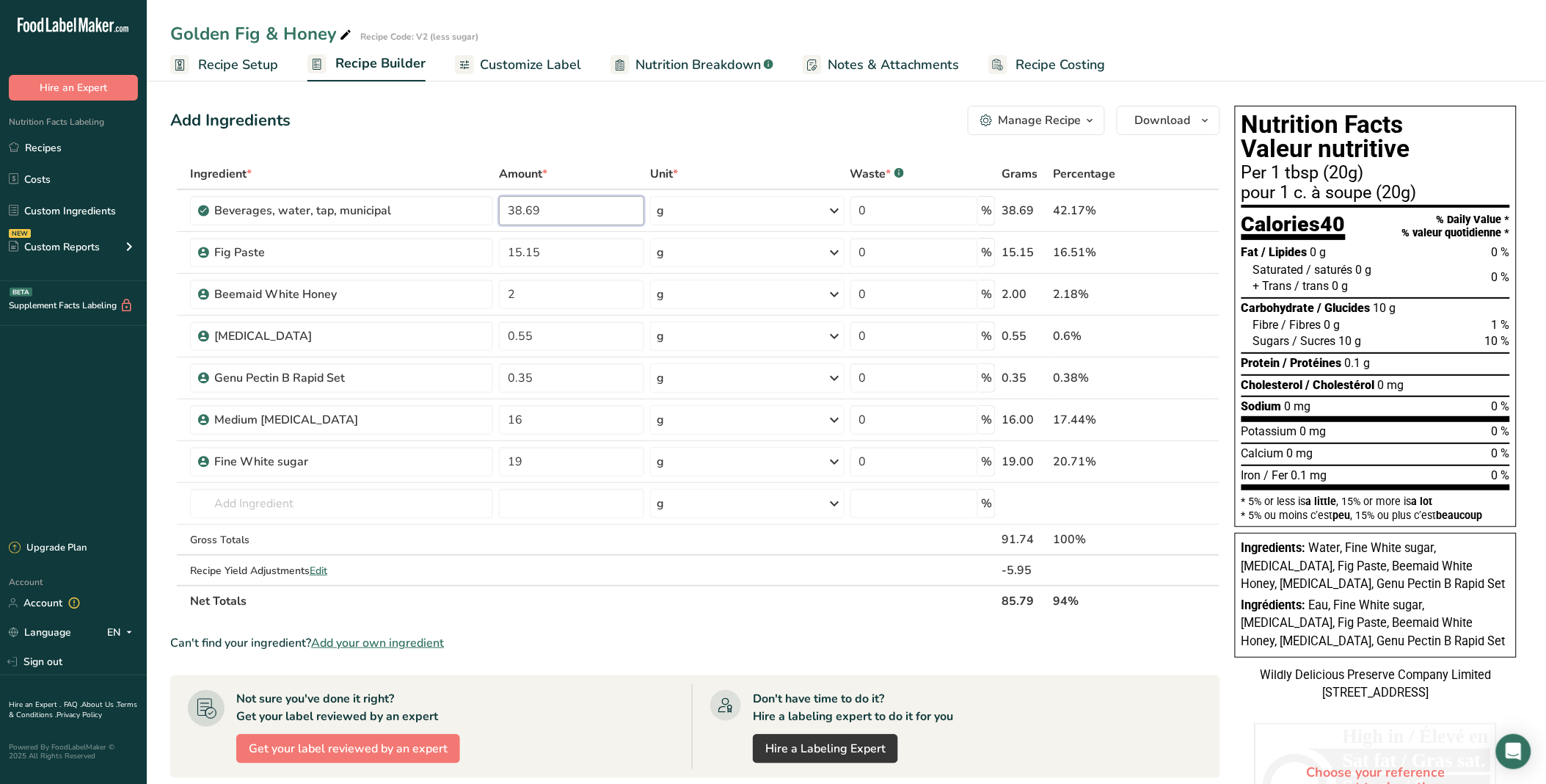
type input "38.69"
click at [606, 155] on div "Add Ingredients Manage Recipe Delete Recipe Duplicate Recipe Scale Recipe Save …" at bounding box center [700, 598] width 1059 height 997
drag, startPoint x: 529, startPoint y: 418, endPoint x: 479, endPoint y: 419, distance: 50.0
click at [479, 419] on tr "Medium [MEDICAL_DATA] 16 g Weight Units g kg mg See more Volume Units l Volume …" at bounding box center [696, 420] width 1049 height 42
type input "25"
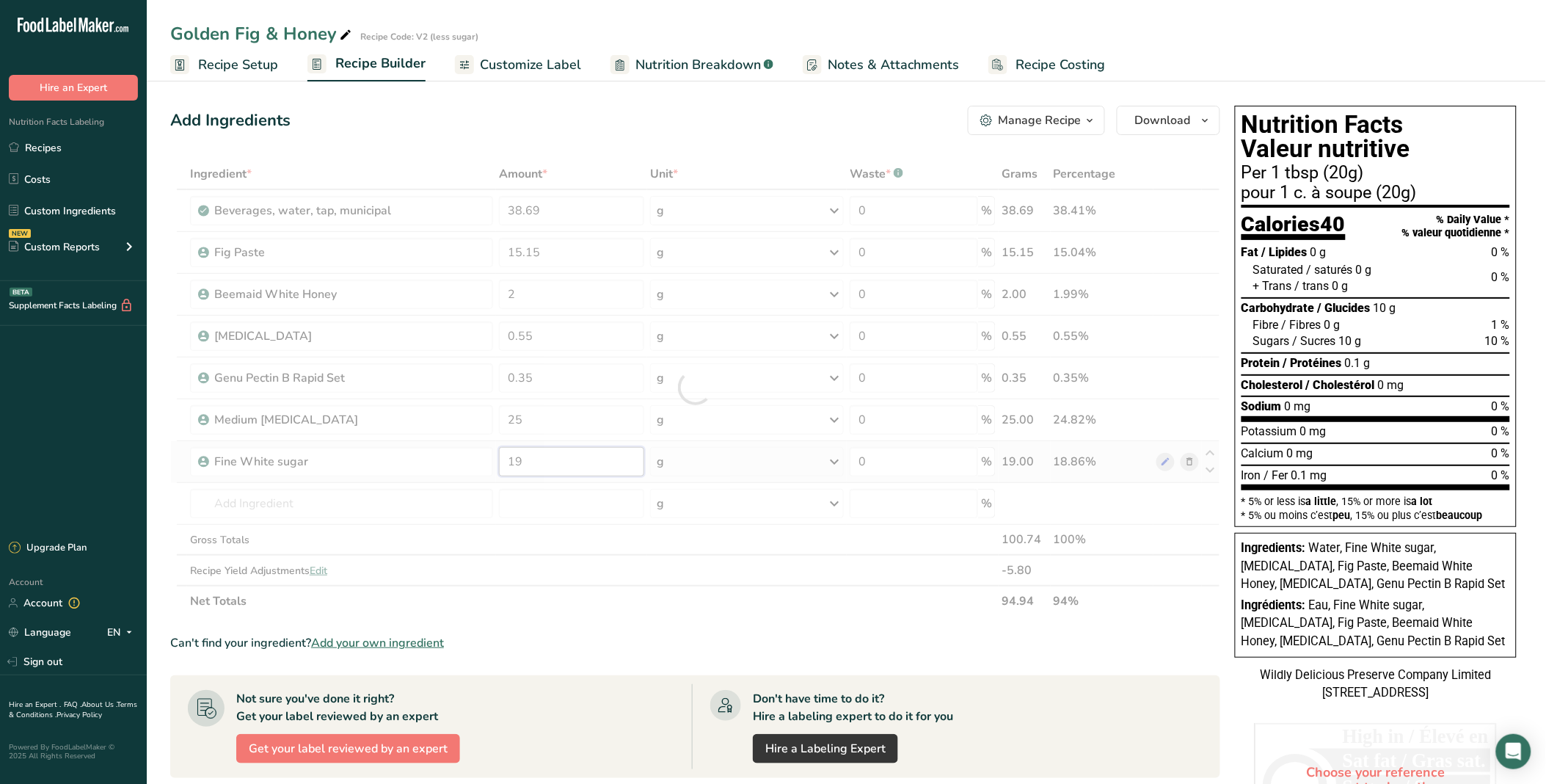
click at [535, 464] on div "Ingredient * Amount * Unit * Waste * .a-a{fill:#347362;}.b-a{fill:#fff;} Grams …" at bounding box center [696, 388] width 1050 height 458
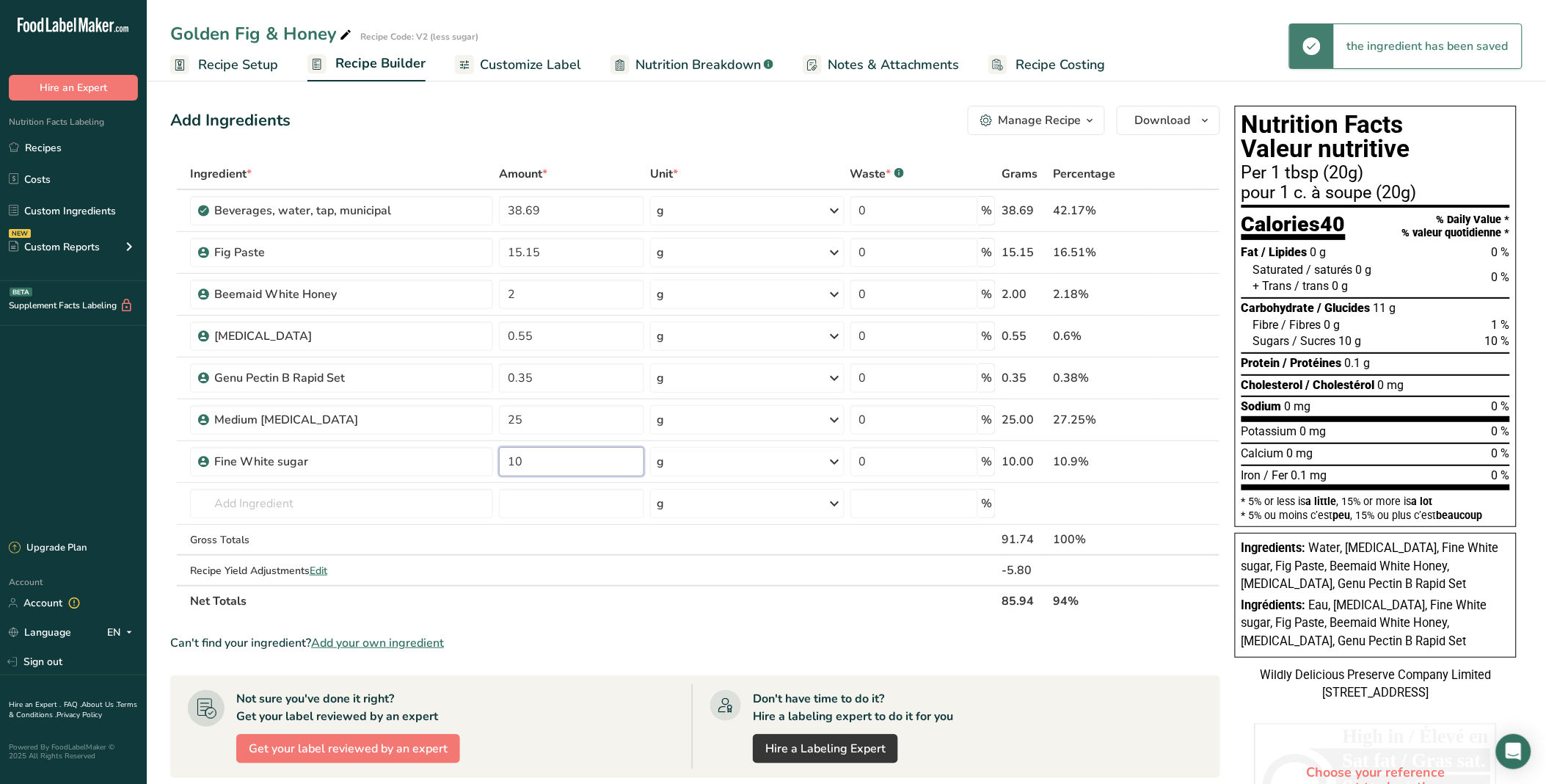
type input "10"
click at [580, 111] on div "Add Ingredients Manage Recipe Delete Recipe Duplicate Recipe Scale Recipe Save …" at bounding box center [696, 120] width 1050 height 30
click at [519, 214] on input "38.69" at bounding box center [571, 210] width 145 height 30
type input "35.69"
click at [600, 141] on div "Add Ingredients Manage Recipe Delete Recipe Duplicate Recipe Scale Recipe Save …" at bounding box center [700, 598] width 1059 height 997
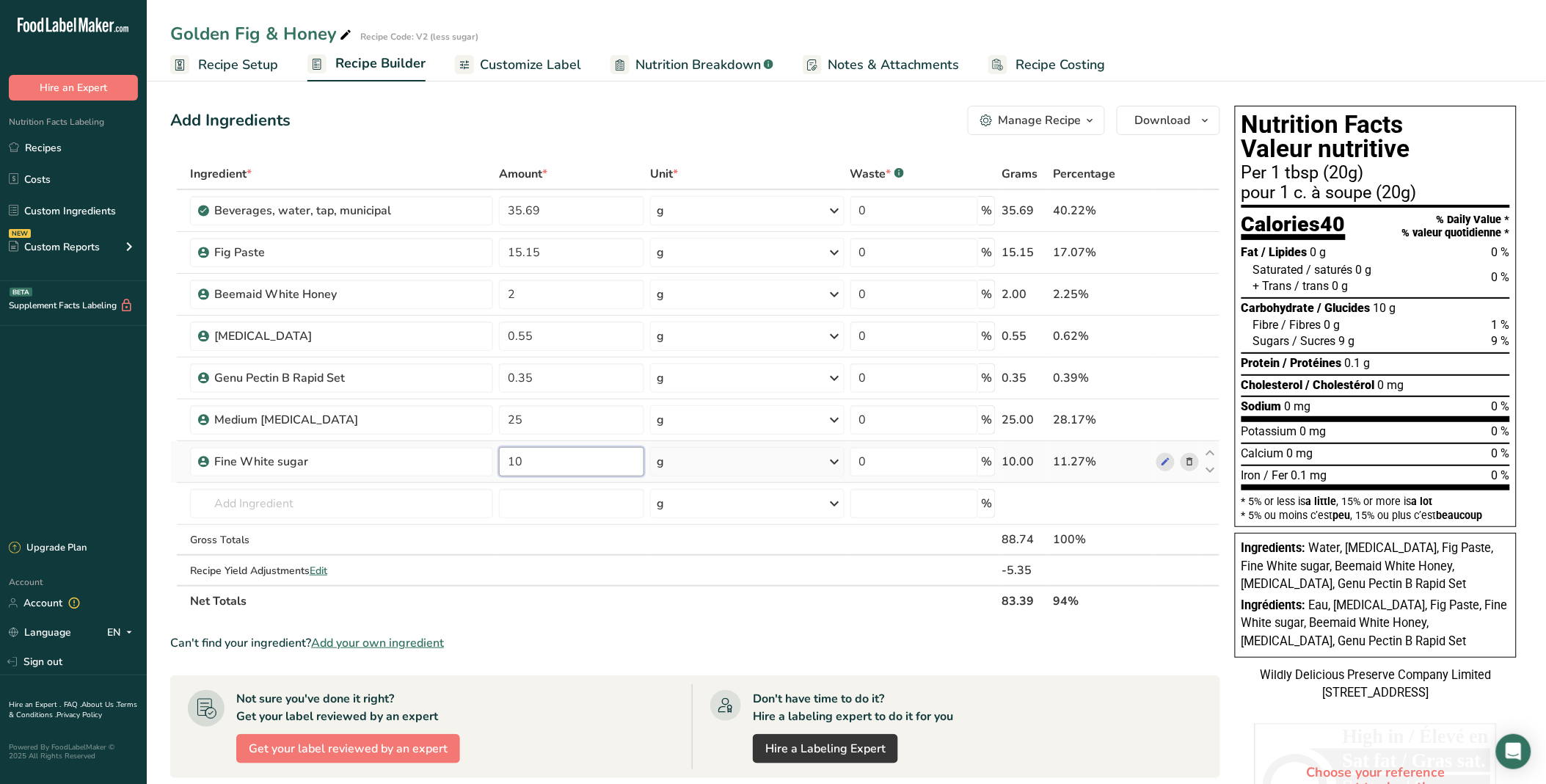
click at [559, 462] on input "10" at bounding box center [571, 462] width 145 height 30
click at [563, 418] on div "Ingredient * Amount * Unit * Waste * .a-a{fill:#347362;}.b-a{fill:#fff;} Grams …" at bounding box center [696, 388] width 1050 height 458
type input "26"
click at [747, 119] on div "Add Ingredients Manage Recipe Delete Recipe Duplicate Recipe Scale Recipe Save …" at bounding box center [696, 120] width 1050 height 30
click at [519, 254] on input "15.15" at bounding box center [571, 252] width 145 height 30
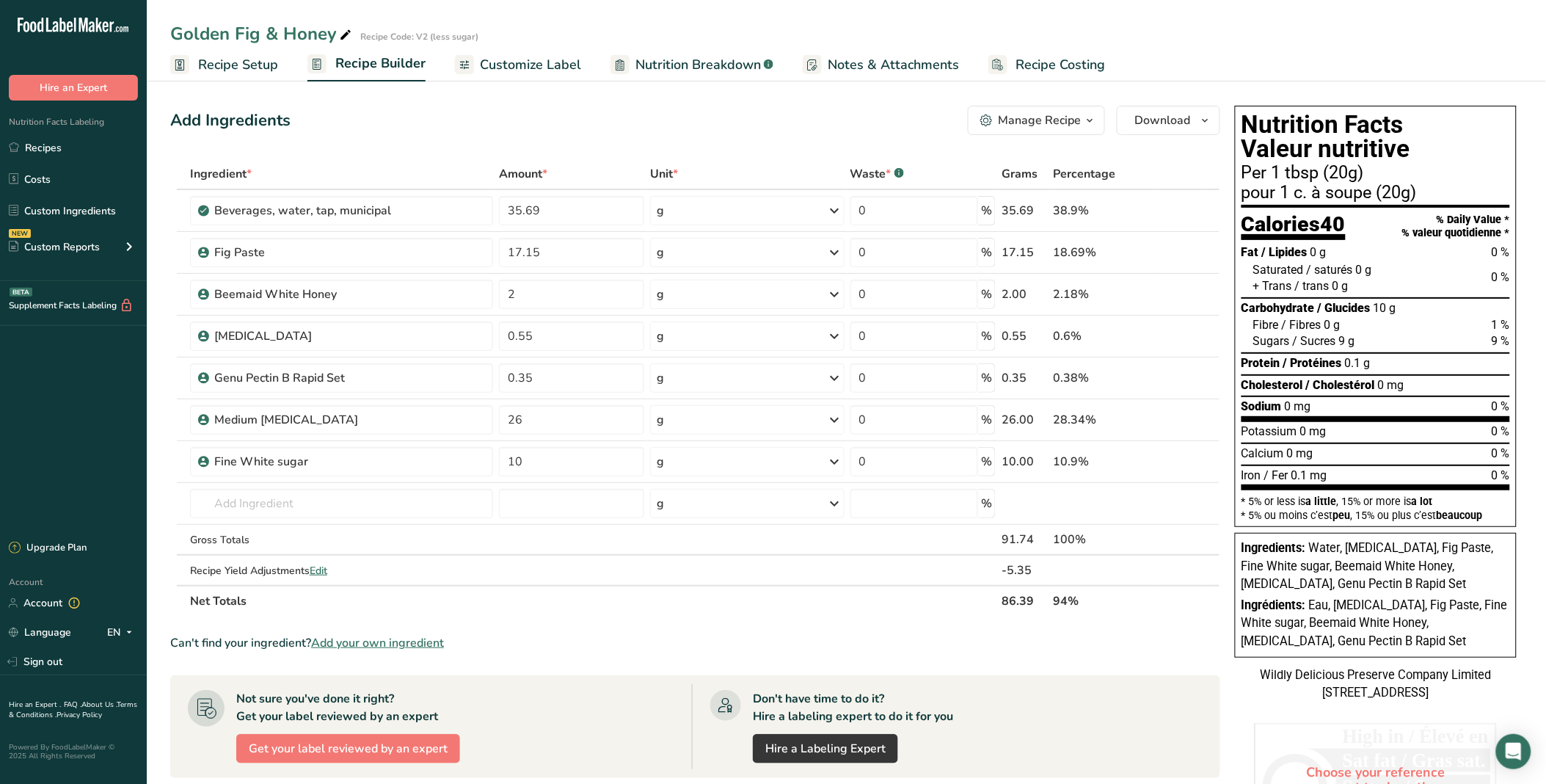
click at [580, 160] on div "Ingredient * Amount * Unit * Waste * .a-a{fill:#347362;}.b-a{fill:#fff;} Grams …" at bounding box center [696, 388] width 1050 height 458
click at [518, 254] on input "17.15" at bounding box center [571, 252] width 145 height 30
type input "16.15"
click at [649, 106] on div "Add Ingredients Manage Recipe Delete Recipe Duplicate Recipe Scale Recipe Save …" at bounding box center [696, 120] width 1050 height 30
click at [525, 332] on input "0.55" at bounding box center [571, 336] width 145 height 30
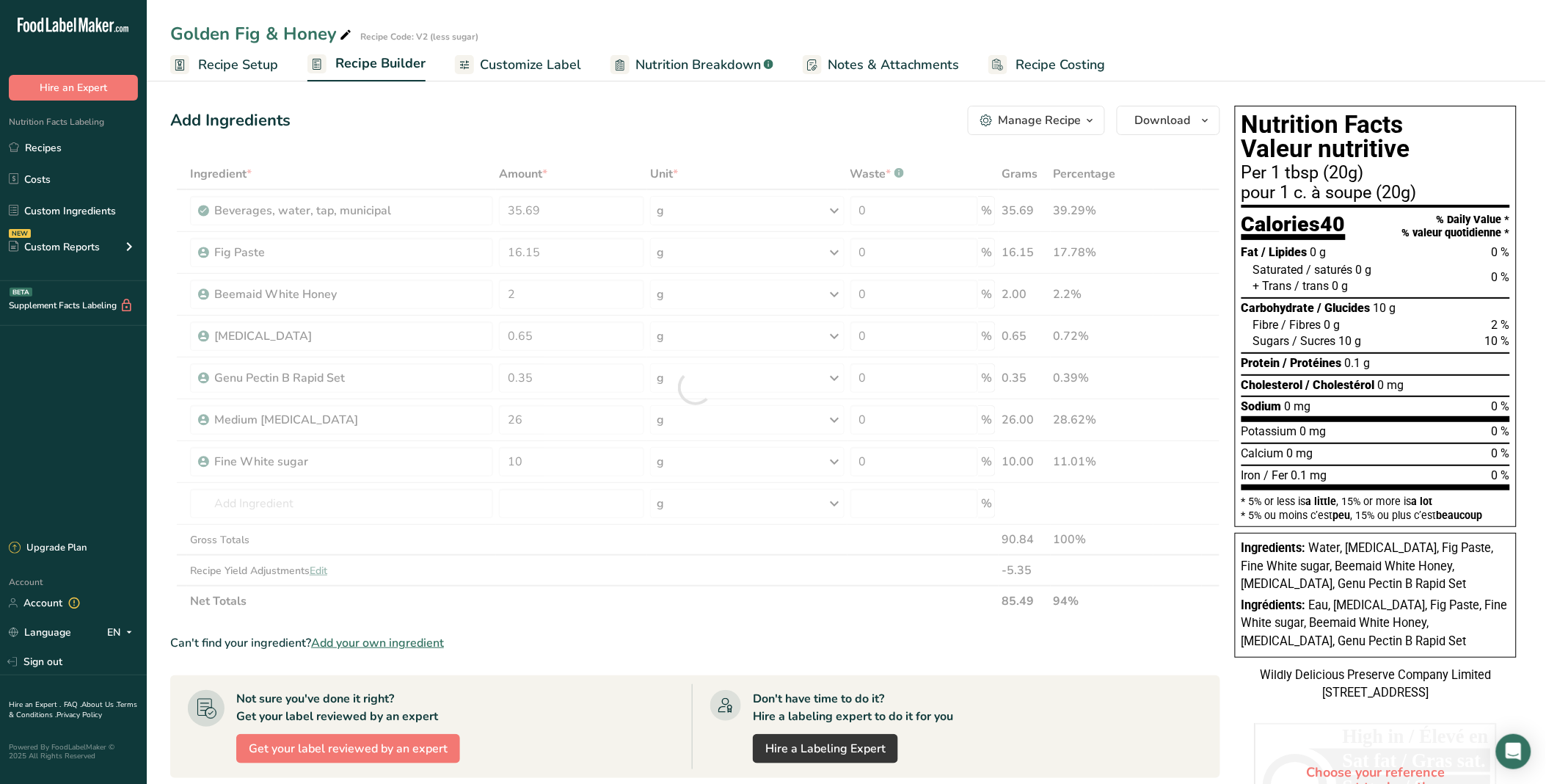
click at [627, 137] on div "Add Ingredients Manage Recipe Delete Recipe Duplicate Recipe Scale Recipe Save …" at bounding box center [700, 598] width 1059 height 997
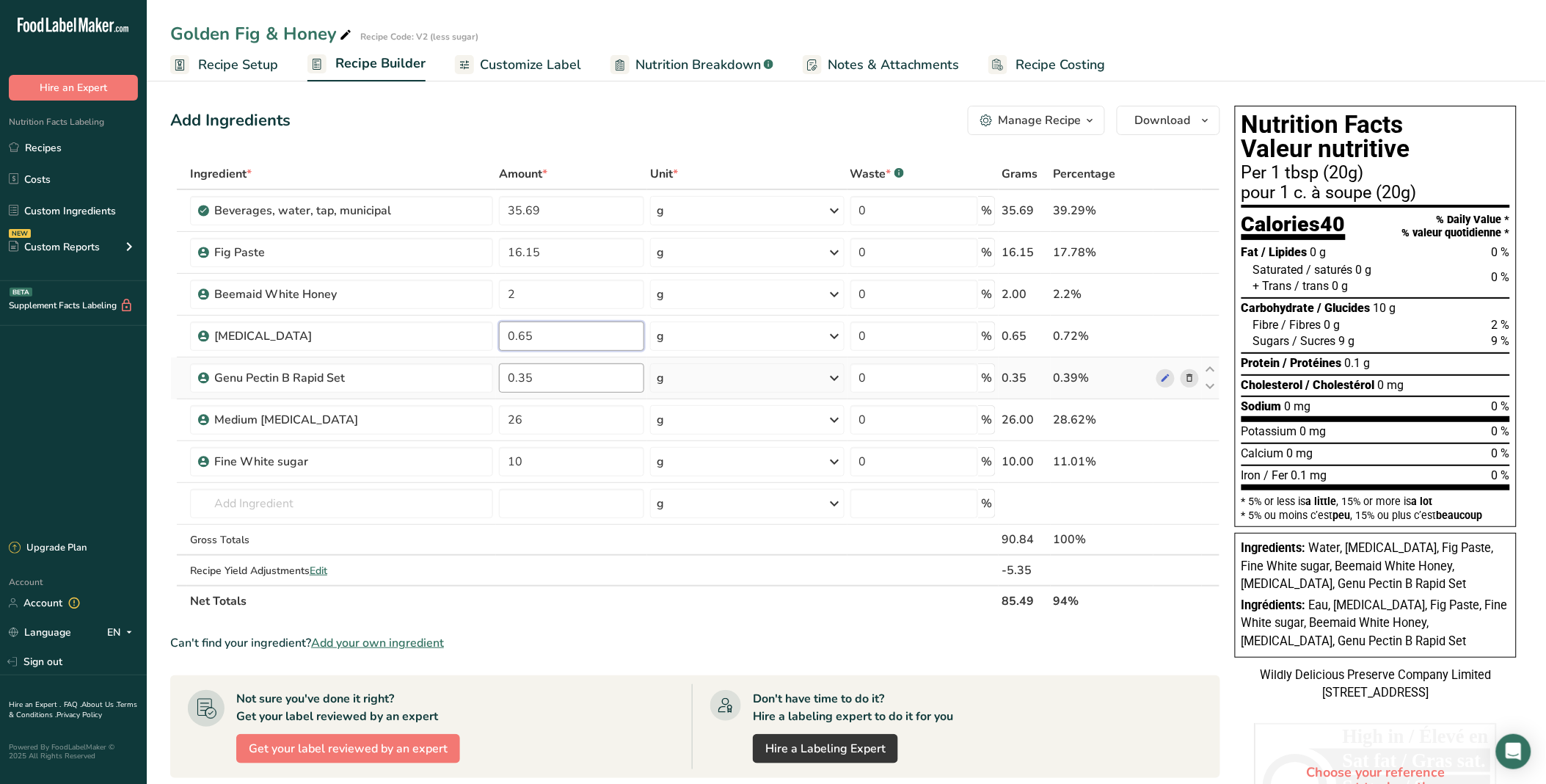
drag, startPoint x: 524, startPoint y: 340, endPoint x: 598, endPoint y: 391, distance: 89.9
click at [524, 339] on input "0.65" at bounding box center [571, 336] width 145 height 30
type input "0.55"
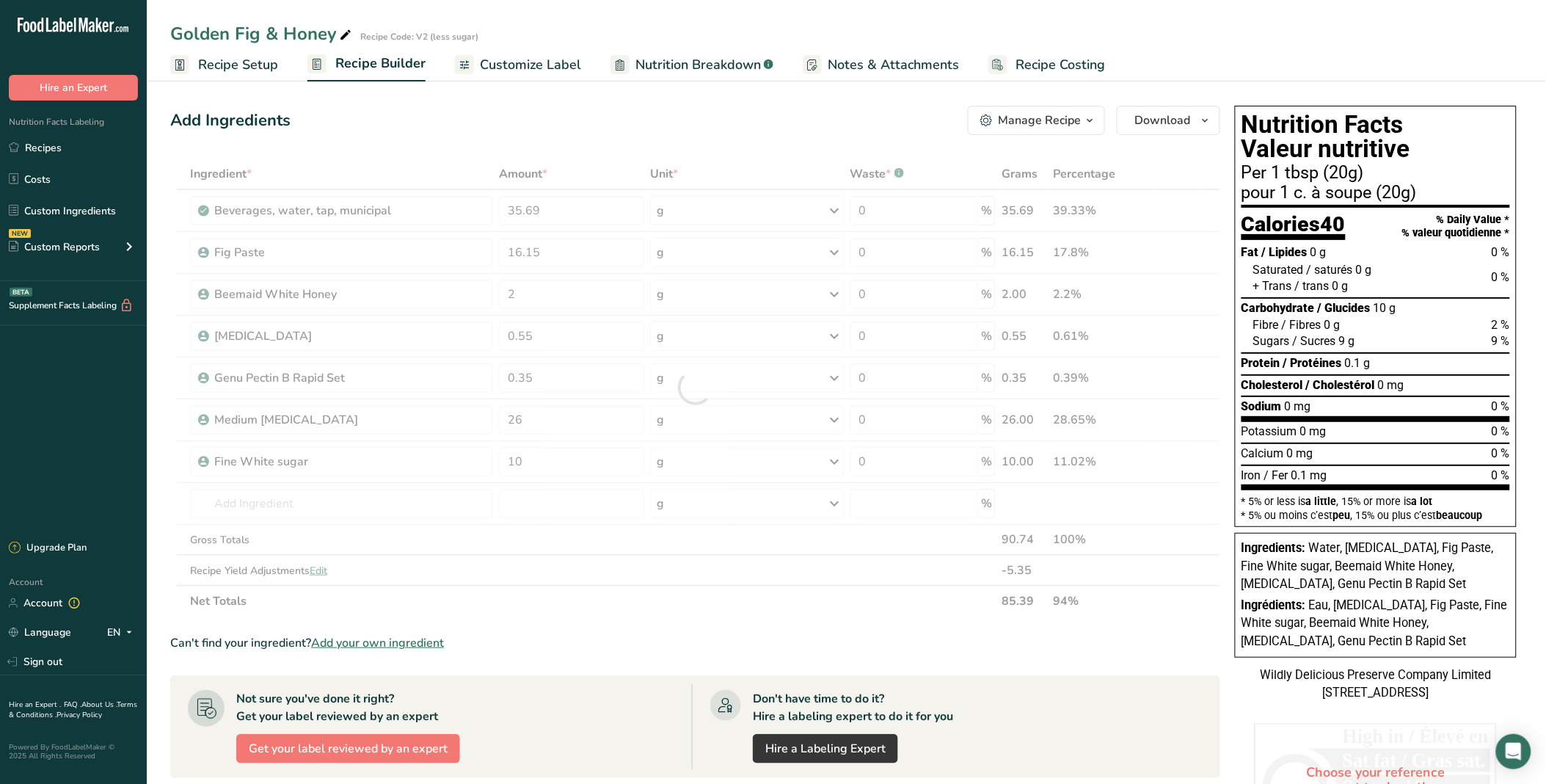
click at [681, 113] on div "Add Ingredients Manage Recipe Delete Recipe Duplicate Recipe Scale Recipe Save …" at bounding box center [696, 120] width 1050 height 30
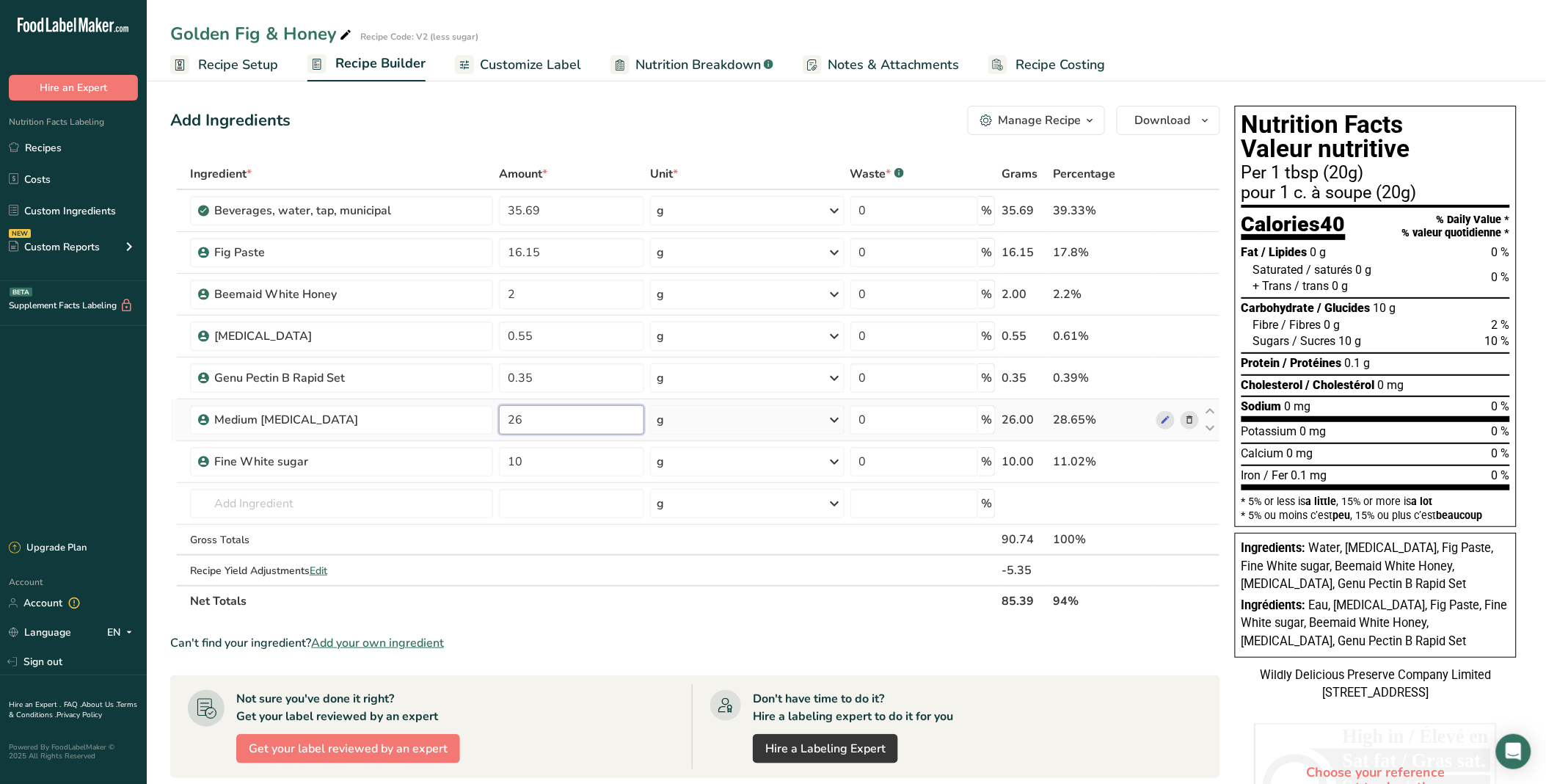
click at [529, 416] on input "26" at bounding box center [571, 419] width 145 height 30
drag, startPoint x: 535, startPoint y: 421, endPoint x: 499, endPoint y: 423, distance: 36.1
click at [499, 423] on input "25" at bounding box center [571, 419] width 145 height 30
type input "10"
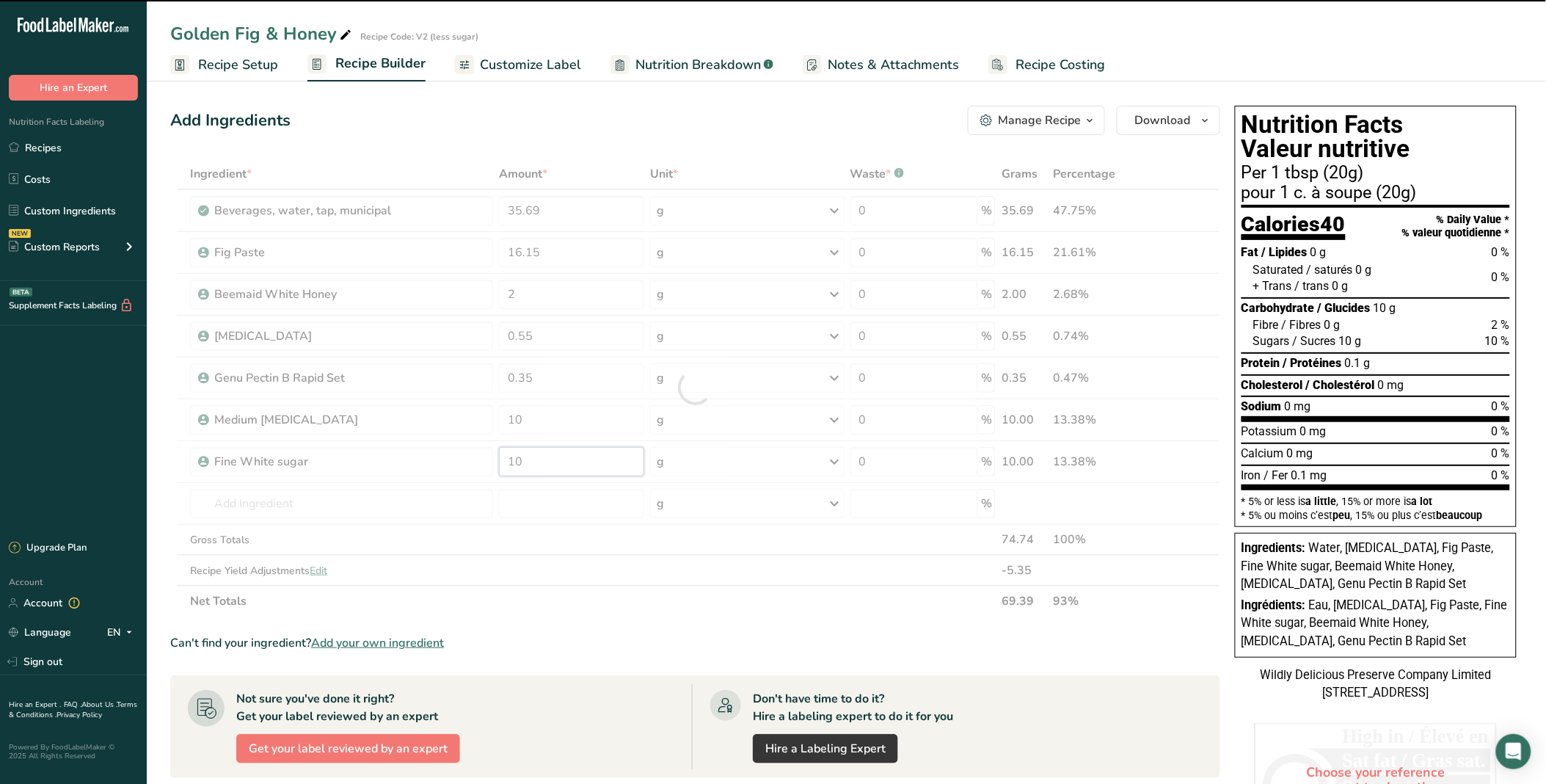
drag, startPoint x: 541, startPoint y: 449, endPoint x: 501, endPoint y: 449, distance: 40.0
click at [501, 449] on div "Ingredient * Amount * Unit * Waste * .a-a{fill:#347362;}.b-a{fill:#fff;} Grams …" at bounding box center [696, 388] width 1050 height 458
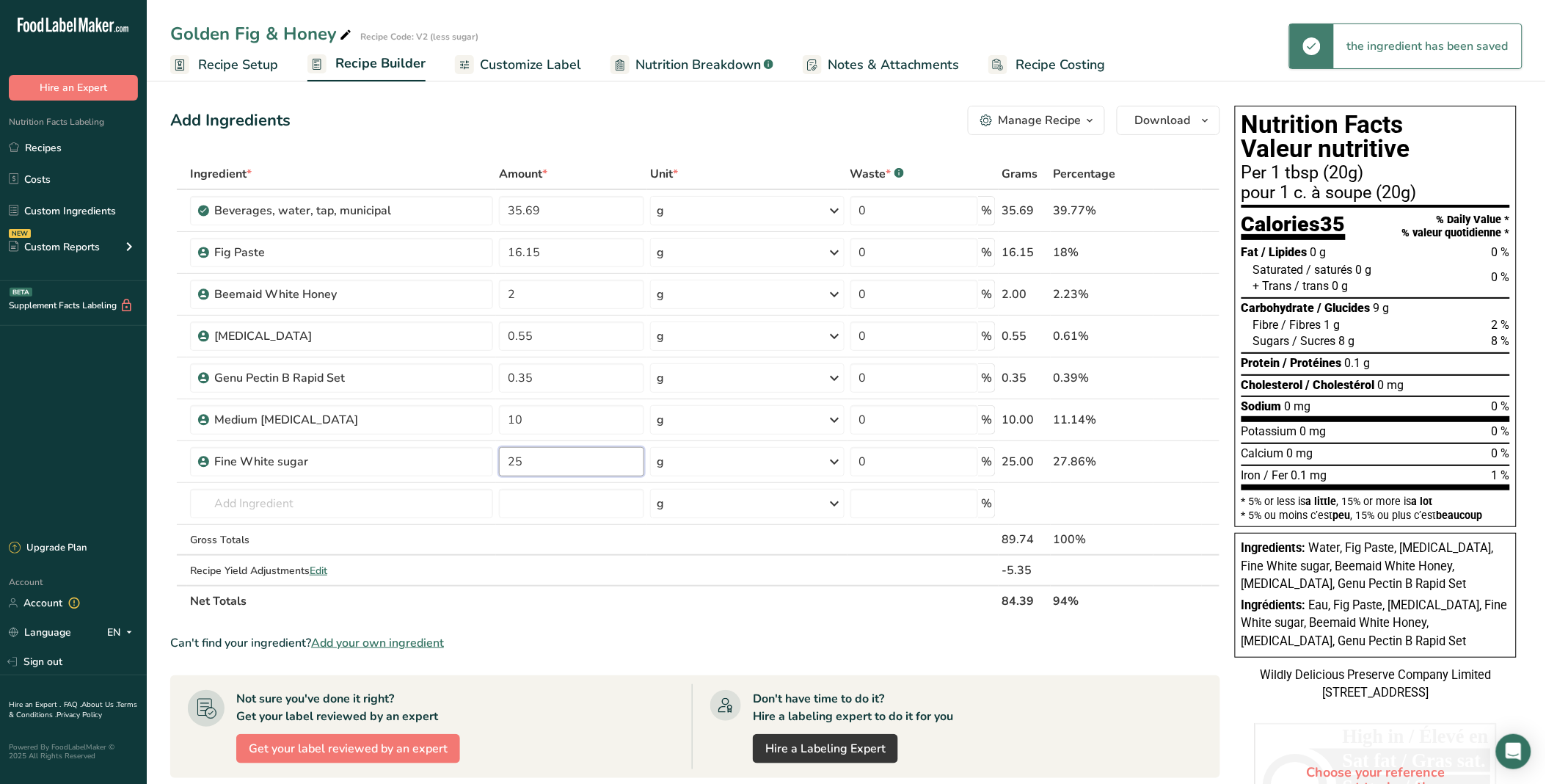
type input "25"
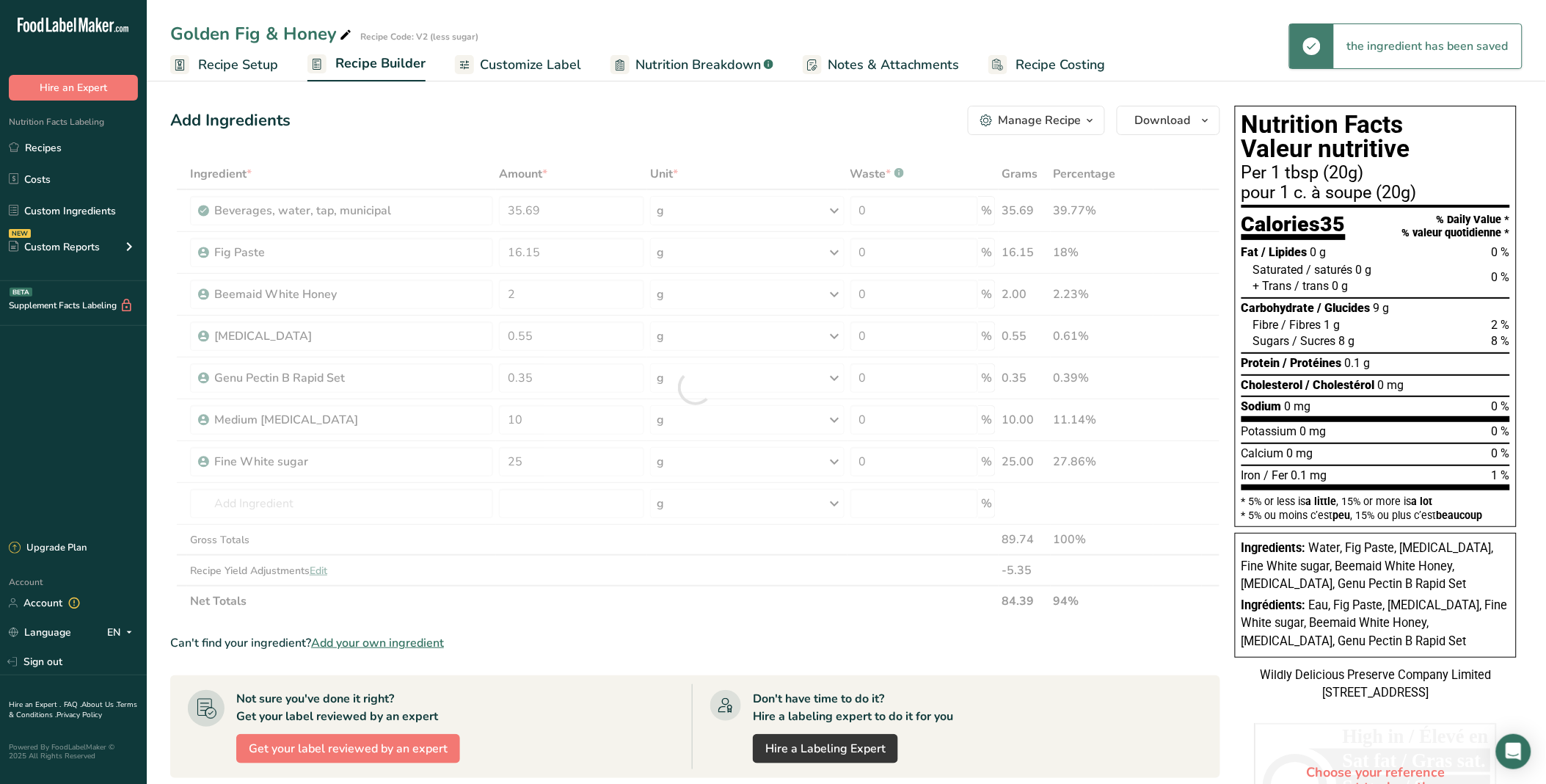
click at [601, 128] on div "Add Ingredients Manage Recipe Delete Recipe Duplicate Recipe Scale Recipe Save …" at bounding box center [696, 120] width 1050 height 30
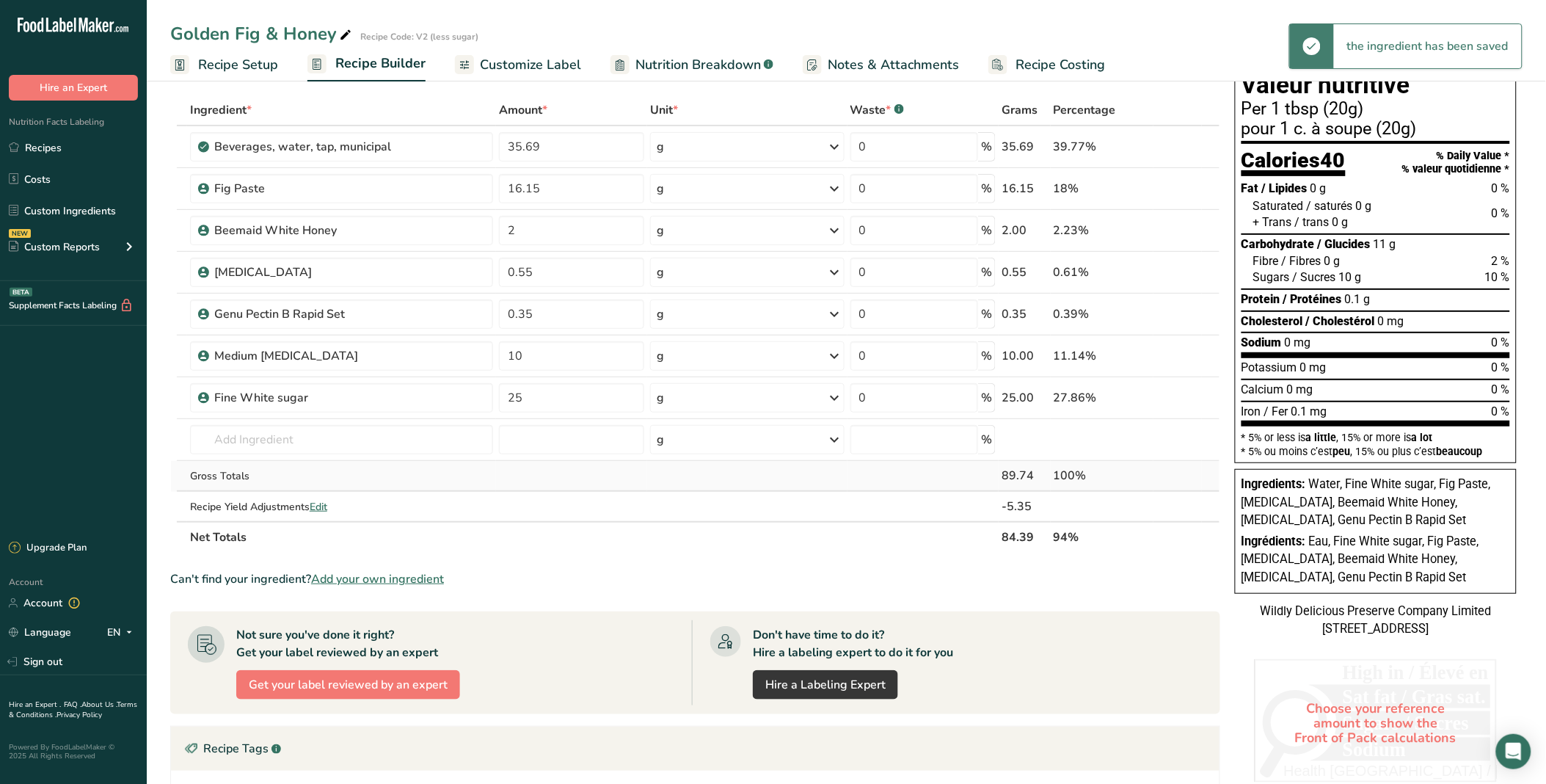
scroll to position [81, 0]
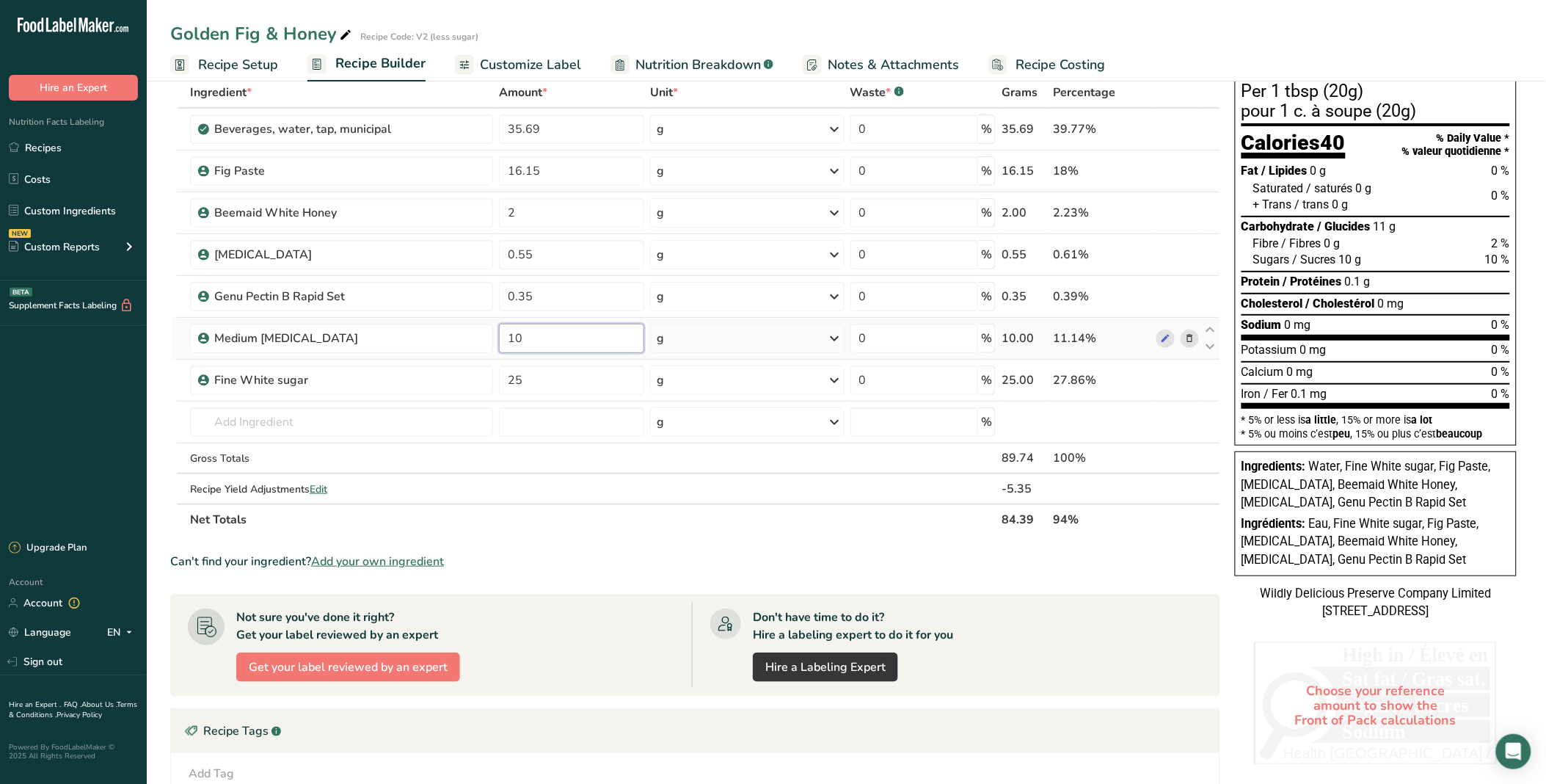
drag, startPoint x: 533, startPoint y: 339, endPoint x: 497, endPoint y: 334, distance: 36.3
click at [499, 334] on input "10" at bounding box center [571, 338] width 145 height 30
type input "25"
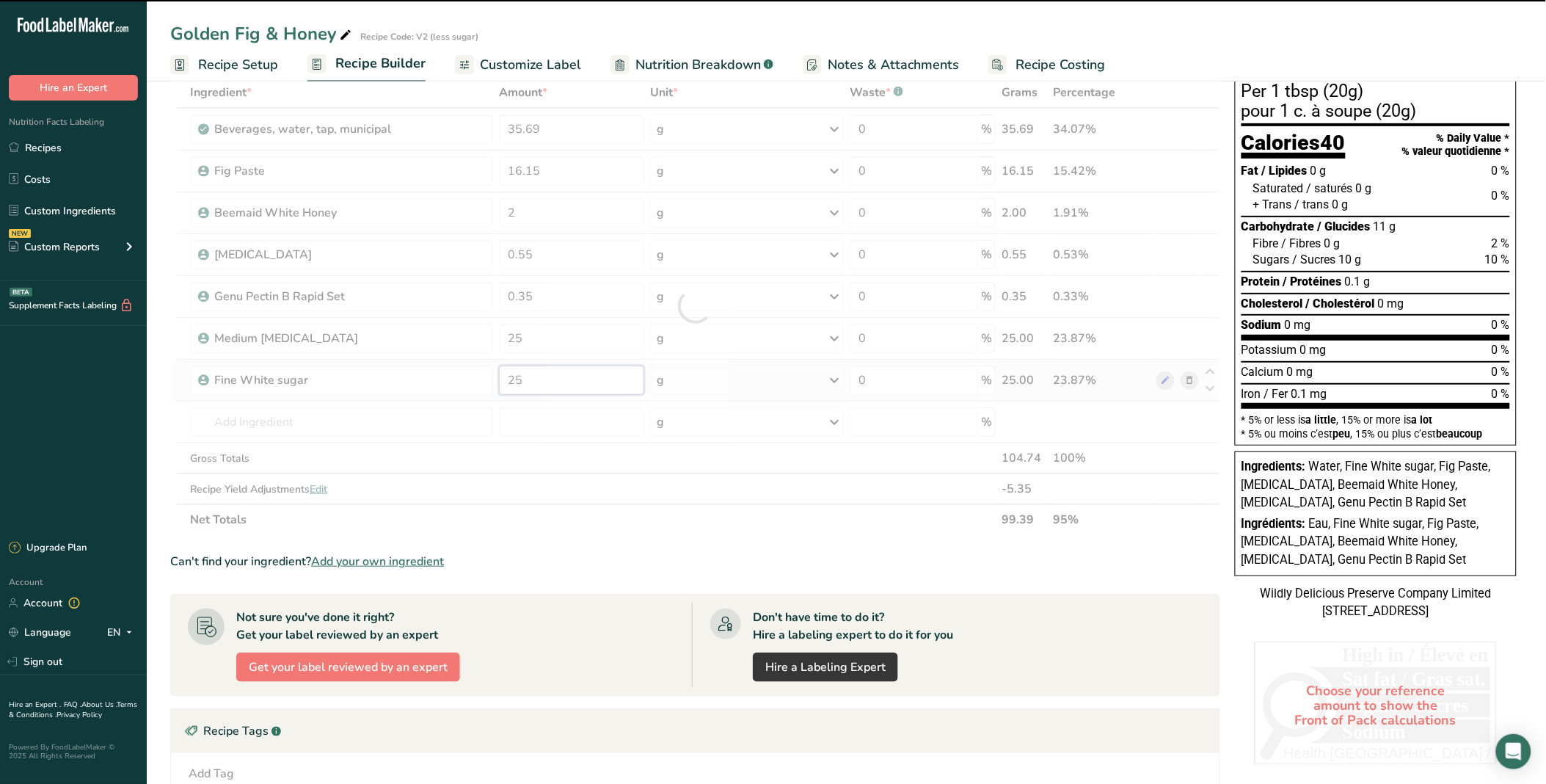
drag, startPoint x: 537, startPoint y: 382, endPoint x: 501, endPoint y: 384, distance: 36.1
click at [501, 384] on input "25" at bounding box center [571, 380] width 145 height 30
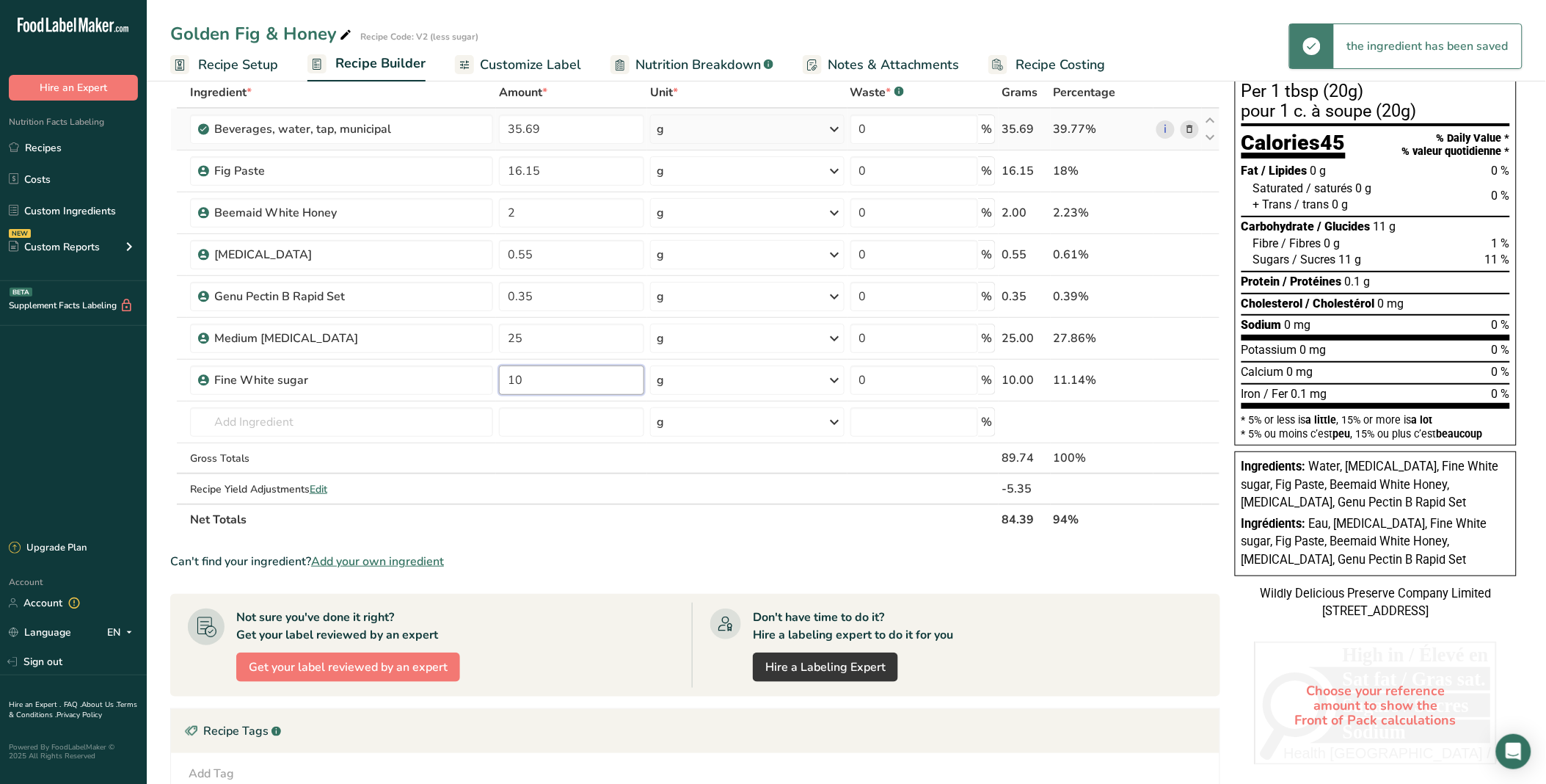
scroll to position [0, 0]
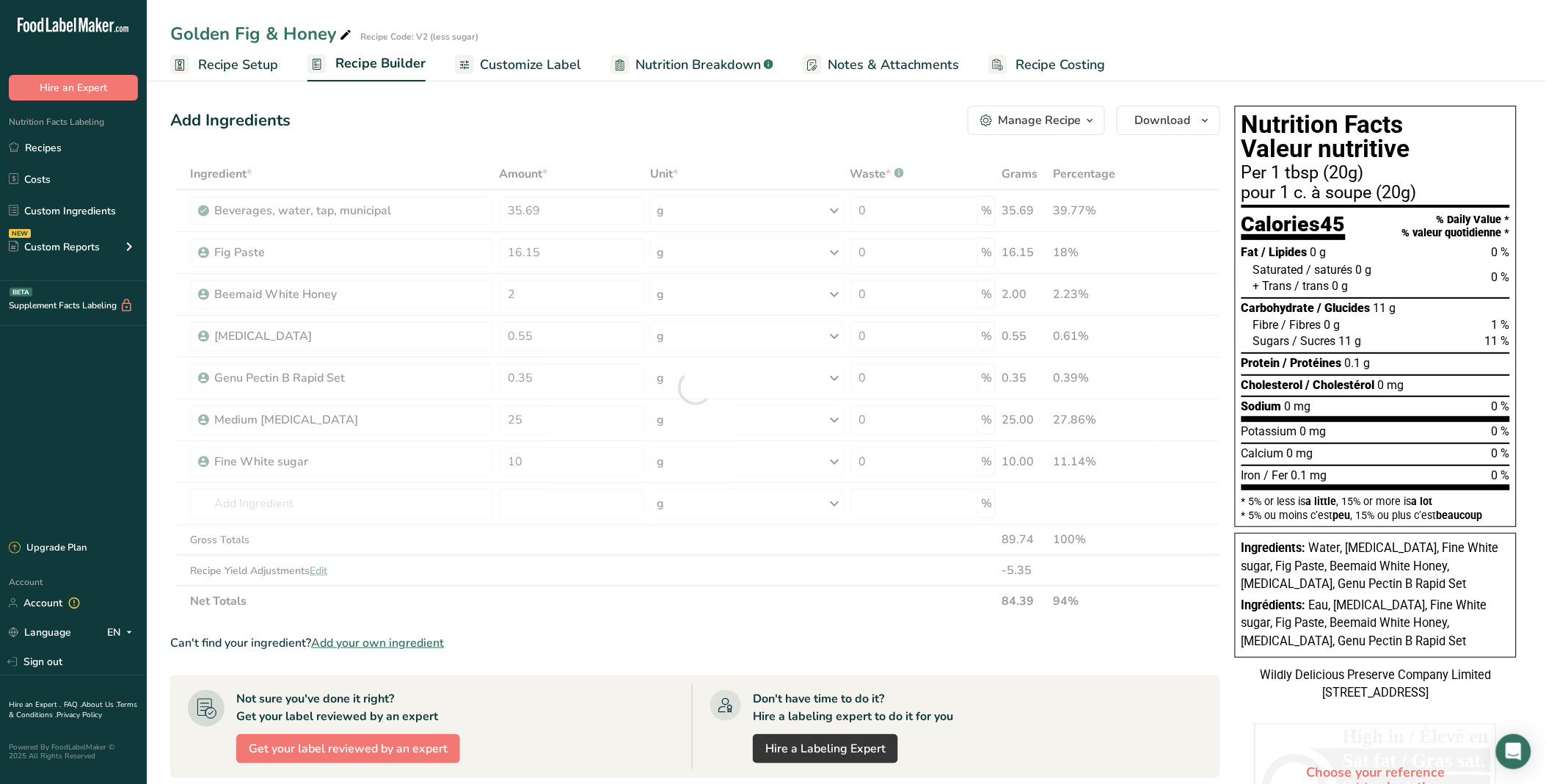
click at [443, 166] on div "Ingredient * Amount * Unit * Waste * .a-a{fill:#347362;}.b-a{fill:#fff;} Grams …" at bounding box center [696, 388] width 1050 height 458
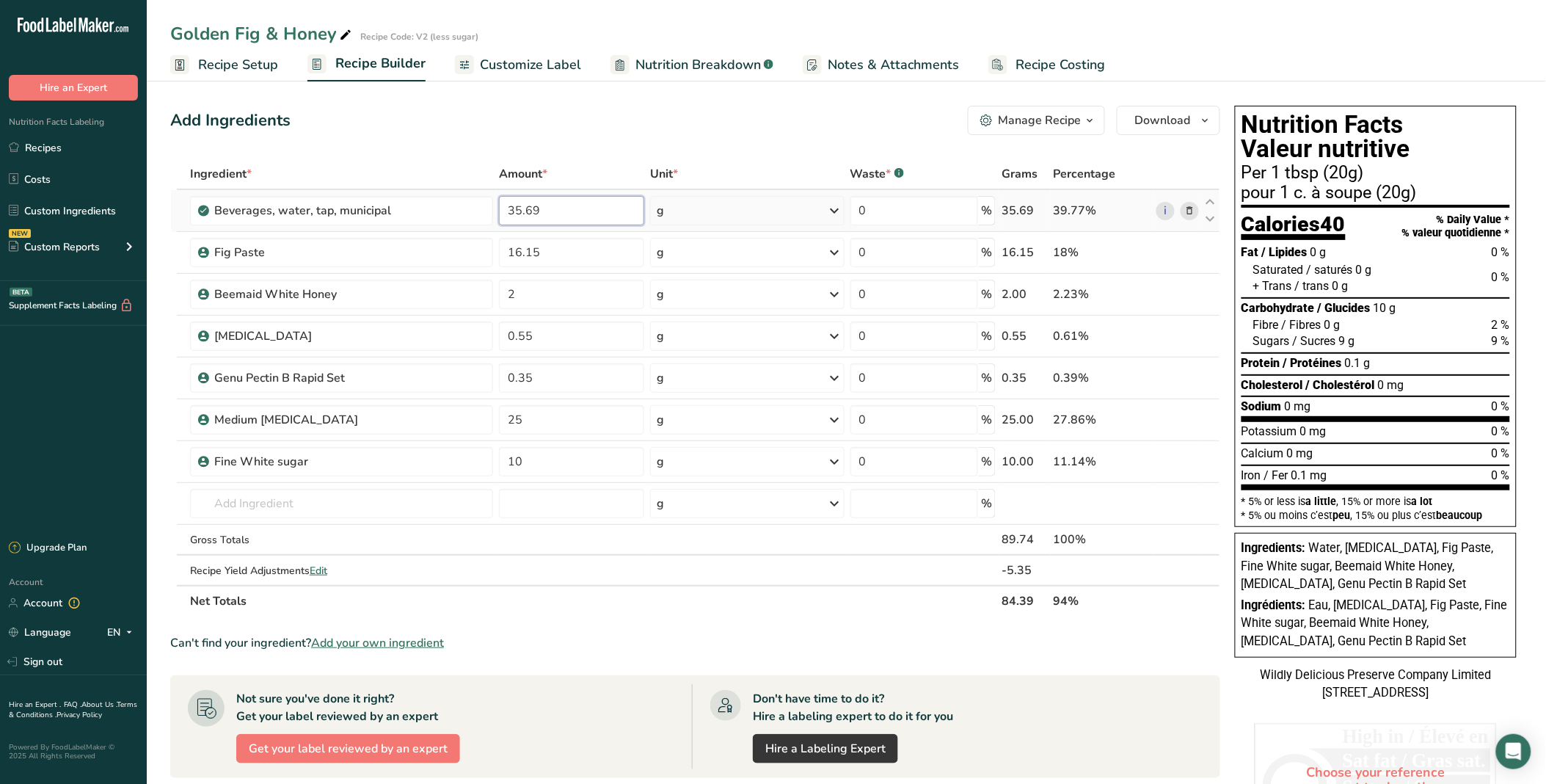
click at [541, 209] on input "35.69" at bounding box center [571, 210] width 145 height 30
click at [518, 211] on input "35.69" at bounding box center [571, 210] width 145 height 30
drag, startPoint x: 552, startPoint y: 210, endPoint x: 471, endPoint y: 210, distance: 81.0
click at [471, 210] on tr "Beverages, water, tap, municipal 35.69 g Portions 1 fl oz 1 bottle 8 fl oz 1 li…" at bounding box center [696, 210] width 1049 height 42
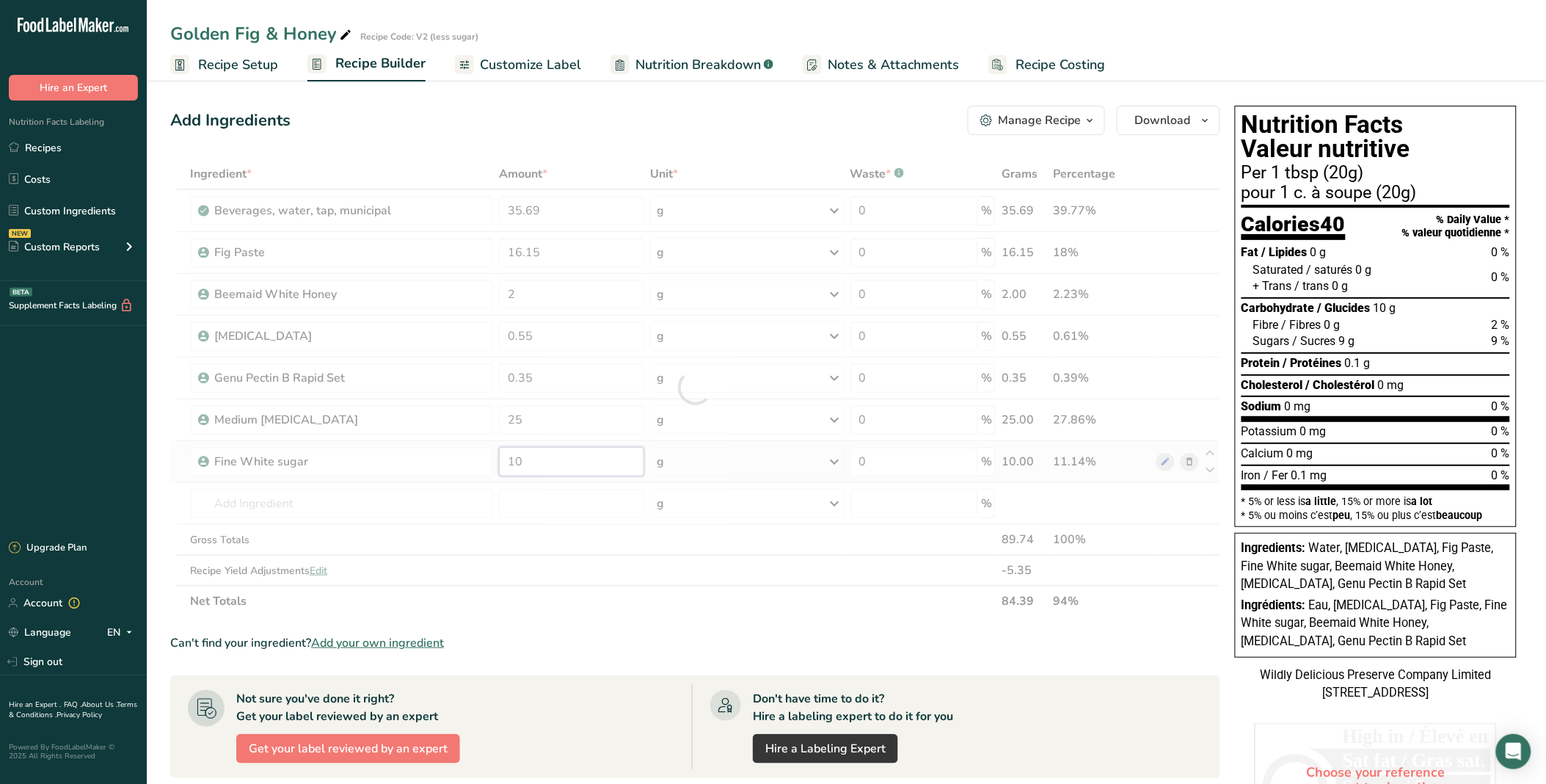
click at [617, 470] on div "Ingredient * Amount * Unit * Waste * .a-a{fill:#347362;}.b-a{fill:#fff;} Grams …" at bounding box center [696, 388] width 1050 height 458
click at [610, 127] on div "Add Ingredients Manage Recipe Delete Recipe Duplicate Recipe Scale Recipe Save …" at bounding box center [696, 120] width 1050 height 30
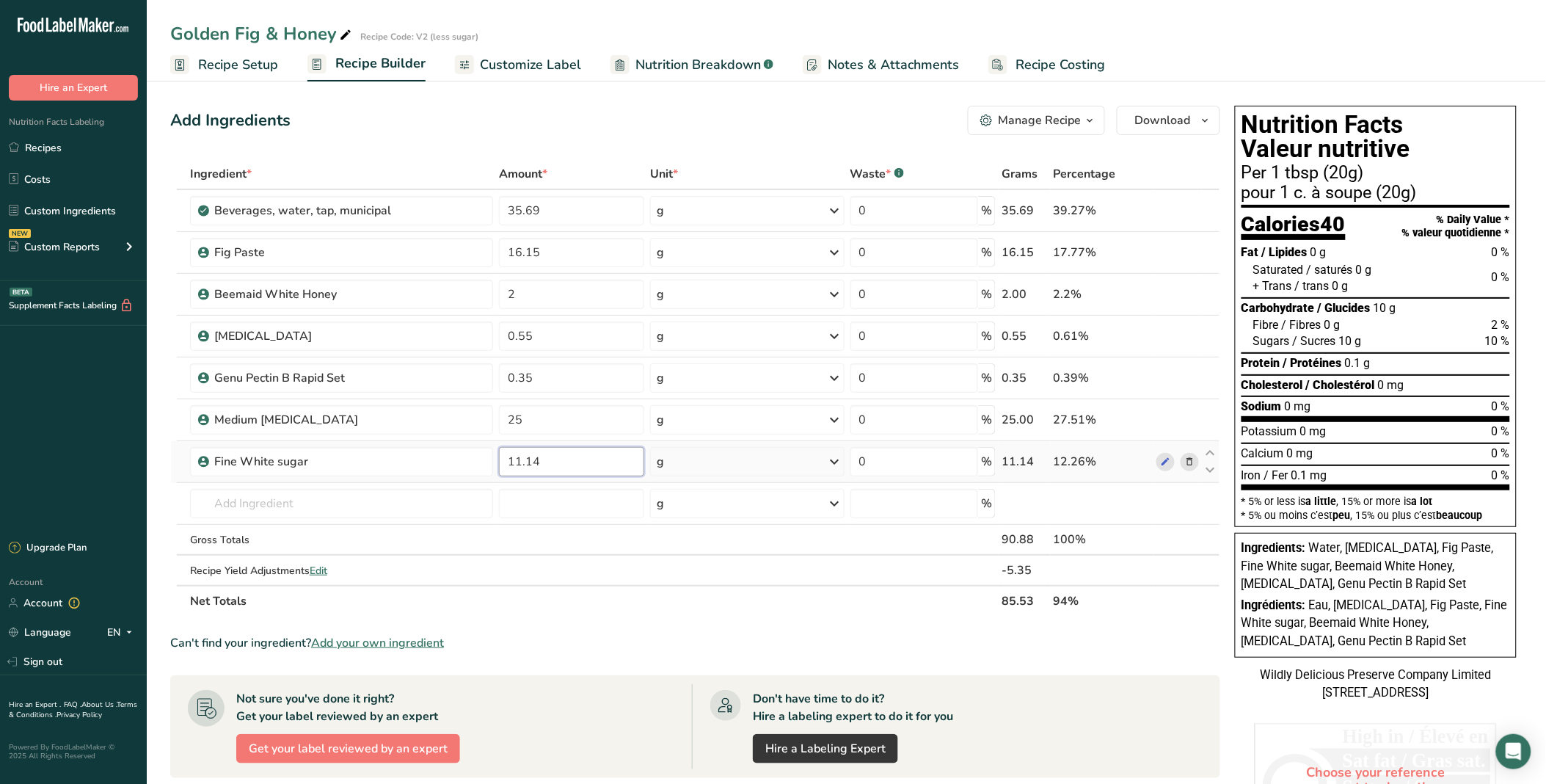
drag, startPoint x: 545, startPoint y: 468, endPoint x: 518, endPoint y: 466, distance: 27.1
click at [518, 466] on input "11.14" at bounding box center [571, 462] width 145 height 30
click at [519, 459] on input "11.14" at bounding box center [571, 462] width 145 height 30
type input "10.14"
click at [612, 113] on div "Add Ingredients Manage Recipe Delete Recipe Duplicate Recipe Scale Recipe Save …" at bounding box center [696, 120] width 1050 height 30
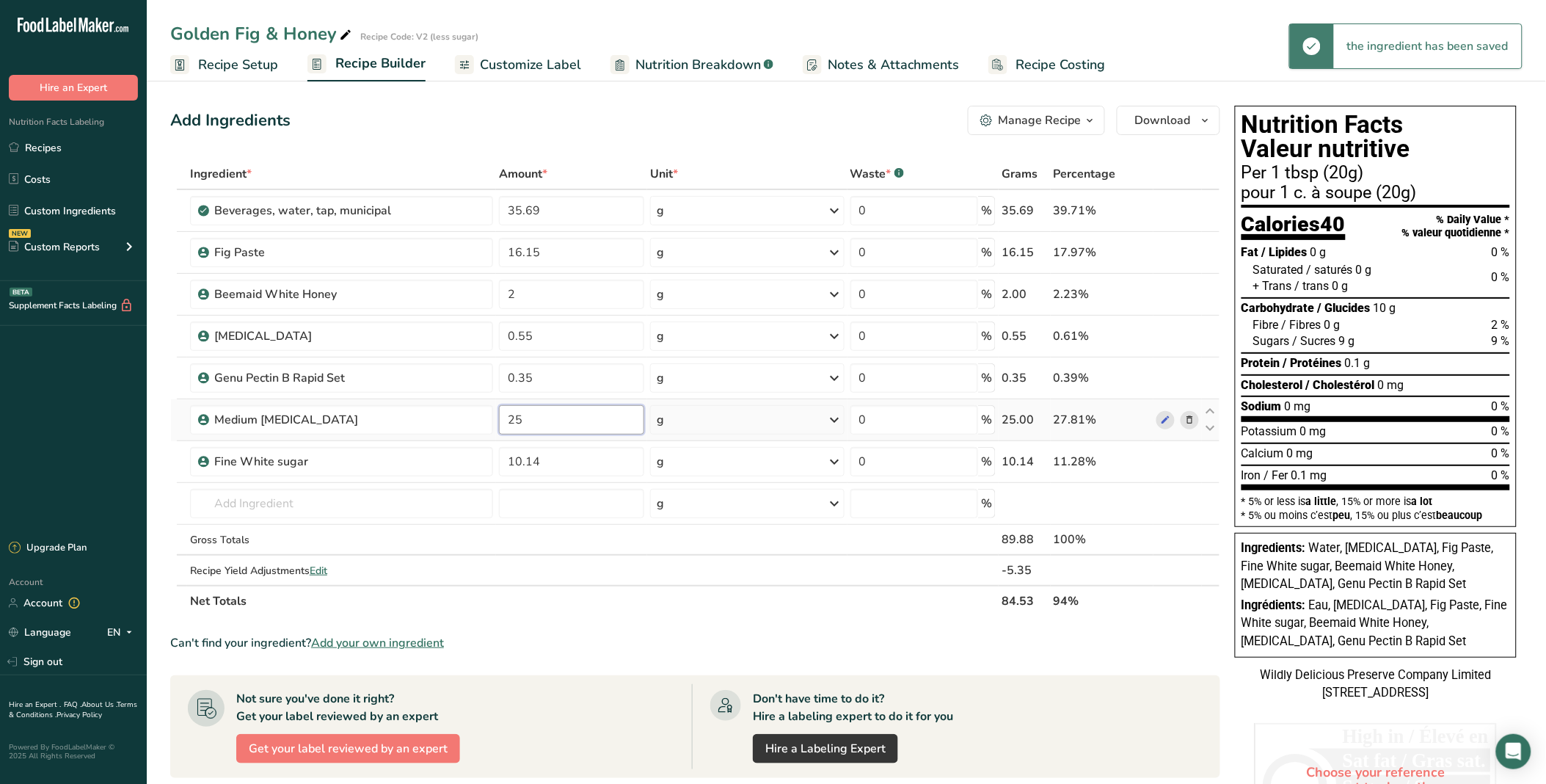
click at [539, 420] on input "25" at bounding box center [571, 419] width 145 height 30
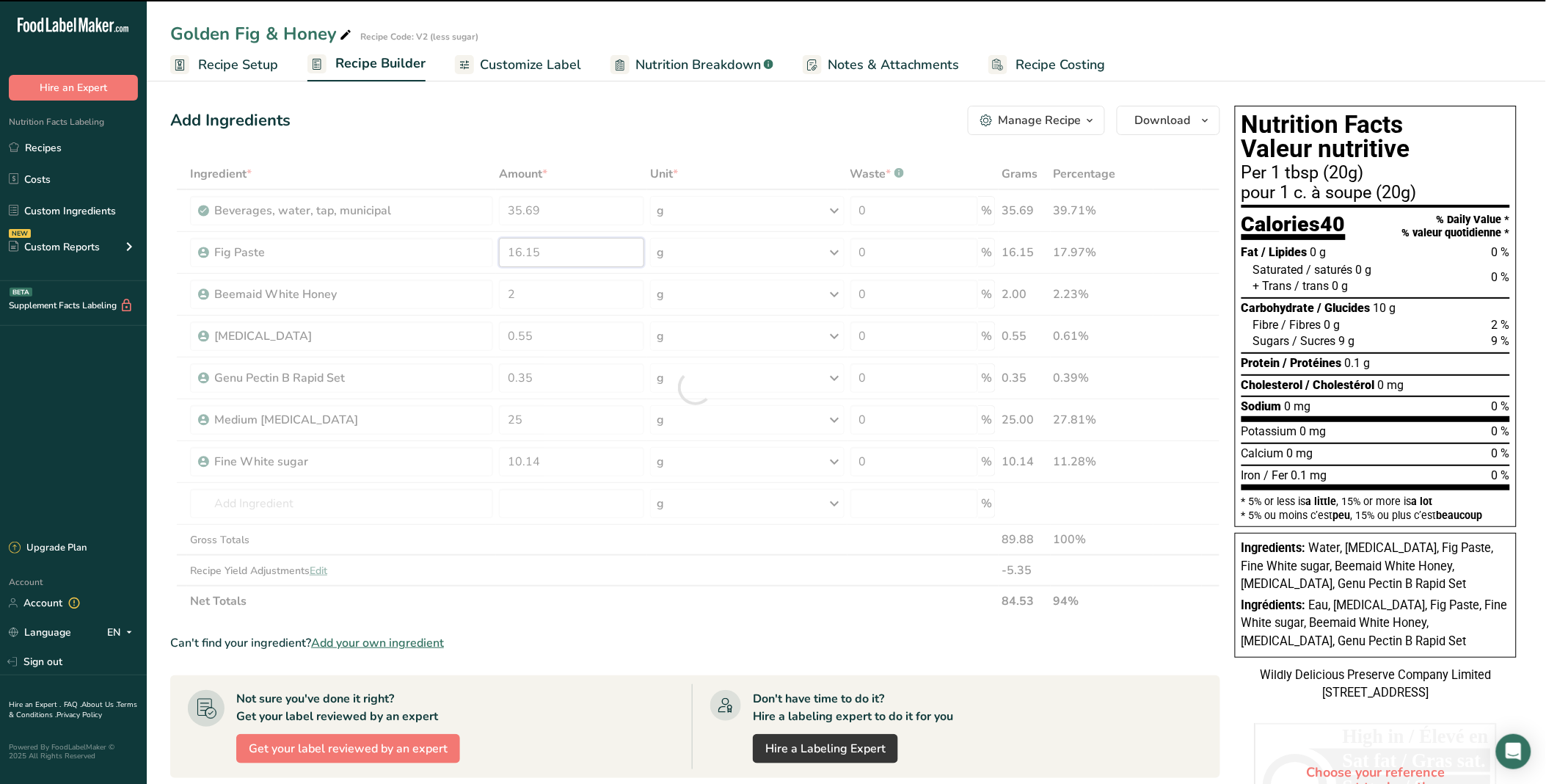
click at [547, 251] on div "Ingredient * Amount * Unit * Waste * .a-a{fill:#347362;}.b-a{fill:#fff;} Grams …" at bounding box center [696, 388] width 1050 height 458
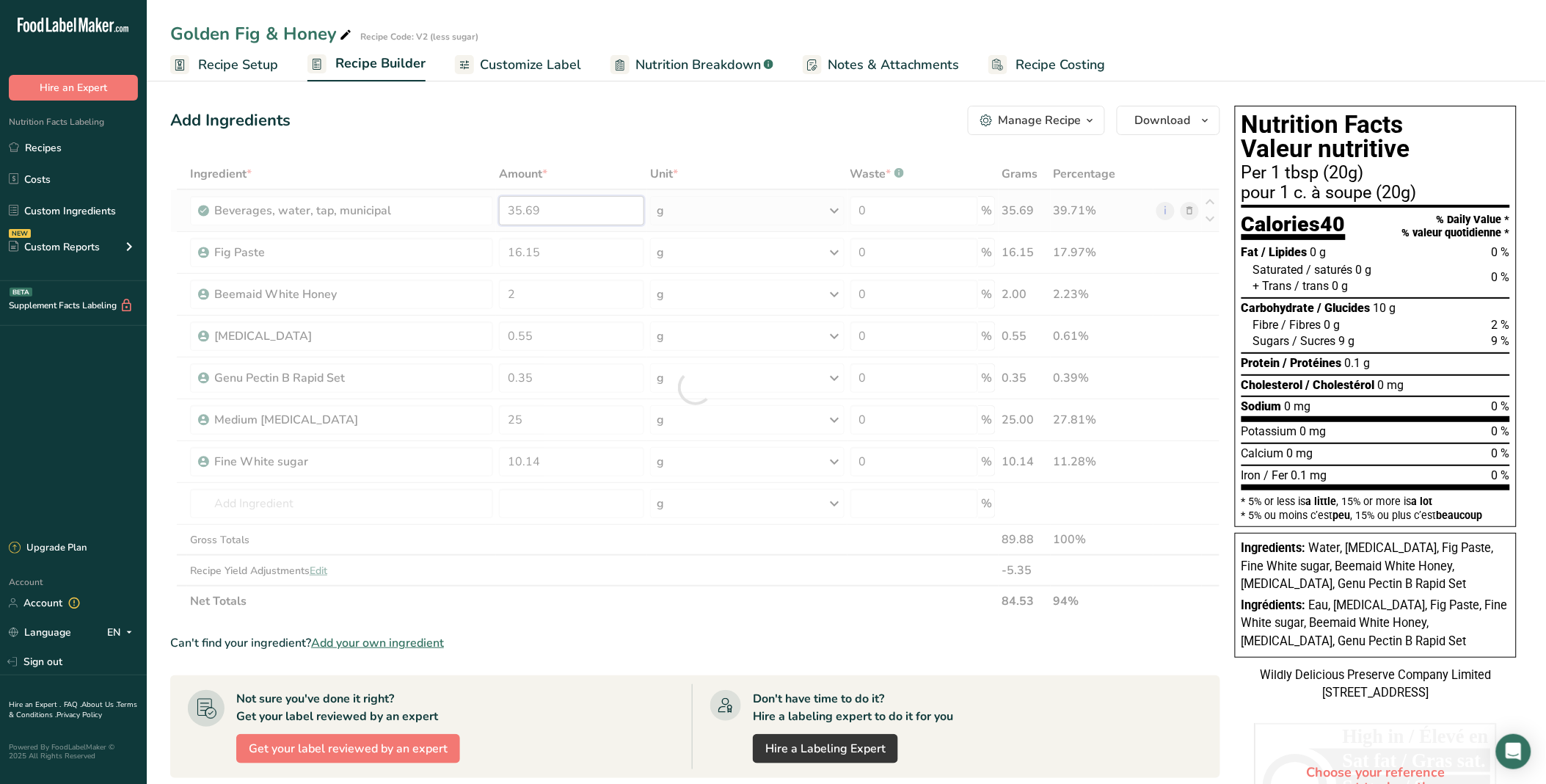
click at [577, 210] on div "Ingredient * Amount * Unit * Waste * .a-a{fill:#347362;}.b-a{fill:#fff;} Grams …" at bounding box center [696, 388] width 1050 height 458
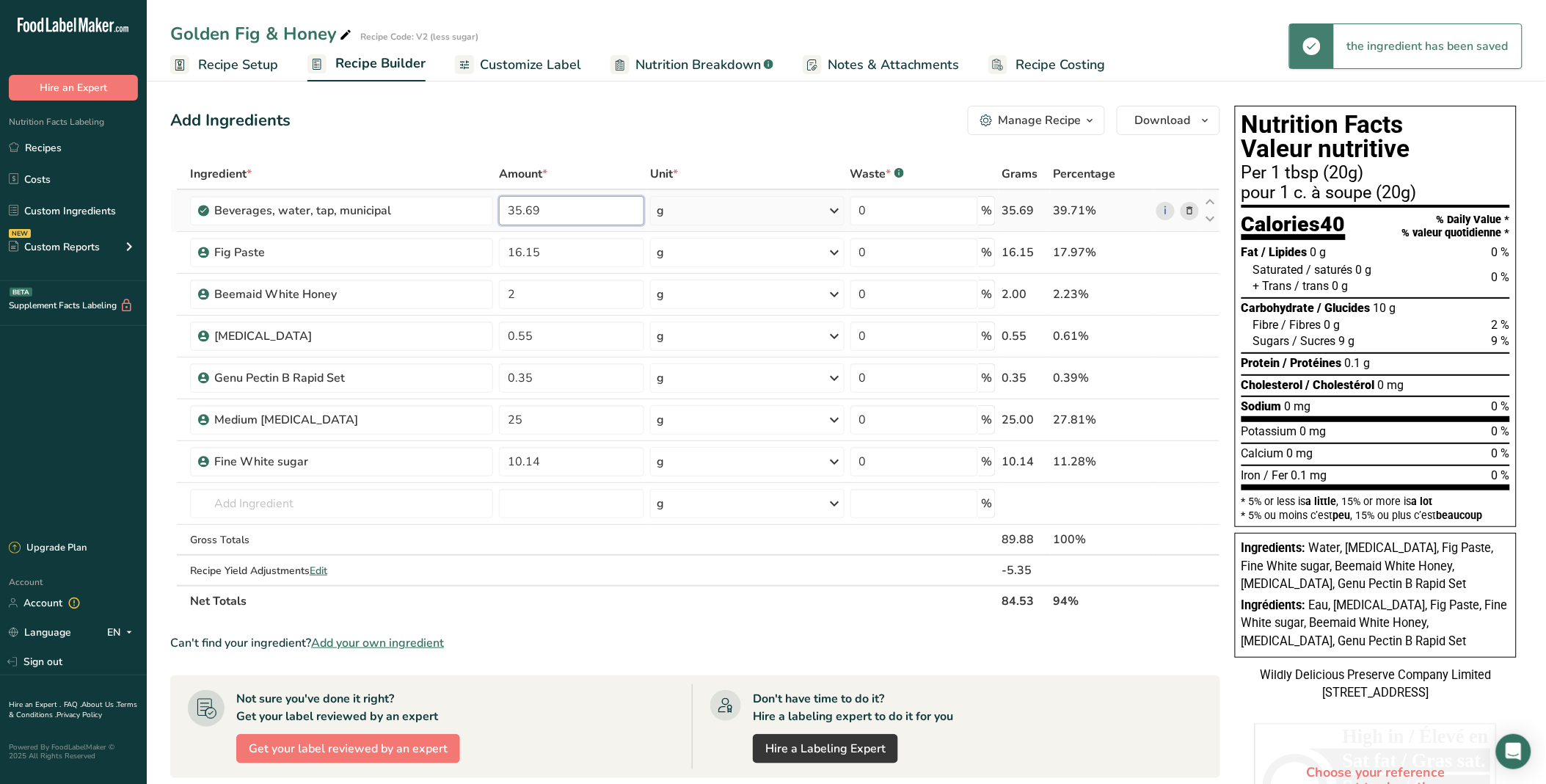
click at [517, 208] on input "35.69" at bounding box center [571, 210] width 145 height 30
click at [524, 210] on input "35.69" at bounding box center [571, 210] width 145 height 30
type input "3"
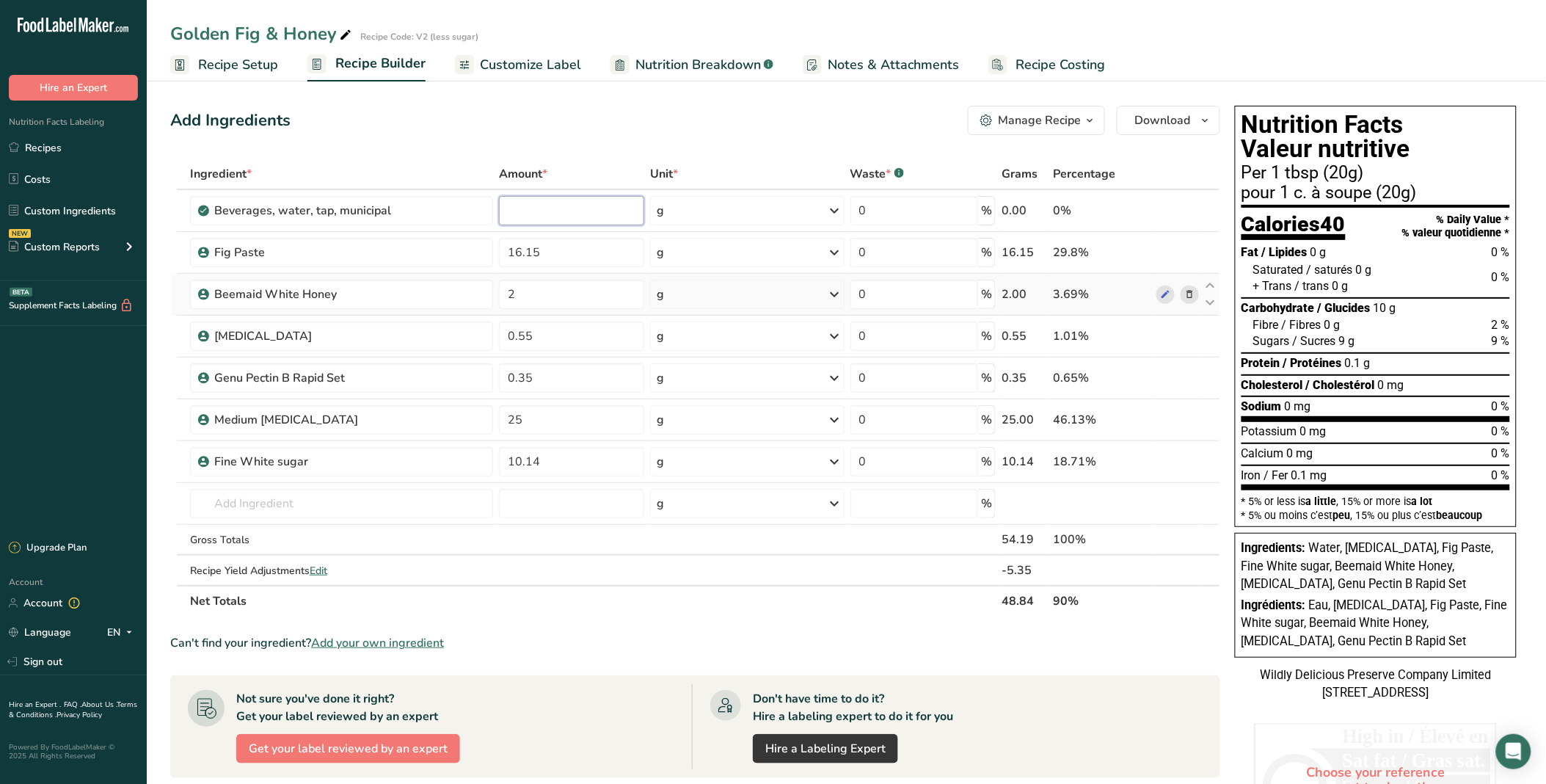
type input "5"
click at [639, 120] on div "Add Ingredients Manage Recipe Delete Recipe Duplicate Recipe Scale Recipe Save …" at bounding box center [696, 120] width 1050 height 30
click at [534, 206] on input "40" at bounding box center [571, 210] width 145 height 30
type input "45"
click at [622, 89] on section "Add Ingredients Manage Recipe Delete Recipe Duplicate Recipe Scale Recipe Save …" at bounding box center [846, 598] width 1399 height 1044
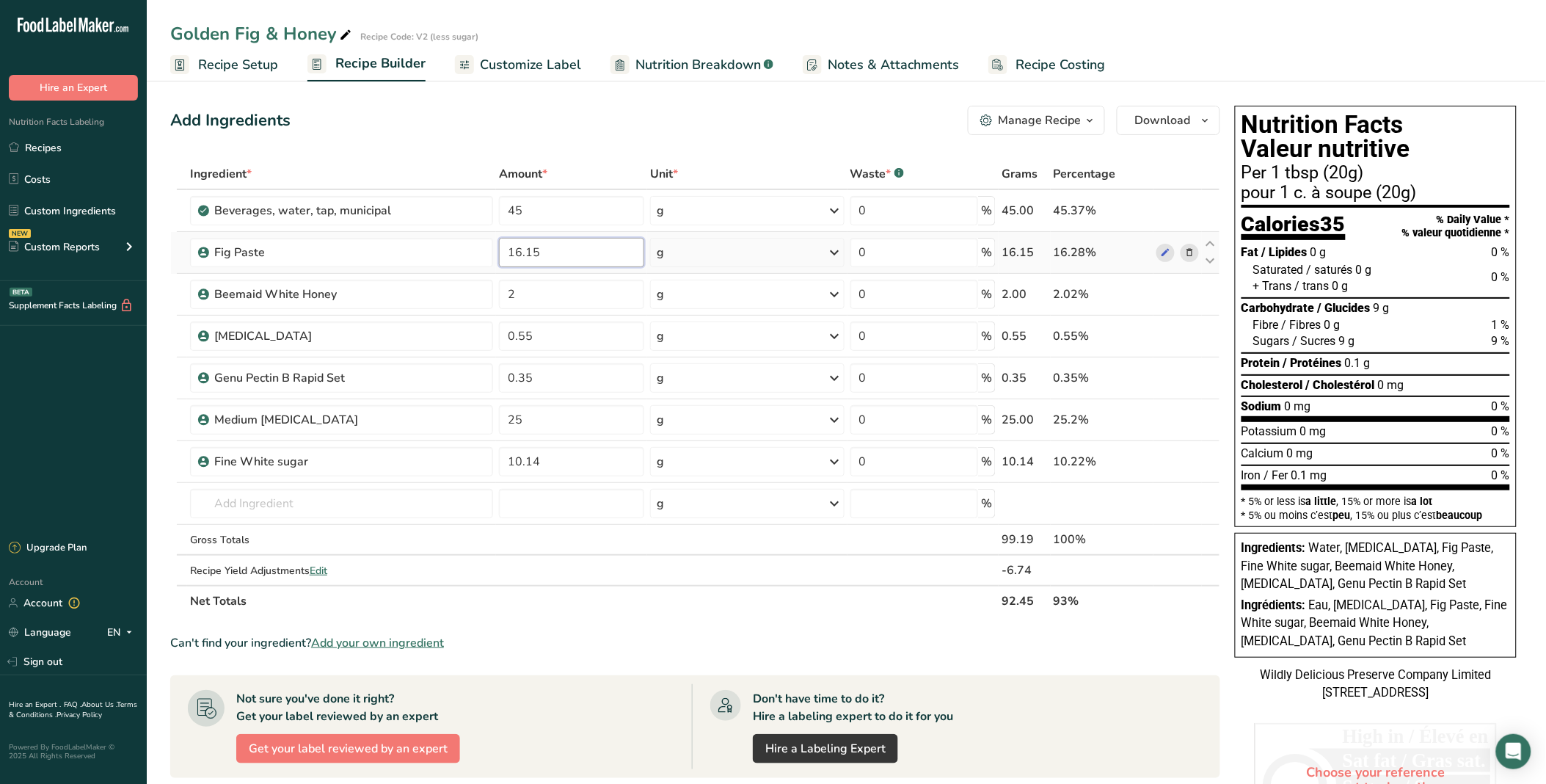
click at [519, 254] on input "16.15" at bounding box center [571, 252] width 145 height 30
type input "17.15"
click at [581, 155] on div "Add Ingredients Manage Recipe Delete Recipe Duplicate Recipe Scale Recipe Save …" at bounding box center [700, 598] width 1059 height 997
click at [523, 464] on input "10.14" at bounding box center [571, 462] width 145 height 30
type input "15.14"
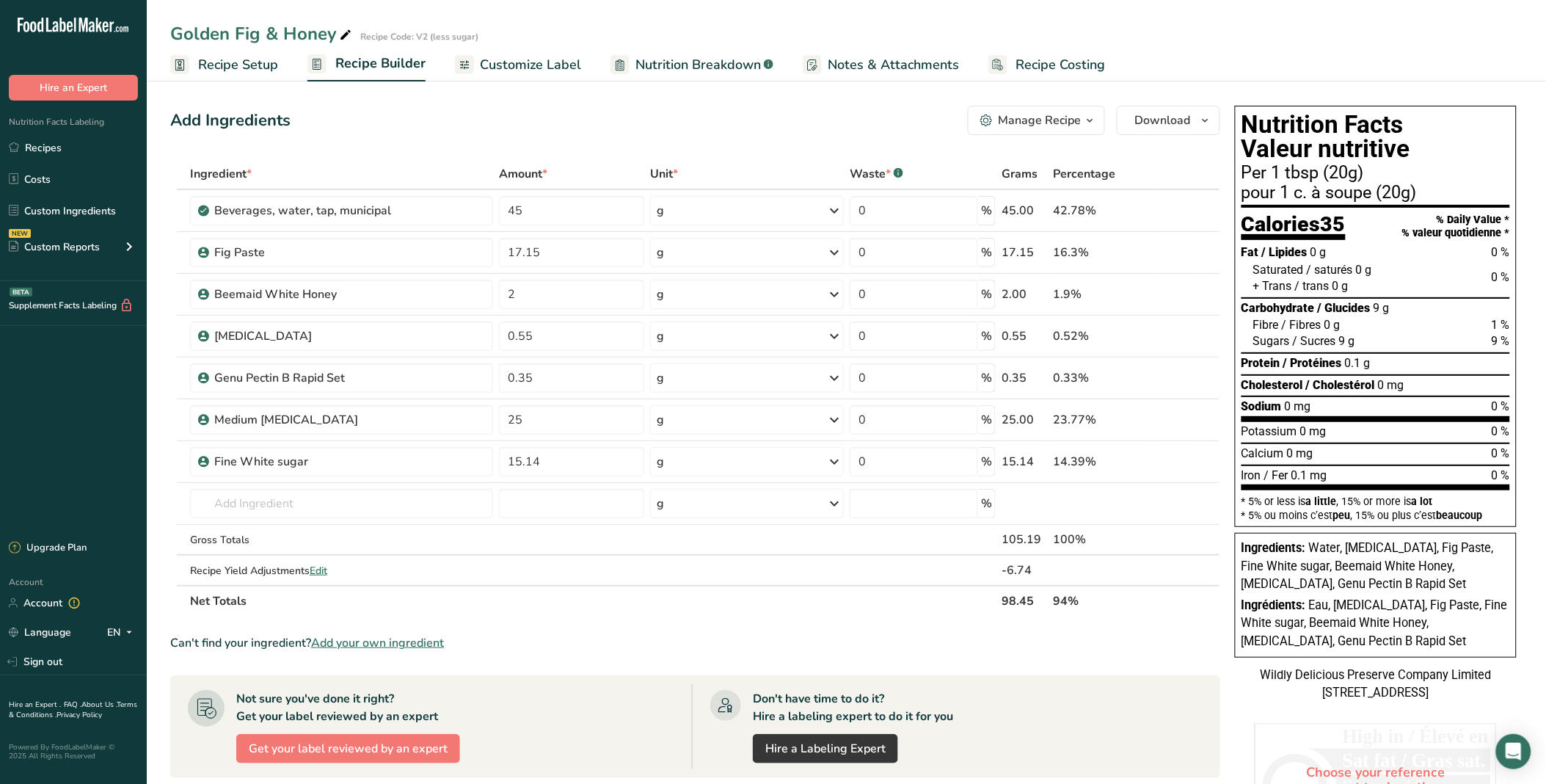
click at [640, 96] on section "Add Ingredients Manage Recipe Delete Recipe Duplicate Recipe Scale Recipe Save …" at bounding box center [846, 598] width 1399 height 1044
click at [545, 204] on input "45" at bounding box center [571, 210] width 145 height 30
click at [568, 139] on div "Add Ingredients Manage Recipe Delete Recipe Duplicate Recipe Scale Recipe Save …" at bounding box center [700, 598] width 1059 height 997
click at [555, 213] on input "43" at bounding box center [571, 210] width 145 height 30
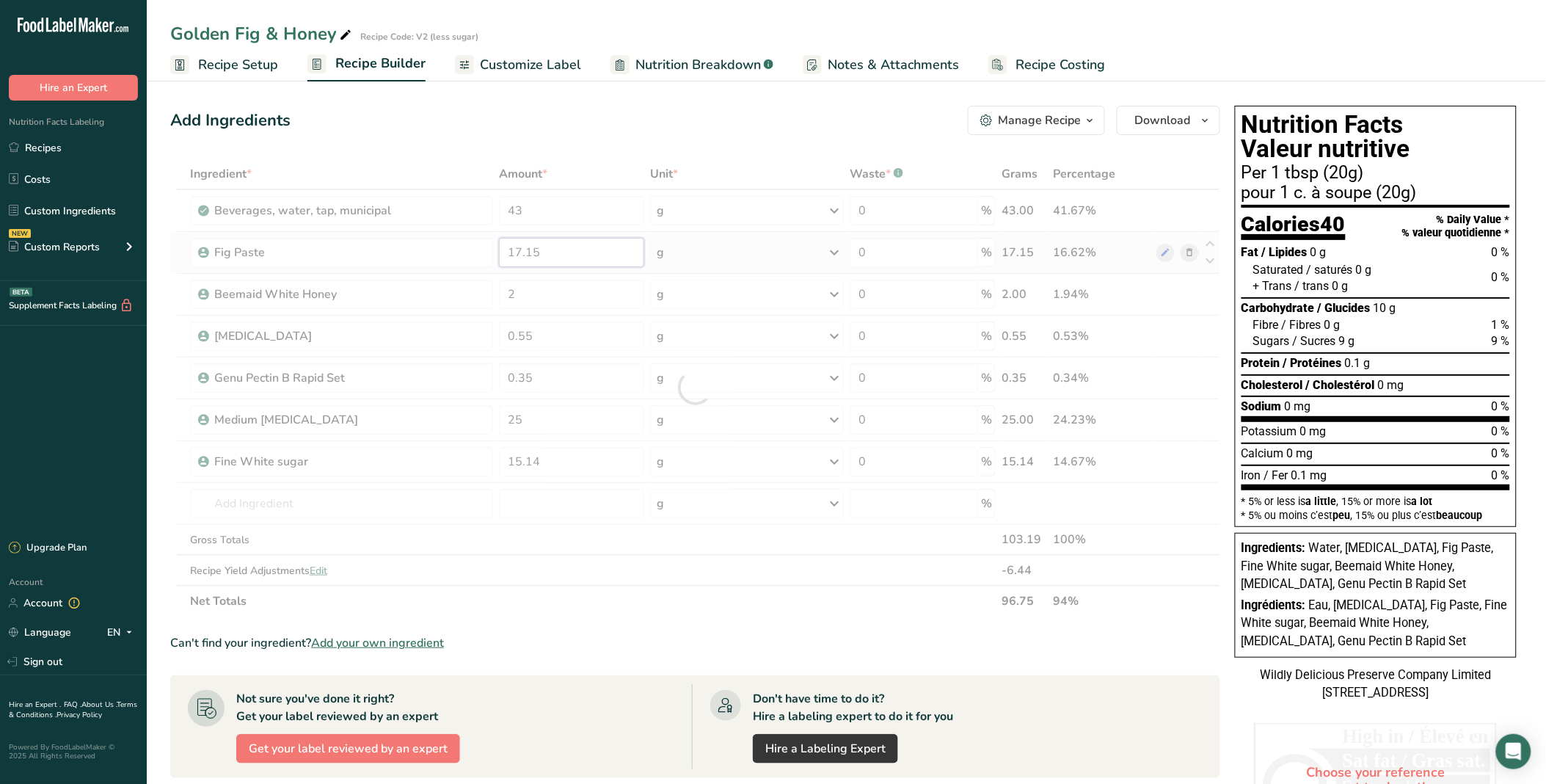
drag, startPoint x: 518, startPoint y: 254, endPoint x: 547, endPoint y: 295, distance: 50.2
click at [519, 254] on div "Ingredient * Amount * Unit * Waste * .a-a{fill:#347362;}.b-a{fill:#fff;} Grams …" at bounding box center [696, 388] width 1050 height 458
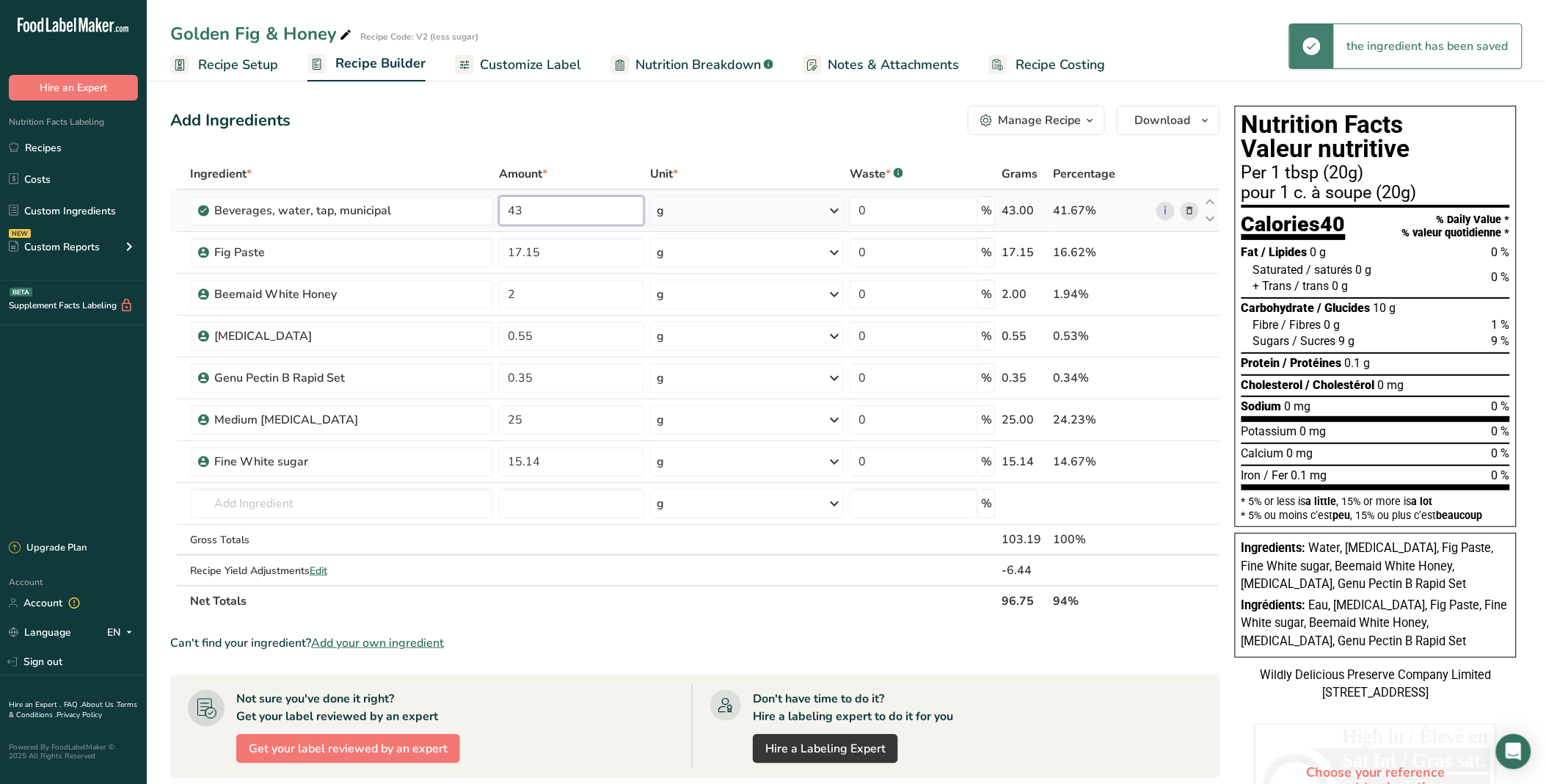
click at [541, 208] on div "Ingredient * Amount * Unit * Waste * .a-a{fill:#347362;}.b-a{fill:#fff;} Grams …" at bounding box center [696, 388] width 1050 height 458
type input "40"
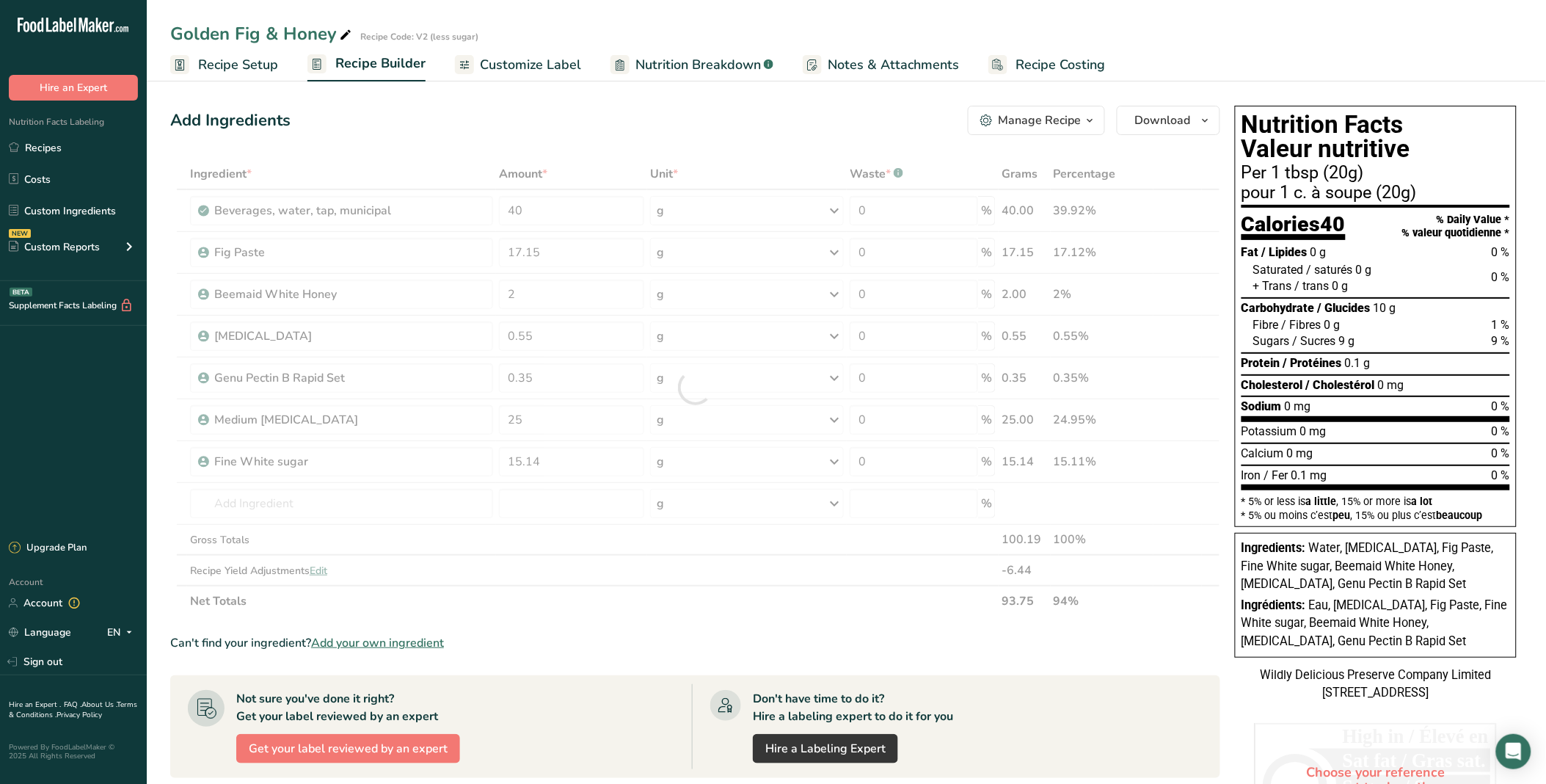
click at [567, 150] on div "Add Ingredients Manage Recipe Delete Recipe Duplicate Recipe Scale Recipe Save …" at bounding box center [700, 598] width 1059 height 997
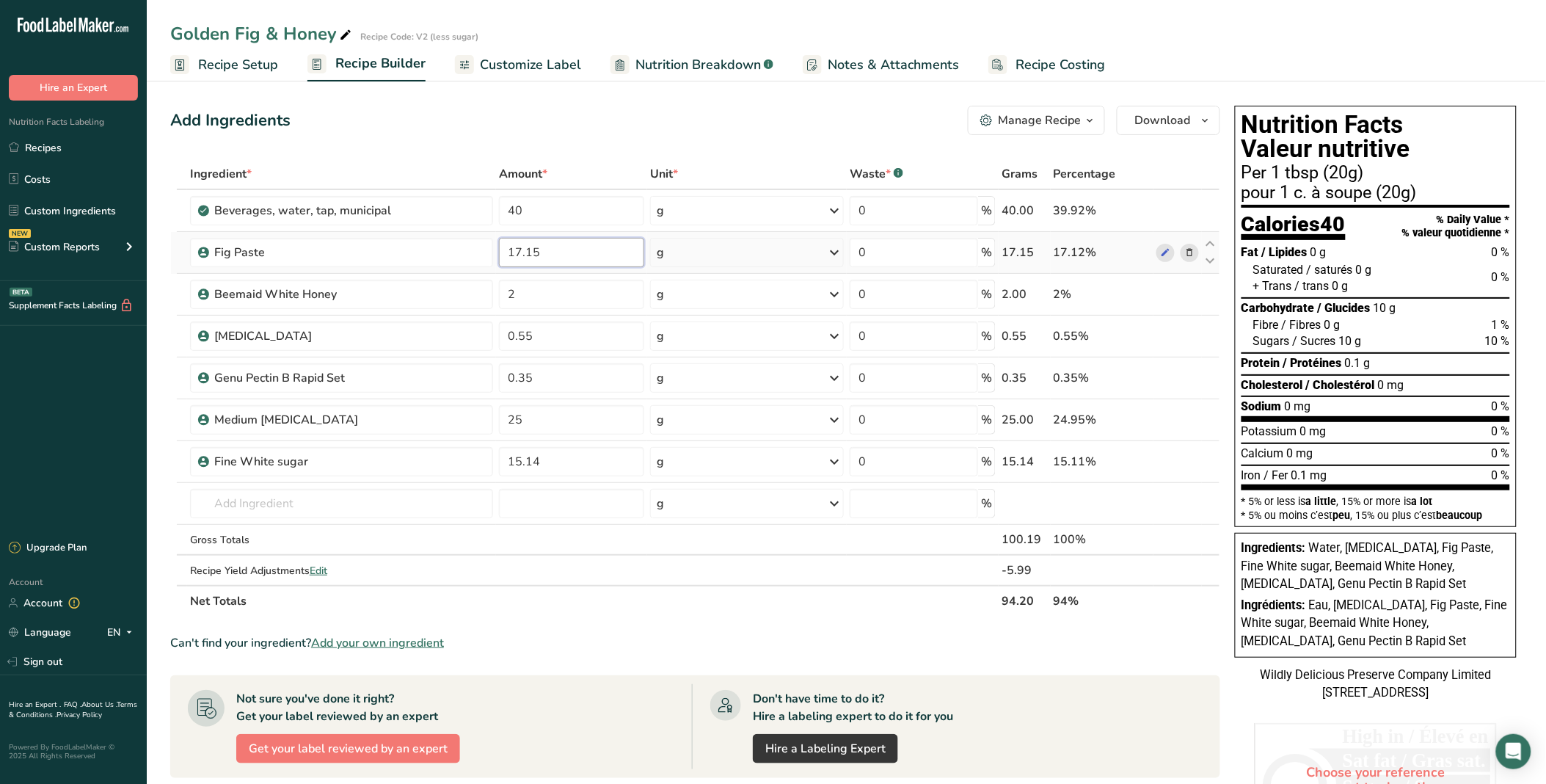
click at [521, 251] on input "17.15" at bounding box center [571, 252] width 145 height 30
type input "16.15"
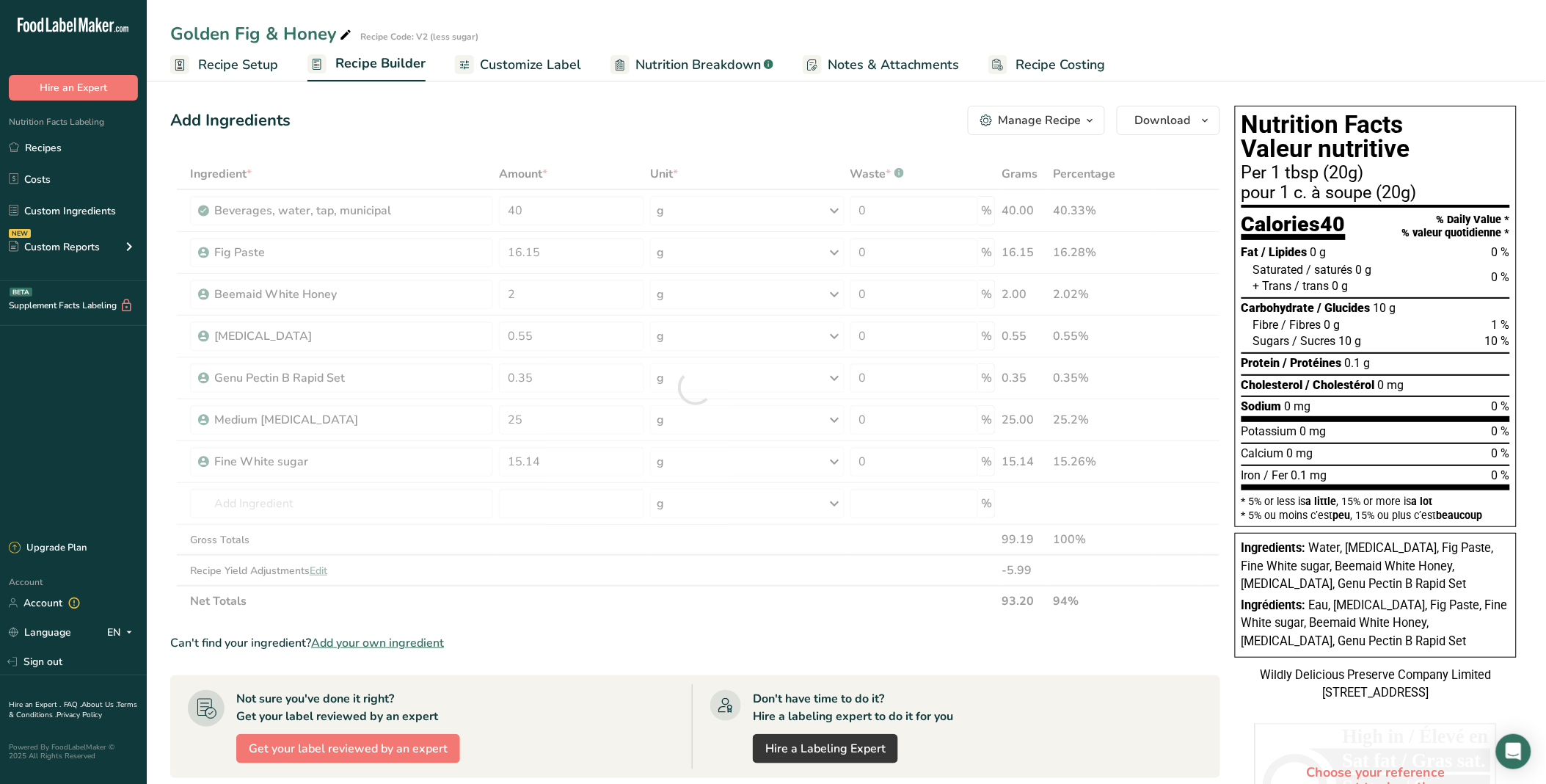
click at [617, 113] on div "Add Ingredients Manage Recipe Delete Recipe Duplicate Recipe Scale Recipe Save …" at bounding box center [696, 120] width 1050 height 30
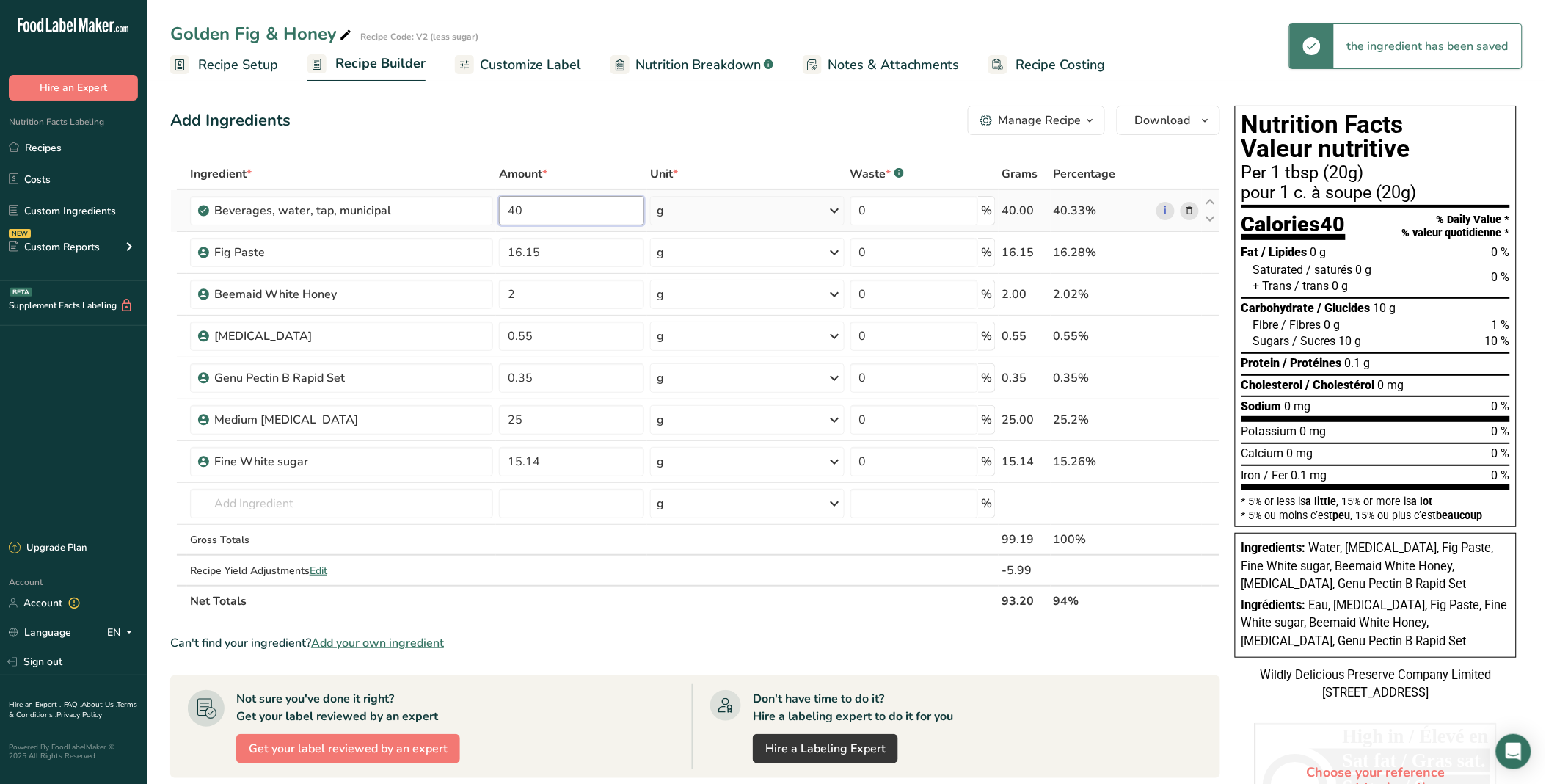
click at [541, 218] on input "40" at bounding box center [571, 210] width 145 height 30
type input "41"
click at [563, 141] on div "Add Ingredients Manage Recipe Delete Recipe Duplicate Recipe Scale Recipe Save …" at bounding box center [700, 598] width 1059 height 997
click at [538, 208] on input "41" at bounding box center [571, 210] width 145 height 30
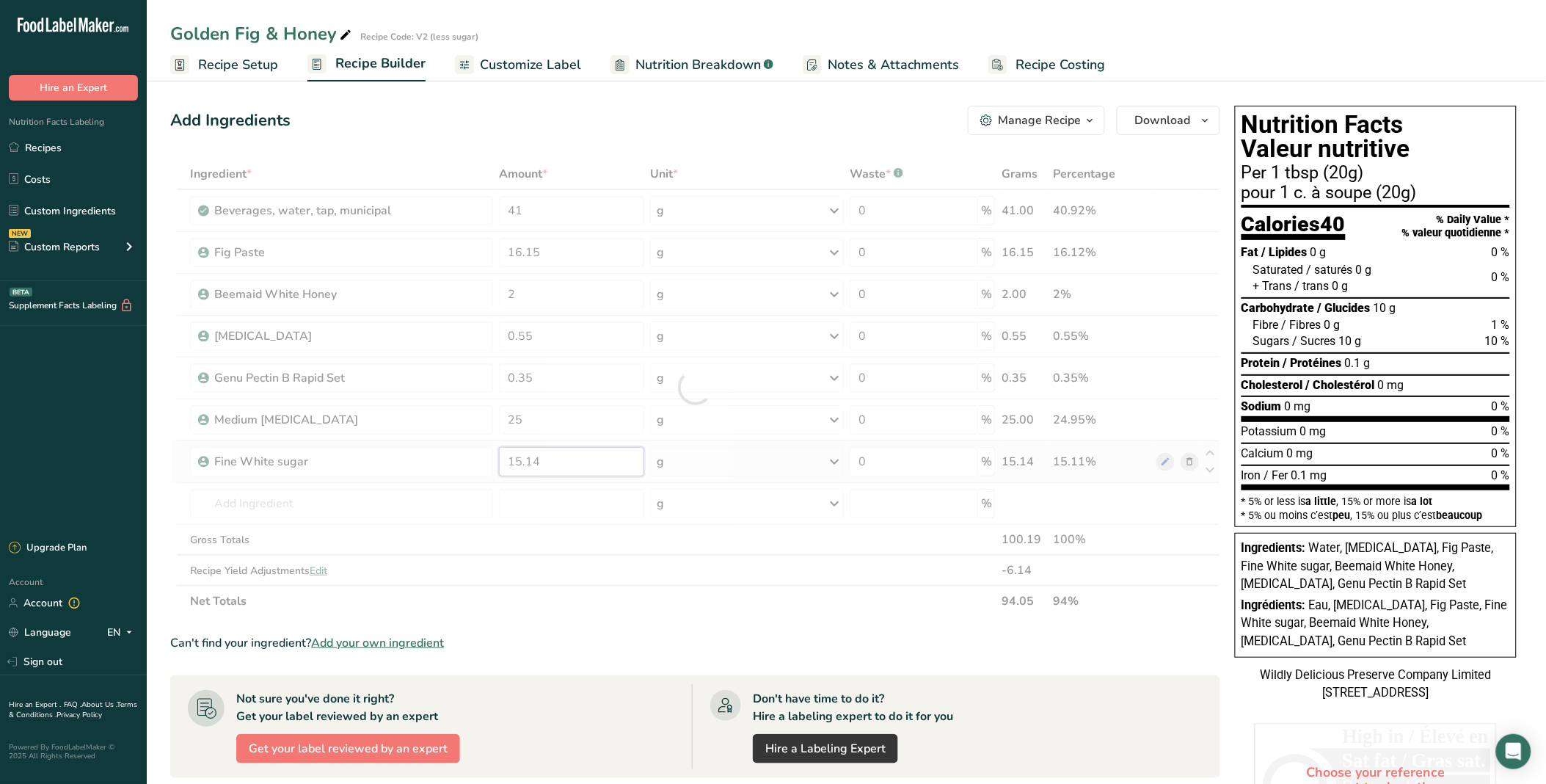
click at [602, 455] on div "Ingredient * Amount * Unit * Waste * .a-a{fill:#347362;}.b-a{fill:#fff;} Grams …" at bounding box center [696, 388] width 1050 height 458
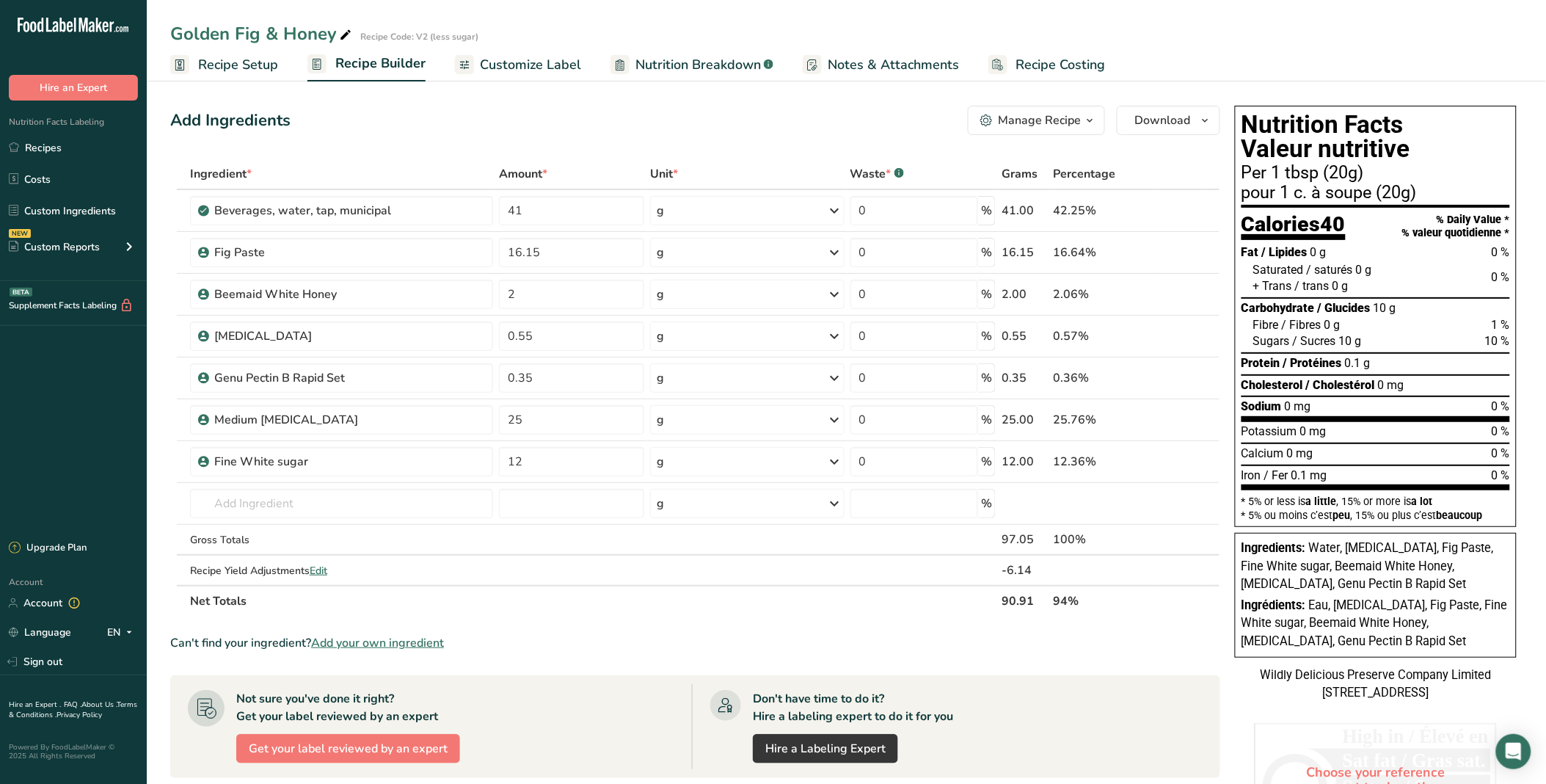
click at [655, 112] on div "Add Ingredients Manage Recipe Delete Recipe Duplicate Recipe Scale Recipe Save …" at bounding box center [696, 120] width 1050 height 30
click at [546, 465] on input "12" at bounding box center [571, 462] width 145 height 30
click at [588, 157] on div "Add Ingredients Manage Recipe Delete Recipe Duplicate Recipe Scale Recipe Save …" at bounding box center [700, 598] width 1059 height 997
click at [544, 457] on input "13" at bounding box center [571, 462] width 145 height 30
click at [530, 460] on input "14" at bounding box center [571, 462] width 145 height 30
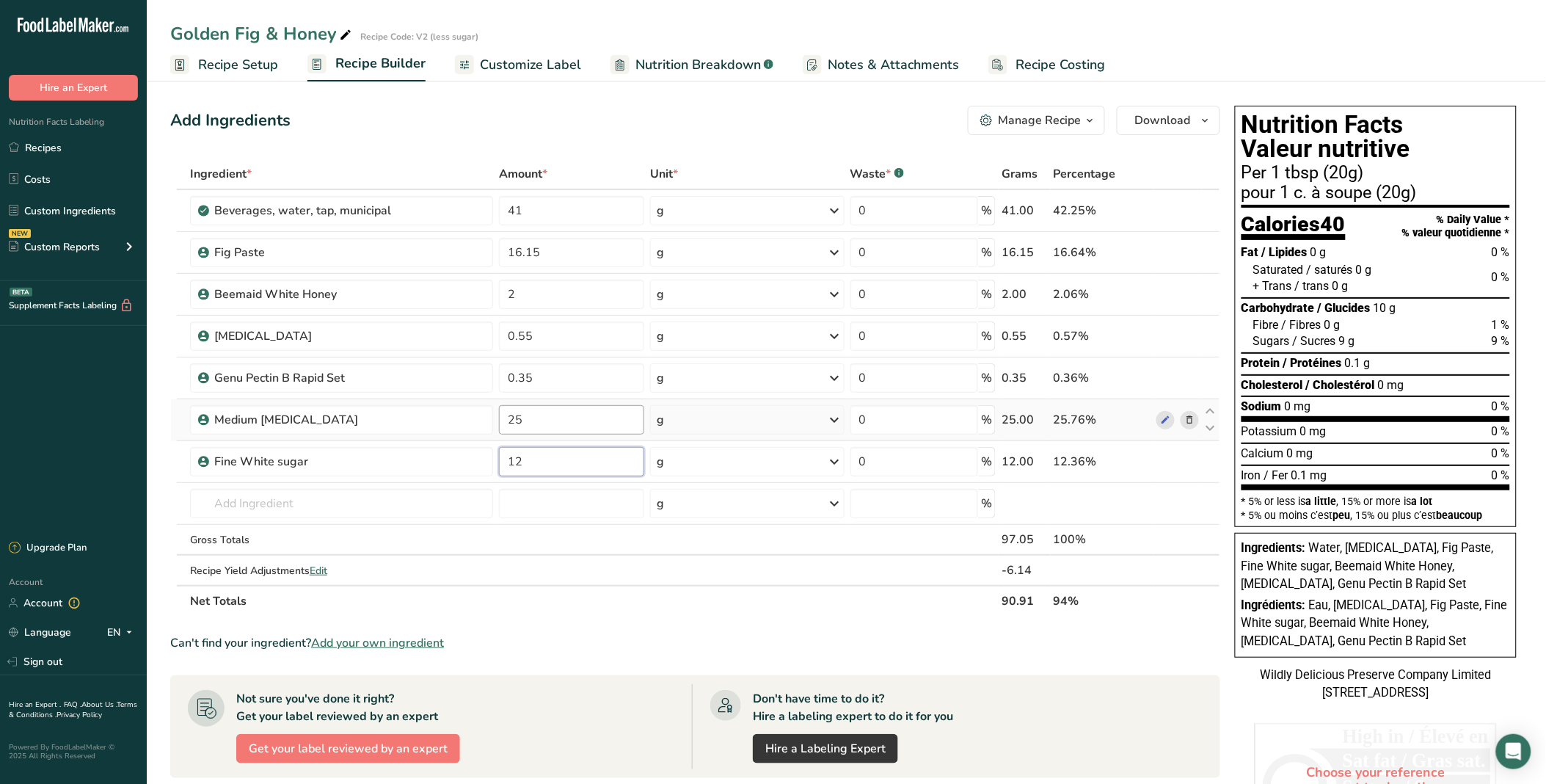
type input "12"
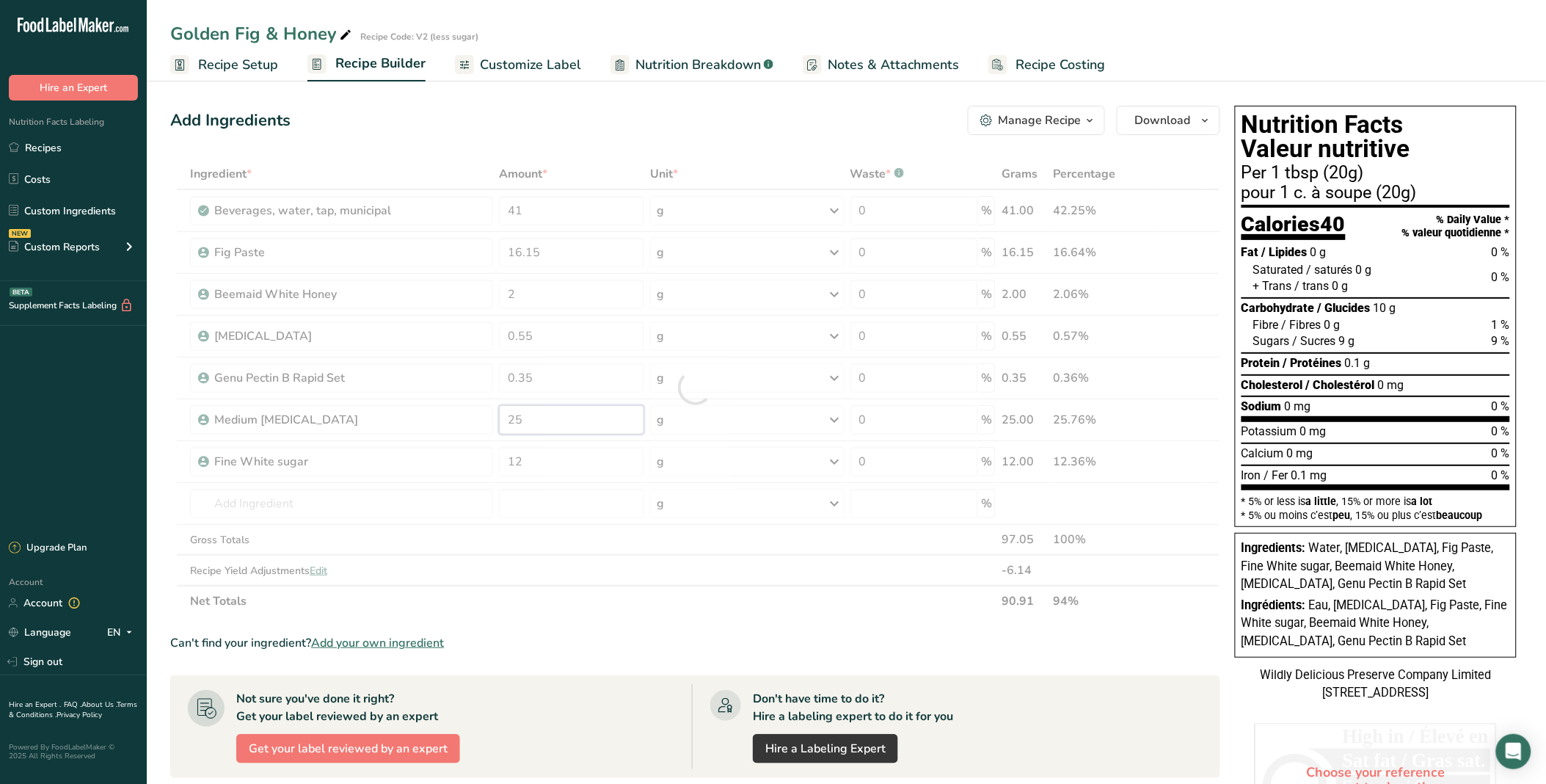
click at [557, 416] on div "Ingredient * Amount * Unit * Waste * .a-a{fill:#347362;}.b-a{fill:#fff;} Grams …" at bounding box center [696, 388] width 1050 height 458
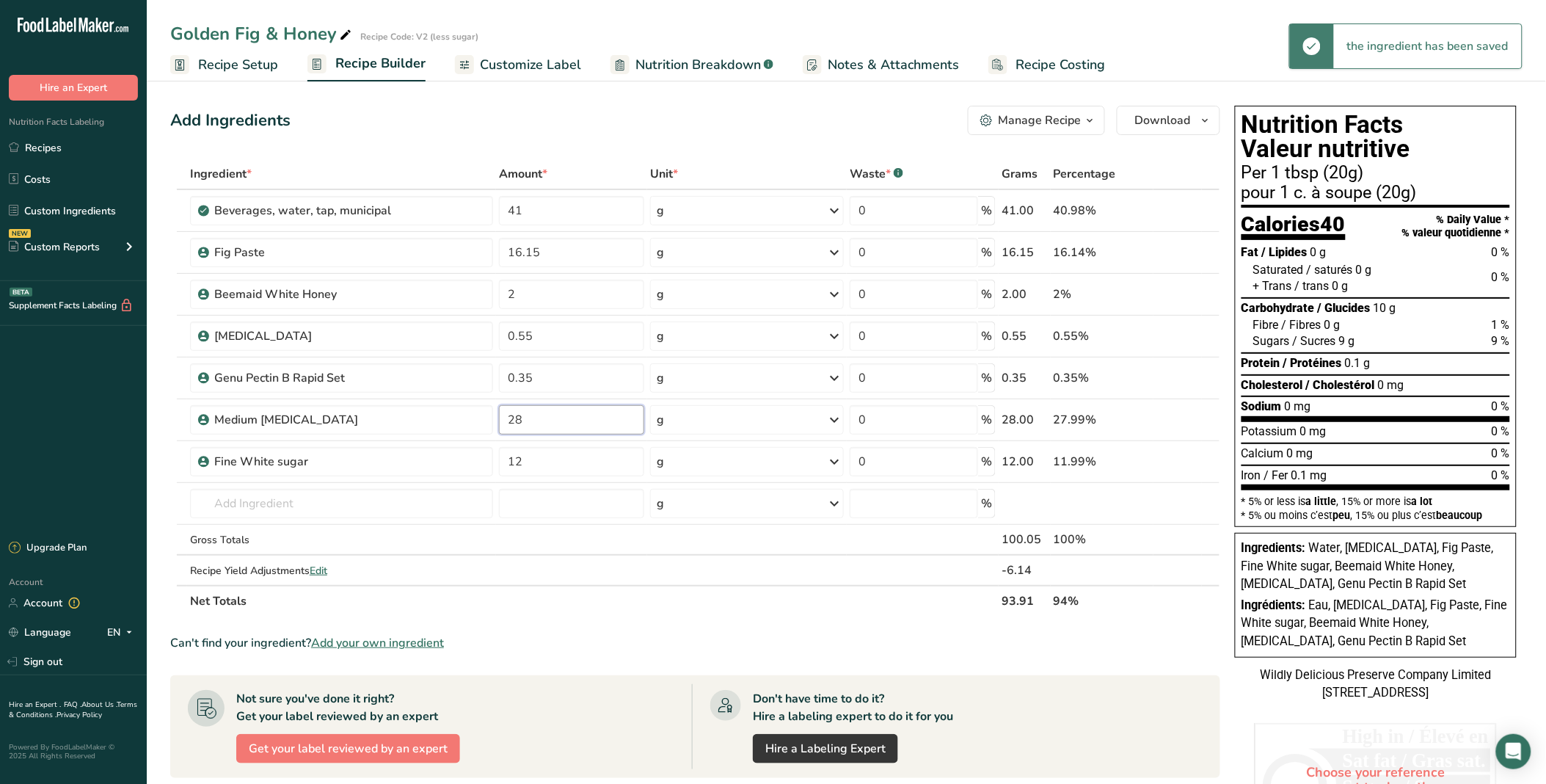
type input "28"
click at [654, 130] on div "Add Ingredients Manage Recipe Delete Recipe Duplicate Recipe Scale Recipe Save …" at bounding box center [696, 120] width 1050 height 30
click at [526, 216] on input "41" at bounding box center [571, 210] width 145 height 30
click at [530, 247] on div "Ingredient * Amount * Unit * Waste * .a-a{fill:#347362;}.b-a{fill:#fff;} Grams …" at bounding box center [696, 388] width 1050 height 458
click at [615, 122] on div "Add Ingredients Manage Recipe Delete Recipe Duplicate Recipe Scale Recipe Save …" at bounding box center [696, 120] width 1050 height 30
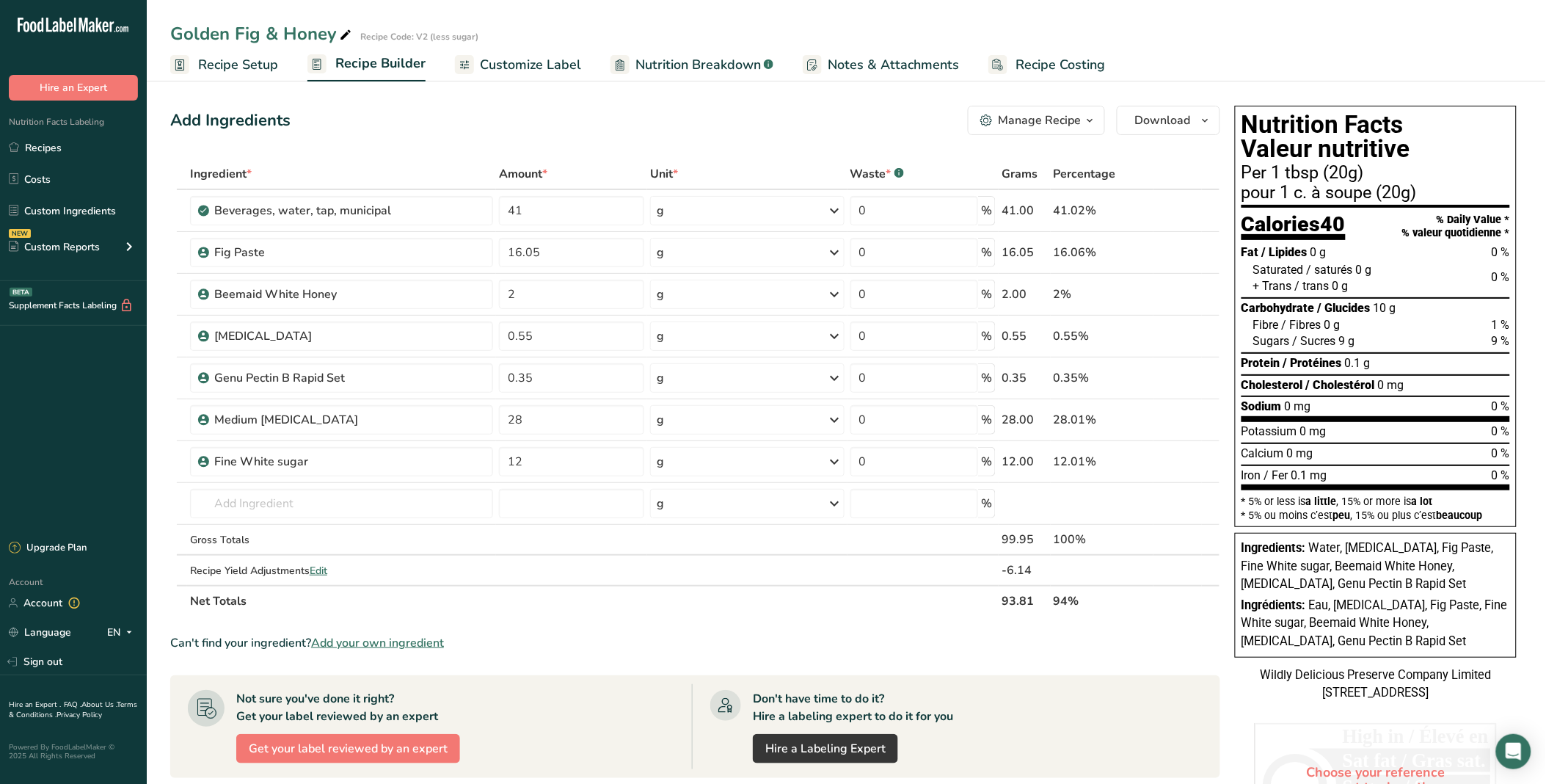
click at [357, 126] on div "Add Ingredients Manage Recipe Delete Recipe Duplicate Recipe Scale Recipe Save …" at bounding box center [696, 120] width 1050 height 30
click at [532, 251] on input "16.05" at bounding box center [571, 252] width 145 height 30
click at [606, 122] on div "Add Ingredients Manage Recipe Delete Recipe Duplicate Recipe Scale Recipe Save …" at bounding box center [696, 120] width 1050 height 30
click at [583, 251] on input "16.15" at bounding box center [571, 252] width 145 height 30
type input "16.10"
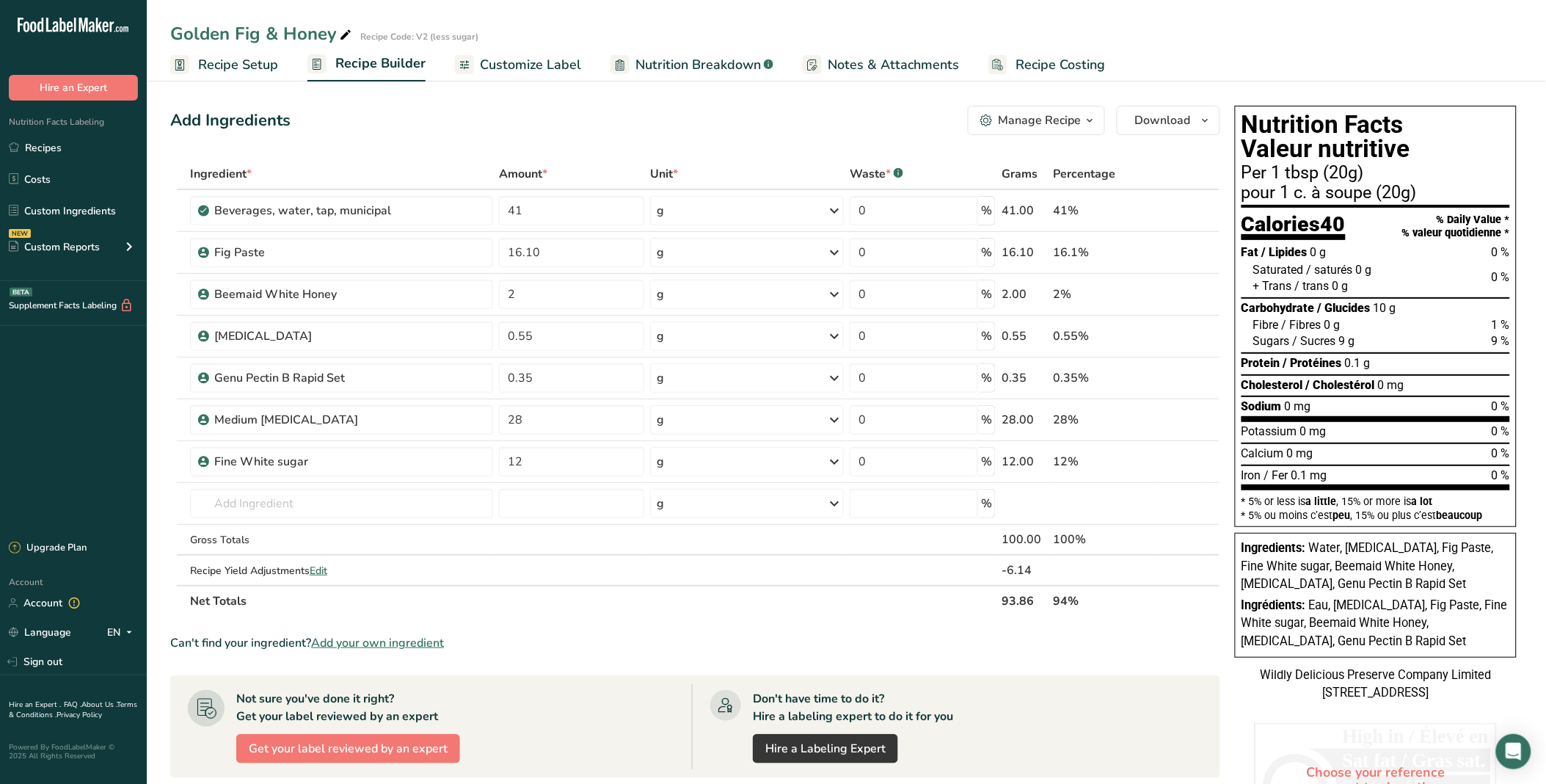
click at [631, 107] on div "Add Ingredients Manage Recipe Delete Recipe Duplicate Recipe Scale Recipe Save …" at bounding box center [696, 120] width 1050 height 30
click at [921, 125] on div "Add Ingredients Manage Recipe Delete Recipe Duplicate Recipe Scale Recipe Save …" at bounding box center [696, 120] width 1050 height 30
drag, startPoint x: 552, startPoint y: 418, endPoint x: 497, endPoint y: 416, distance: 55.0
click at [497, 416] on td "28" at bounding box center [572, 420] width 151 height 42
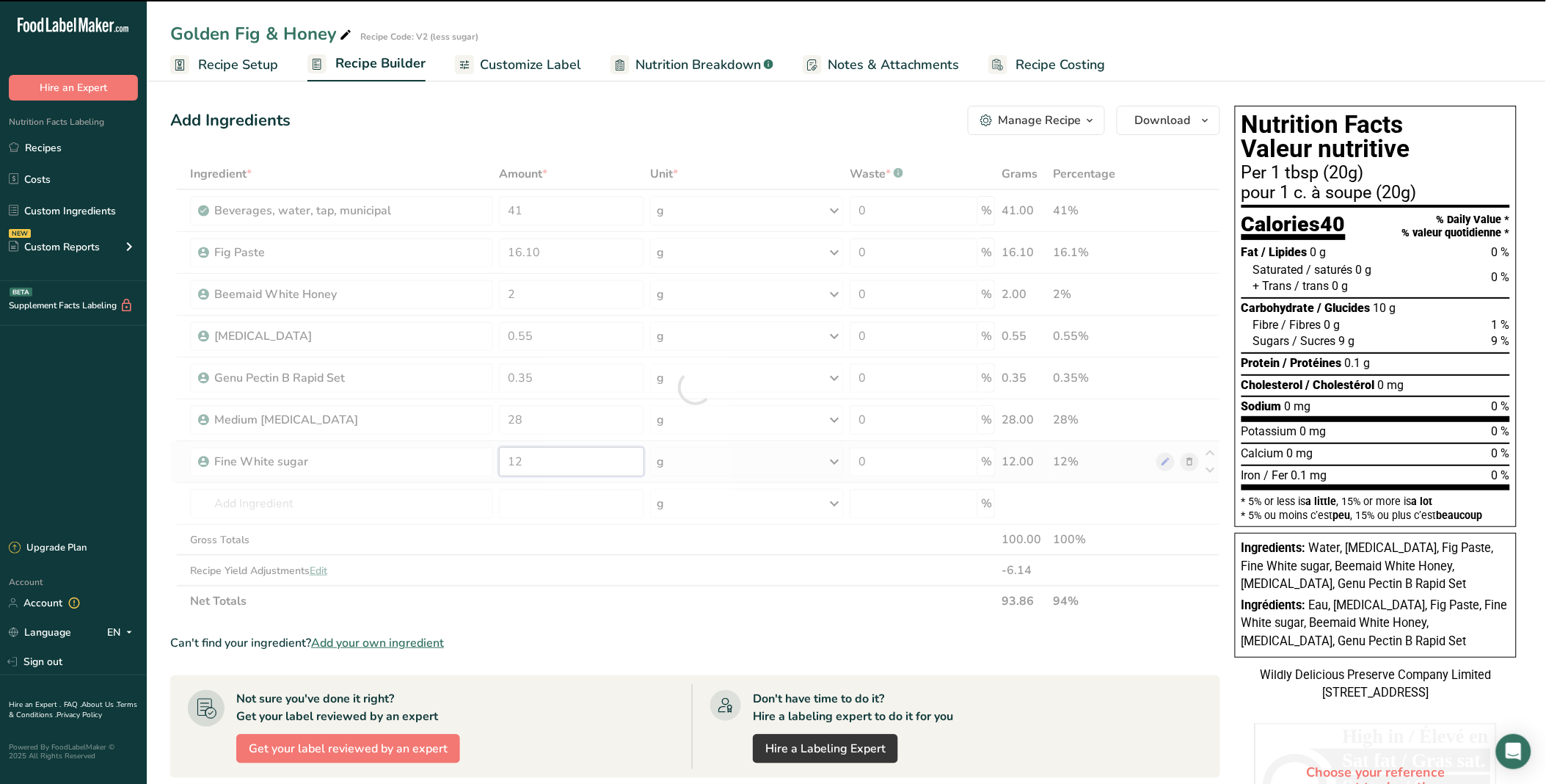
drag, startPoint x: 574, startPoint y: 464, endPoint x: 499, endPoint y: 463, distance: 75.0
click at [499, 463] on input "12" at bounding box center [571, 462] width 145 height 30
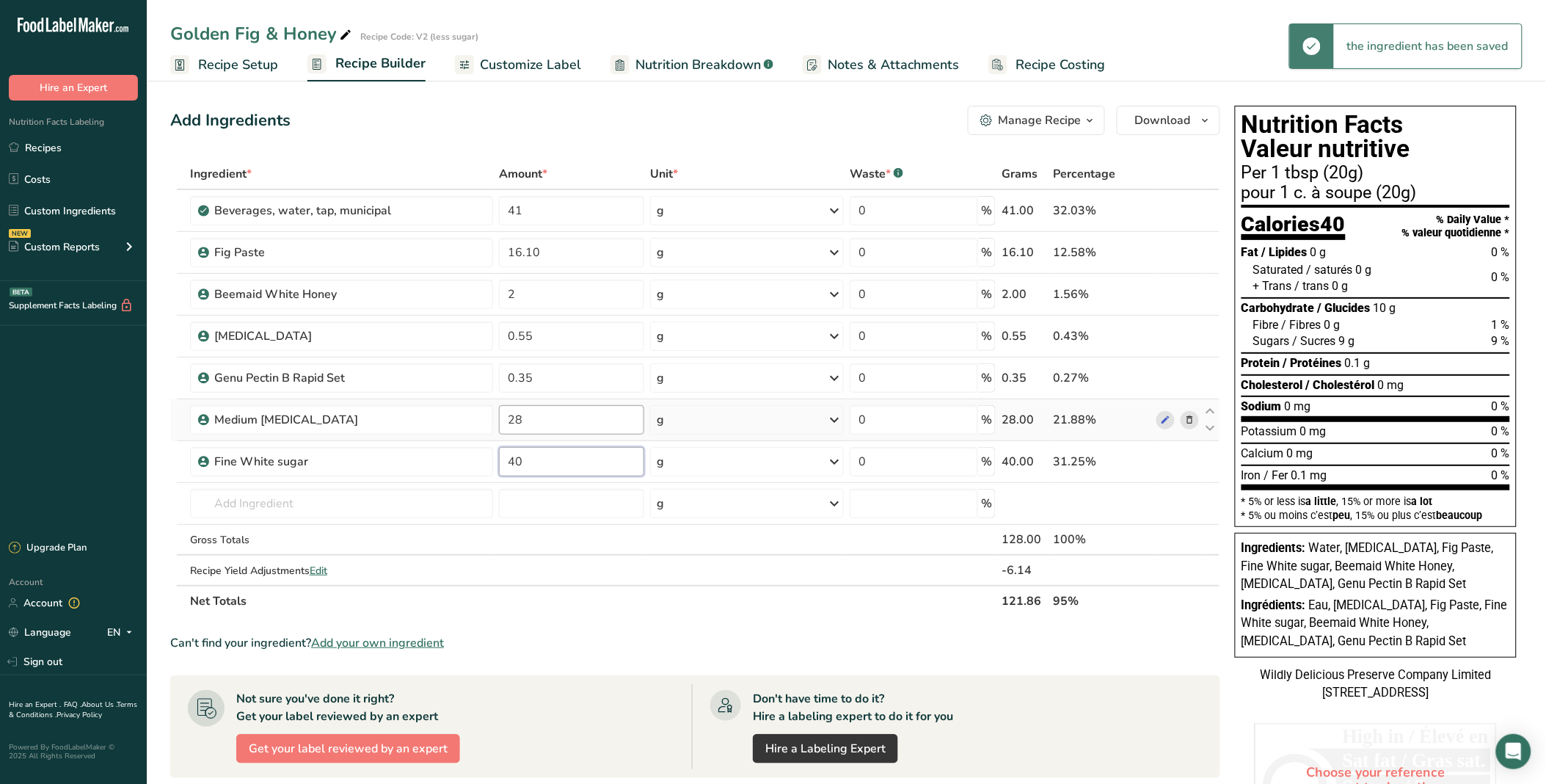
type input "40"
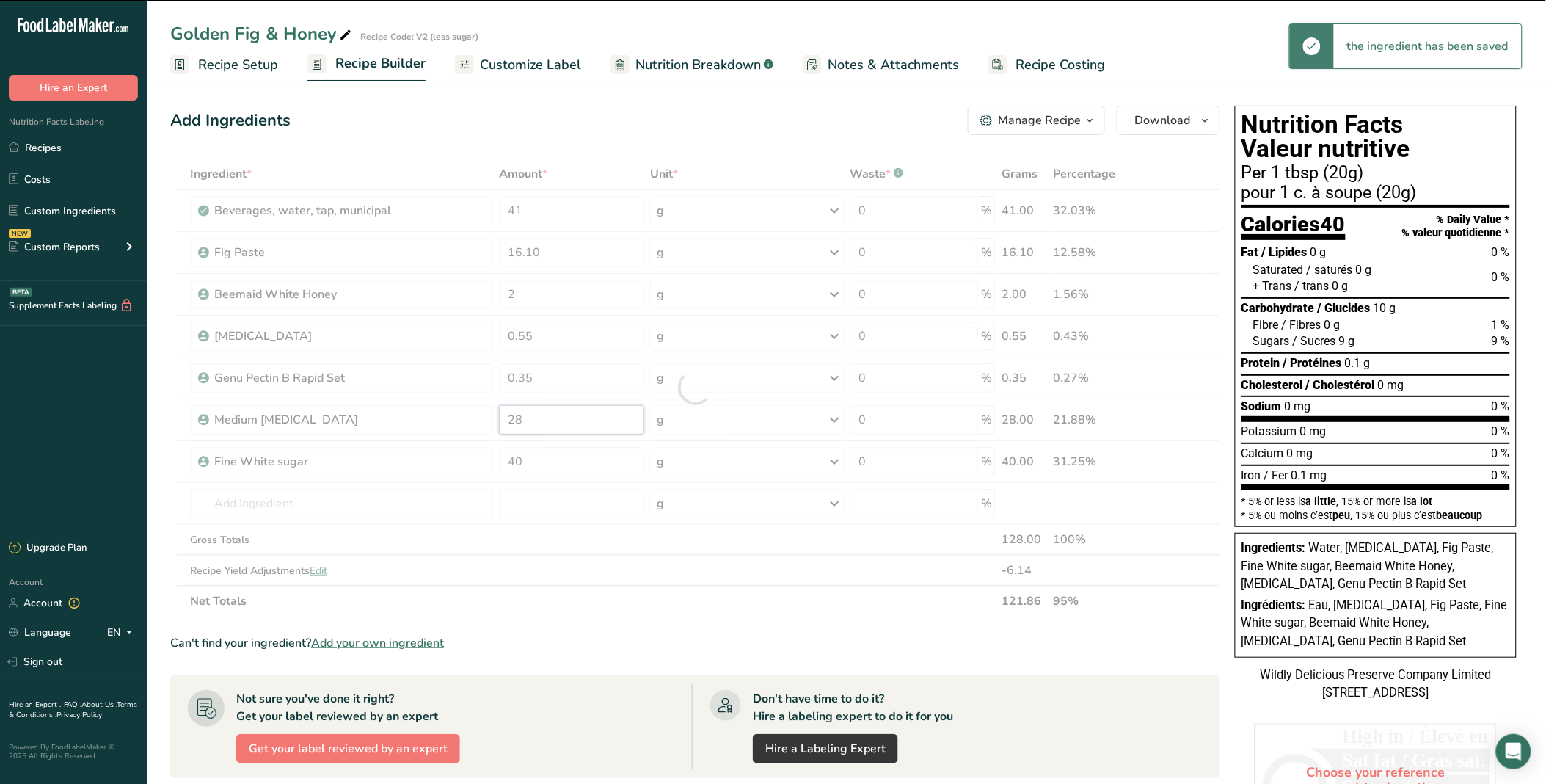
drag, startPoint x: 529, startPoint y: 431, endPoint x: 507, endPoint y: 426, distance: 22.6
click at [507, 426] on input "28" at bounding box center [571, 419] width 145 height 30
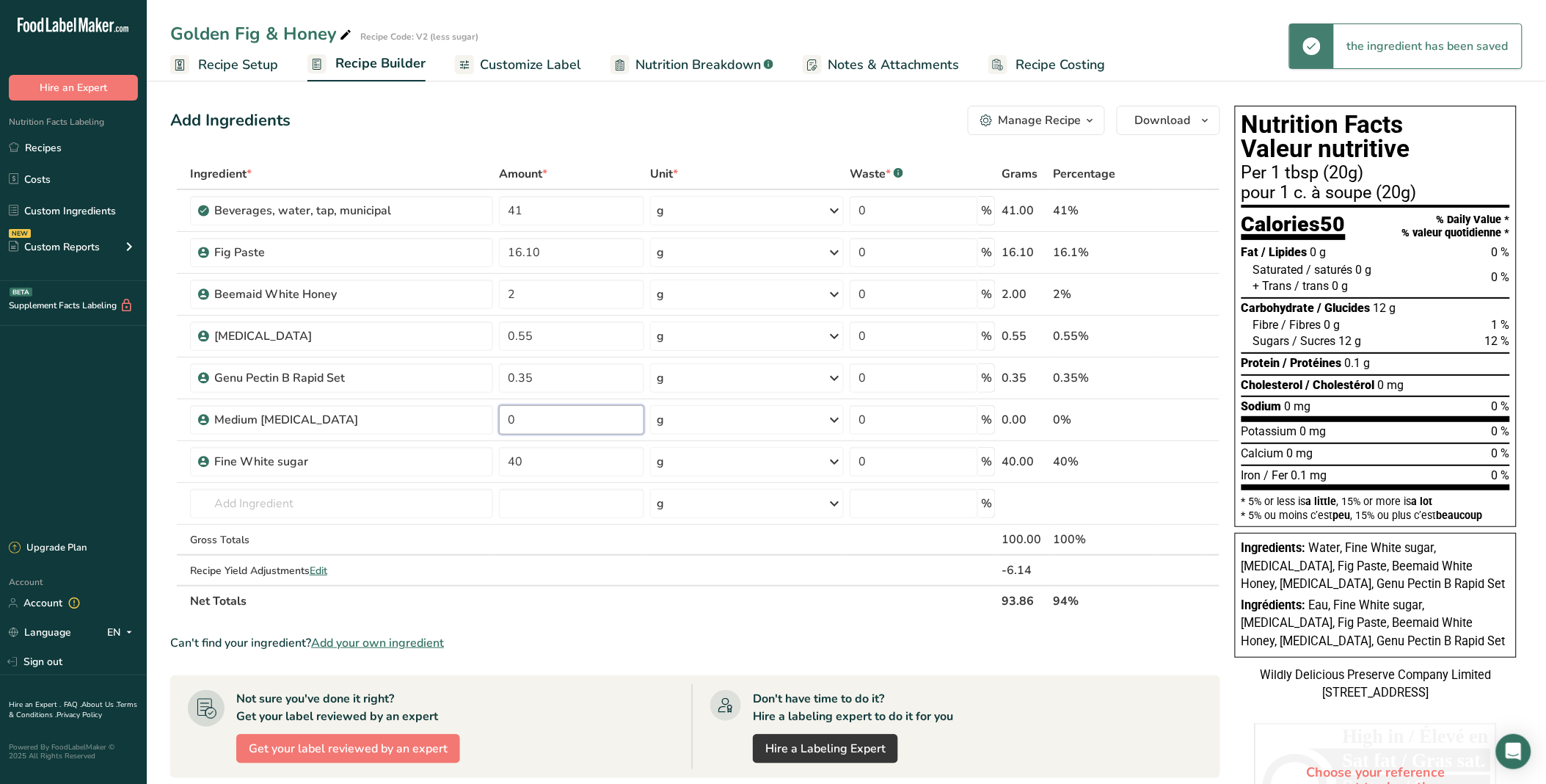
type input "0"
click at [537, 138] on div "Add Ingredients Manage Recipe Delete Recipe Duplicate Recipe Scale Recipe Save …" at bounding box center [700, 598] width 1059 height 997
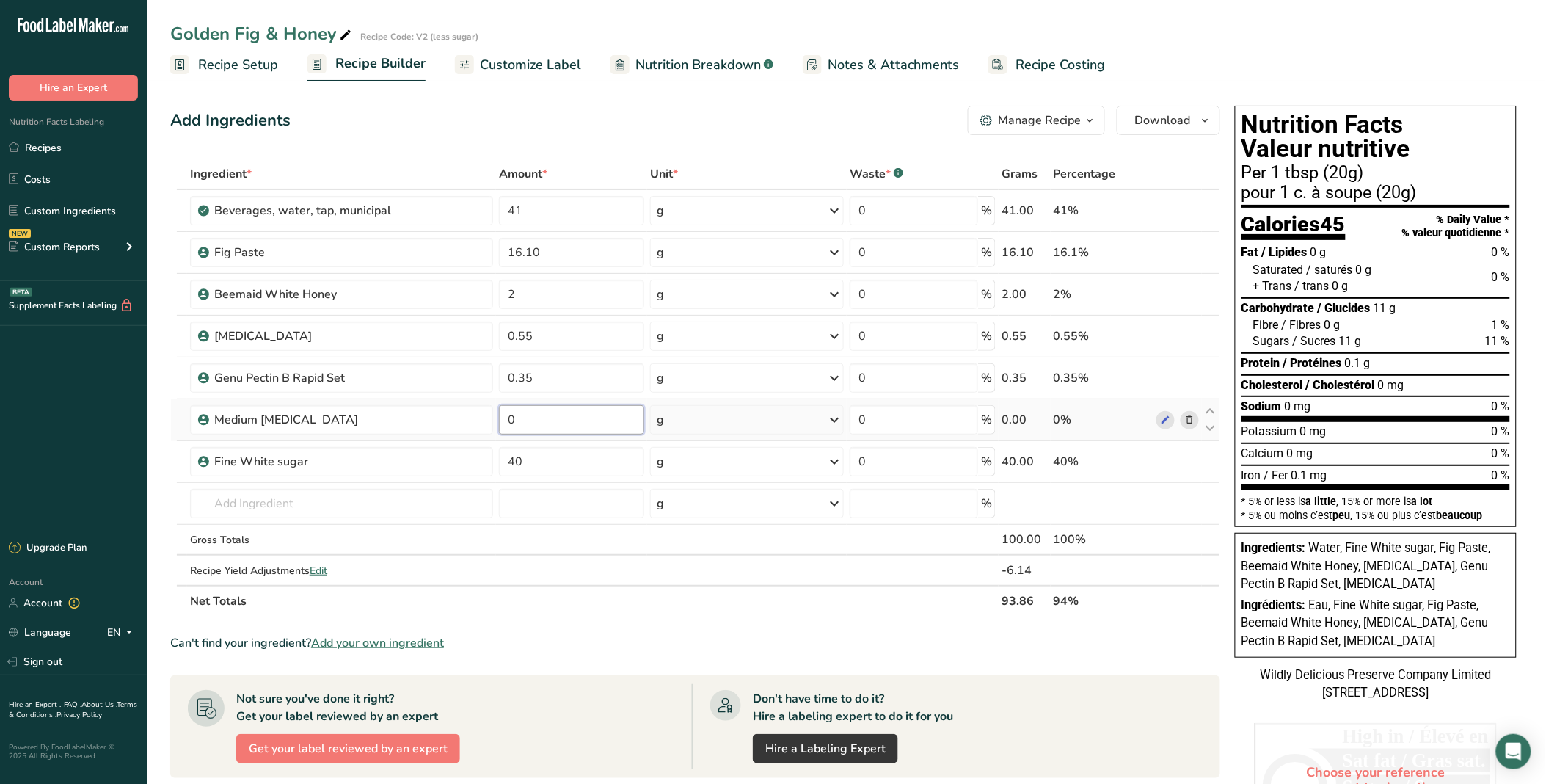
click at [543, 414] on input "0" at bounding box center [571, 419] width 145 height 30
type input "28"
click at [568, 465] on div "Ingredient * Amount * Unit * Waste * .a-a{fill:#347362;}.b-a{fill:#fff;} Grams …" at bounding box center [696, 388] width 1050 height 458
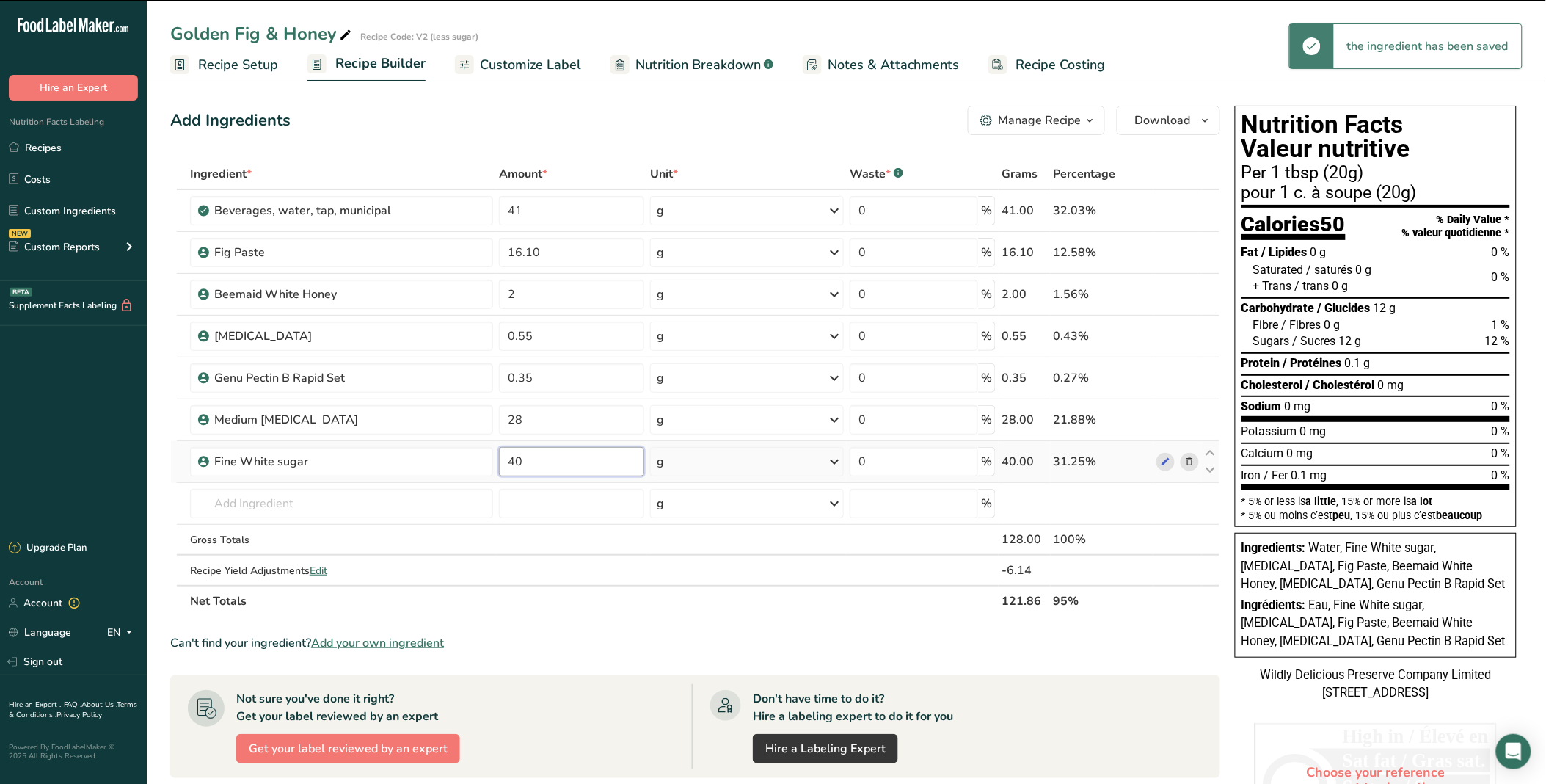
type input "4"
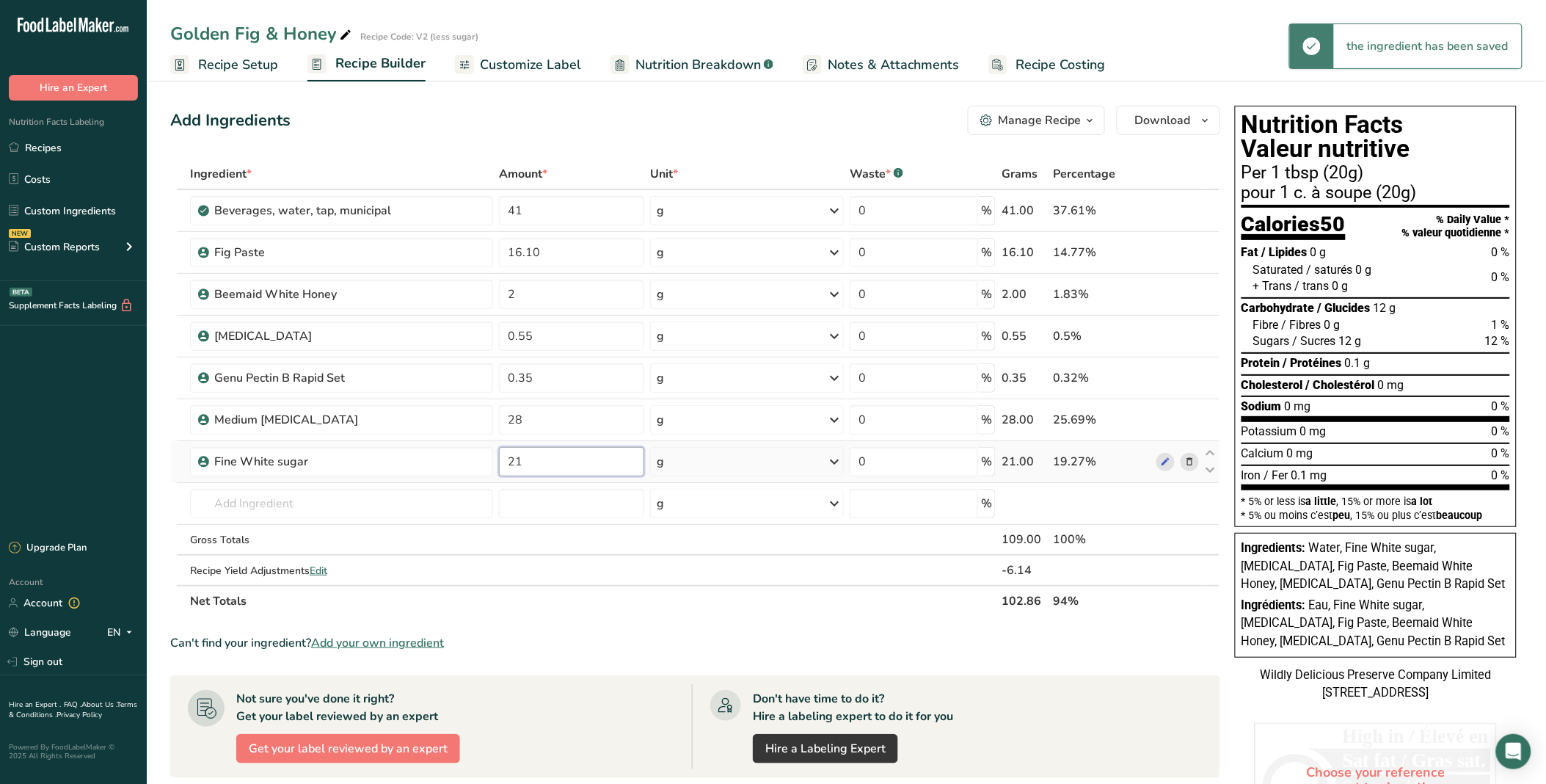
type input "2"
type input "1"
type input "12"
click at [628, 122] on div "Add Ingredients Manage Recipe Delete Recipe Duplicate Recipe Scale Recipe Save …" at bounding box center [696, 120] width 1050 height 30
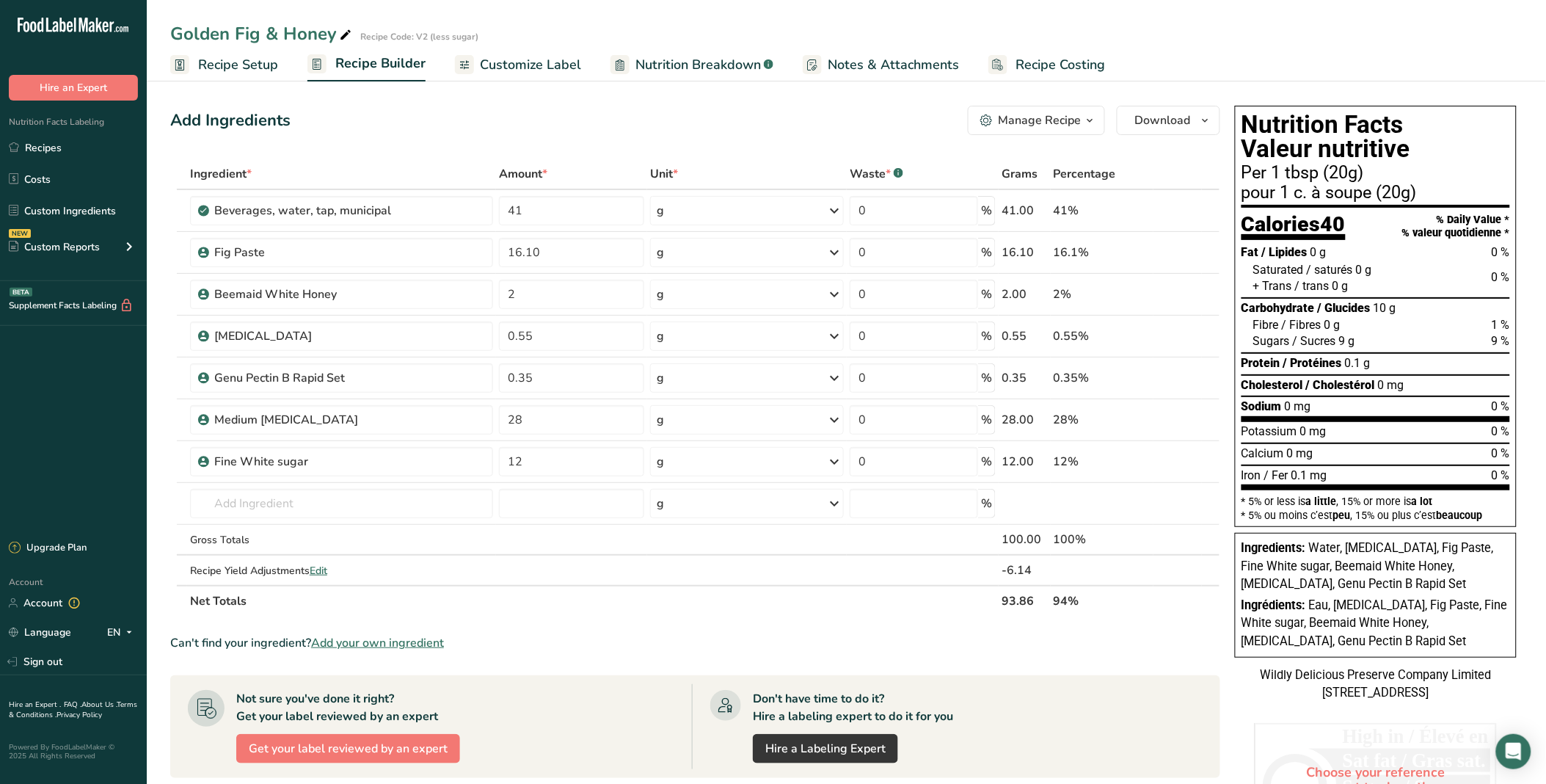
drag, startPoint x: 628, startPoint y: 122, endPoint x: 575, endPoint y: 138, distance: 55.4
click at [575, 138] on div "Add Ingredients Manage Recipe Delete Recipe Duplicate Recipe Scale Recipe Save …" at bounding box center [700, 598] width 1059 height 997
click at [422, 128] on div "Add Ingredients Manage Recipe Delete Recipe Duplicate Recipe Scale Recipe Save …" at bounding box center [696, 120] width 1050 height 30
click at [603, 125] on div "Add Ingredients Manage Recipe Delete Recipe Duplicate Recipe Scale Recipe Save …" at bounding box center [696, 120] width 1050 height 30
click at [405, 126] on div "Add Ingredients Manage Recipe Delete Recipe Duplicate Recipe Scale Recipe Save …" at bounding box center [696, 120] width 1050 height 30
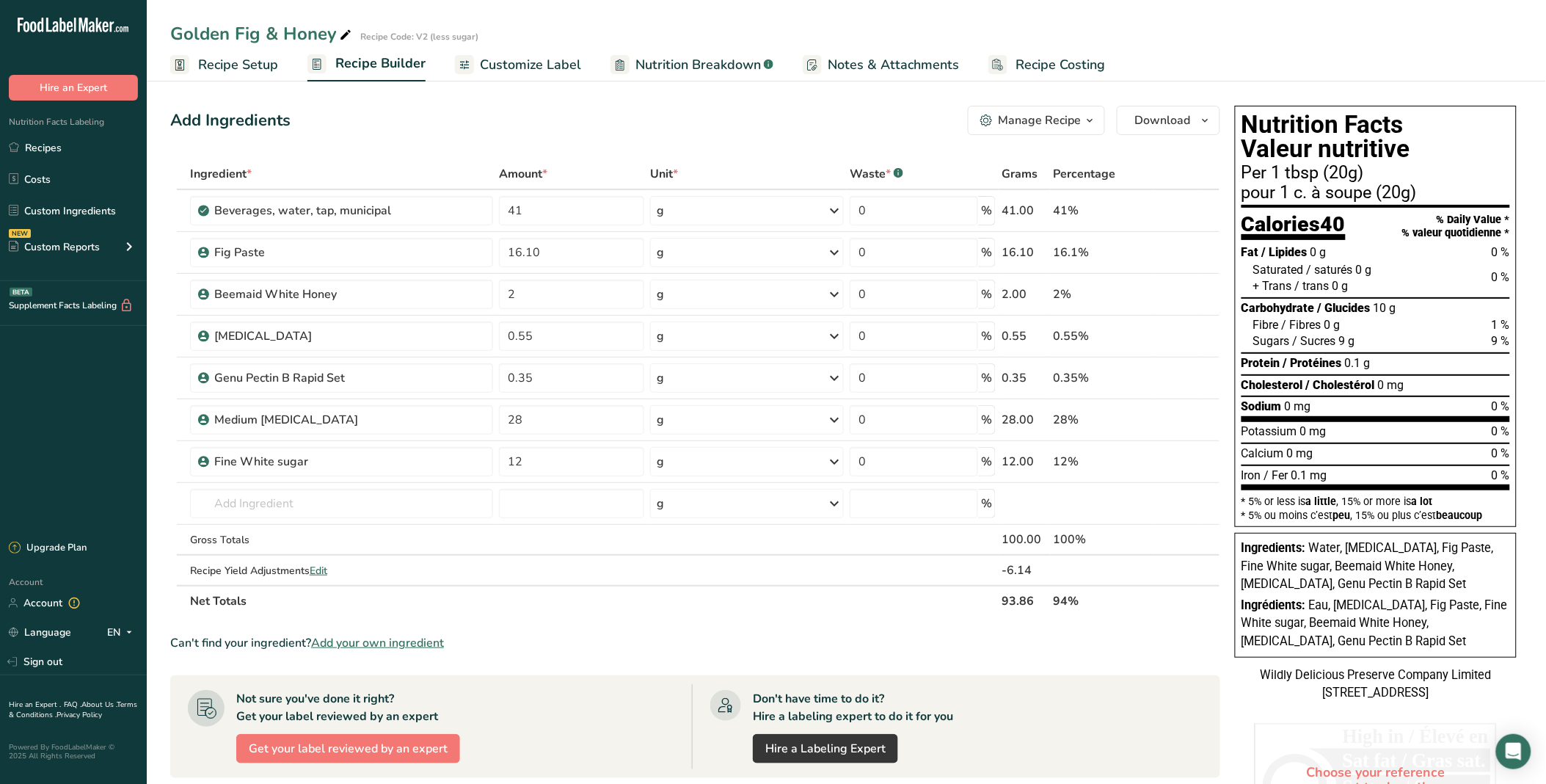
click at [239, 70] on span "Recipe Setup" at bounding box center [238, 64] width 80 height 20
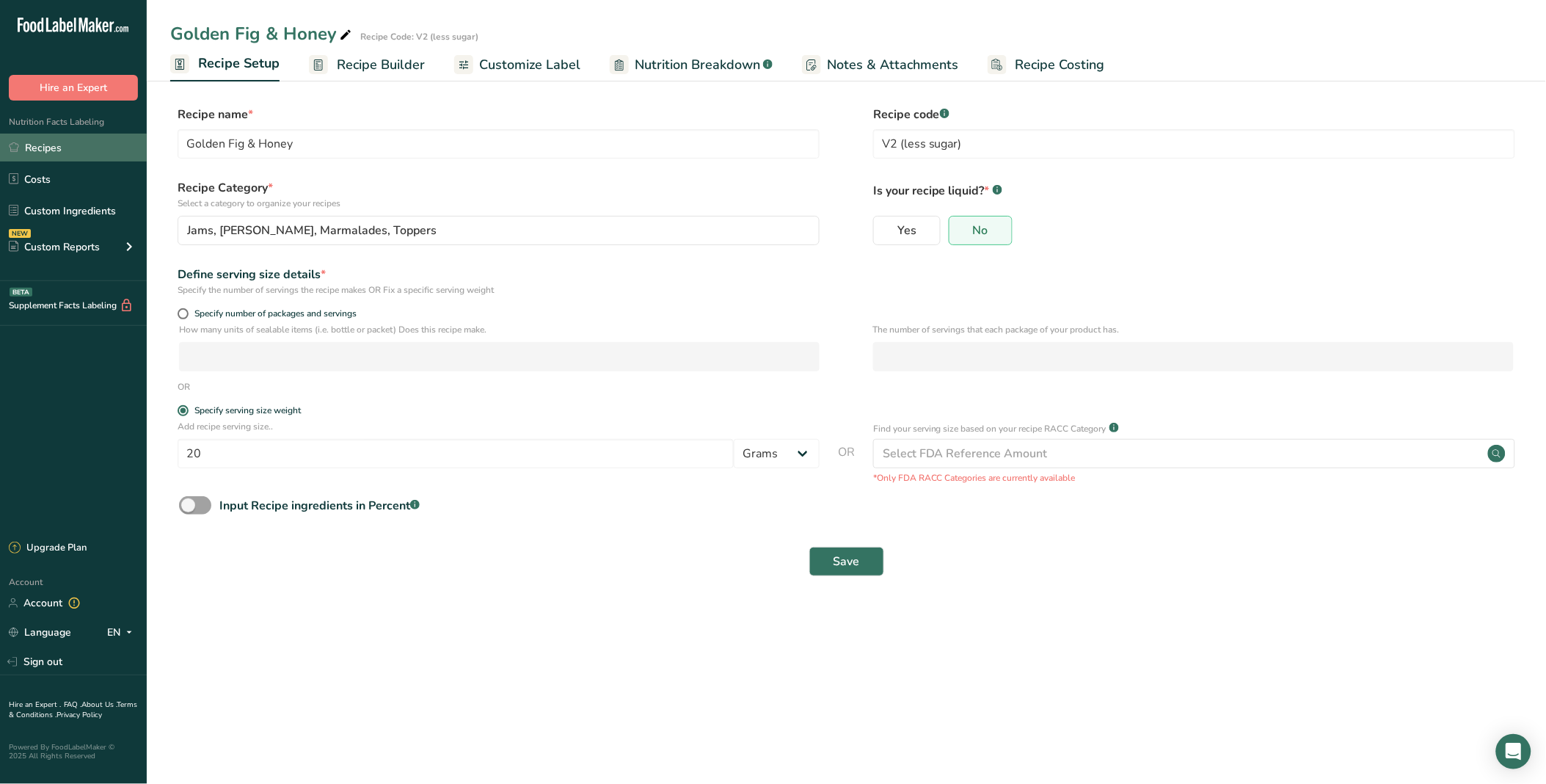
click at [76, 137] on link "Recipes" at bounding box center [73, 147] width 147 height 28
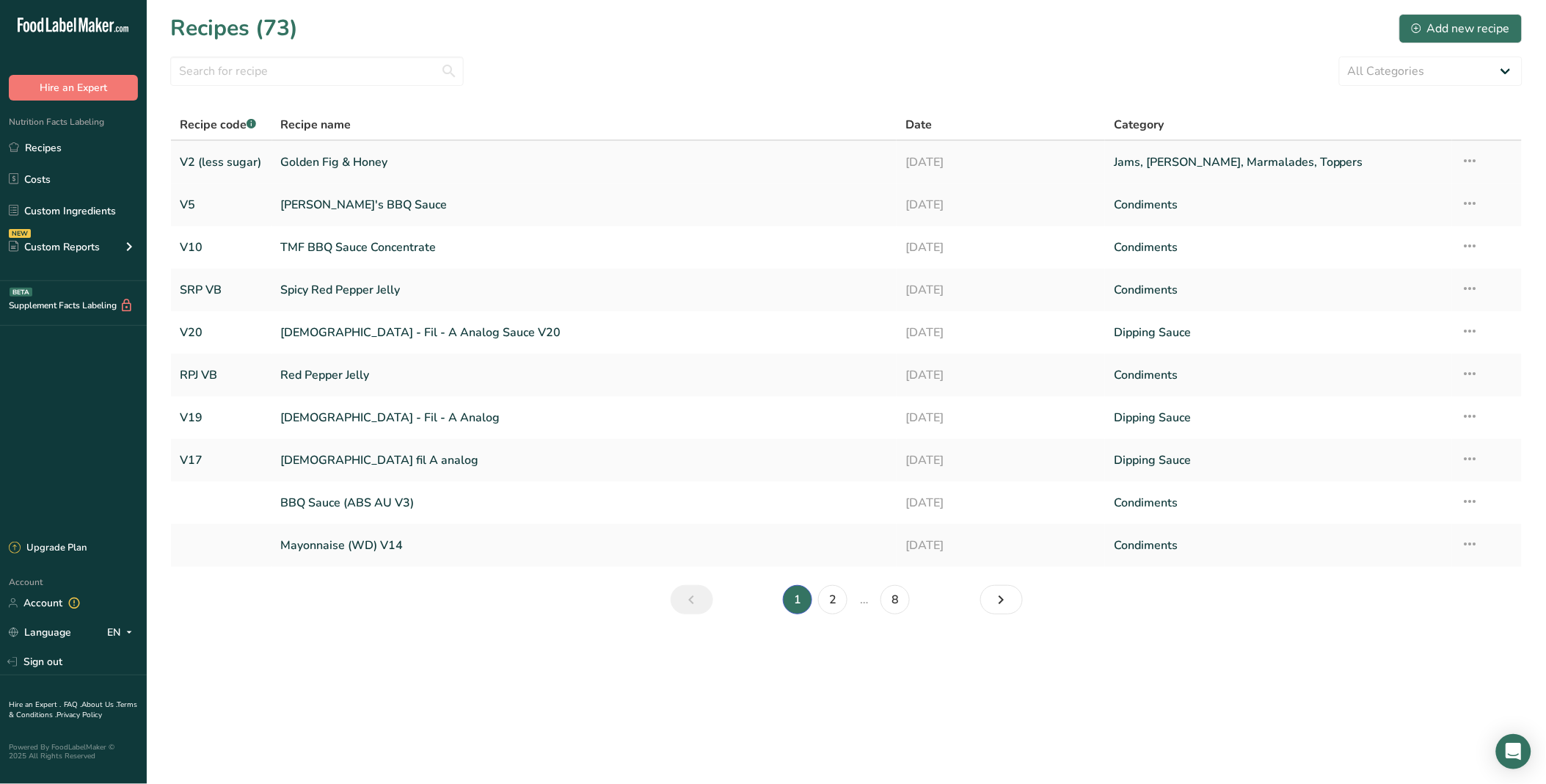
click at [303, 165] on link "Golden Fig & Honey" at bounding box center [585, 162] width 608 height 31
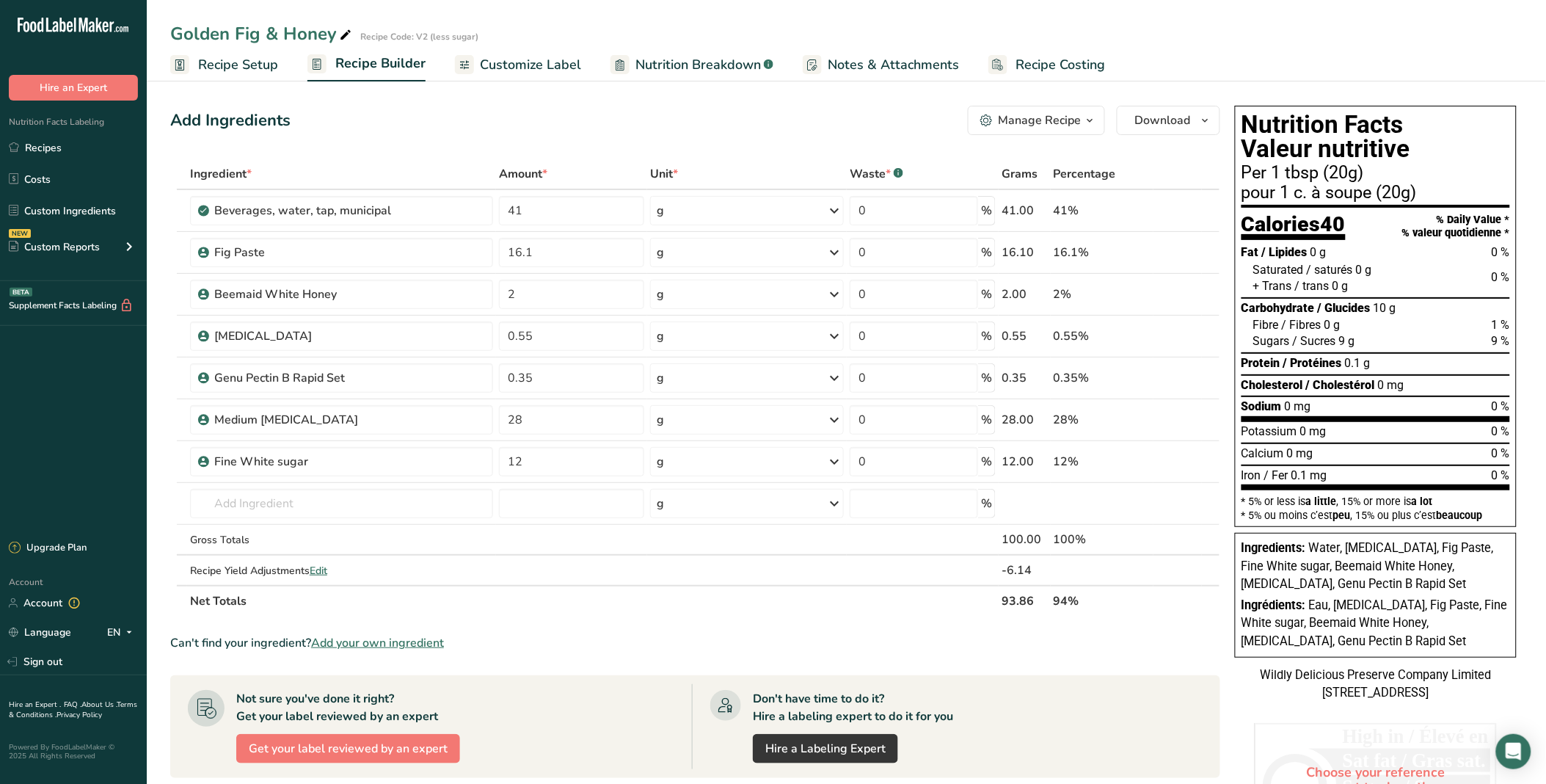
click at [220, 68] on span "Recipe Setup" at bounding box center [238, 64] width 80 height 20
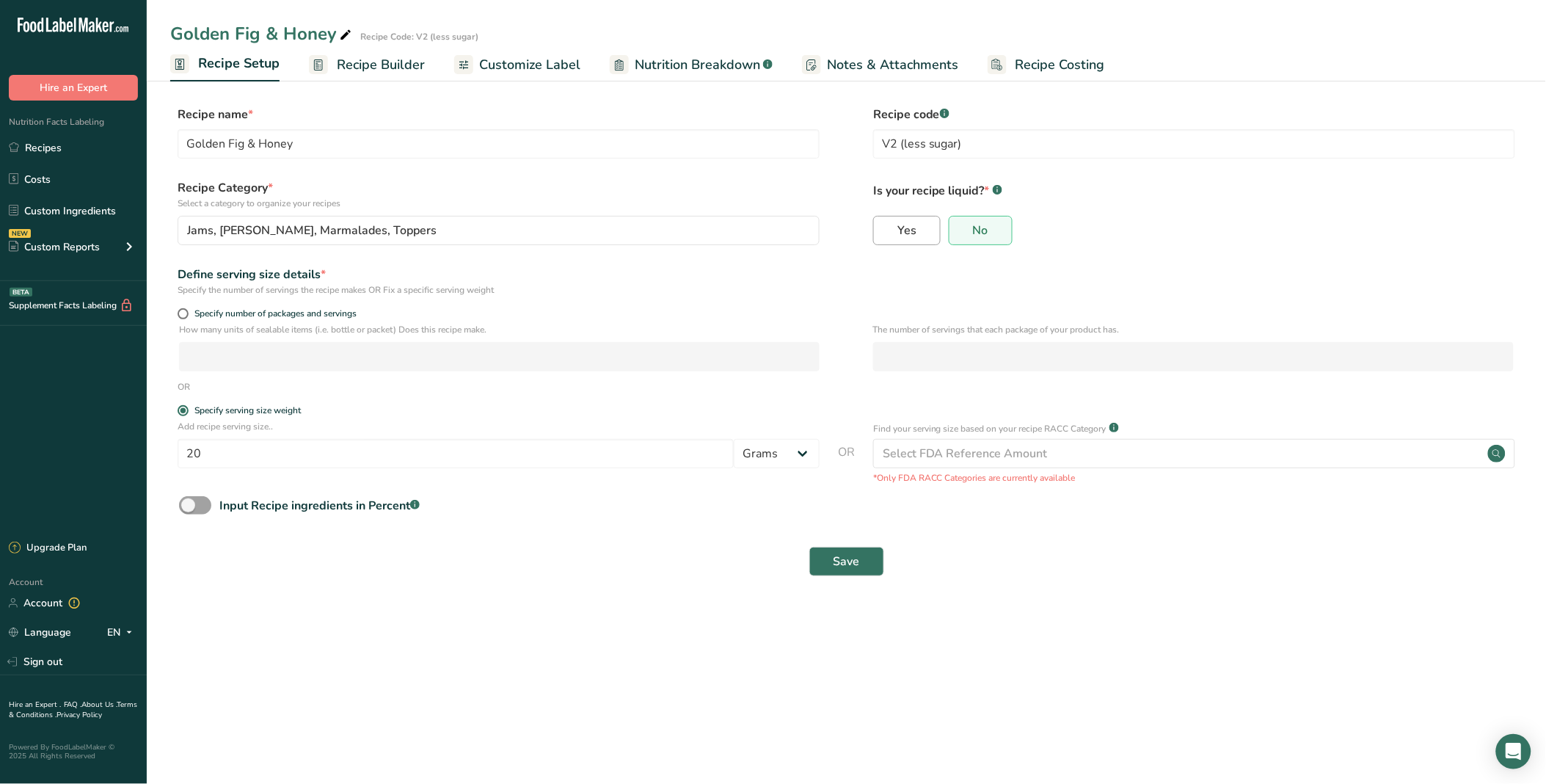
click at [912, 238] on label "Yes" at bounding box center [907, 230] width 68 height 30
click at [883, 235] on input "Yes" at bounding box center [878, 230] width 9 height 9
radio input "true"
radio input "false"
select select "22"
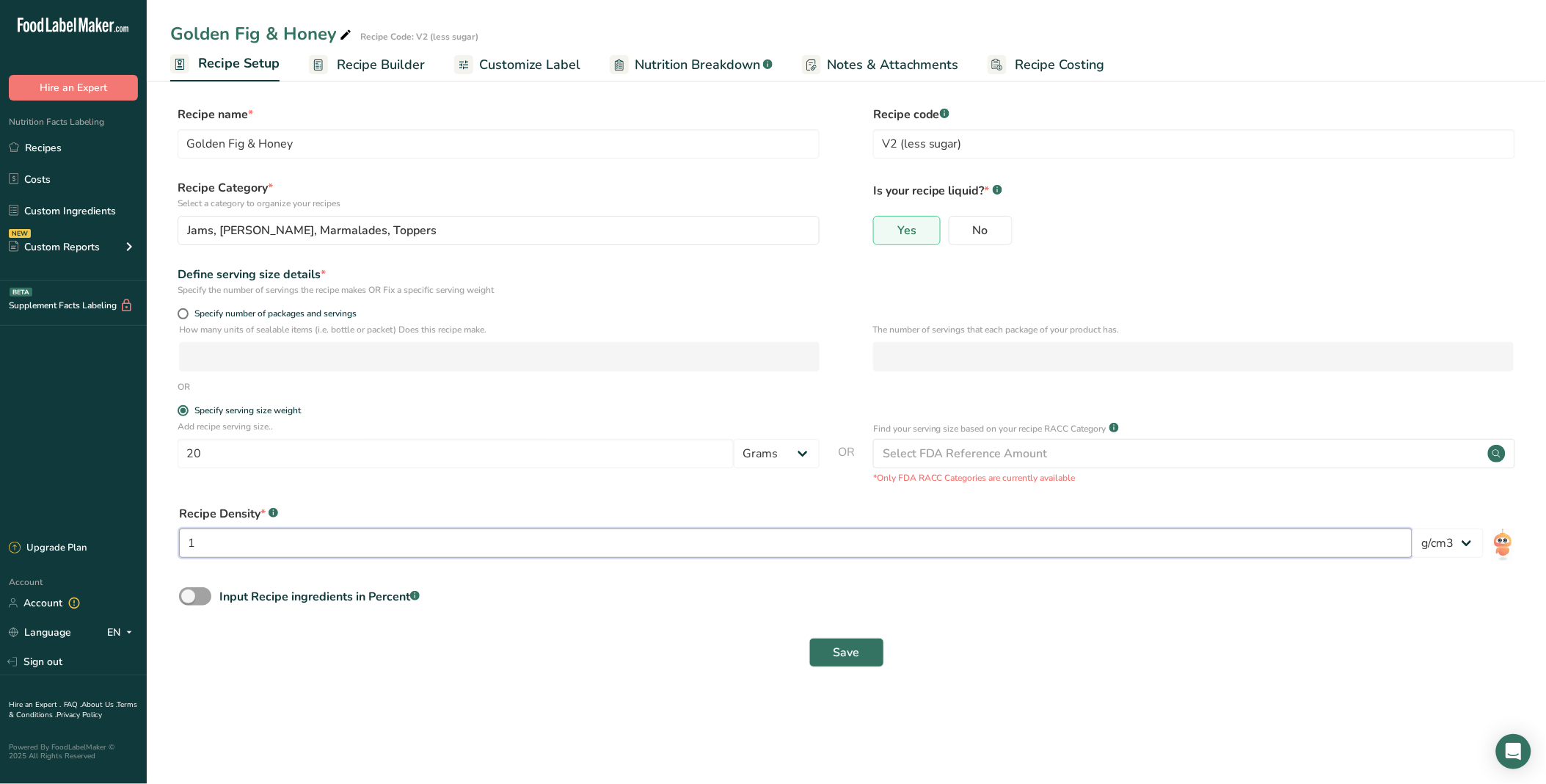
click at [427, 529] on input "1" at bounding box center [796, 543] width 1234 height 30
type input "1.24"
click at [418, 492] on form "Recipe name * Golden Fig & Honey Recipe code .a-a{fill:#347362;}.b-a{fill:#fff;…" at bounding box center [847, 391] width 1353 height 570
click at [851, 529] on span "Save" at bounding box center [847, 652] width 26 height 18
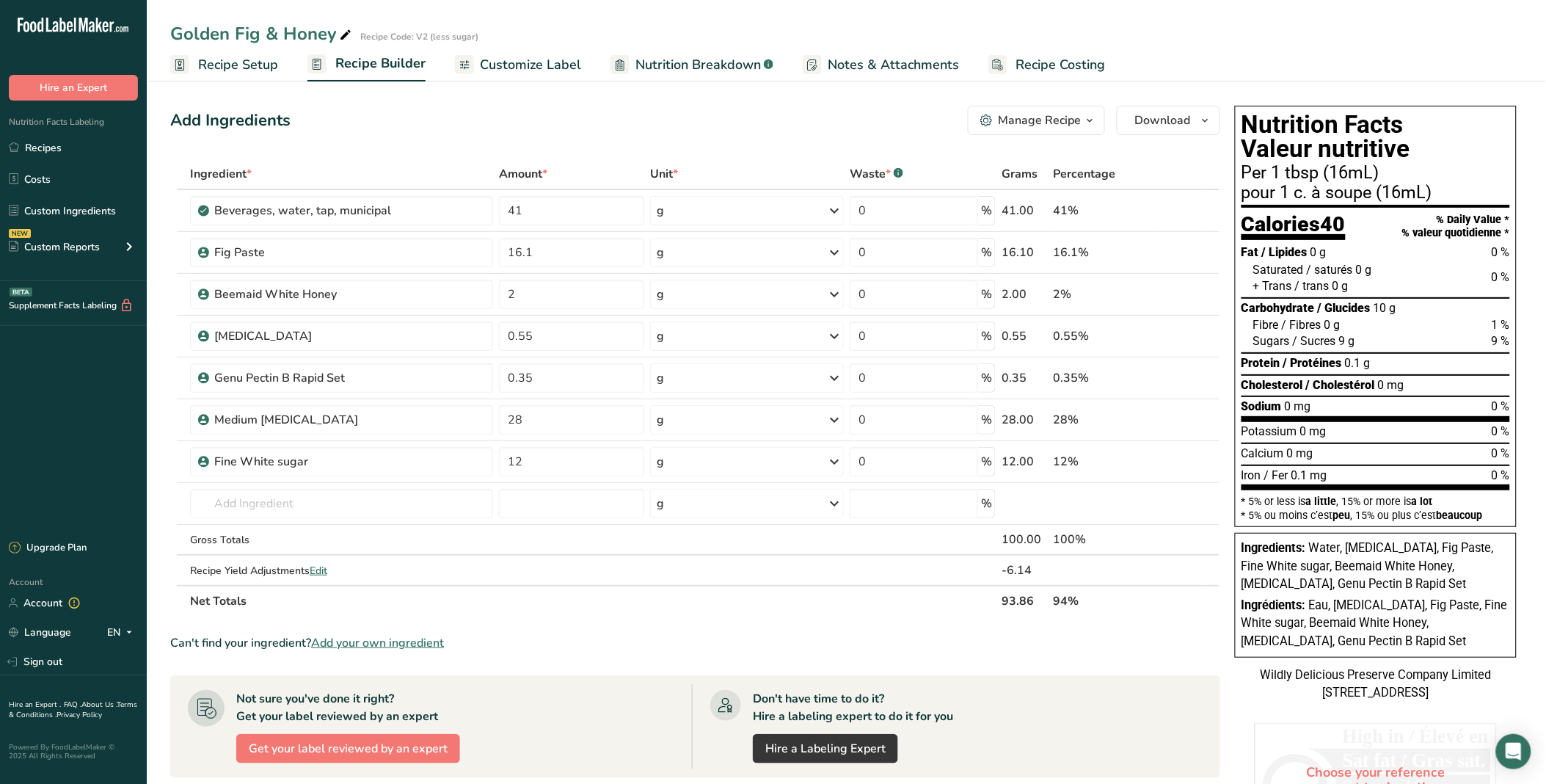
click at [266, 64] on span "Recipe Setup" at bounding box center [238, 64] width 80 height 20
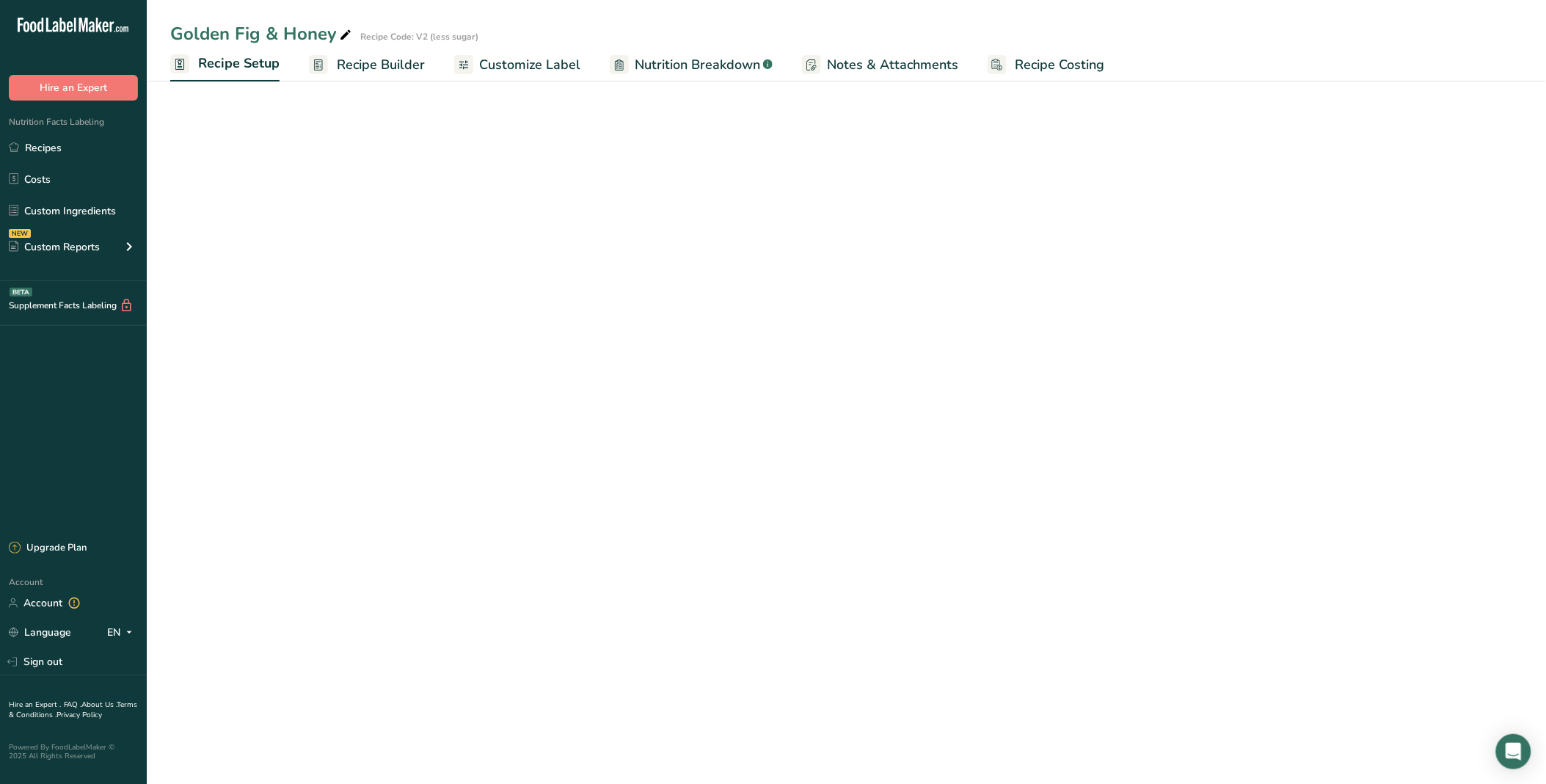
select select "22"
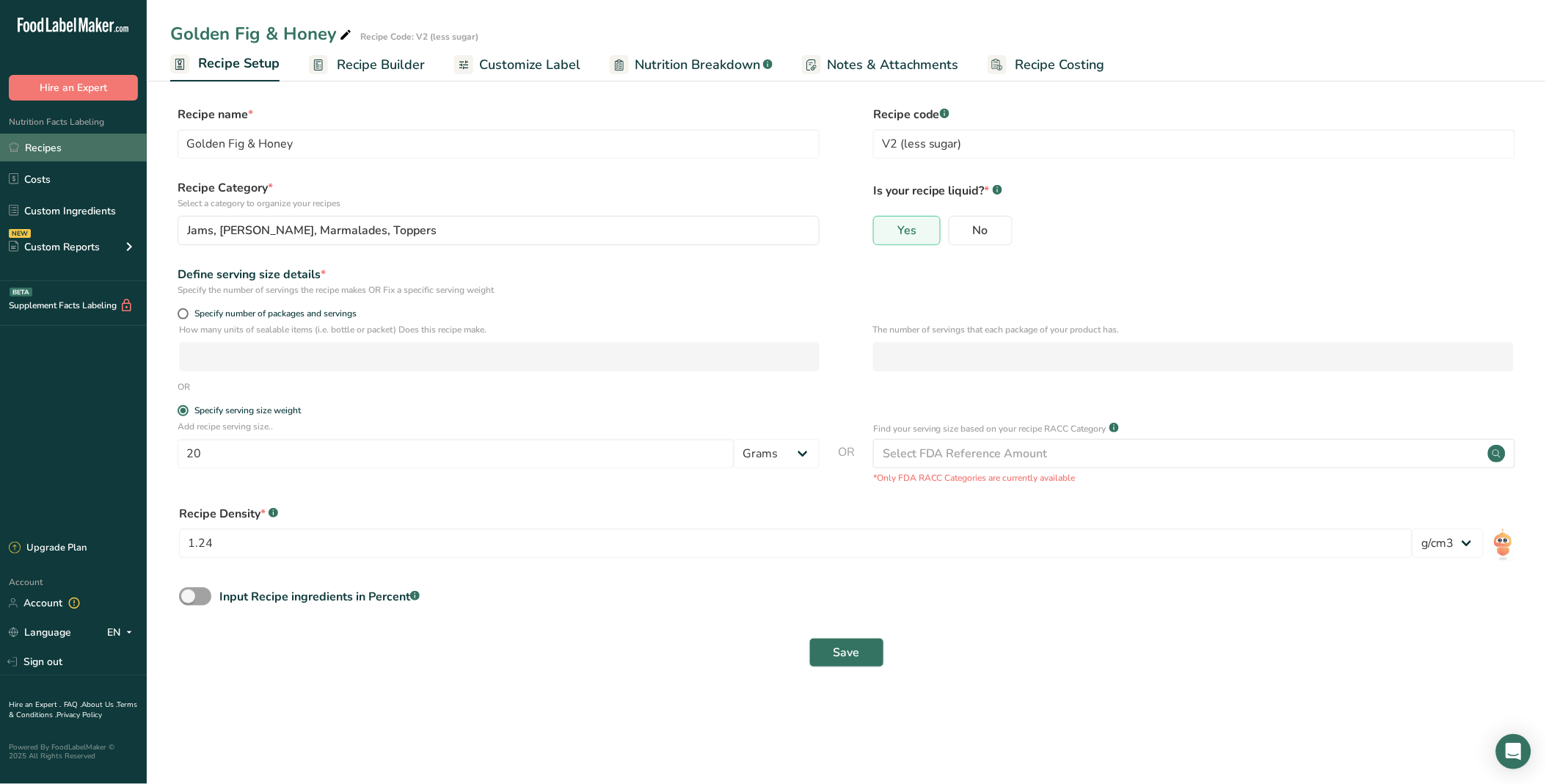
click at [74, 149] on link "Recipes" at bounding box center [73, 147] width 147 height 28
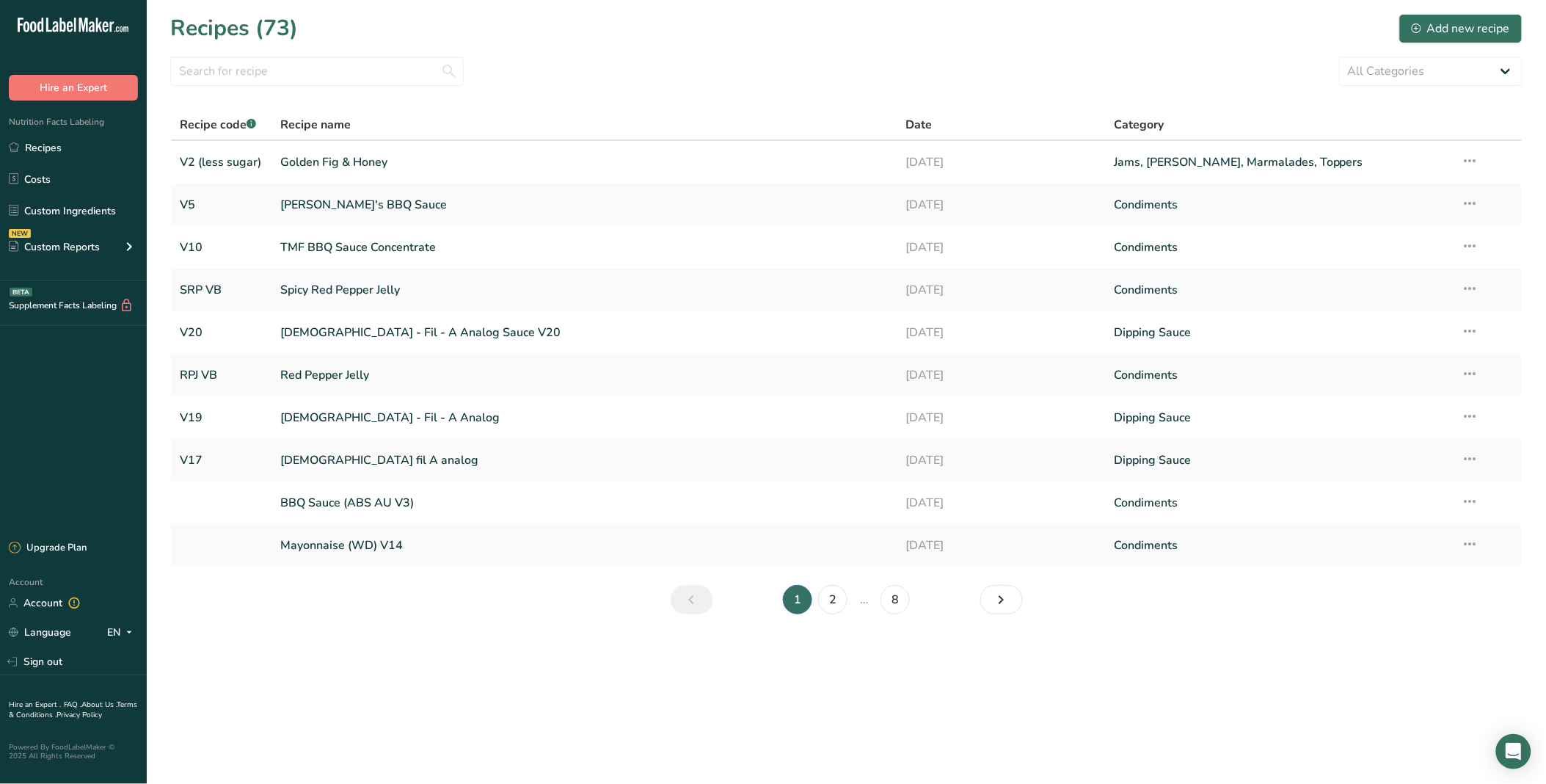
click at [338, 49] on section "Recipes (73) Add new recipe All Categories Baked Goods [GEOGRAPHIC_DATA] Condim…" at bounding box center [846, 319] width 1399 height 638
click at [345, 68] on input "text" at bounding box center [317, 71] width 294 height 30
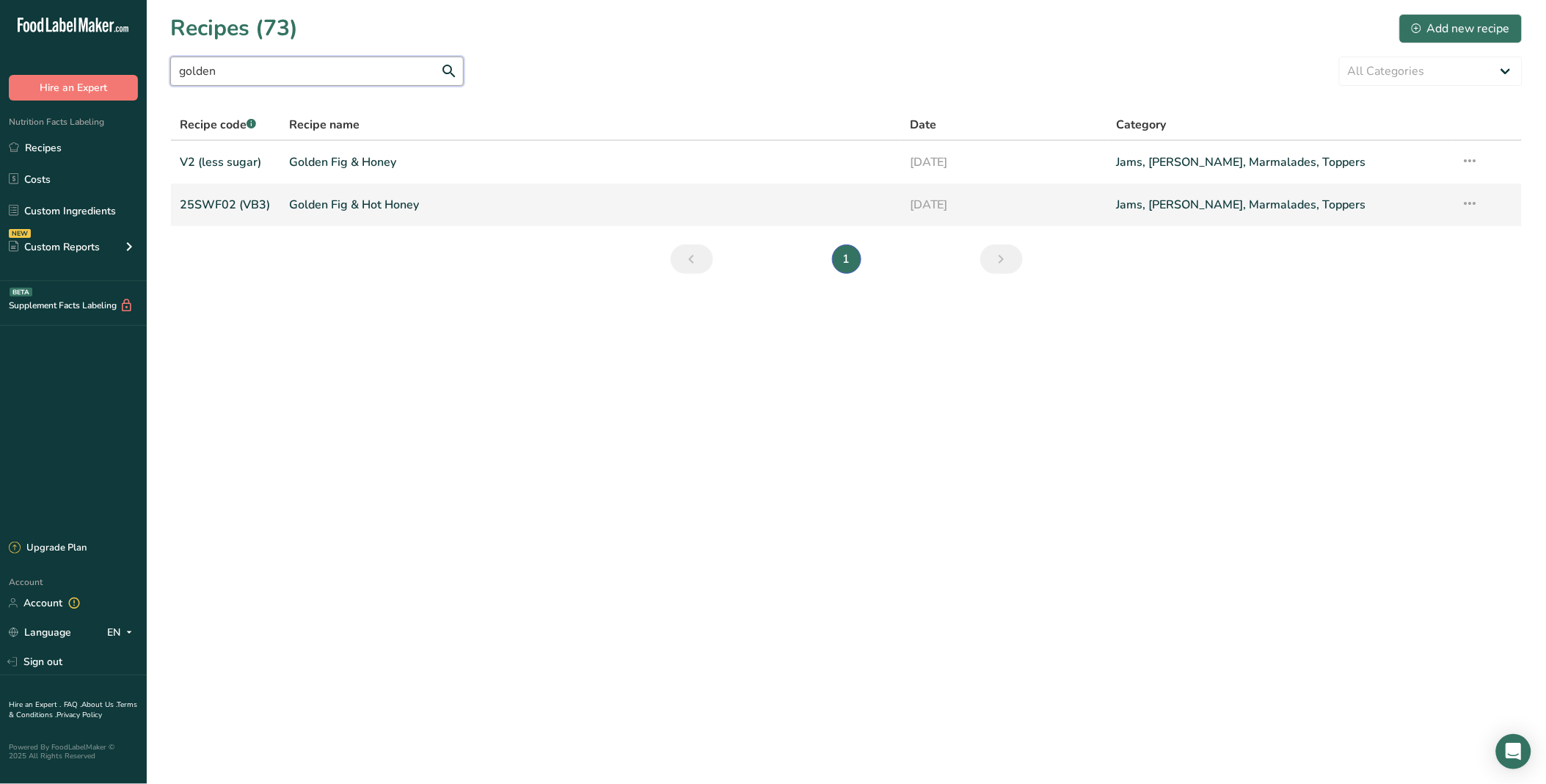
type input "golden"
click at [378, 199] on link "Golden Fig & Hot Honey" at bounding box center [591, 204] width 603 height 31
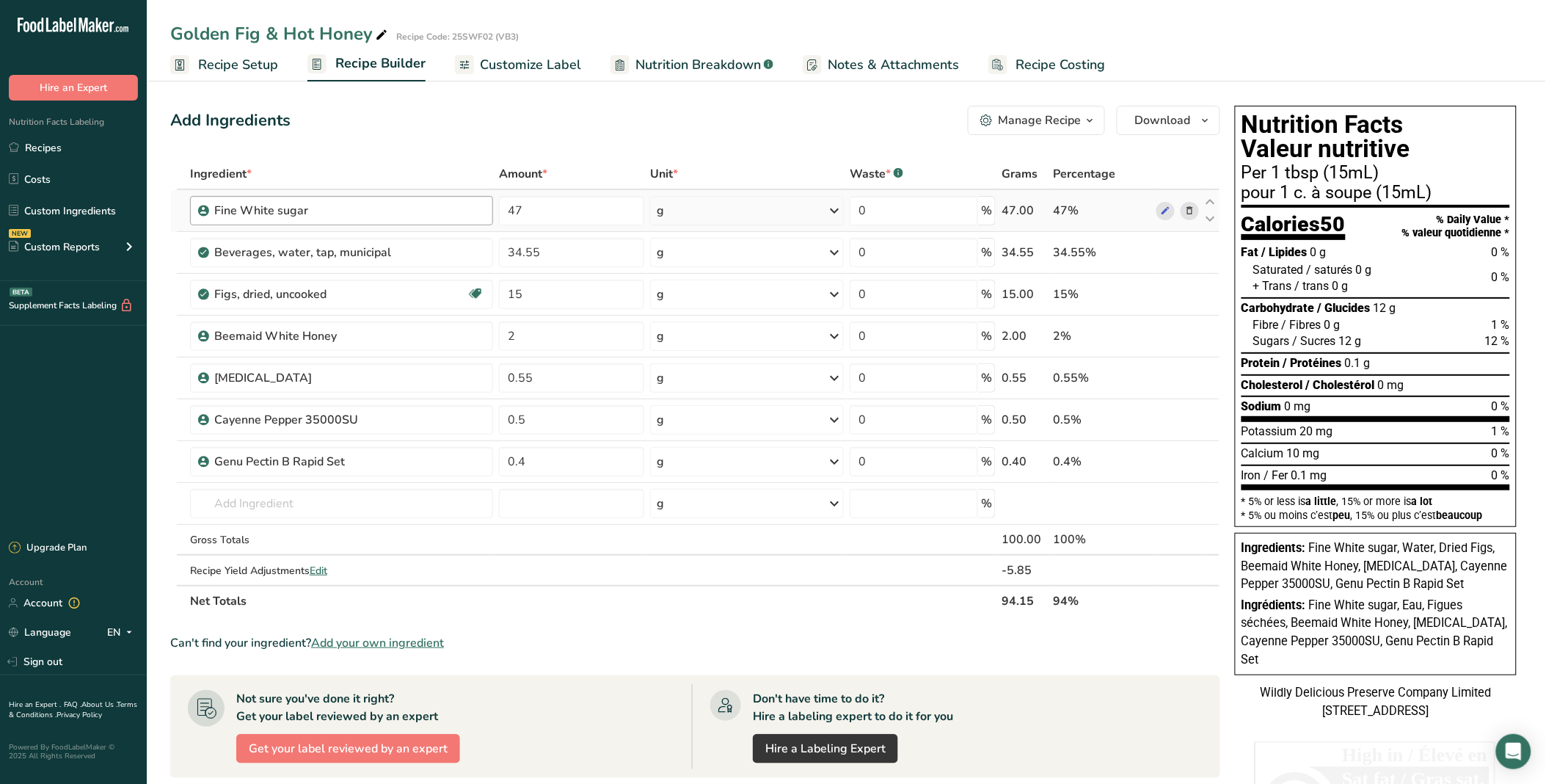
drag, startPoint x: 258, startPoint y: 53, endPoint x: 292, endPoint y: 204, distance: 154.8
click at [259, 53] on link "Recipe Setup" at bounding box center [224, 64] width 108 height 33
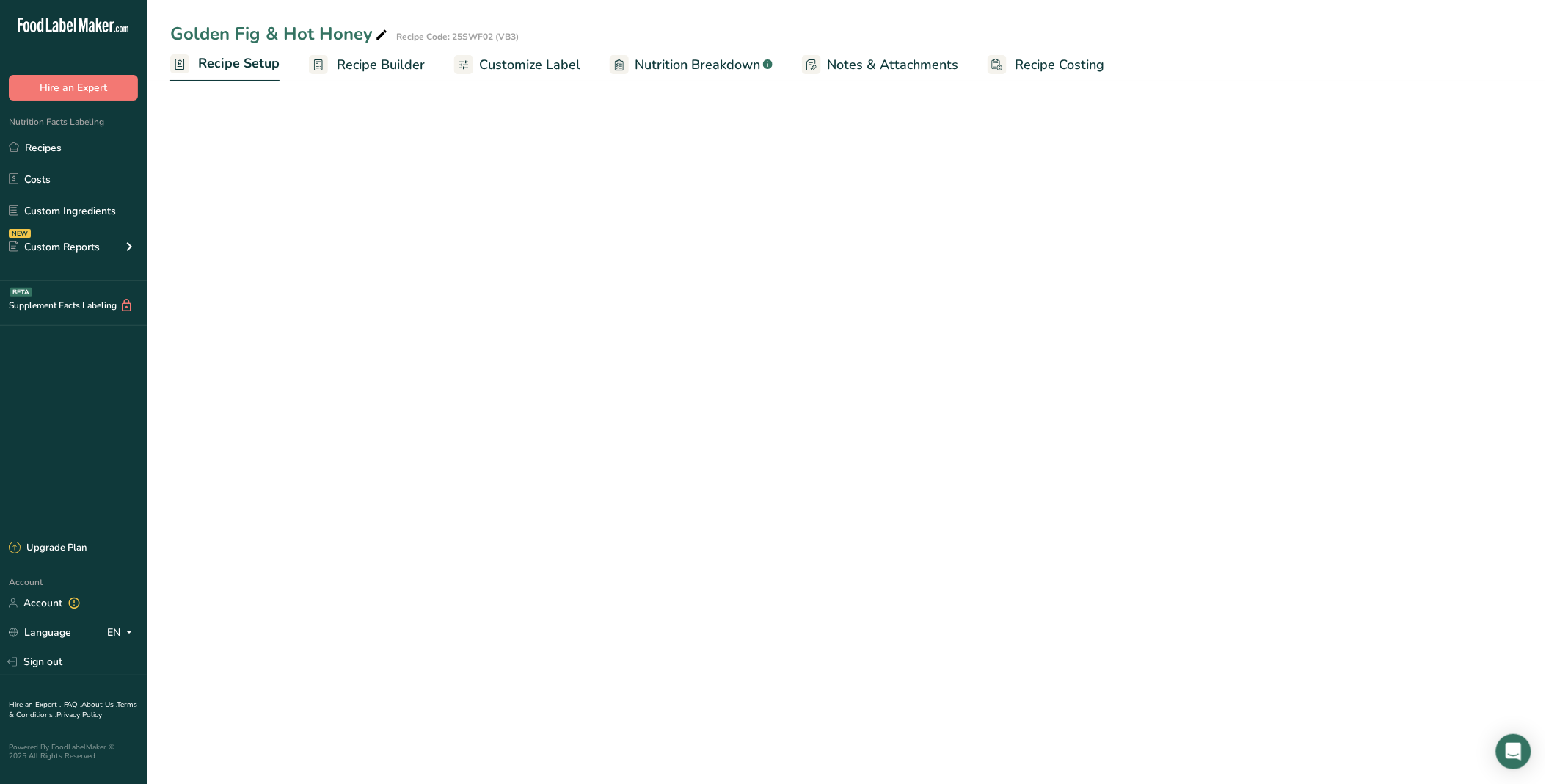
select select "22"
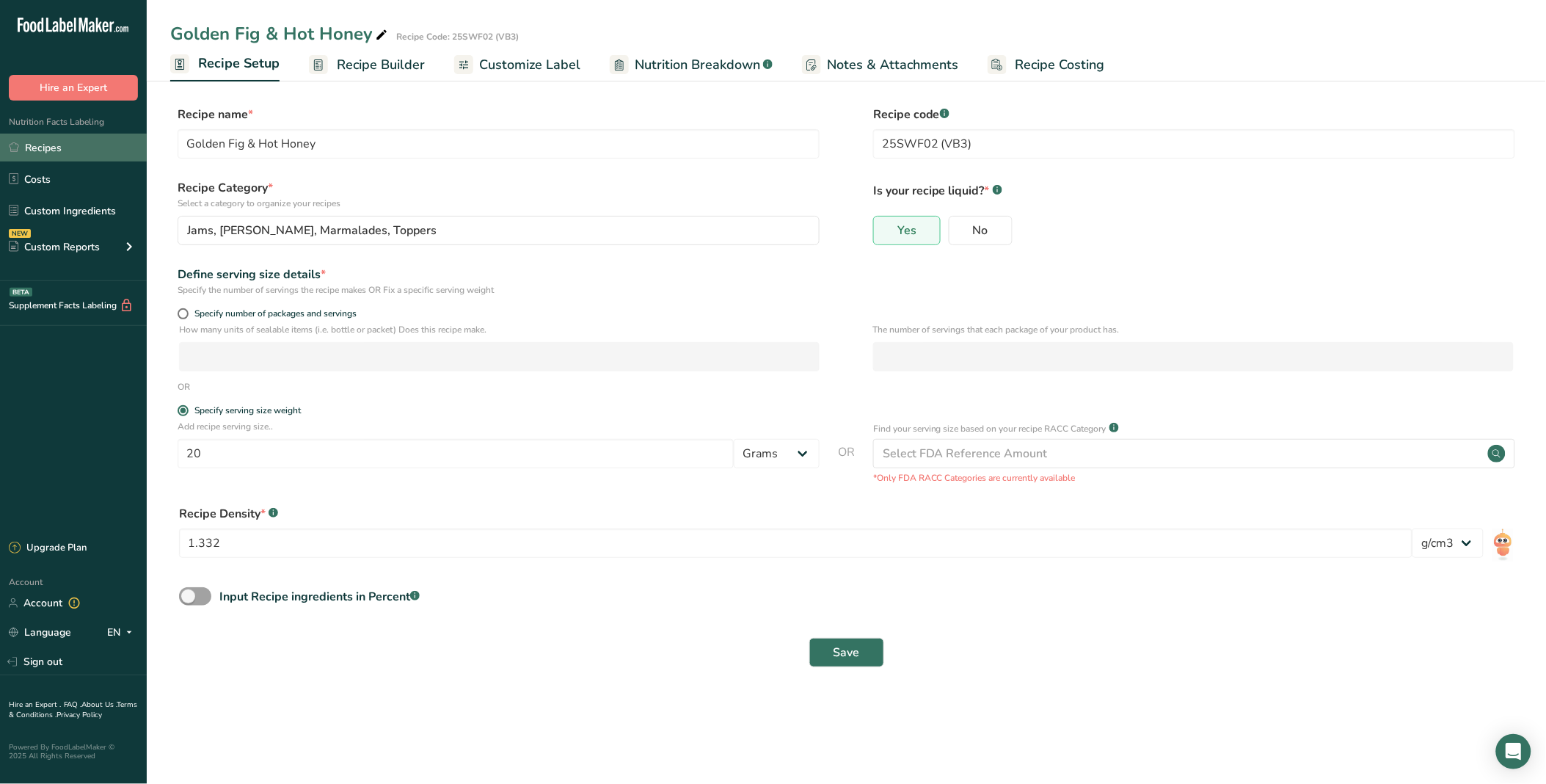
click at [48, 144] on link "Recipes" at bounding box center [73, 147] width 147 height 28
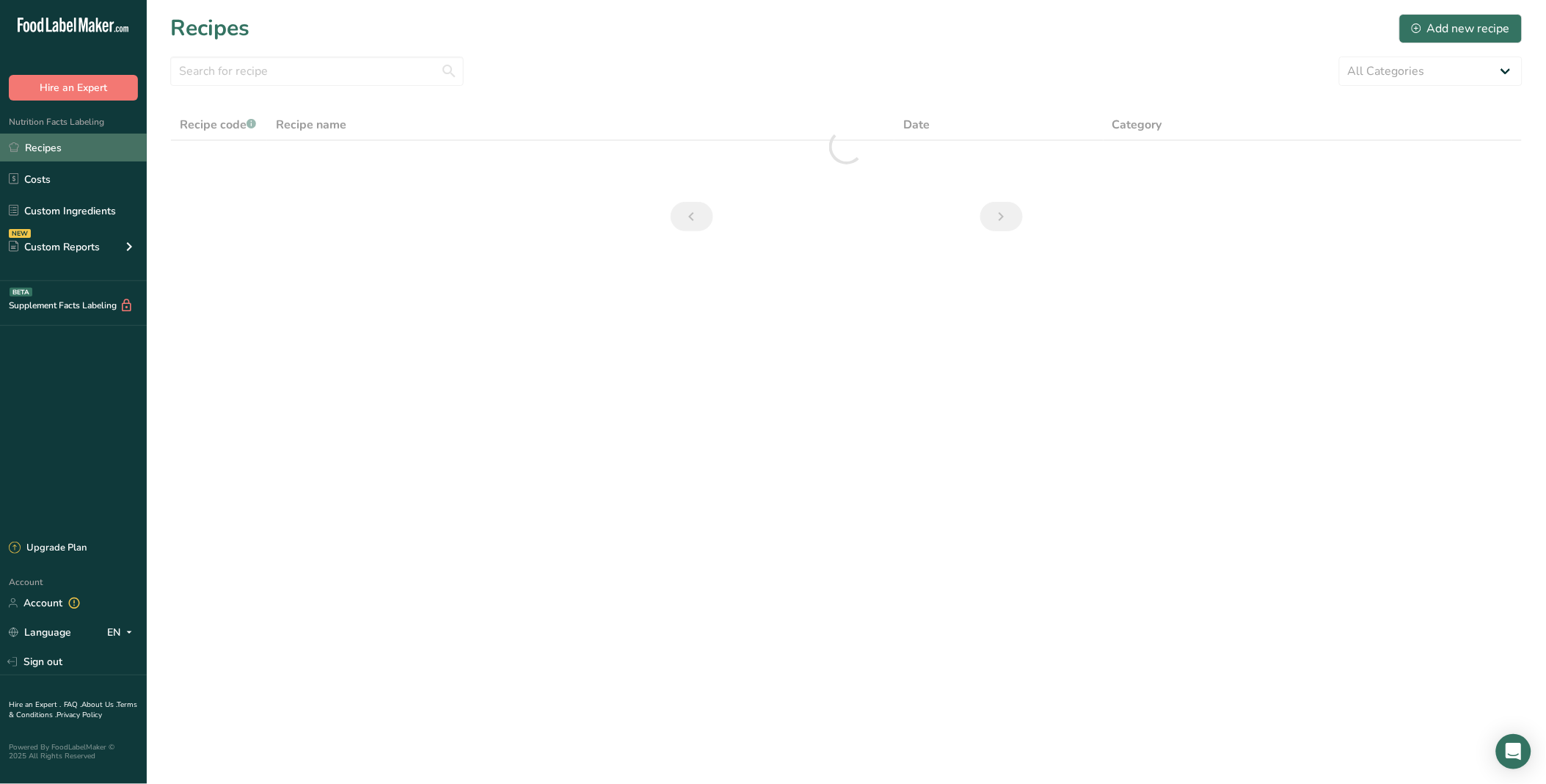
click at [95, 143] on link "Recipes" at bounding box center [73, 147] width 147 height 28
click at [301, 63] on input "text" at bounding box center [317, 71] width 294 height 30
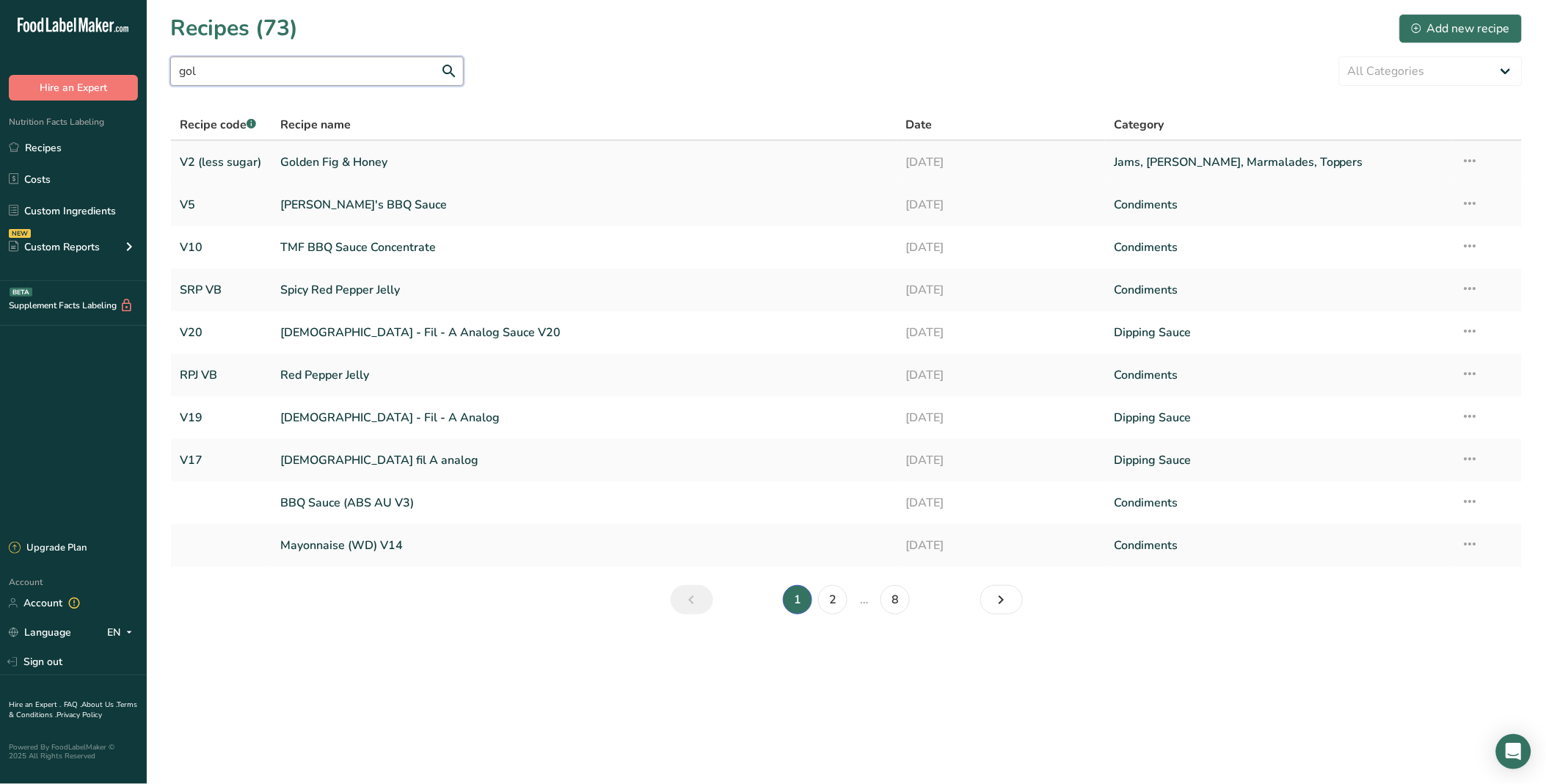
type input "gol"
click at [350, 165] on link "Golden Fig & Honey" at bounding box center [585, 162] width 608 height 31
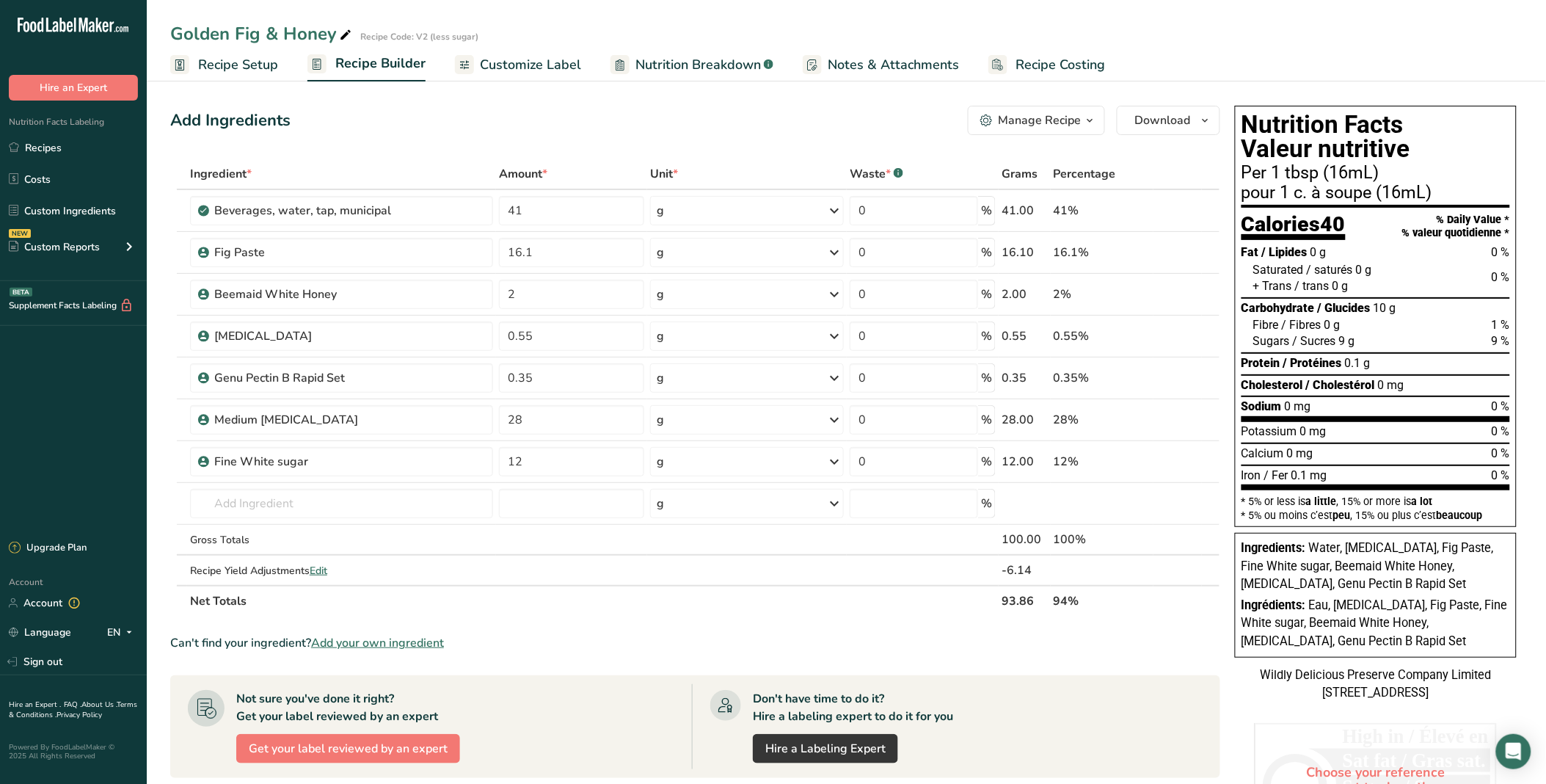
click at [258, 71] on span "Recipe Setup" at bounding box center [238, 64] width 80 height 20
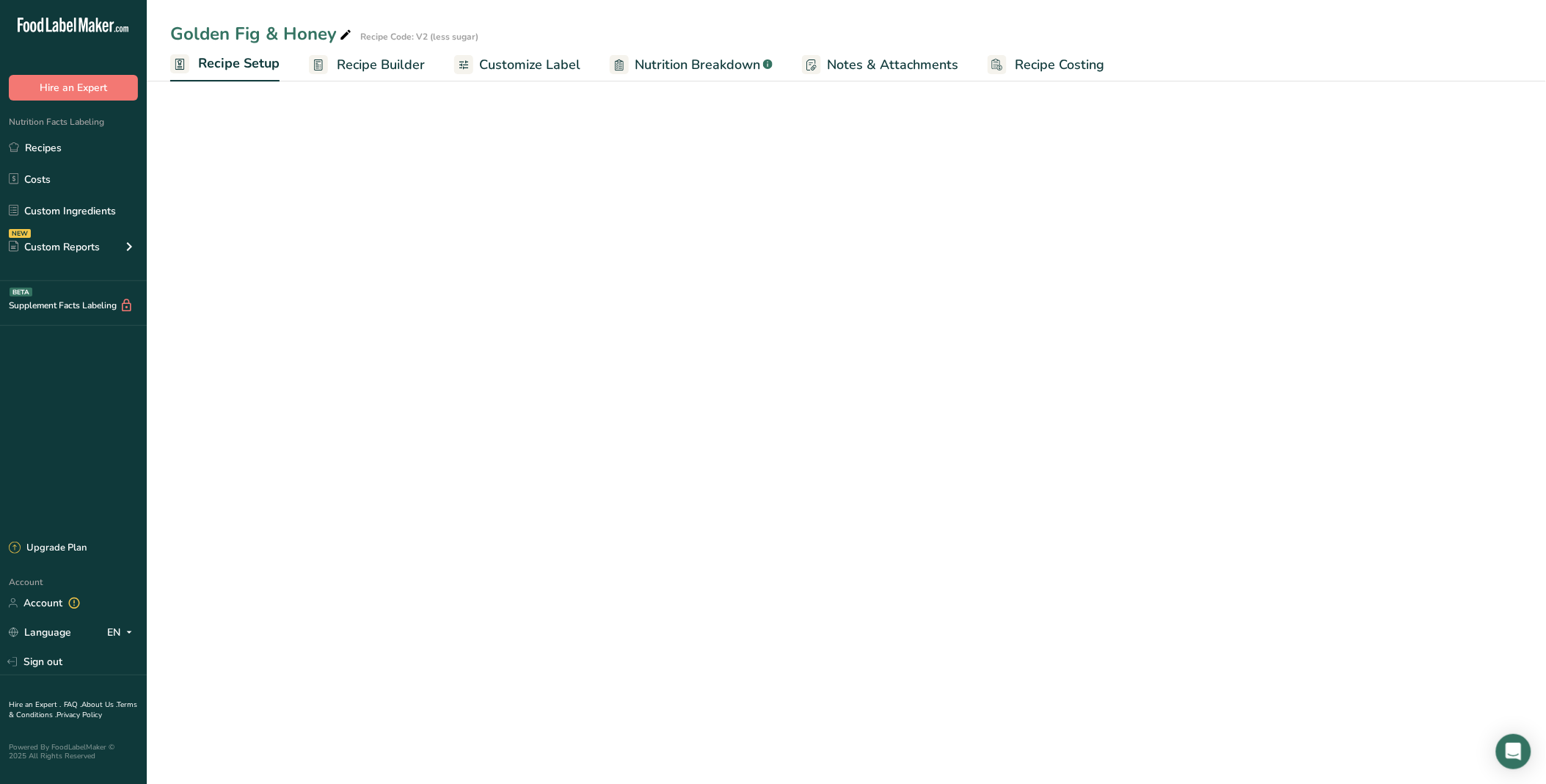
select select "22"
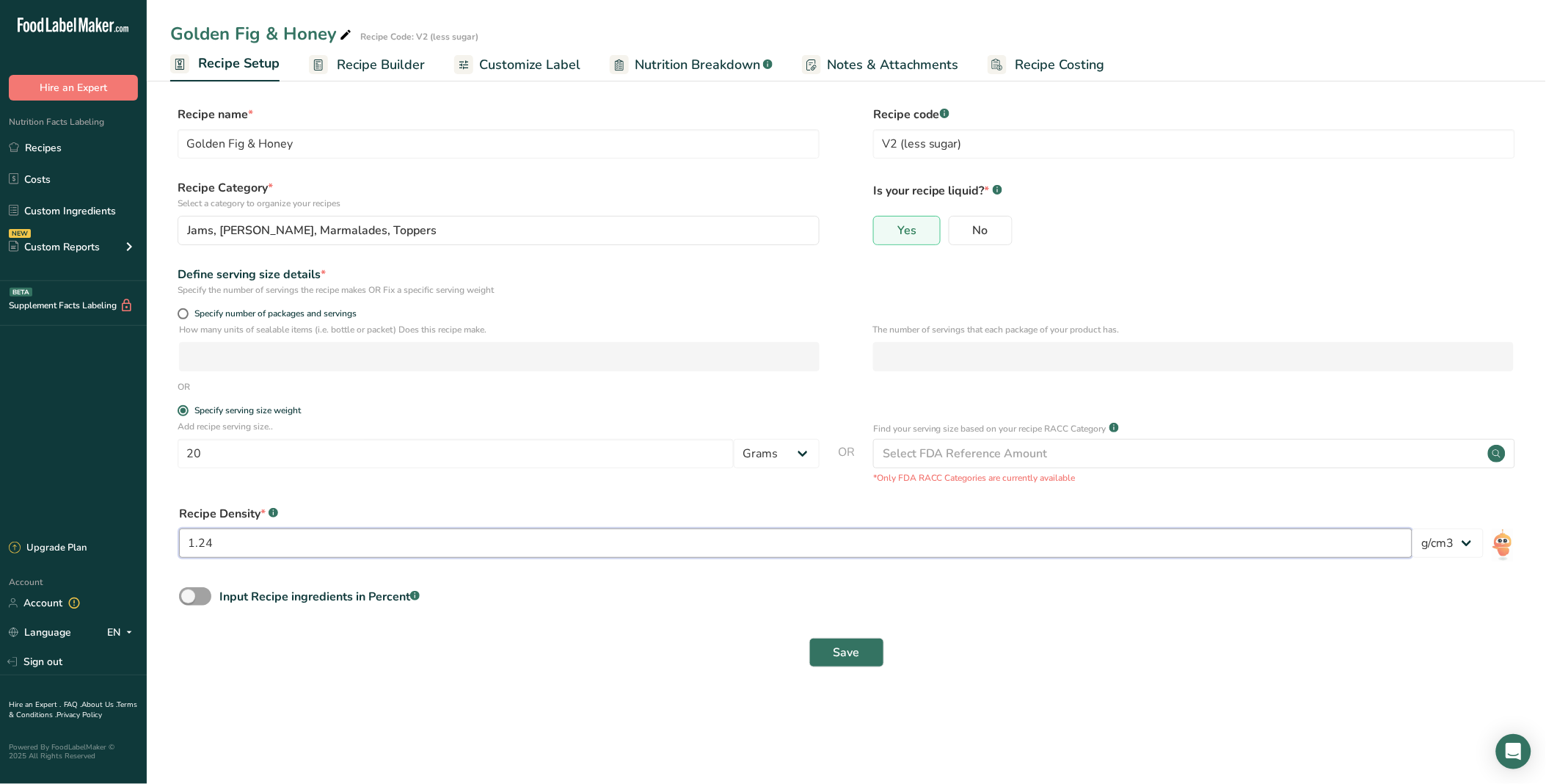
click at [296, 529] on input "1.24" at bounding box center [796, 543] width 1234 height 30
type input "1.35"
click at [871, 529] on button "Save" at bounding box center [847, 652] width 75 height 30
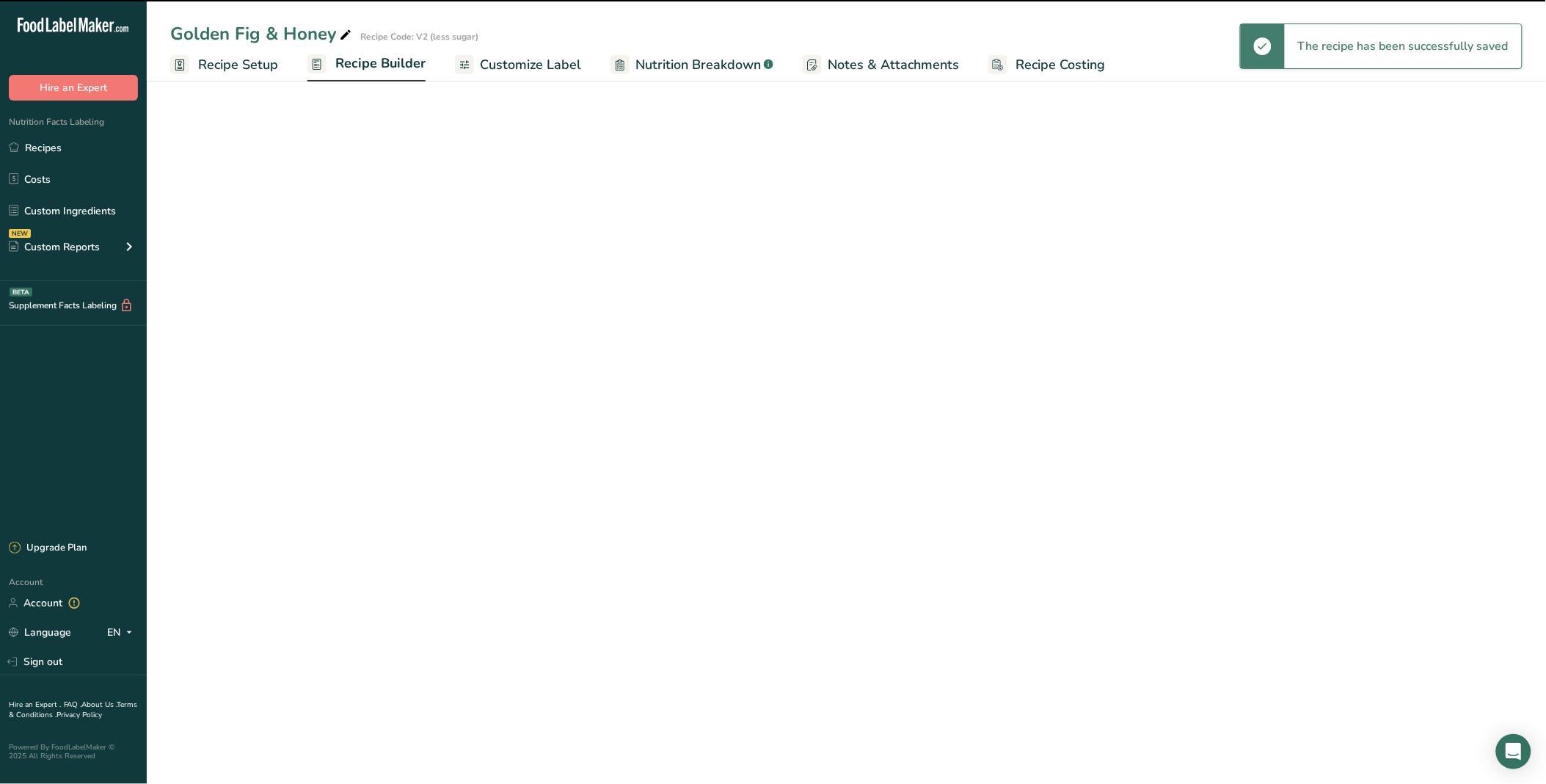
click at [394, 66] on span "Recipe Builder" at bounding box center [380, 63] width 90 height 20
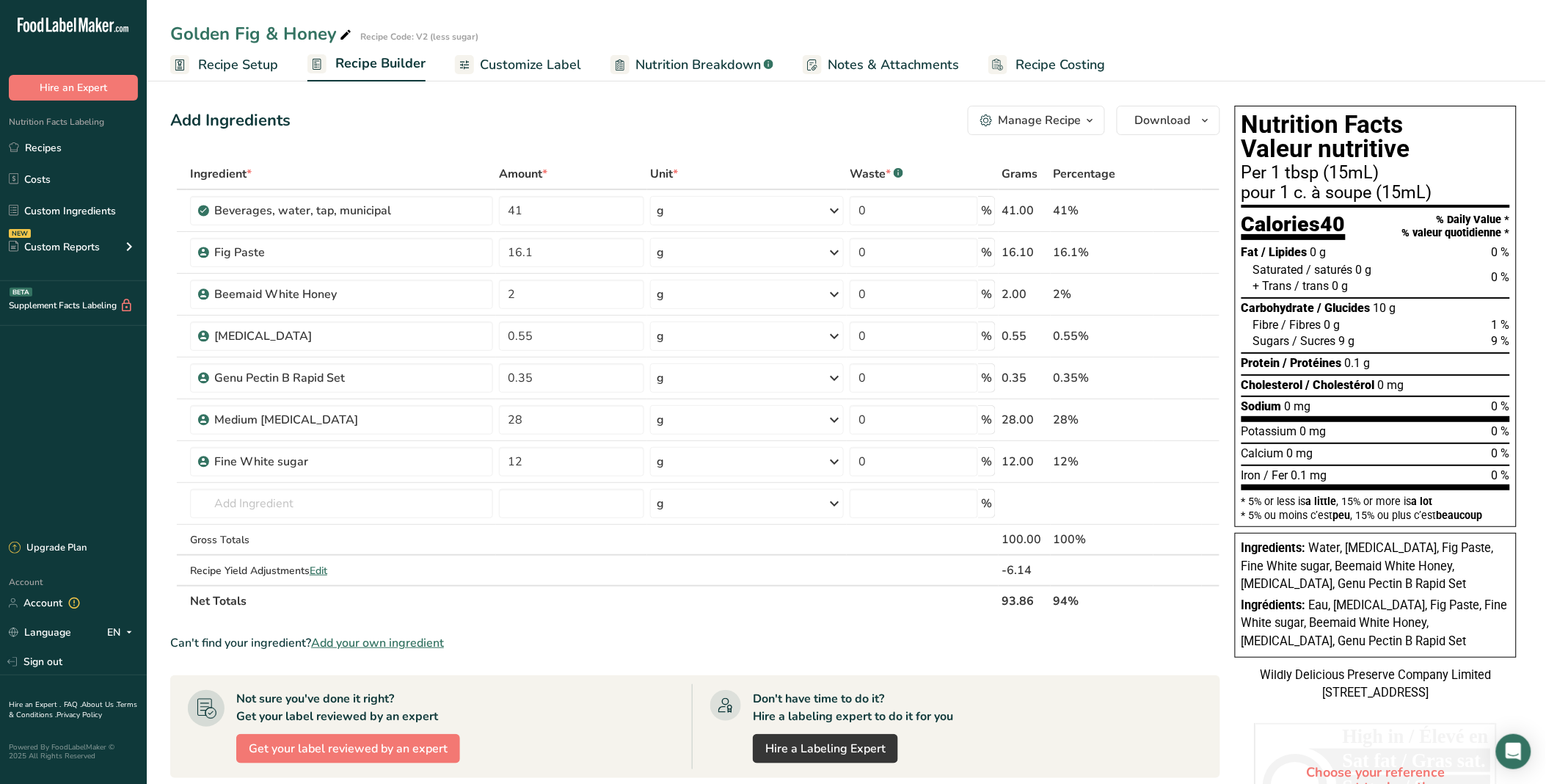
click at [221, 61] on span "Recipe Setup" at bounding box center [238, 64] width 80 height 20
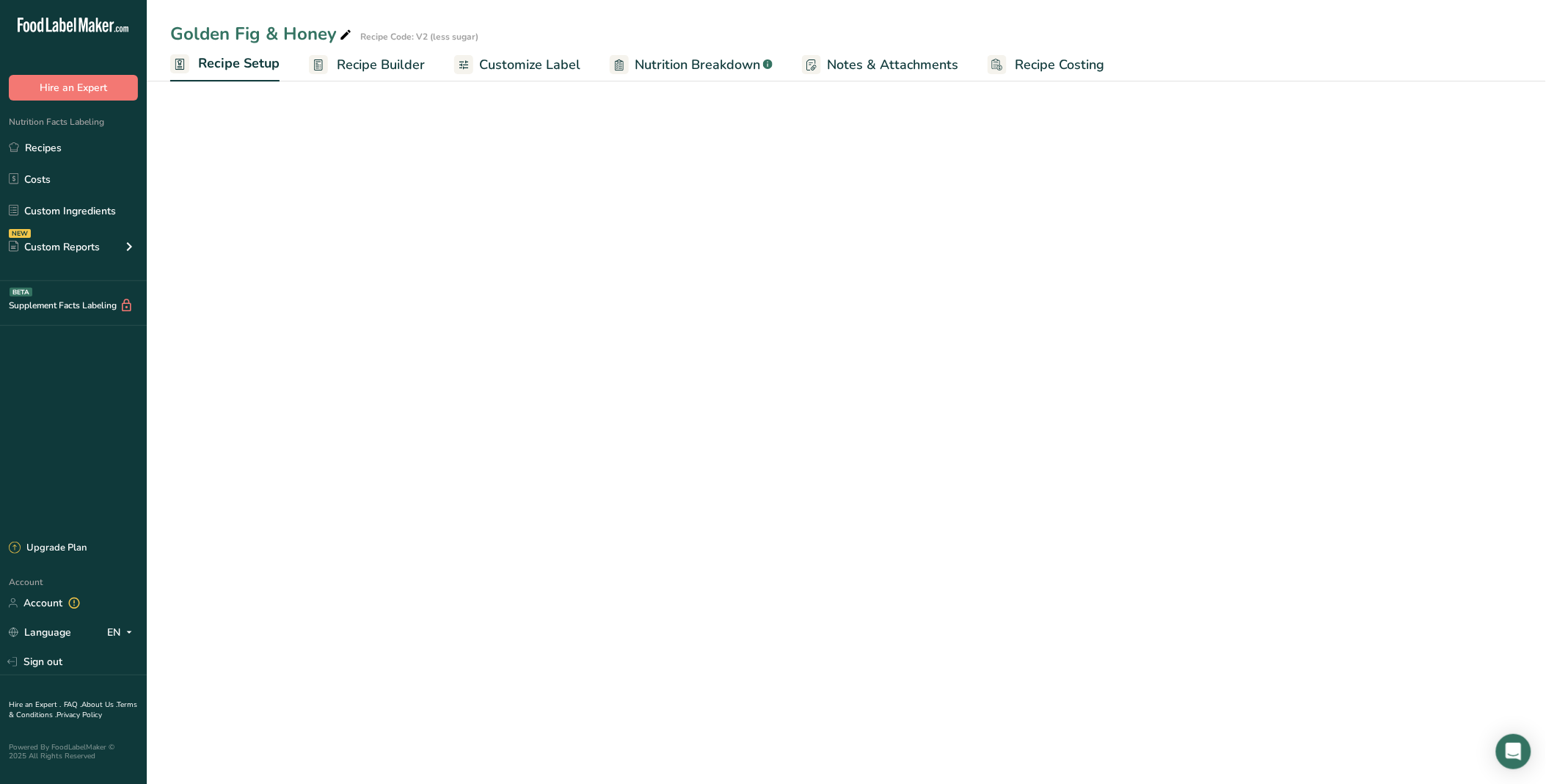
select select "22"
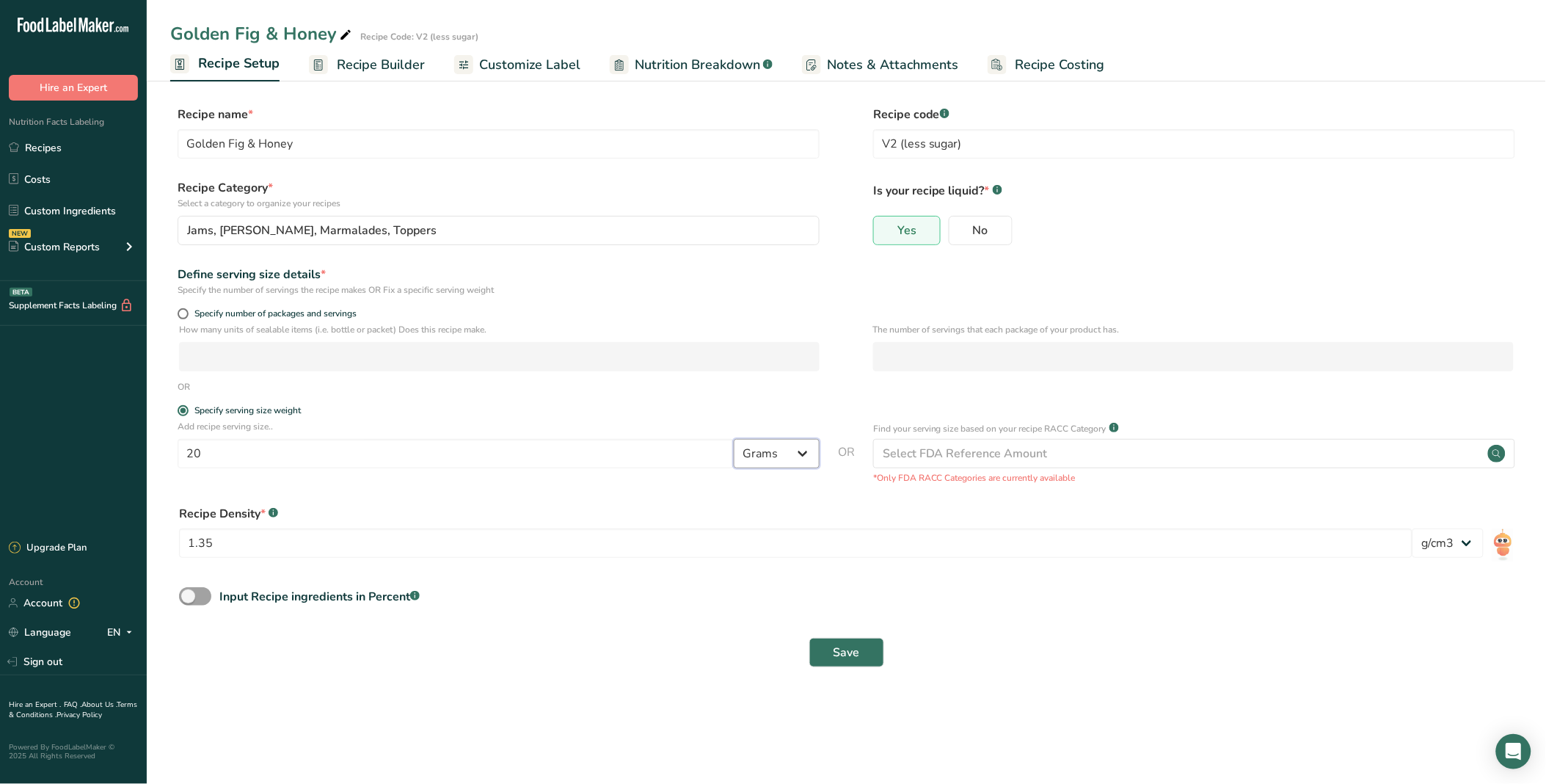
click at [800, 458] on select "Grams kg mg mcg lb oz l mL fl oz tbsp tsp cup qt gallon" at bounding box center [776, 453] width 86 height 30
drag, startPoint x: 574, startPoint y: 462, endPoint x: 661, endPoint y: 453, distance: 87.5
click at [574, 462] on input "20" at bounding box center [456, 453] width 557 height 30
click at [526, 529] on div "Input Recipe ingredients in Percent .a-a{fill:#347362;}.b-a{fill:#fff;}" at bounding box center [847, 602] width 1353 height 30
click at [392, 153] on input "Golden Fig & Honey" at bounding box center [498, 143] width 642 height 30
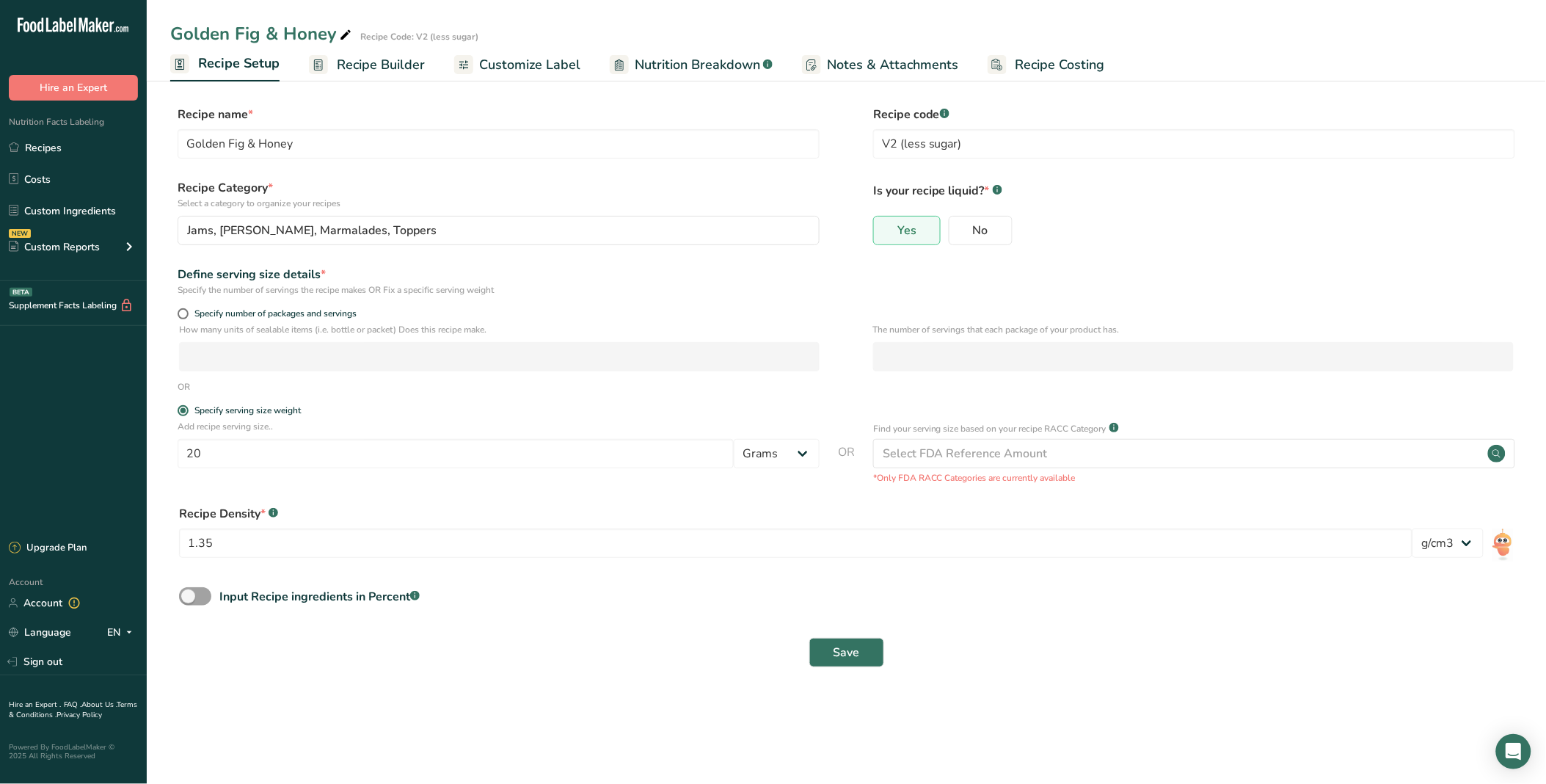
drag, startPoint x: 349, startPoint y: 137, endPoint x: 1128, endPoint y: 264, distance: 789.3
click at [1095, 264] on form "Recipe name * Golden Fig & Honey Recipe code .a-a{fill:#347362;}.b-a{fill:#fff;…" at bounding box center [847, 391] width 1353 height 570
click at [97, 145] on link "Recipes" at bounding box center [73, 147] width 147 height 28
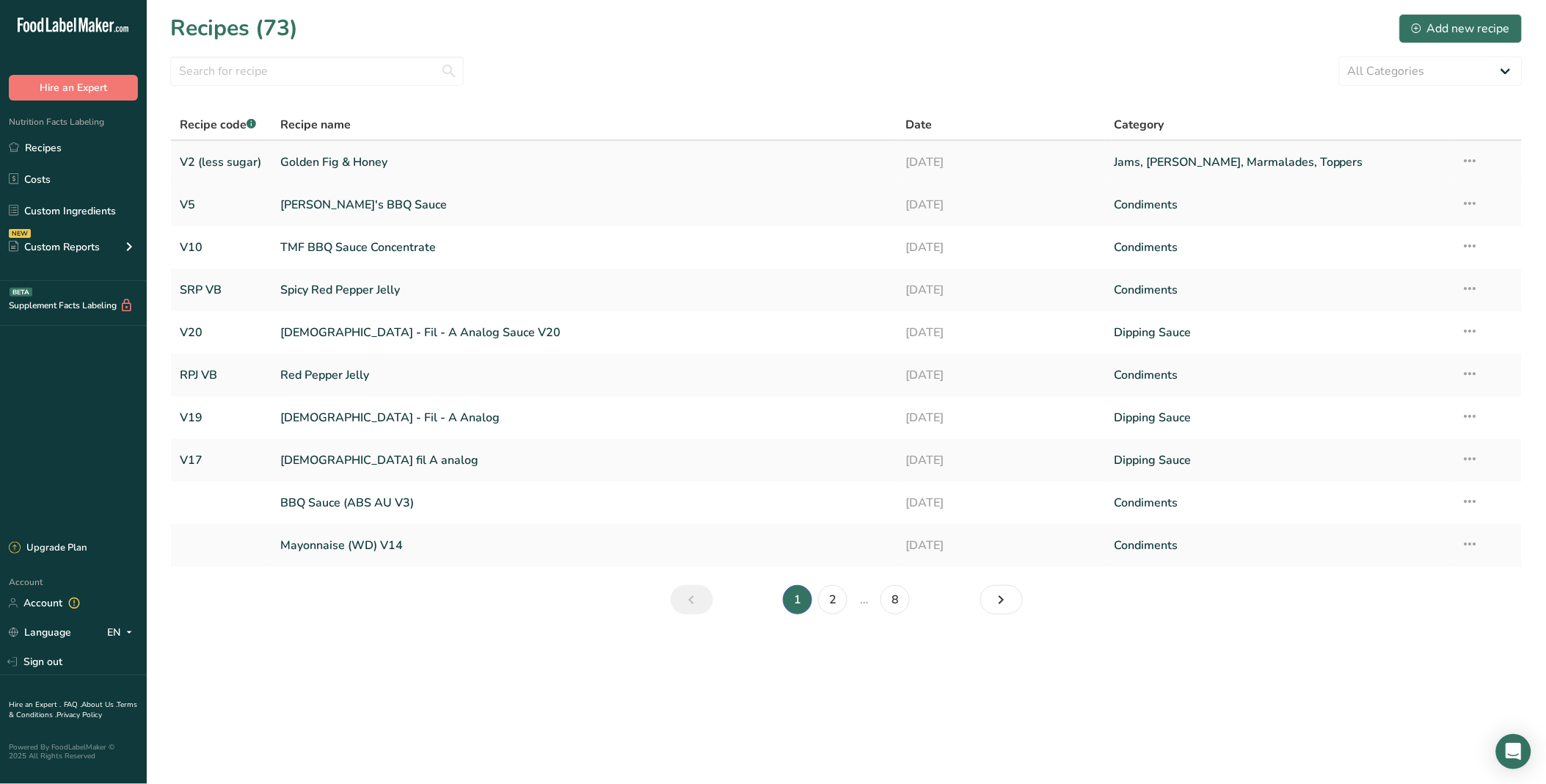
click at [1095, 155] on icon at bounding box center [1470, 160] width 18 height 26
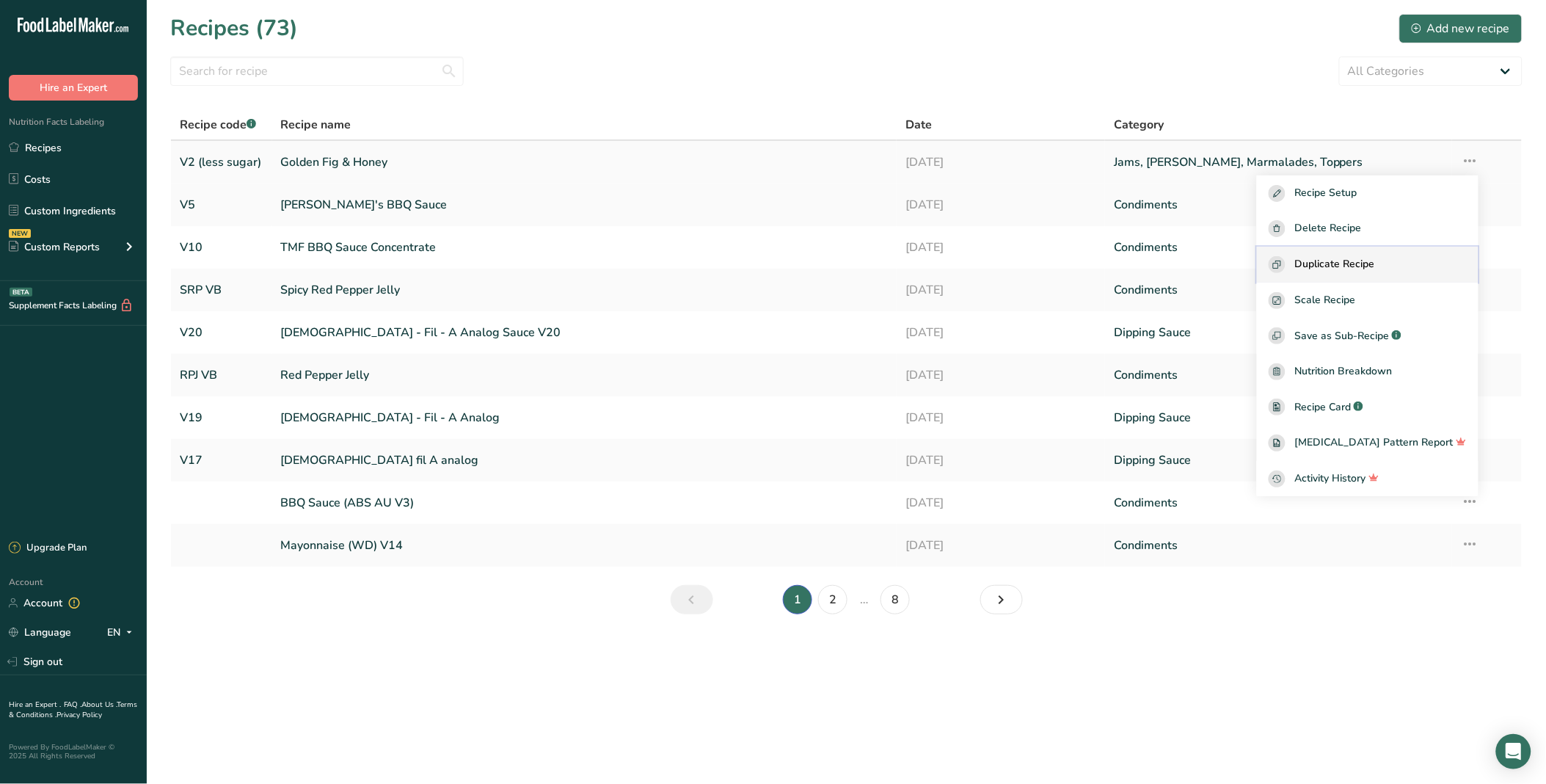
click at [1095, 251] on button "Duplicate Recipe" at bounding box center [1368, 265] width 221 height 36
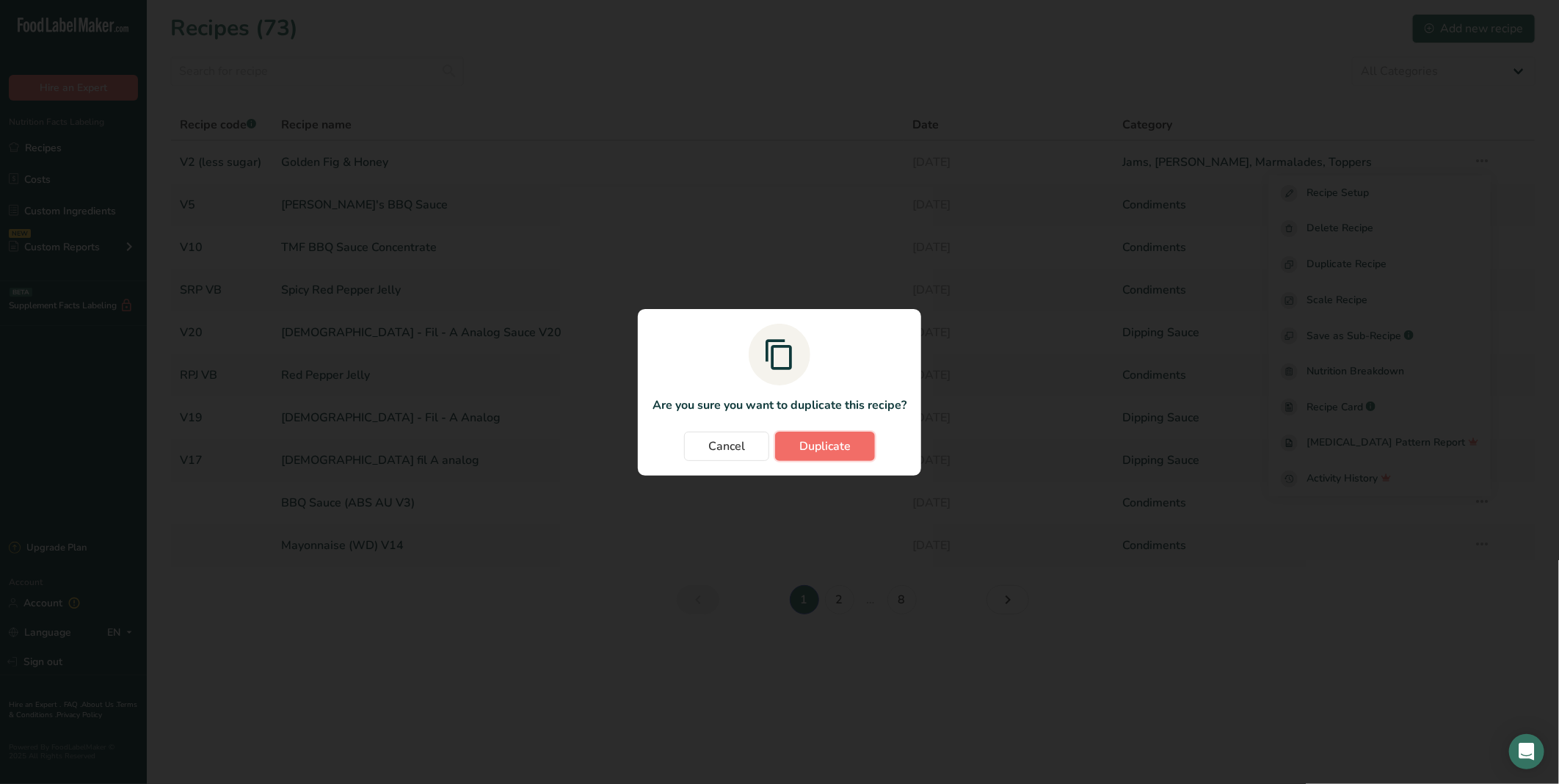
click at [832, 451] on span "Duplicate" at bounding box center [825, 446] width 52 height 18
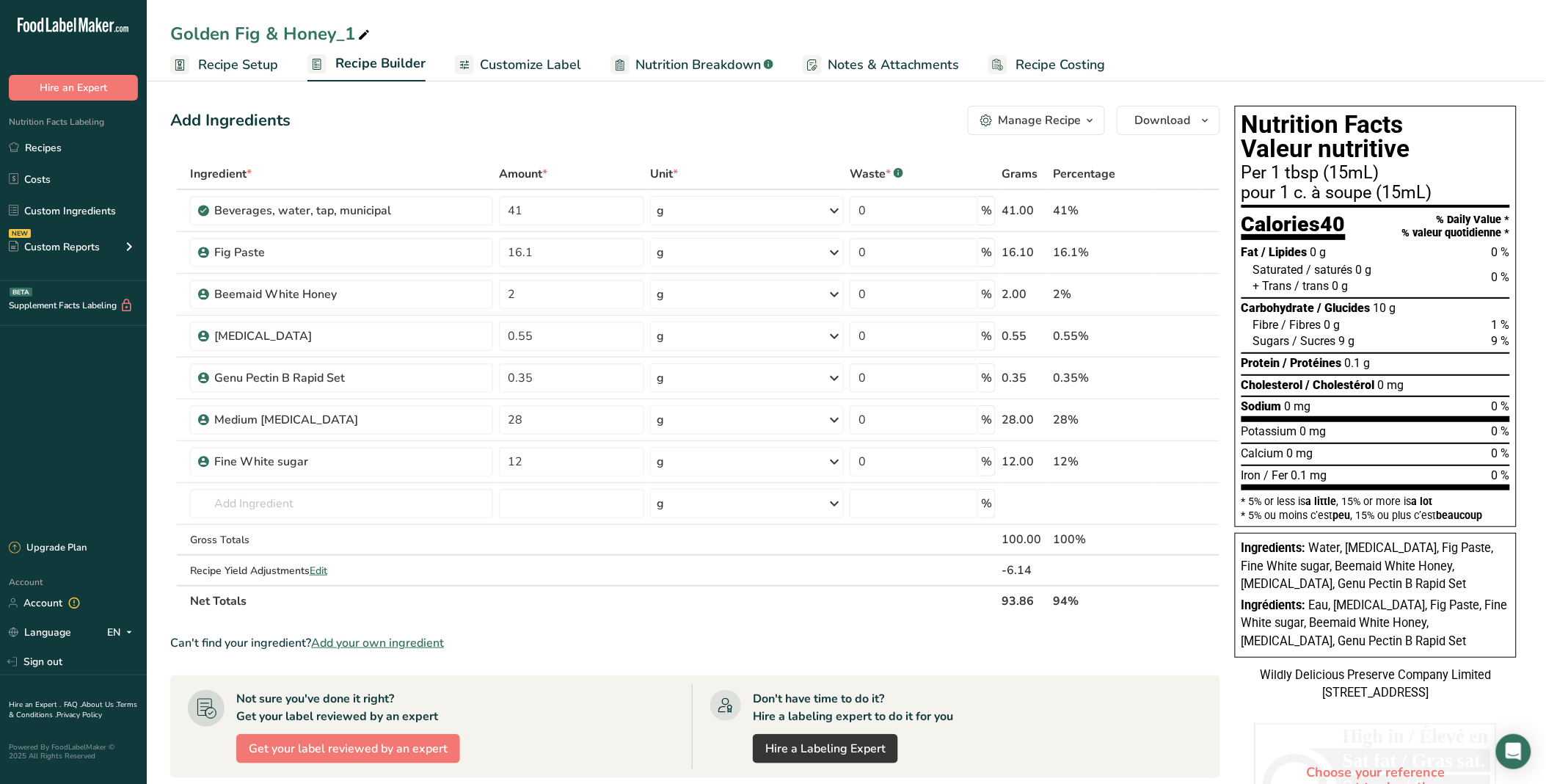
click at [209, 79] on link "Recipe Setup" at bounding box center [224, 64] width 108 height 33
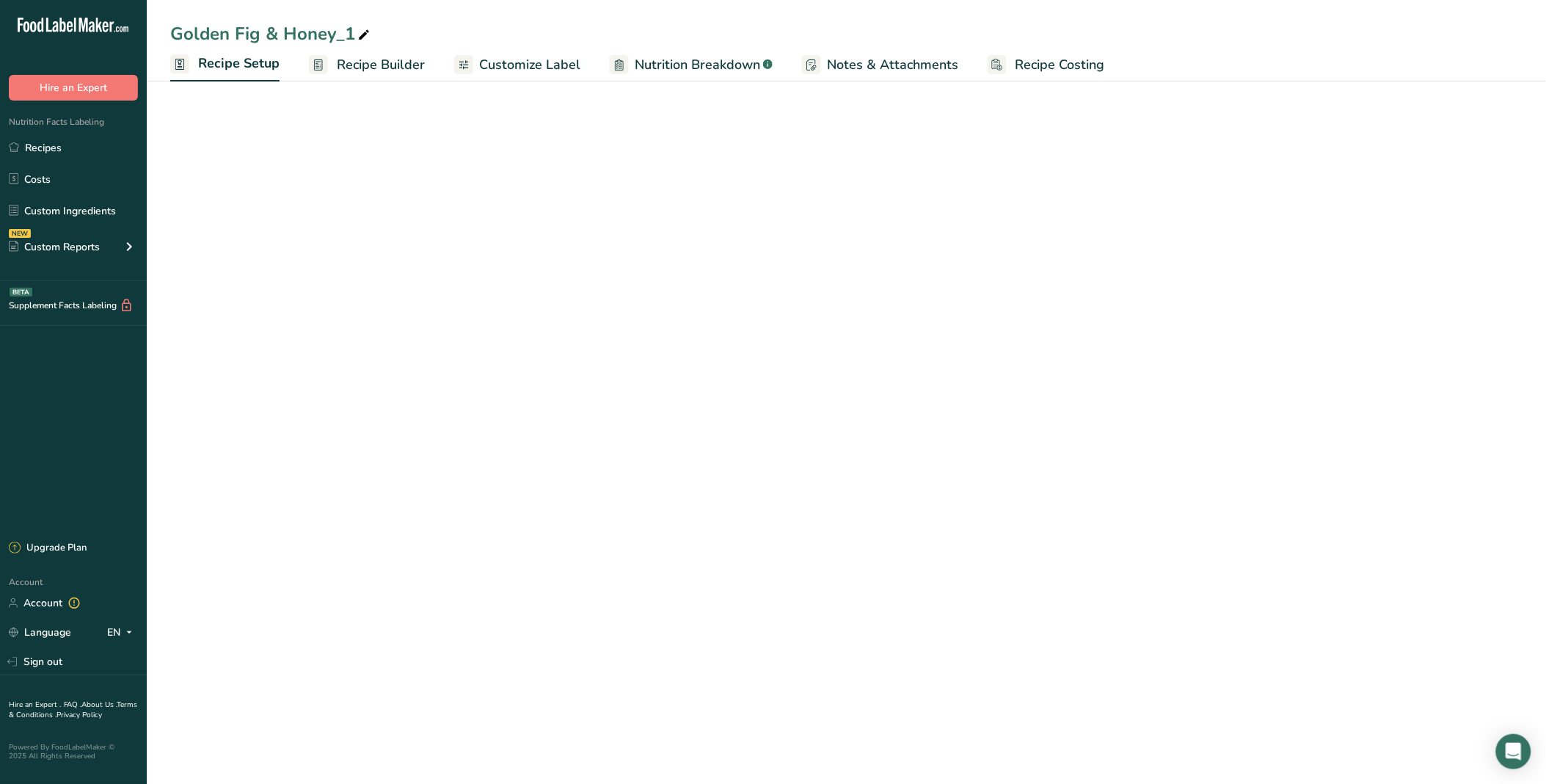
select select "22"
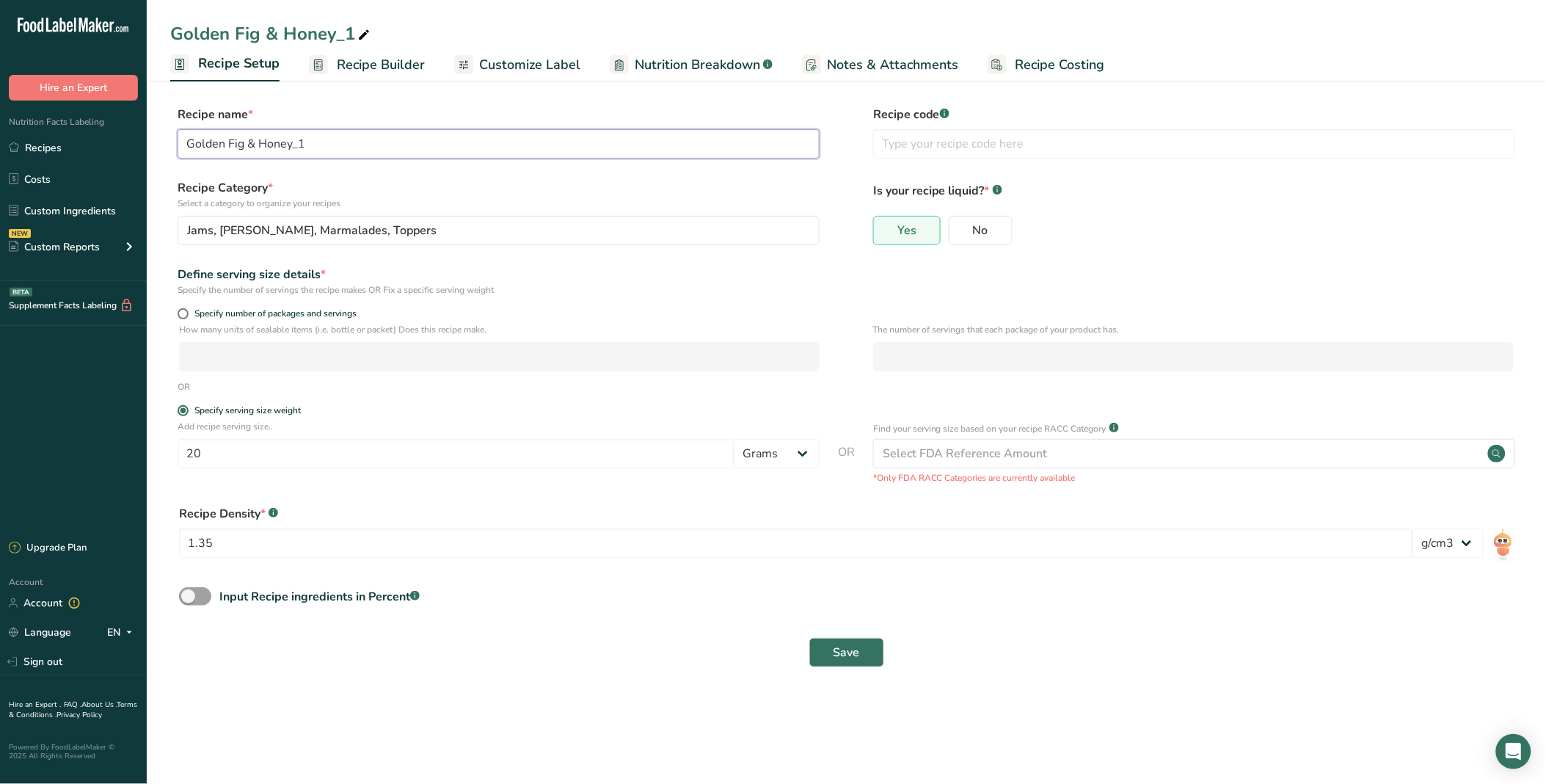
click at [253, 145] on input "Golden Fig & Honey_1" at bounding box center [498, 143] width 642 height 30
drag, startPoint x: 377, startPoint y: 144, endPoint x: 317, endPoint y: 143, distance: 60.0
click at [317, 143] on input "Golden Fig & Hot Honey_1" at bounding box center [498, 143] width 642 height 30
type input "Golden Fig & Hot Honey"
click at [1009, 148] on input "text" at bounding box center [1194, 143] width 642 height 30
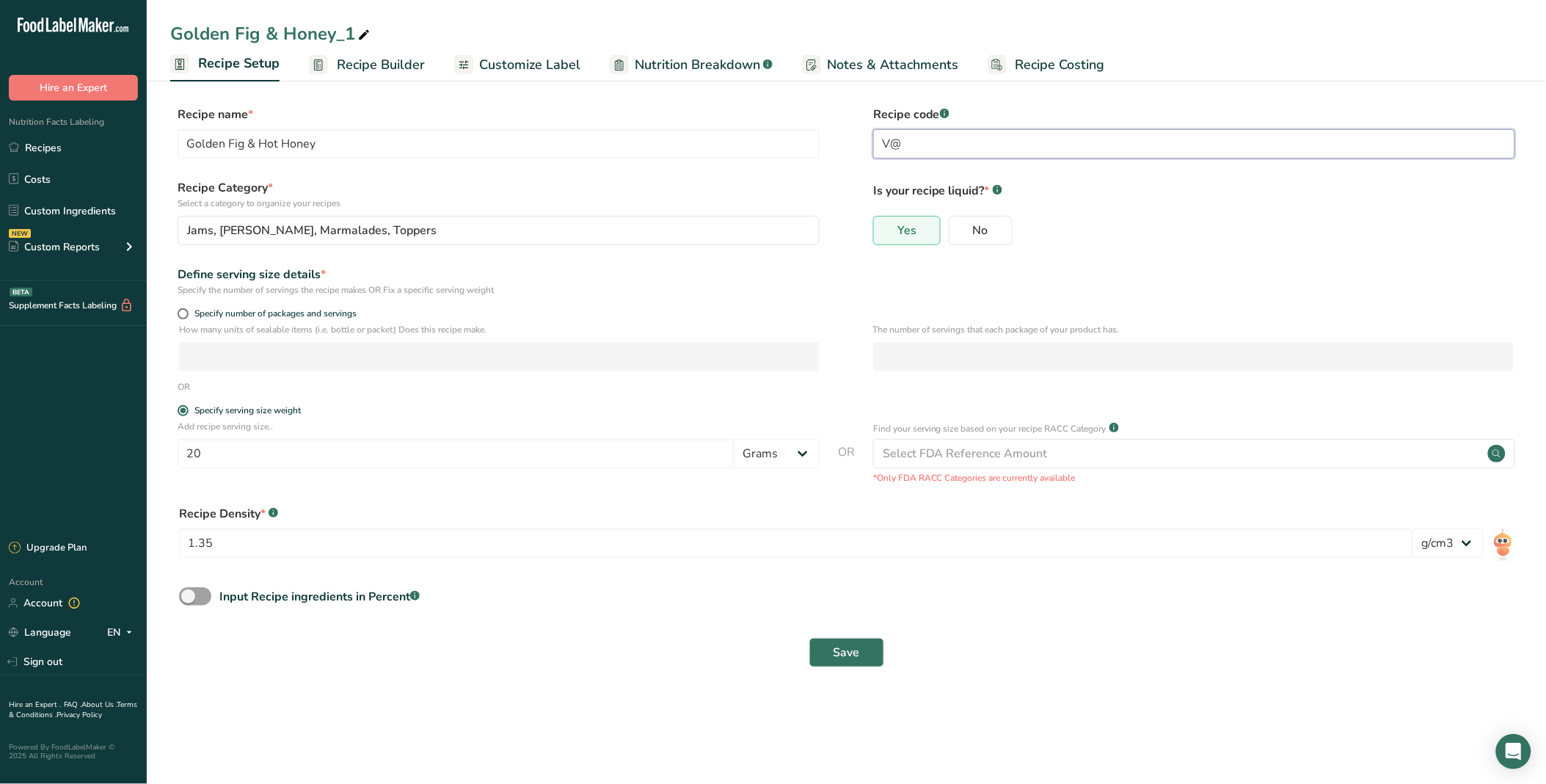
type input "V"
type input "L"
type input "F"
type input "Less sugar"
click at [859, 529] on span "Save" at bounding box center [847, 652] width 26 height 18
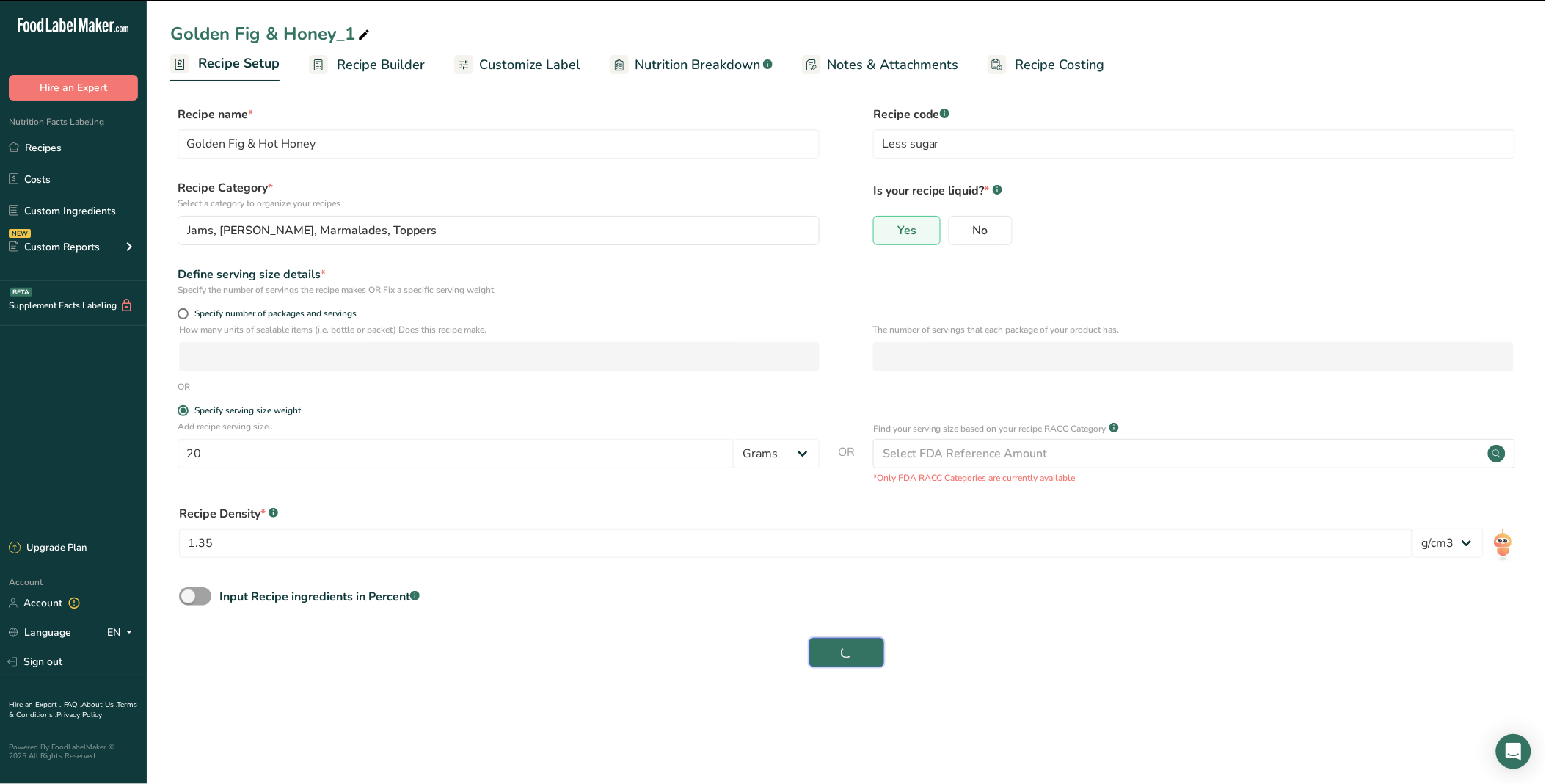
type input "Golden Fig & Hot Honey"
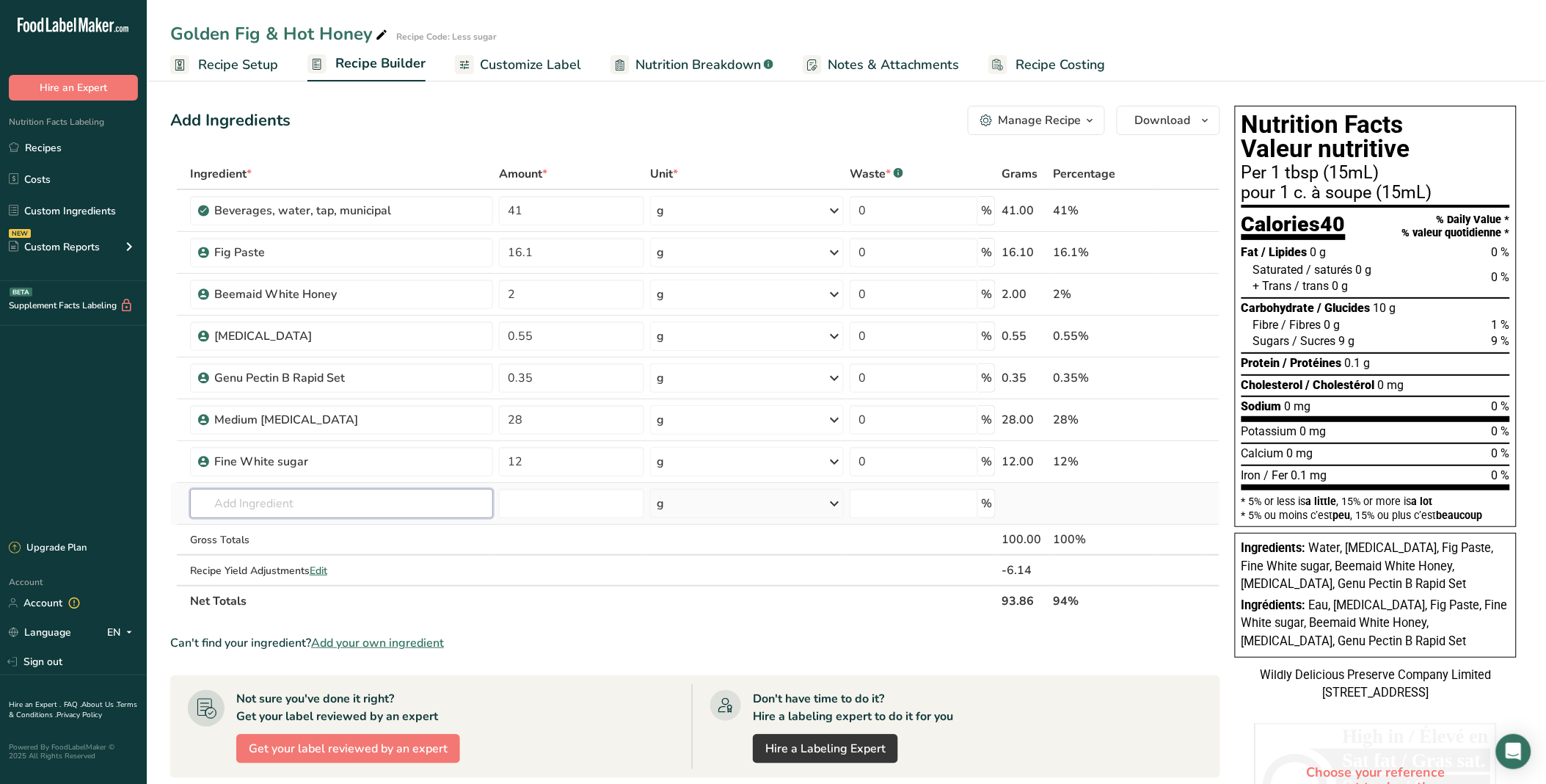
click at [318, 494] on input "text" at bounding box center [341, 503] width 303 height 30
click at [1095, 406] on icon at bounding box center [1211, 411] width 18 height 11
type input "28"
type input "0.35"
click at [1095, 365] on icon at bounding box center [1211, 369] width 18 height 11
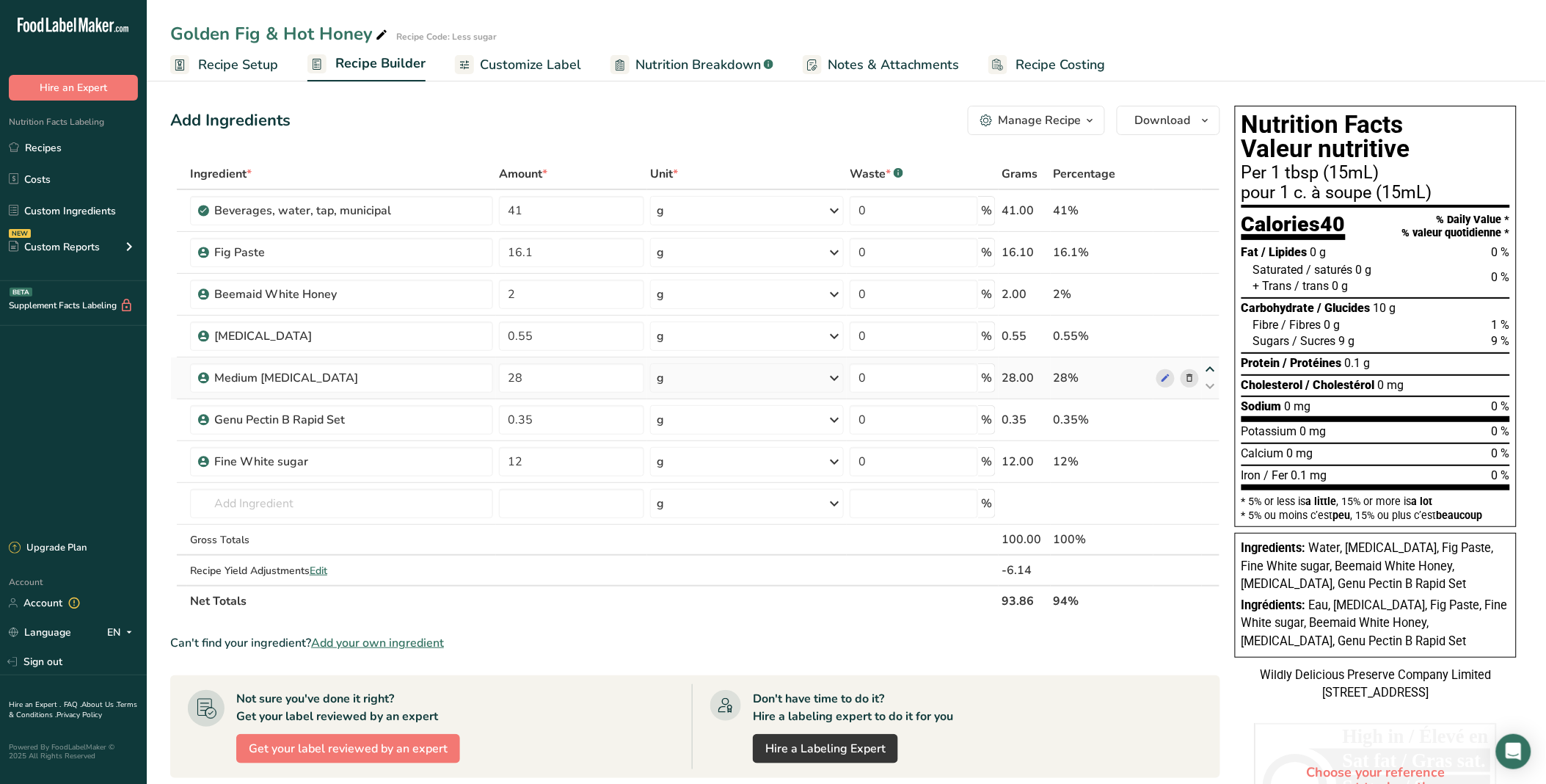
type input "28"
type input "0.55"
click at [1095, 328] on icon at bounding box center [1211, 328] width 18 height 11
type input "28"
type input "2"
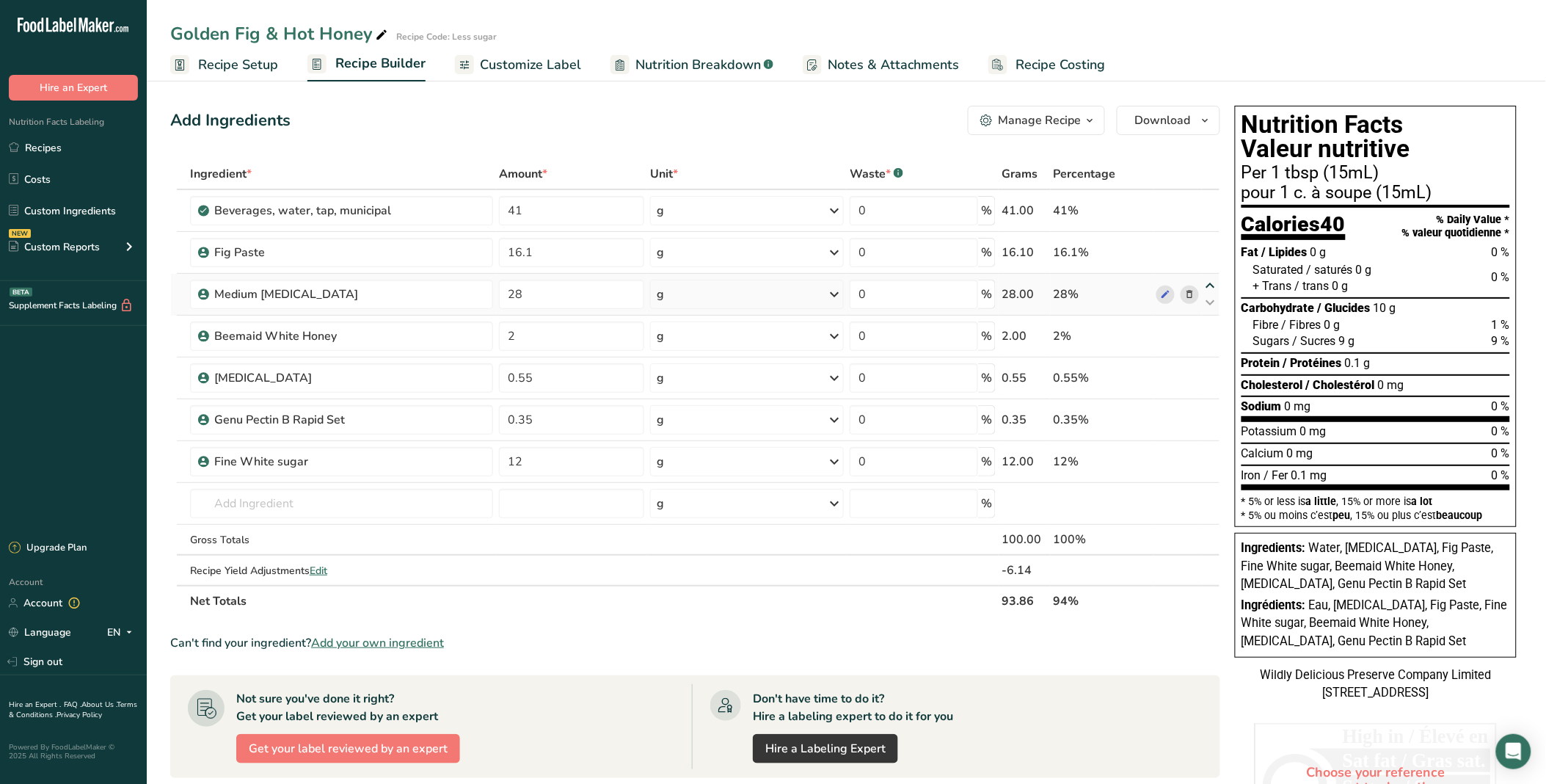
click at [1095, 283] on icon at bounding box center [1211, 285] width 18 height 11
type input "28"
type input "16.1"
click at [1095, 451] on icon at bounding box center [1211, 453] width 18 height 11
type input "12"
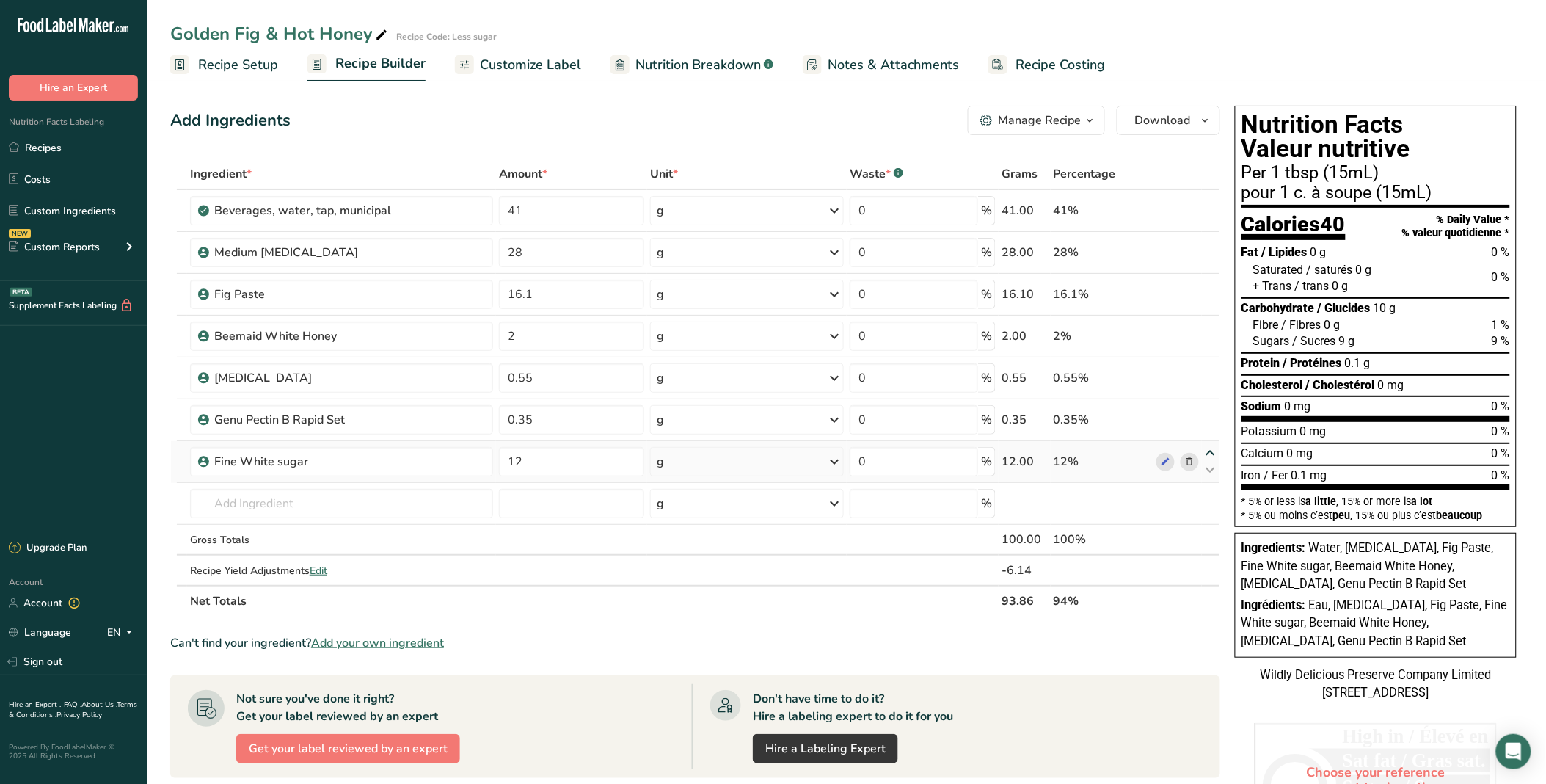
type input "0.35"
click at [1095, 410] on icon at bounding box center [1211, 411] width 18 height 11
type input "12"
type input "0.55"
click at [1095, 371] on icon at bounding box center [1211, 369] width 18 height 11
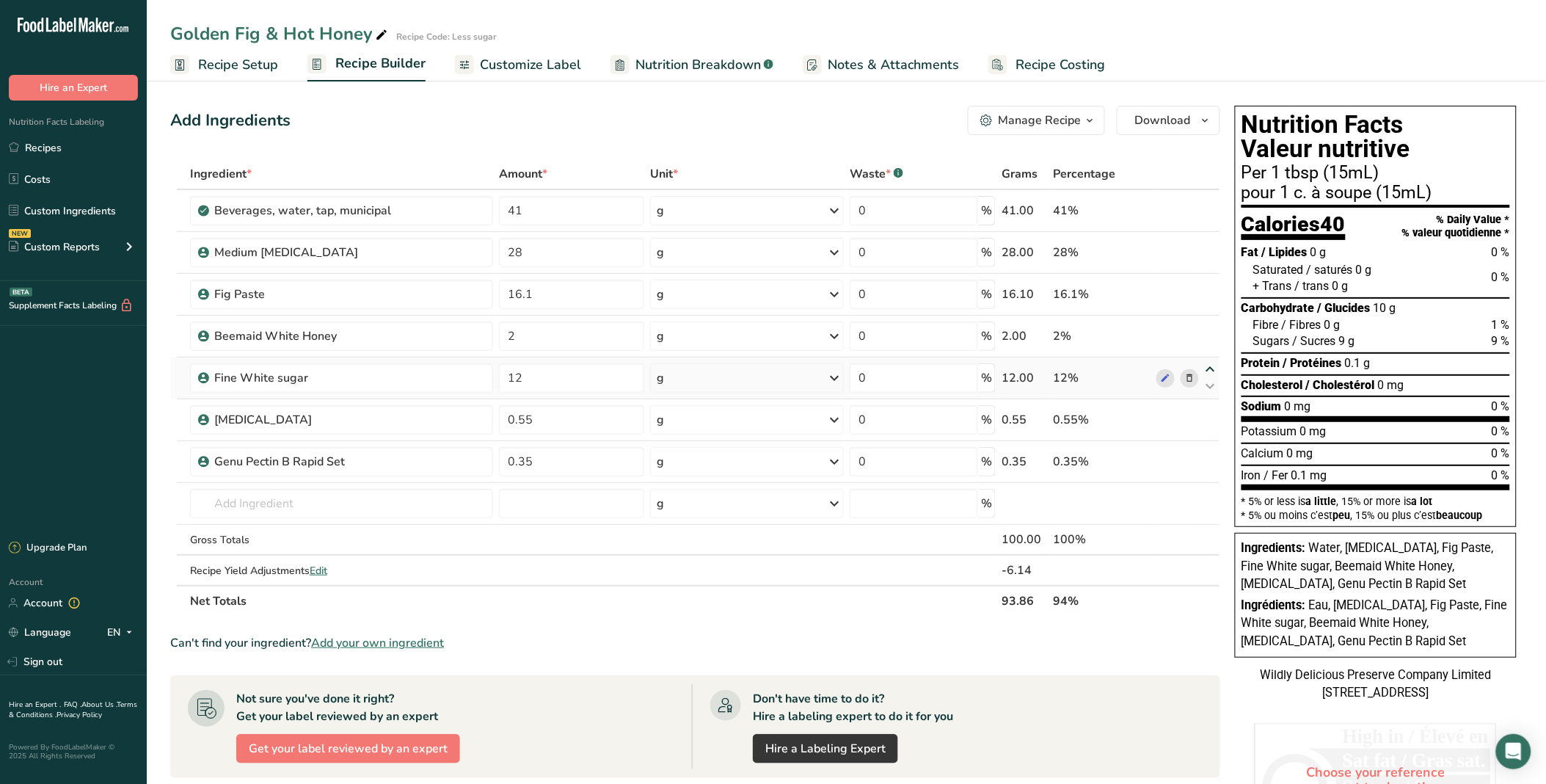
type input "12"
type input "2"
click at [312, 494] on input "text" at bounding box center [341, 503] width 303 height 30
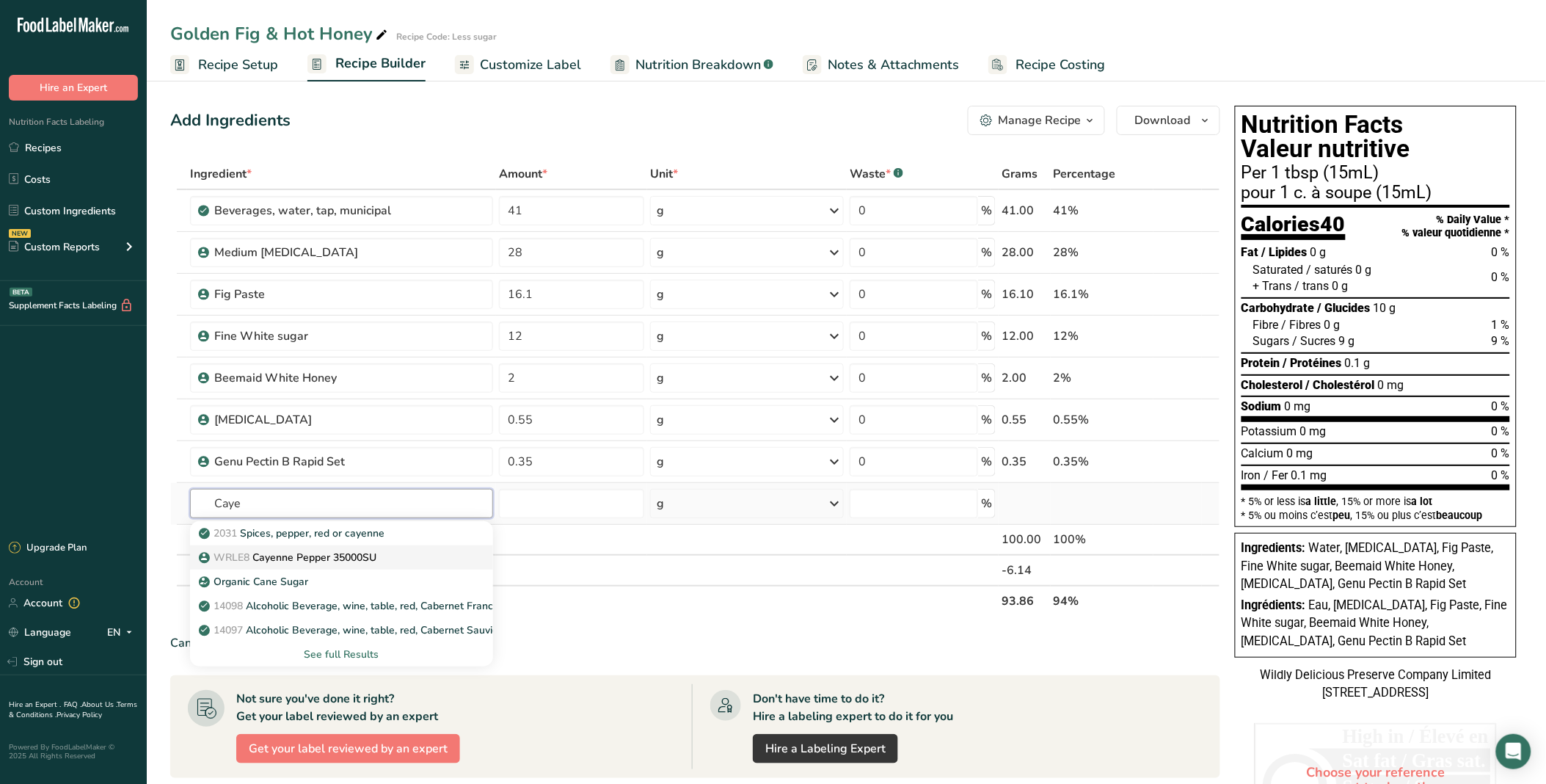
type input "Caye"
click at [323, 529] on p "WRLE8 Cayenne Pepper 35000SU" at bounding box center [289, 557] width 175 height 15
type input "Cayenne Pepper 35000SU"
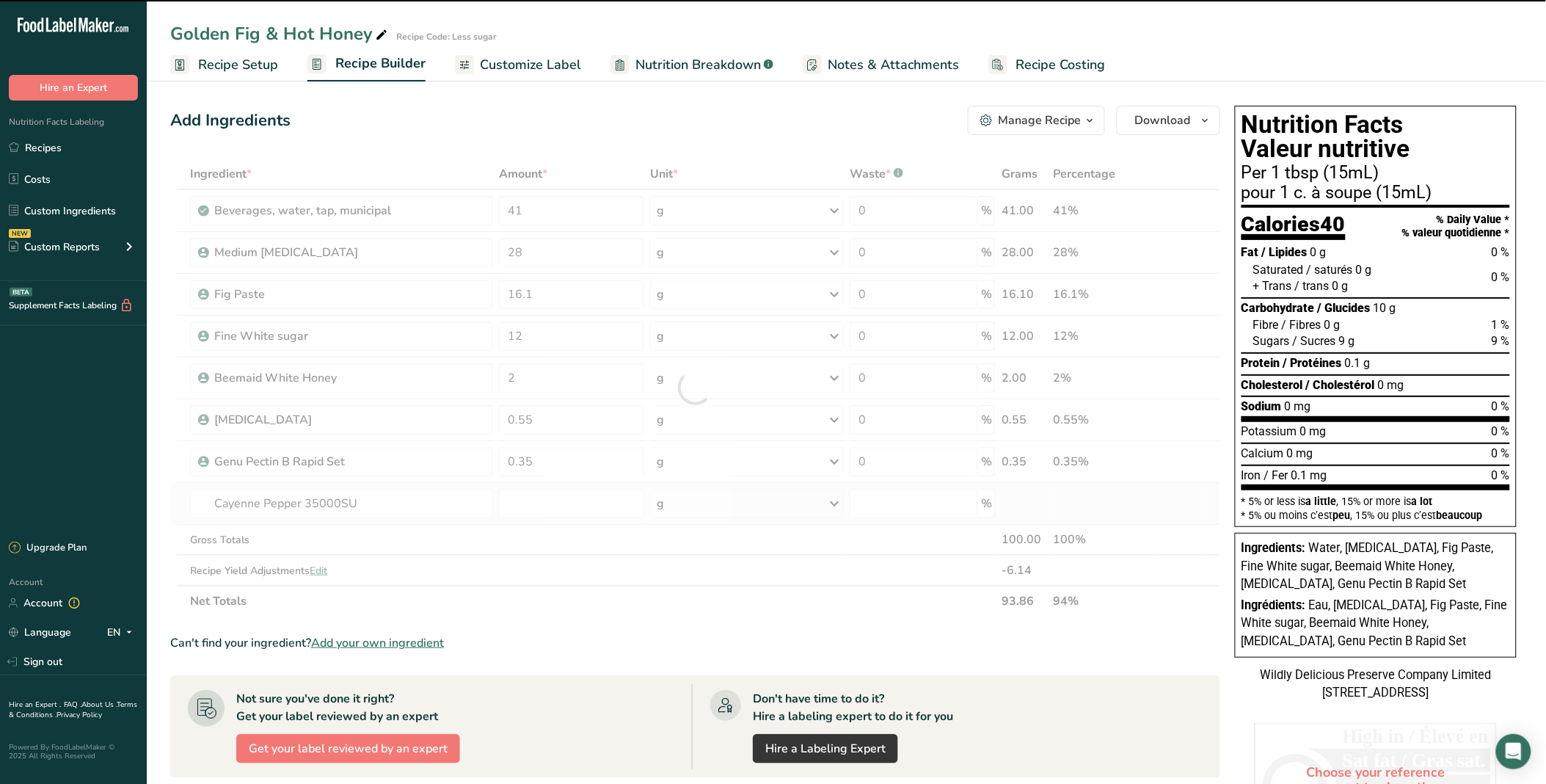
type input "0"
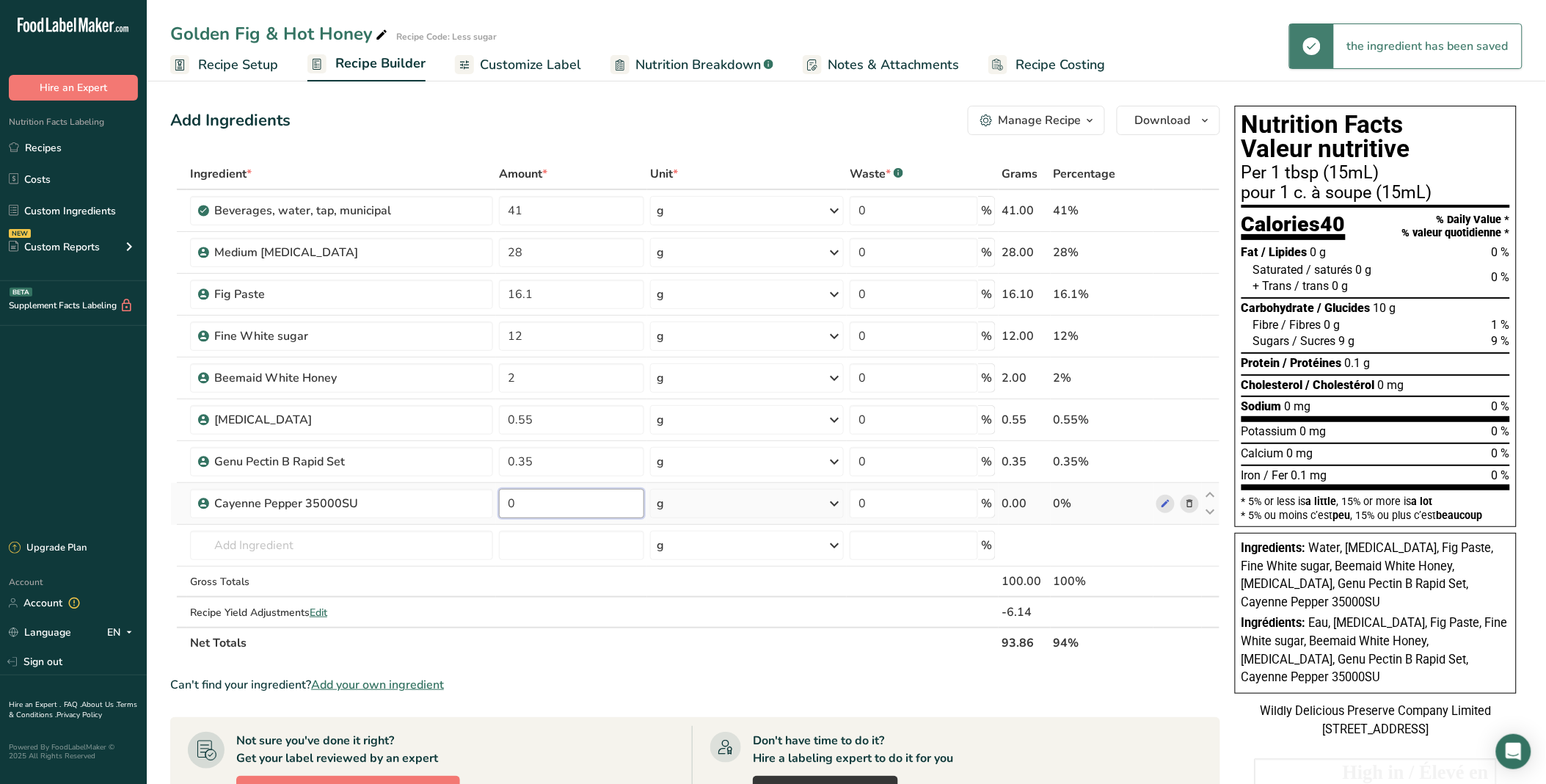
click at [548, 510] on input "0" at bounding box center [571, 503] width 145 height 30
type input "0.40"
click at [944, 529] on div "Ingredient * Amount * Unit * Waste * .a-a{fill:#347362;}.b-a{fill:#fff;} Grams …" at bounding box center [696, 408] width 1050 height 500
click at [560, 199] on input "41" at bounding box center [571, 210] width 145 height 30
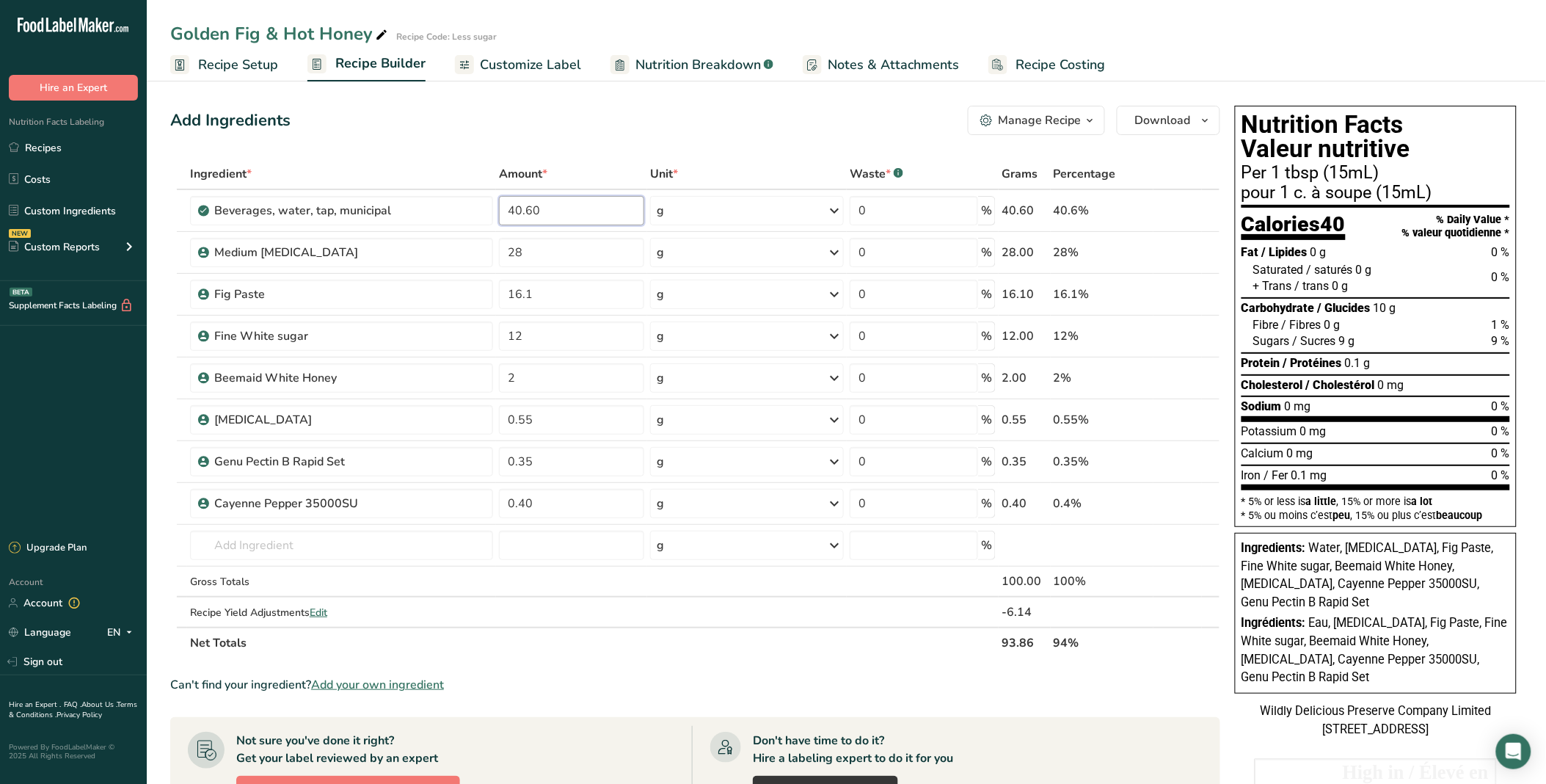
type input "40.60"
click at [536, 125] on div "Add Ingredients Manage Recipe Delete Recipe Duplicate Recipe Scale Recipe Save …" at bounding box center [696, 120] width 1050 height 30
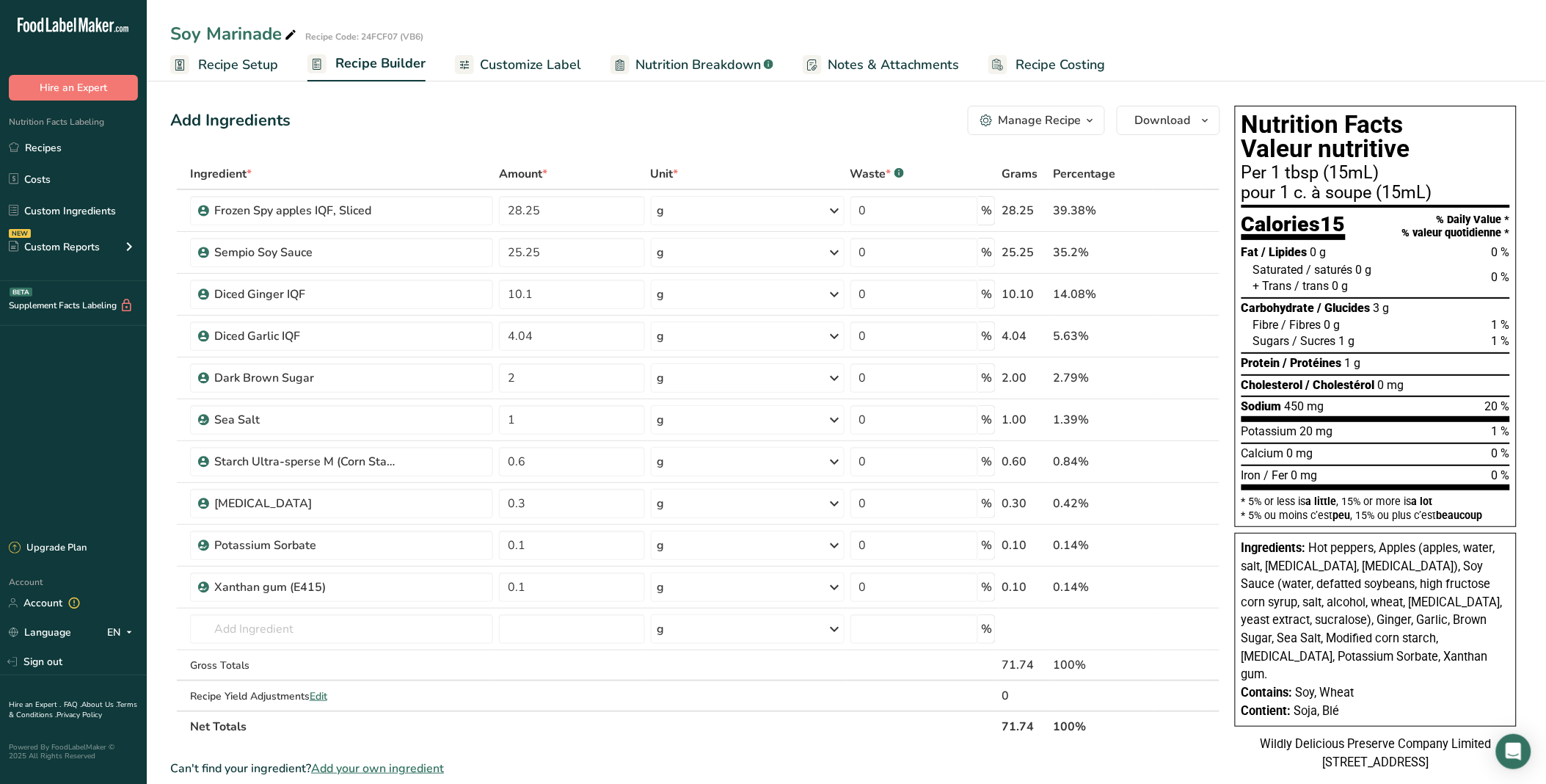
click at [208, 63] on span "Recipe Setup" at bounding box center [238, 64] width 80 height 20
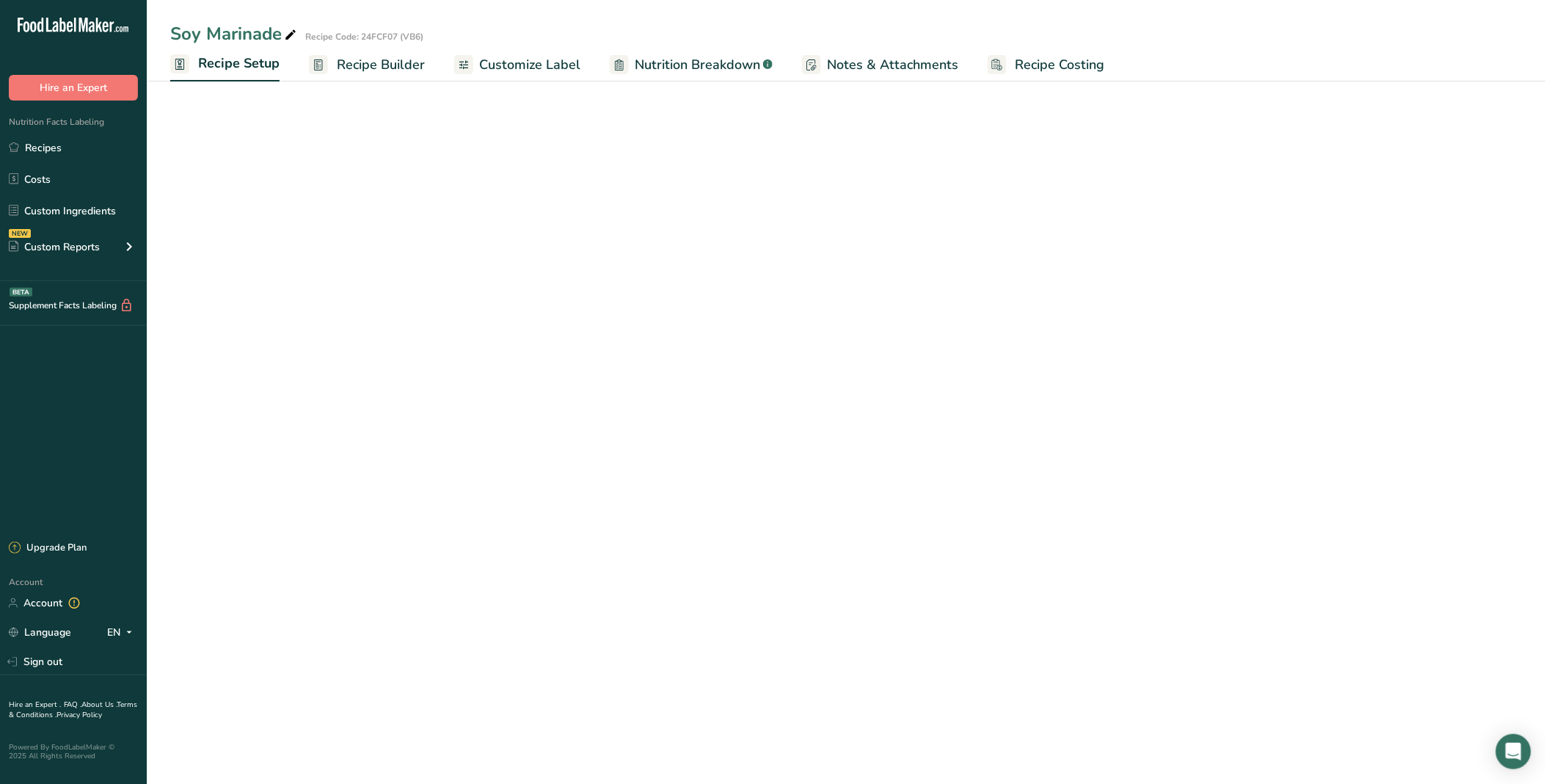
select select "22"
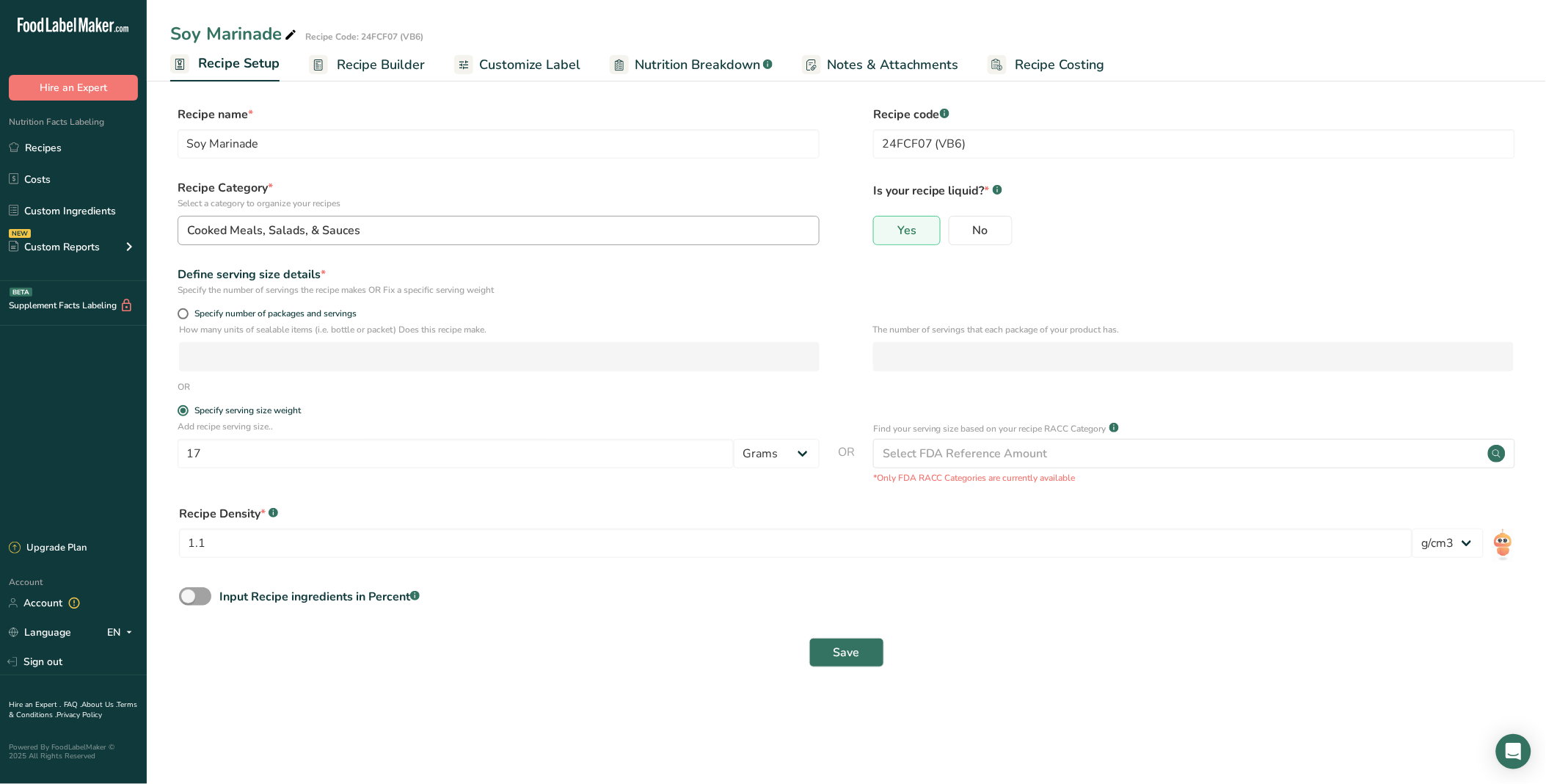
click at [107, 210] on link "Custom Ingredients" at bounding box center [73, 210] width 147 height 28
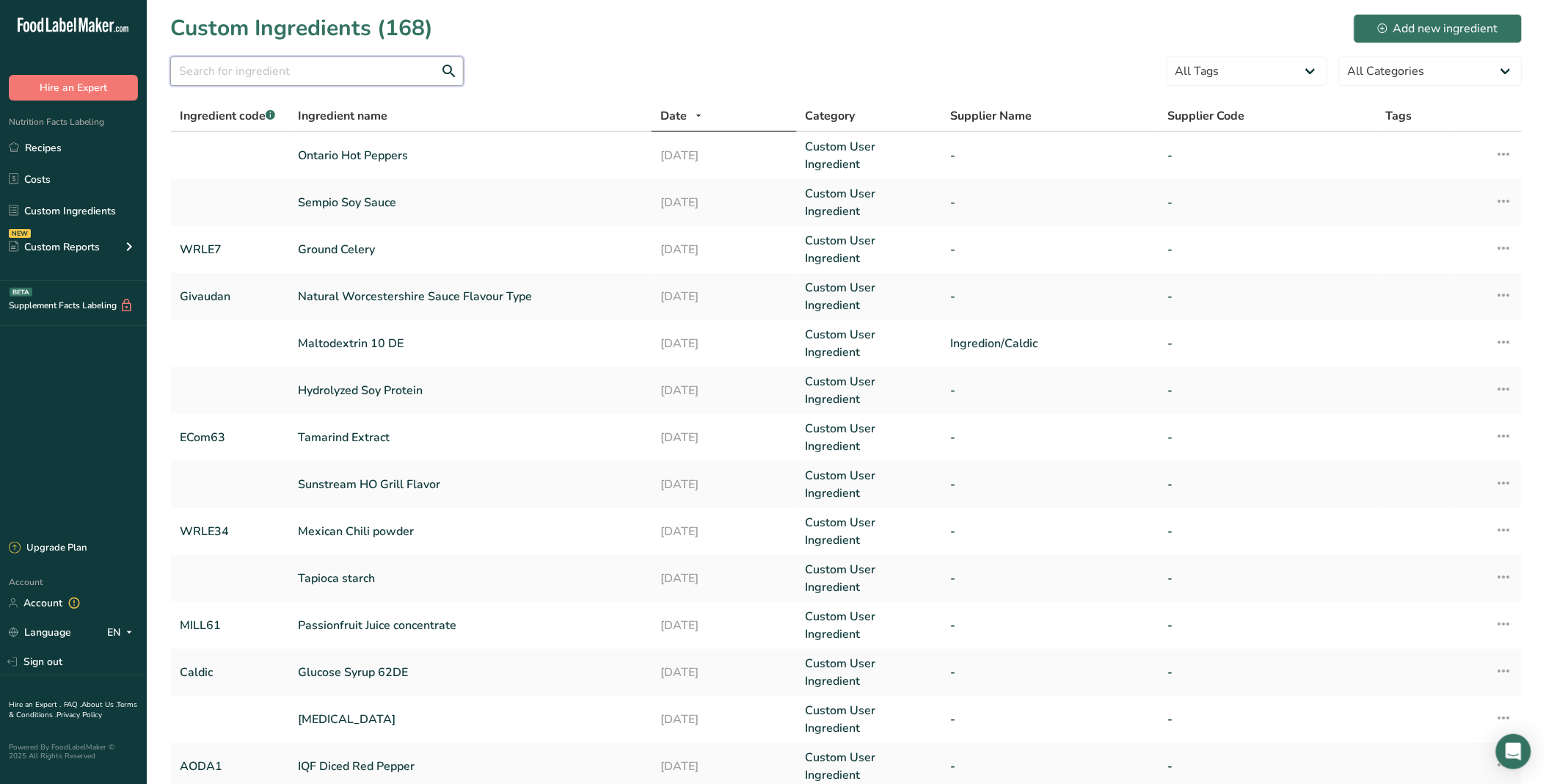
click at [332, 76] on input "text" at bounding box center [317, 71] width 294 height 30
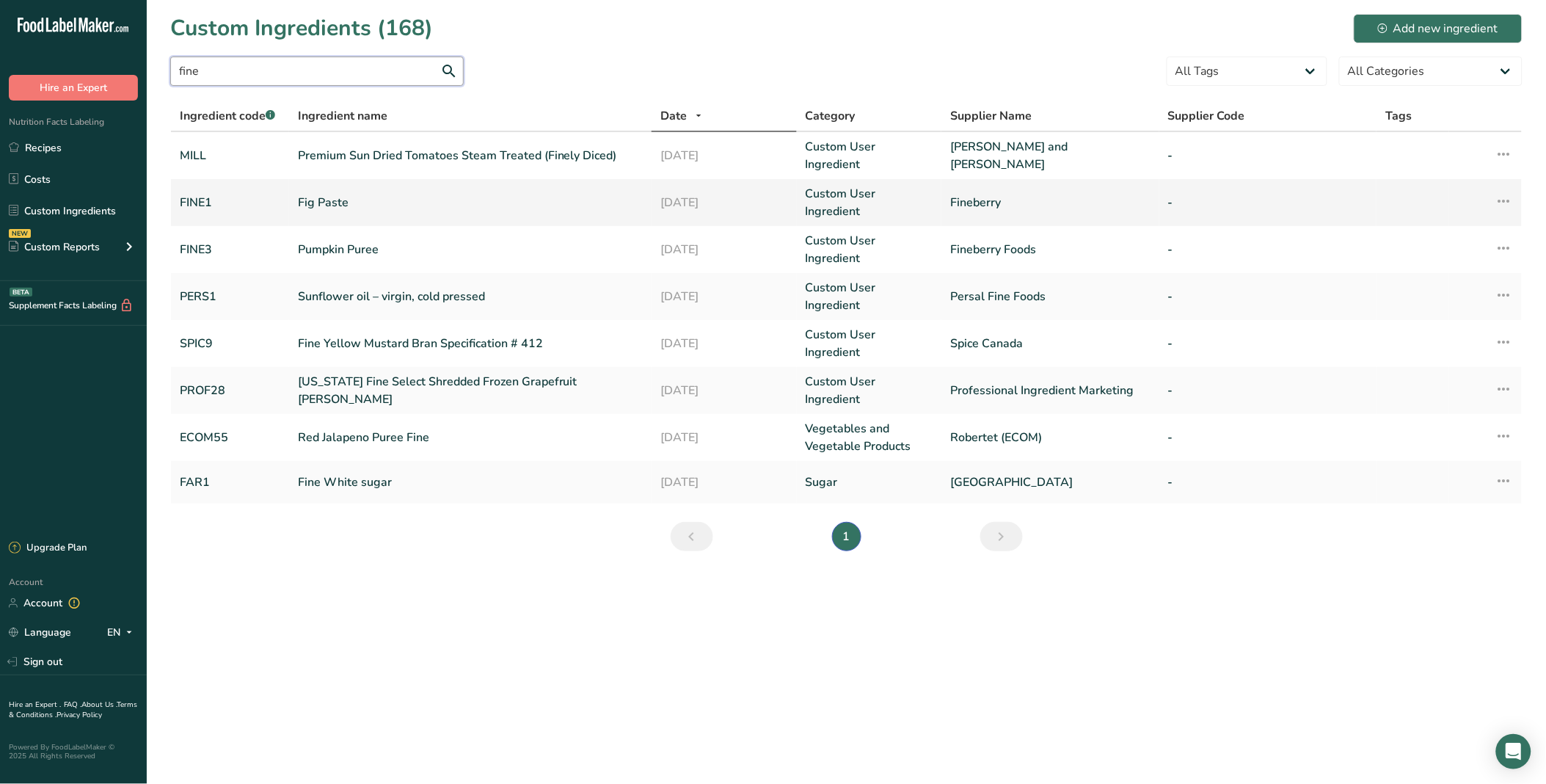
type input "fine"
click at [369, 199] on link "Fig Paste" at bounding box center [470, 202] width 345 height 18
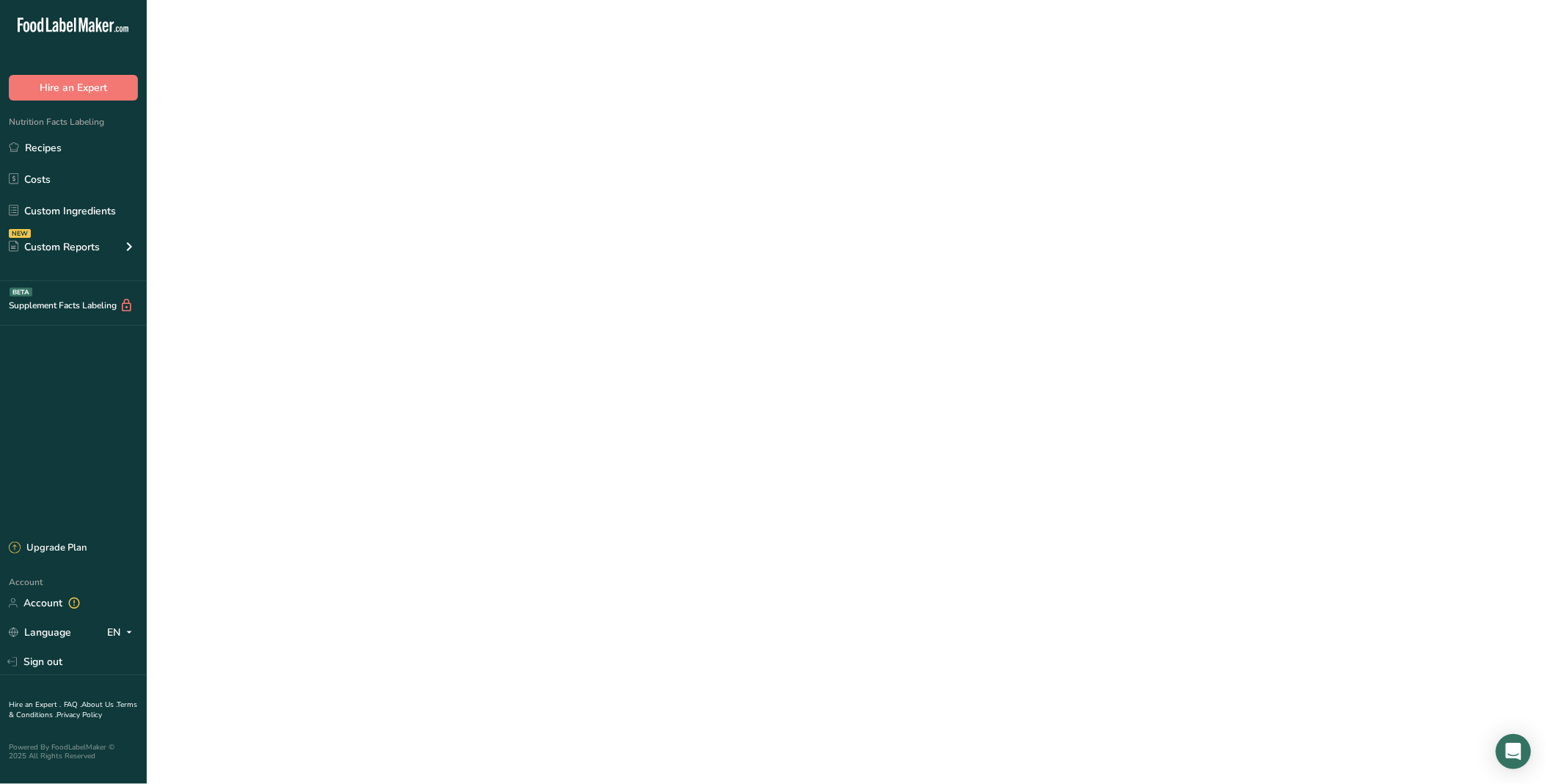
select select "19"
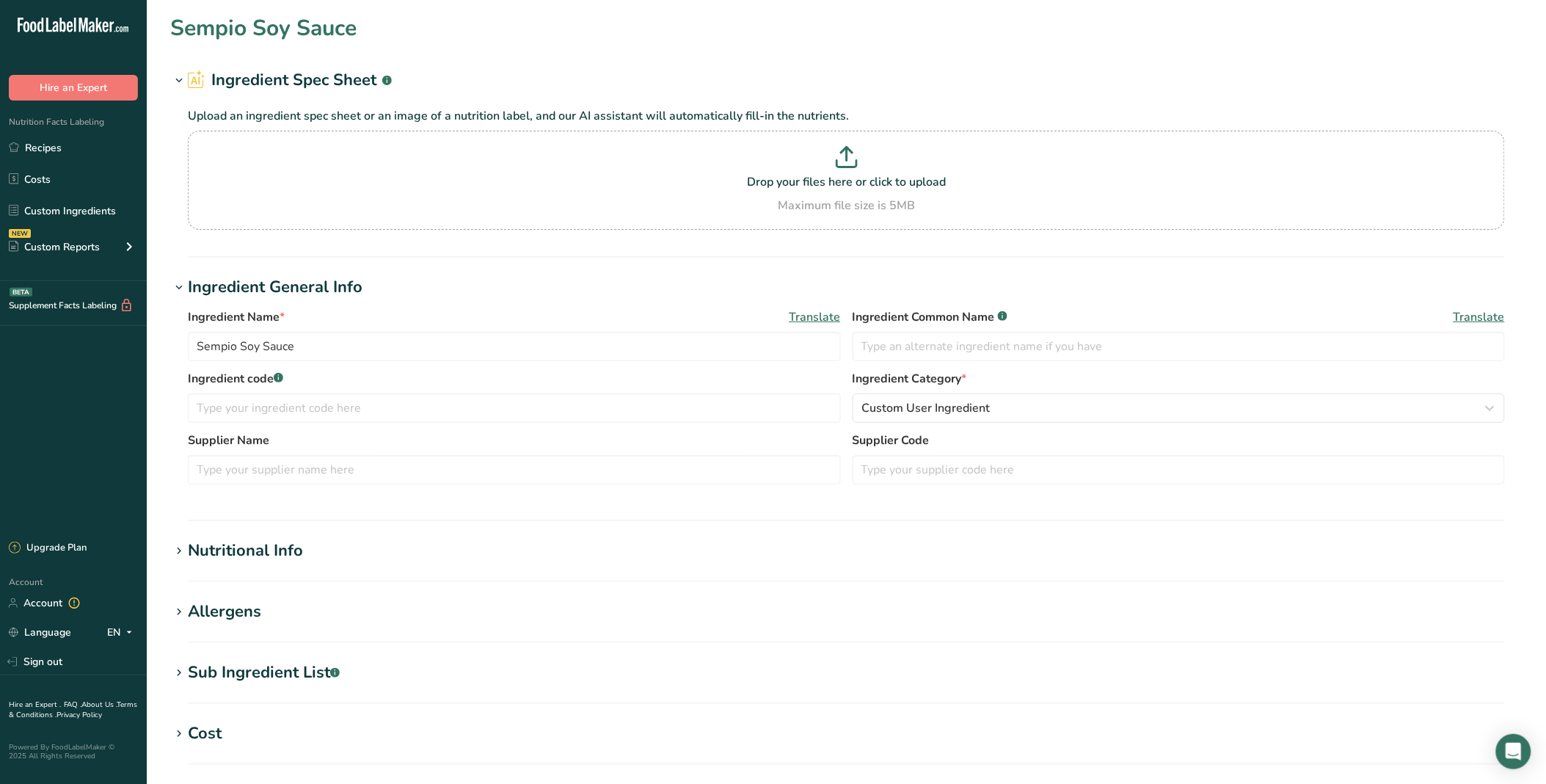
type input "Fig Paste"
type input "FINE1"
type input "Fineberry"
type input "100"
select select "0"
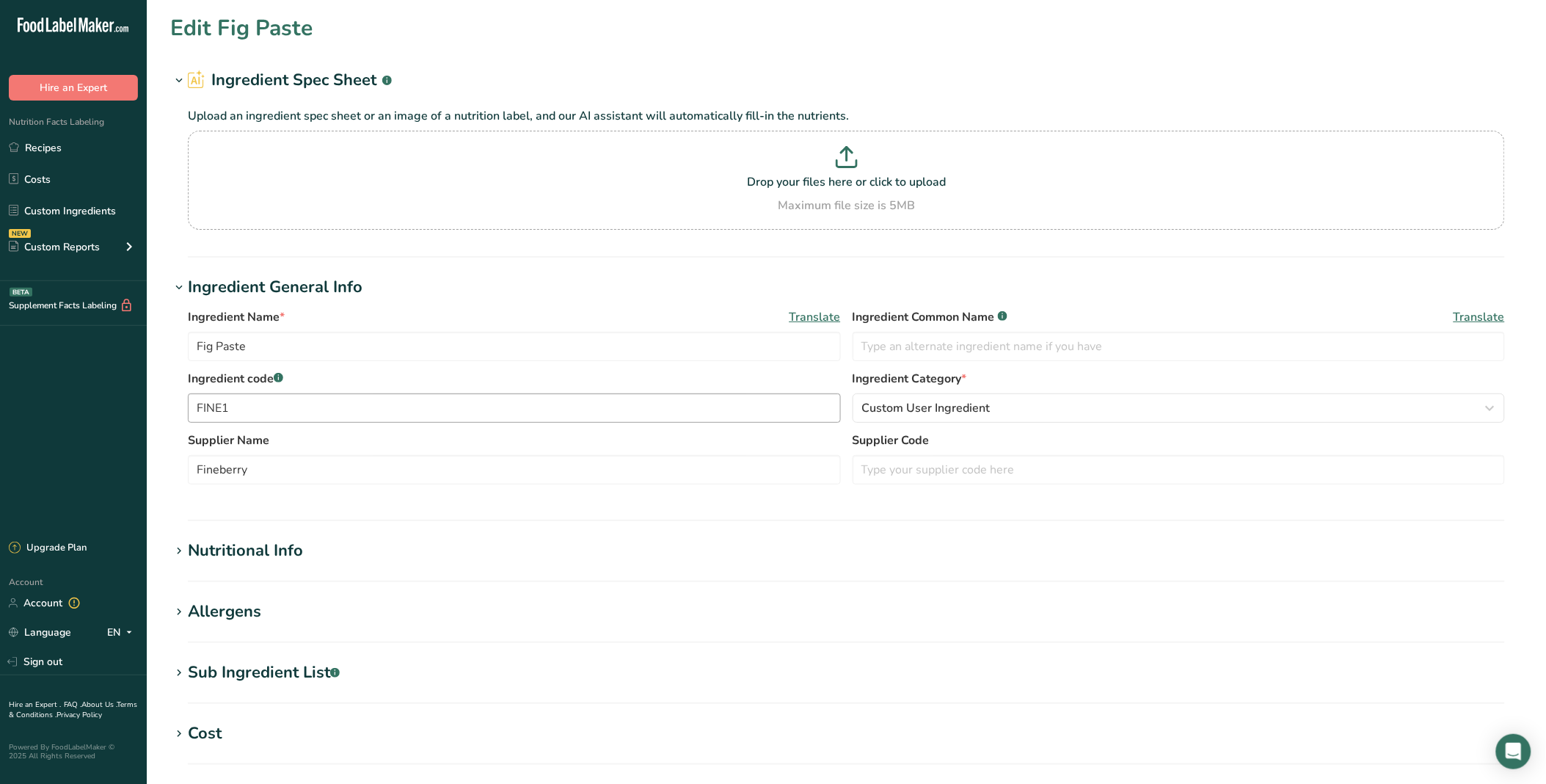
type input "249"
type KJ "1041.8"
type Fat "1"
type Fat "0"
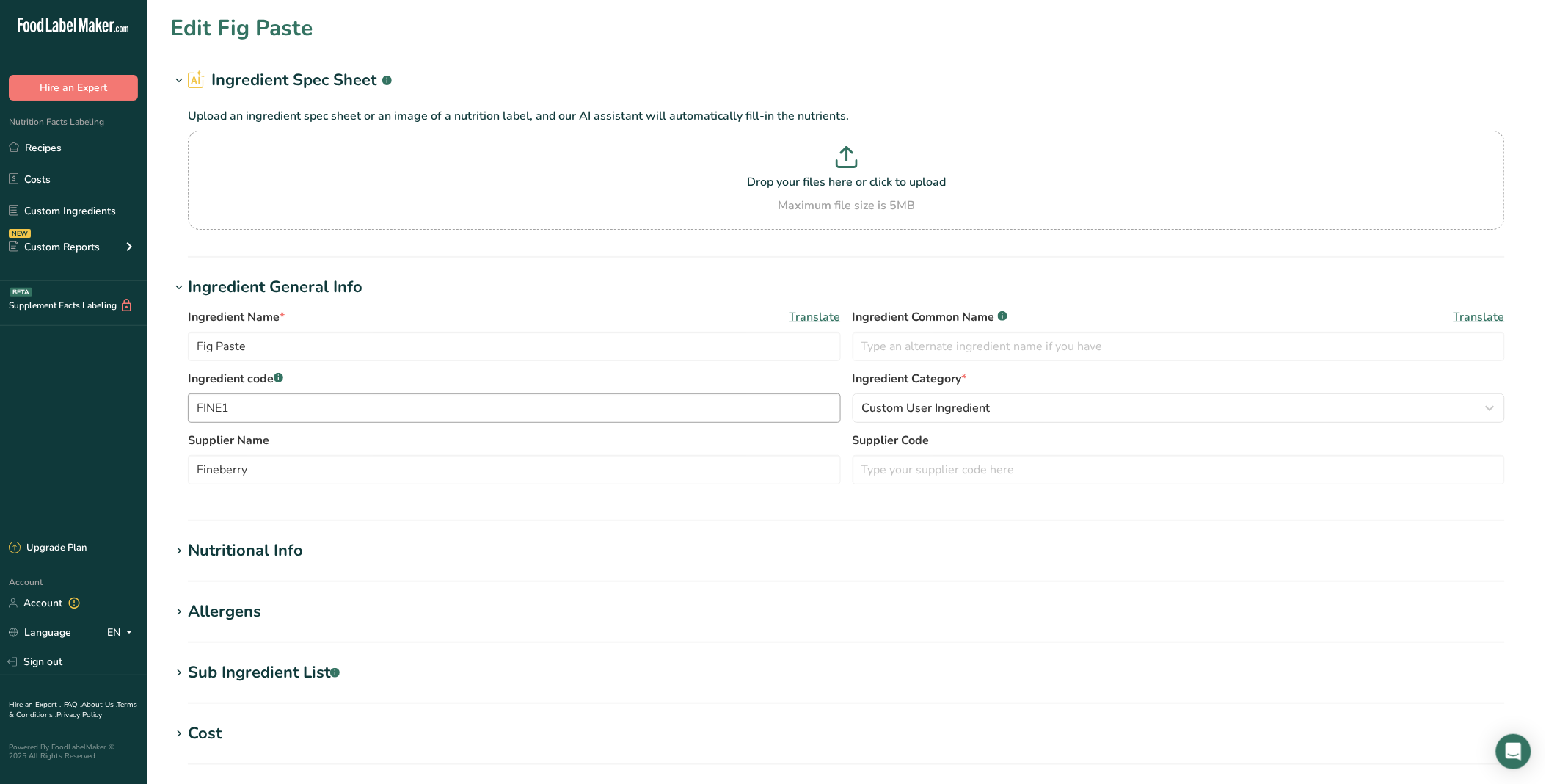
type input "0"
type input "10"
type Carbohydrates "64"
type Fiber "10"
type Sugars "54"
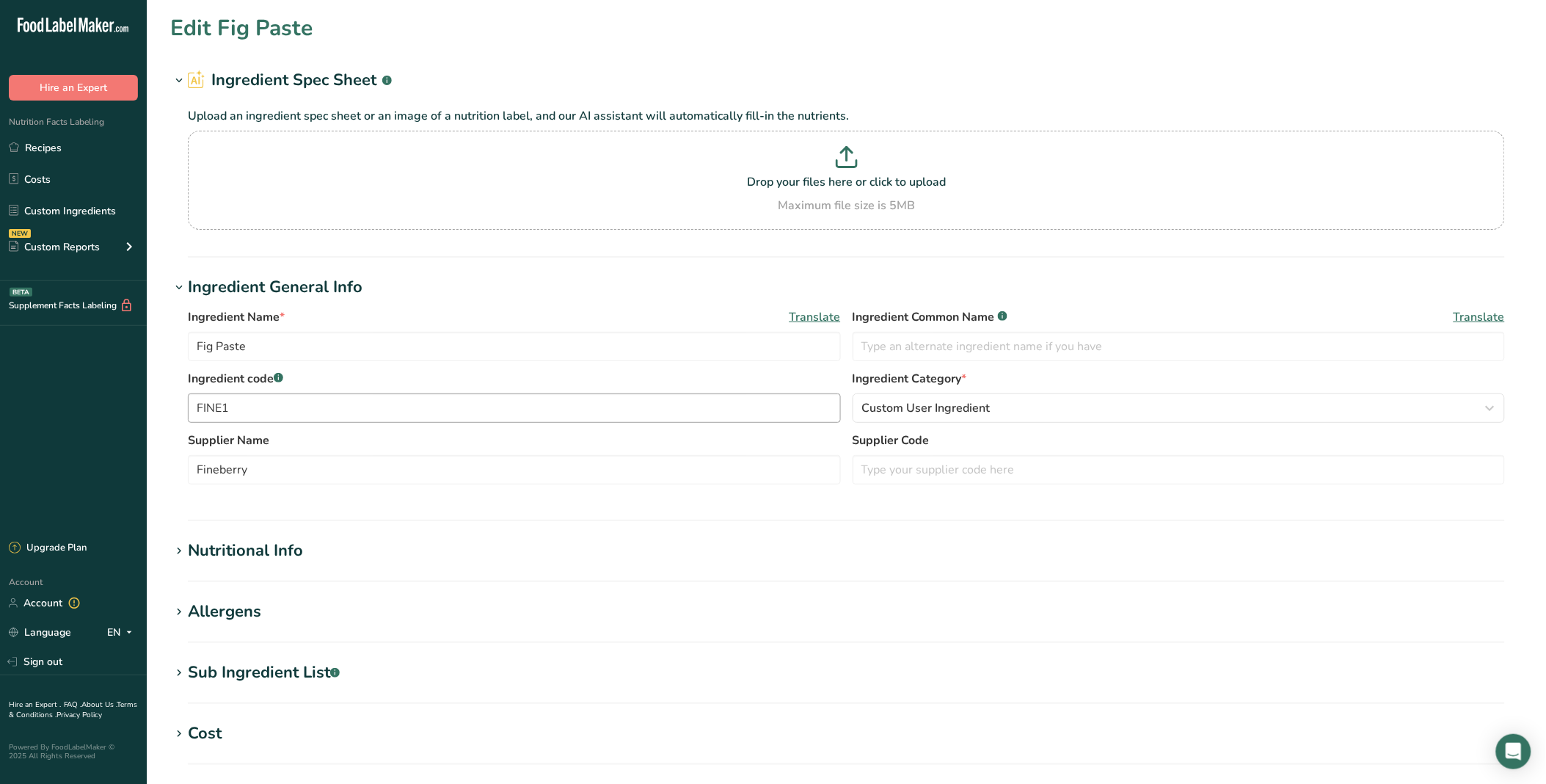
type Sugars "0"
type input "3"
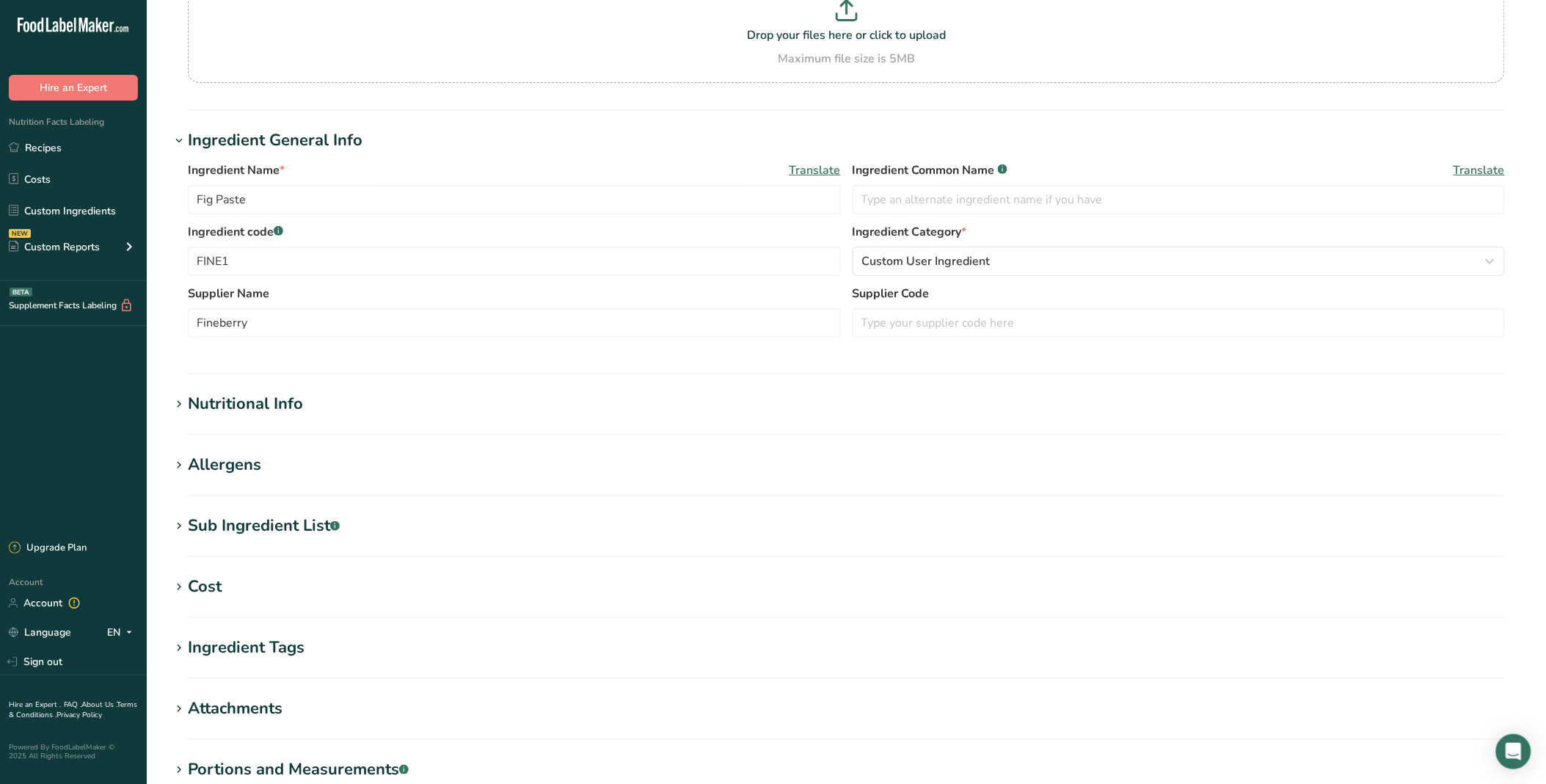
scroll to position [163, 0]
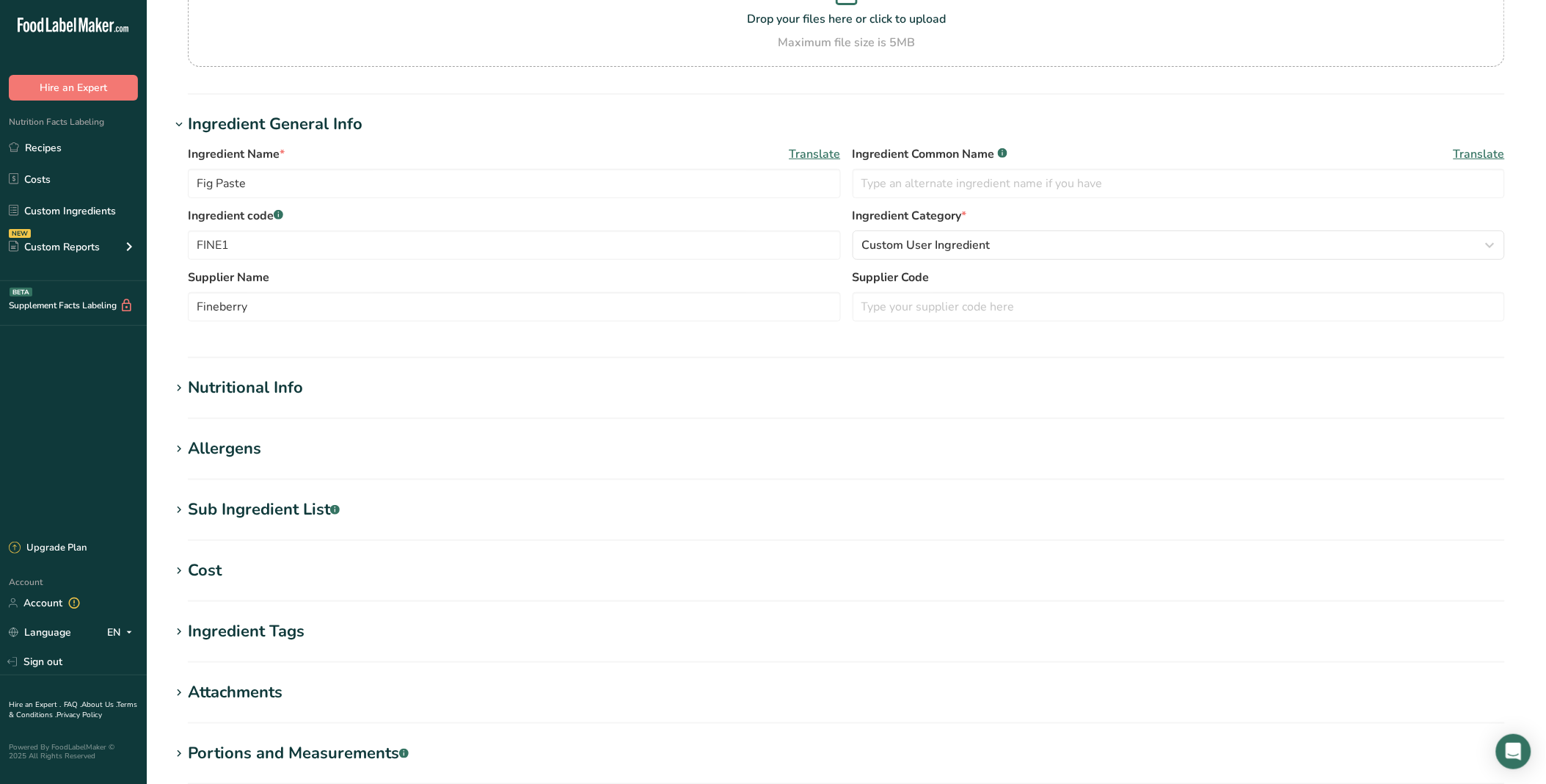
click at [372, 389] on h1 "Nutritional Info" at bounding box center [847, 388] width 1353 height 25
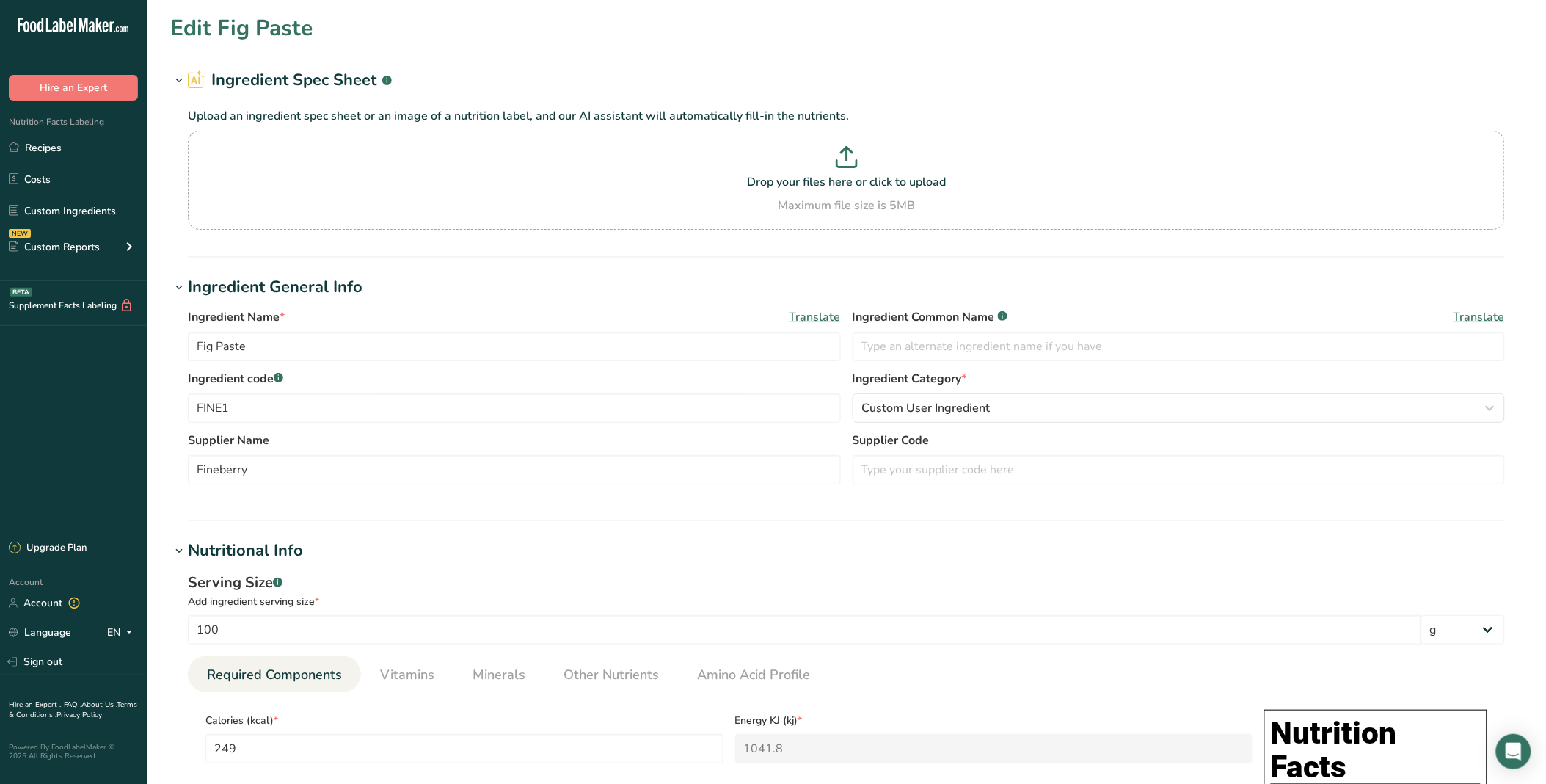
scroll to position [489, 0]
